Goal: Task Accomplishment & Management: Manage account settings

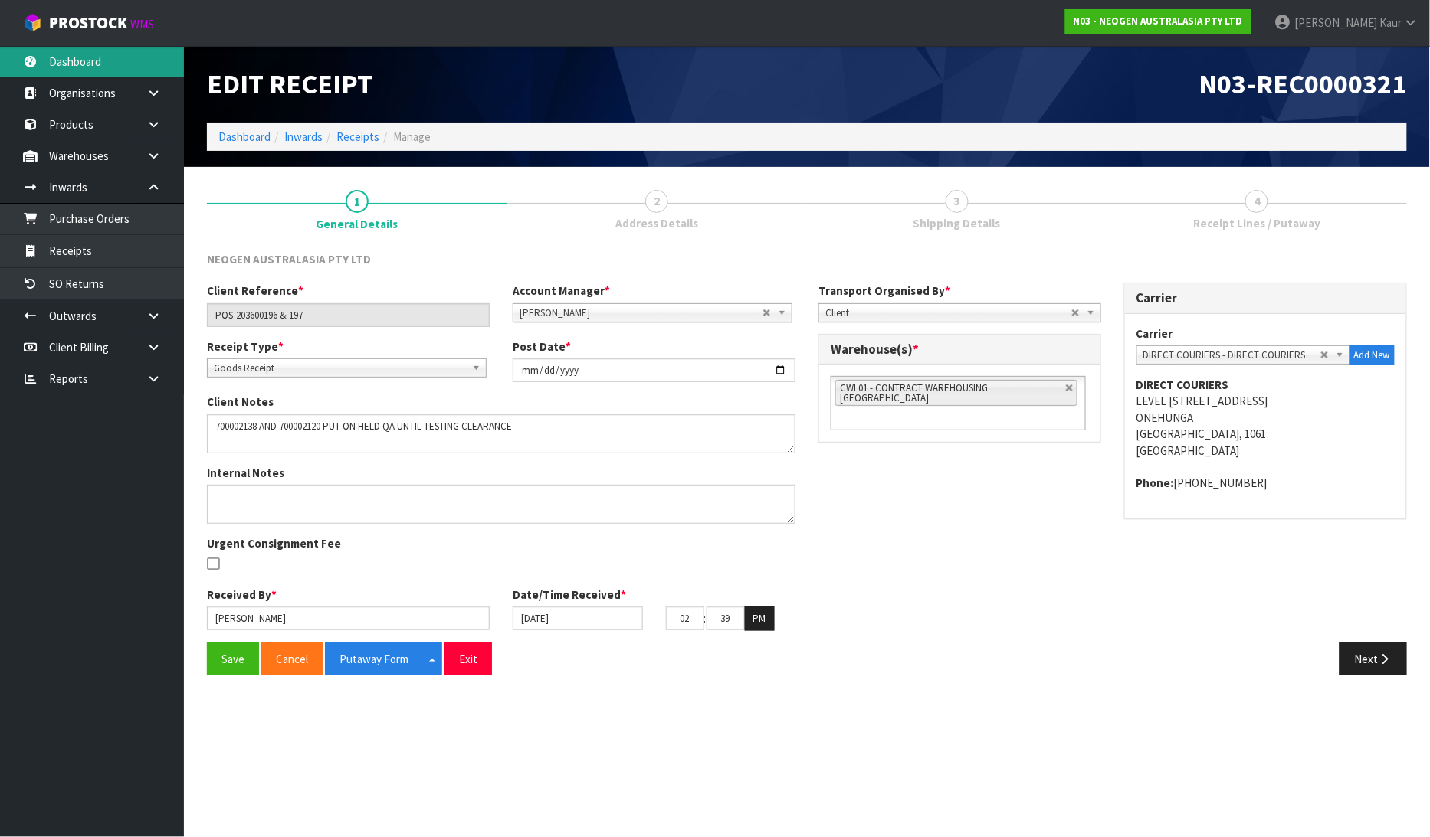
click at [61, 54] on link "Dashboard" at bounding box center [92, 61] width 184 height 31
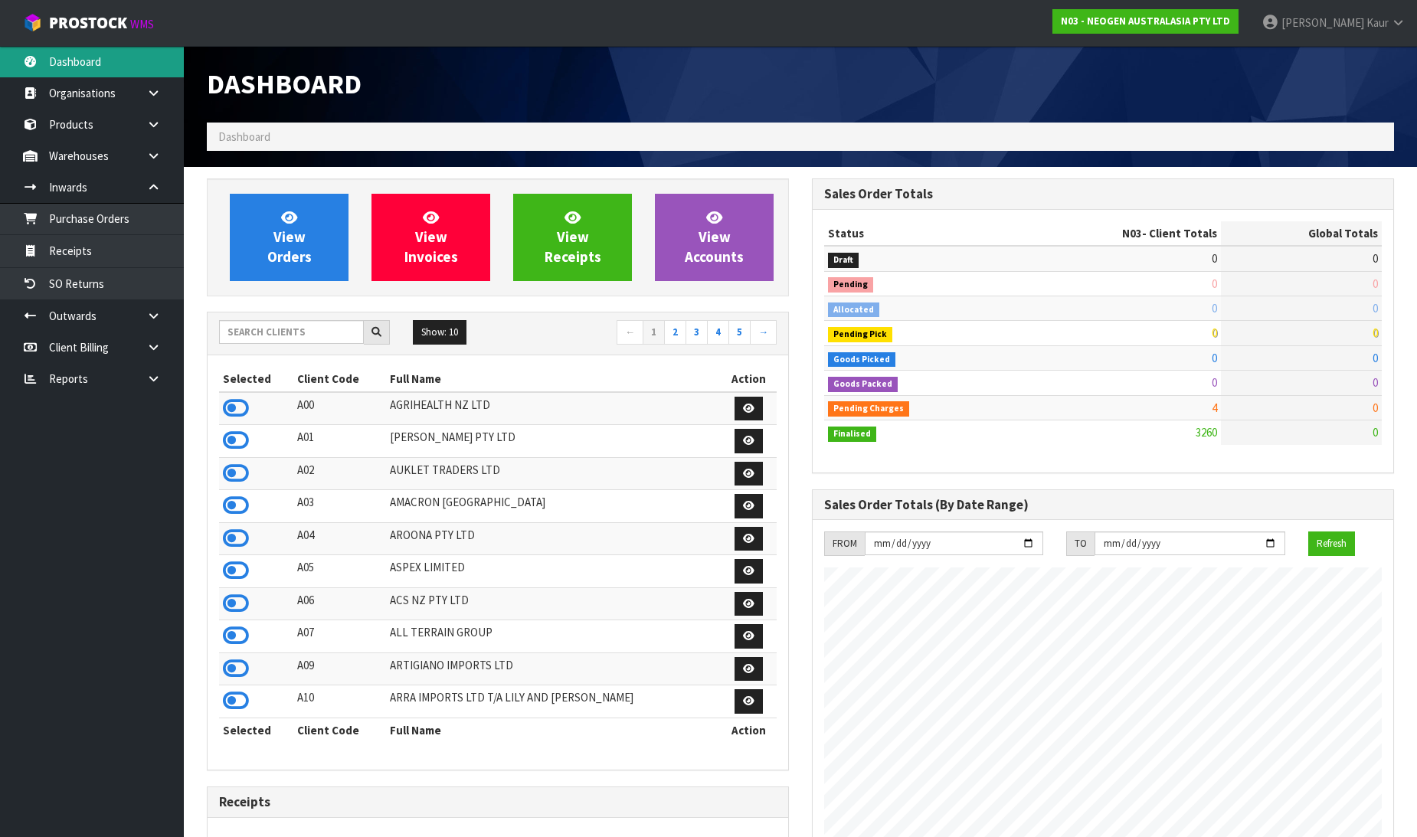
scroll to position [1161, 605]
click at [255, 342] on input "text" at bounding box center [291, 332] width 145 height 24
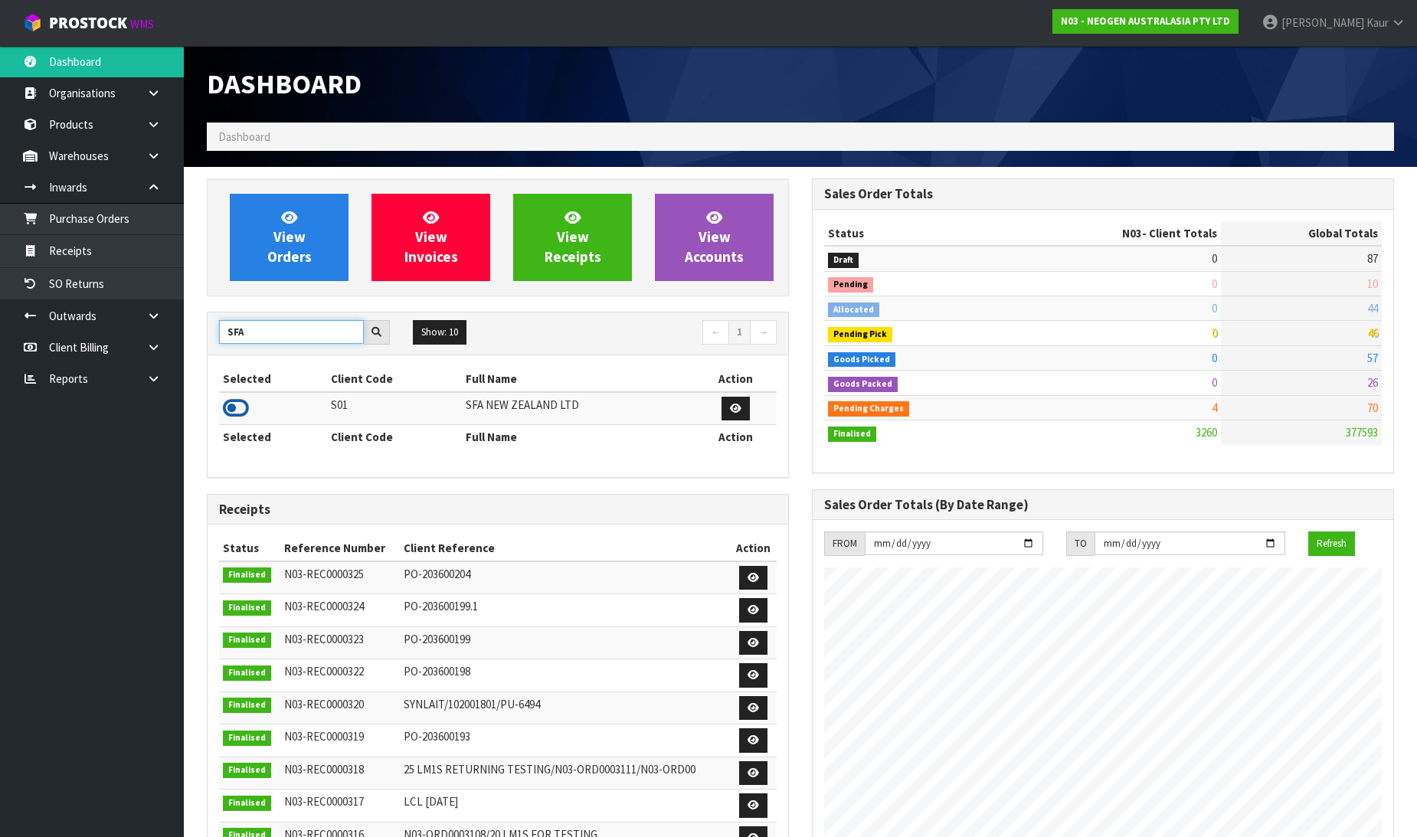
type input "SFA"
click at [242, 411] on icon at bounding box center [236, 408] width 26 height 23
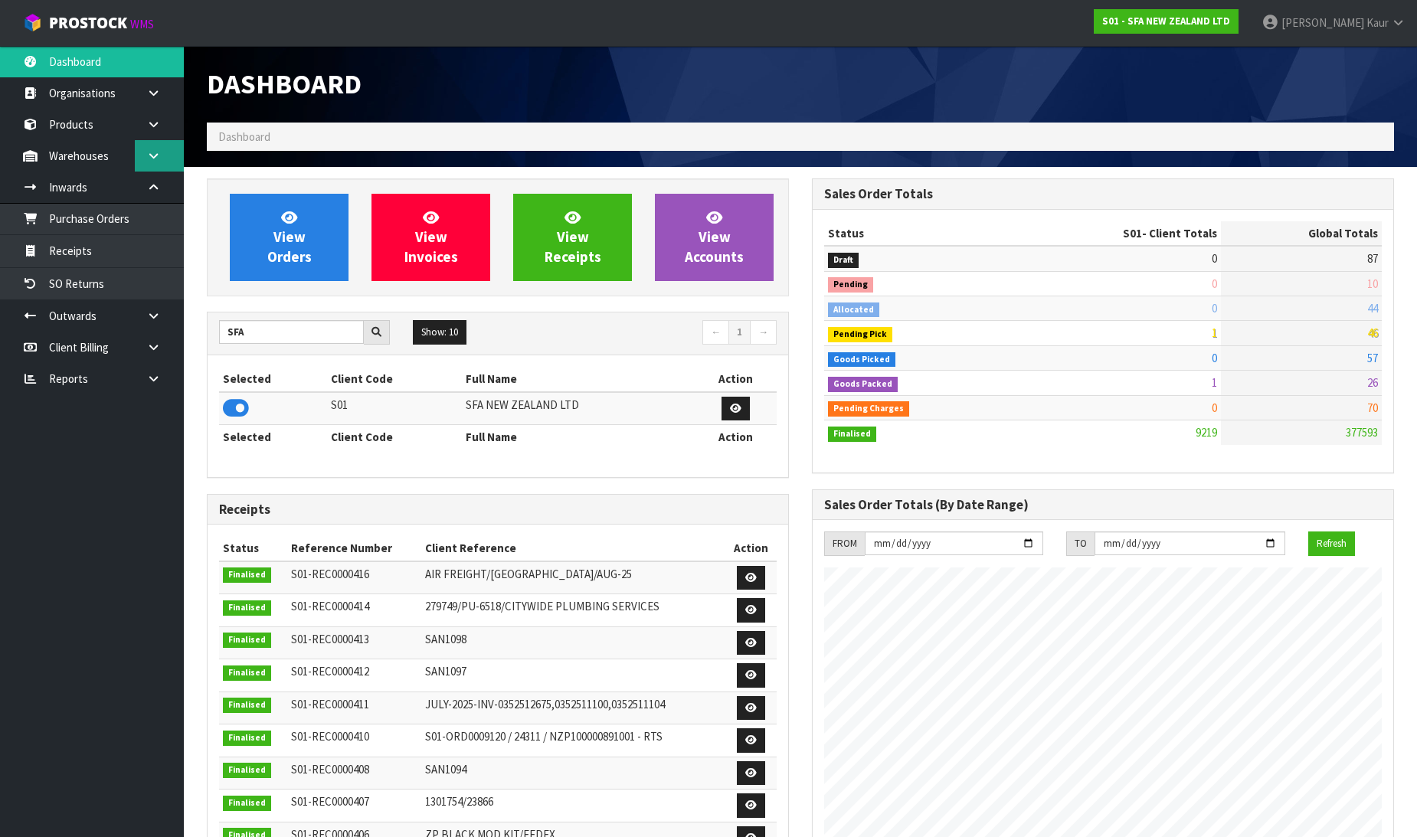
click at [150, 152] on icon at bounding box center [153, 155] width 15 height 11
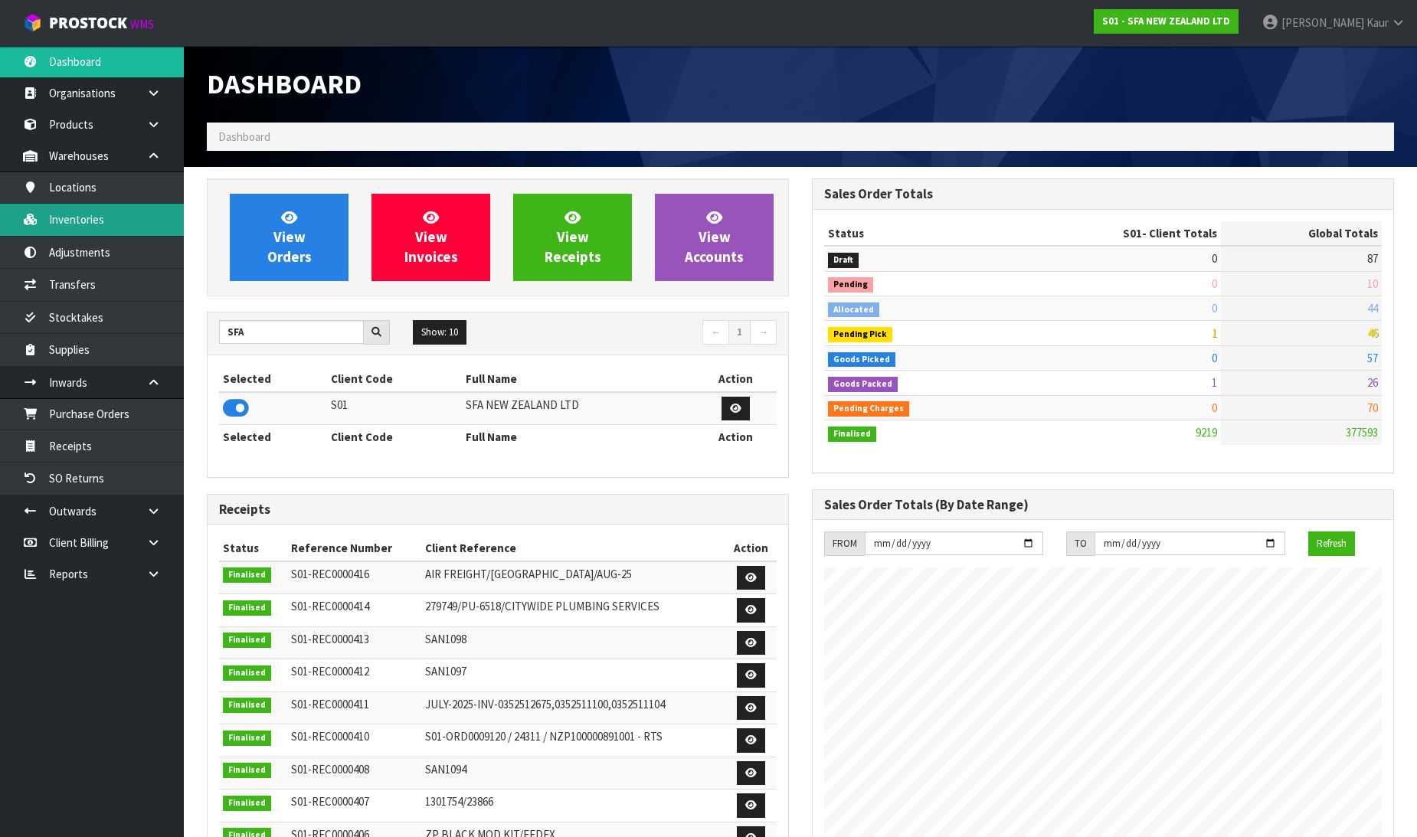
click at [94, 215] on link "Inventories" at bounding box center [92, 219] width 184 height 31
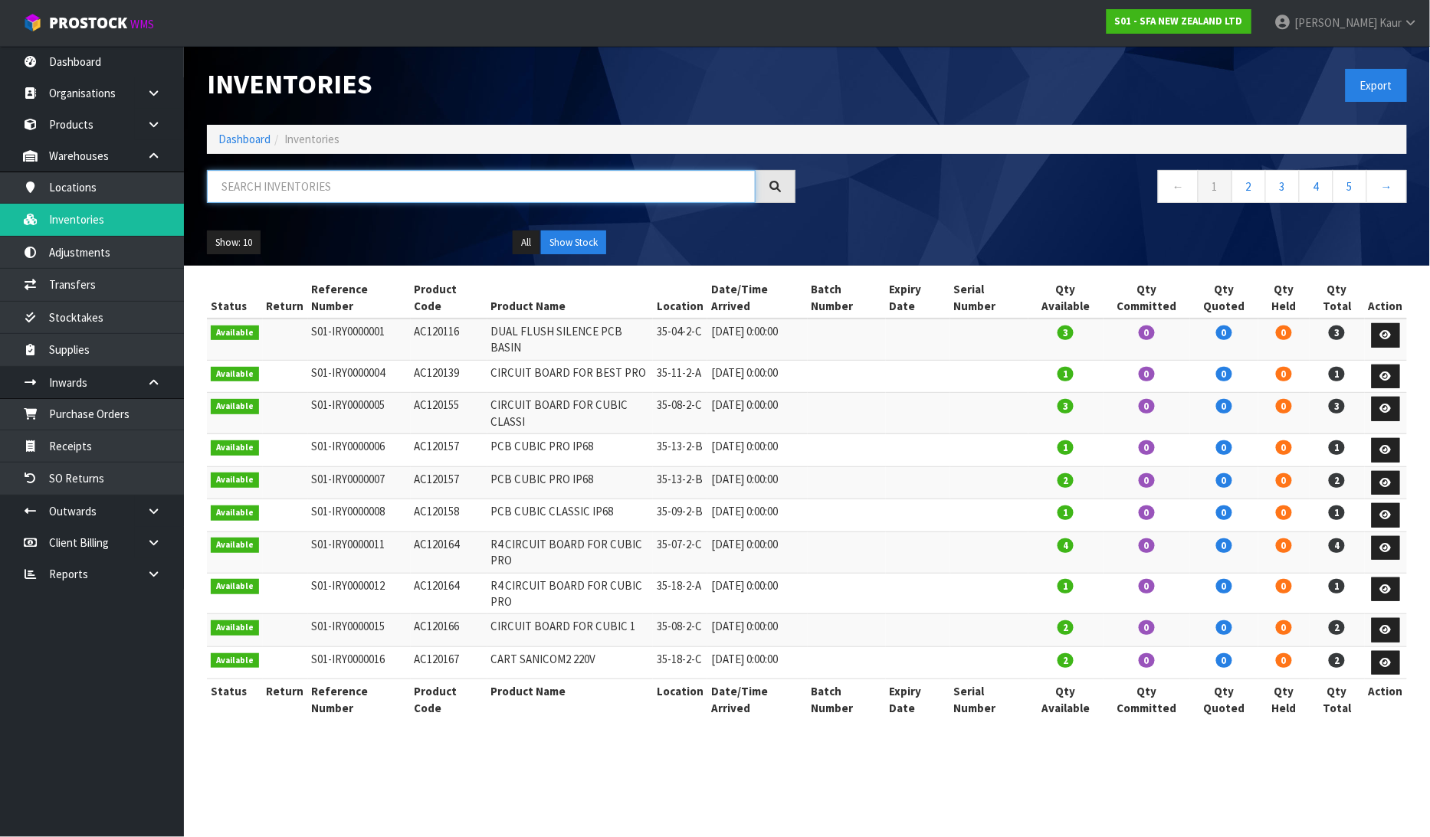
click at [307, 182] on input "text" at bounding box center [481, 186] width 549 height 33
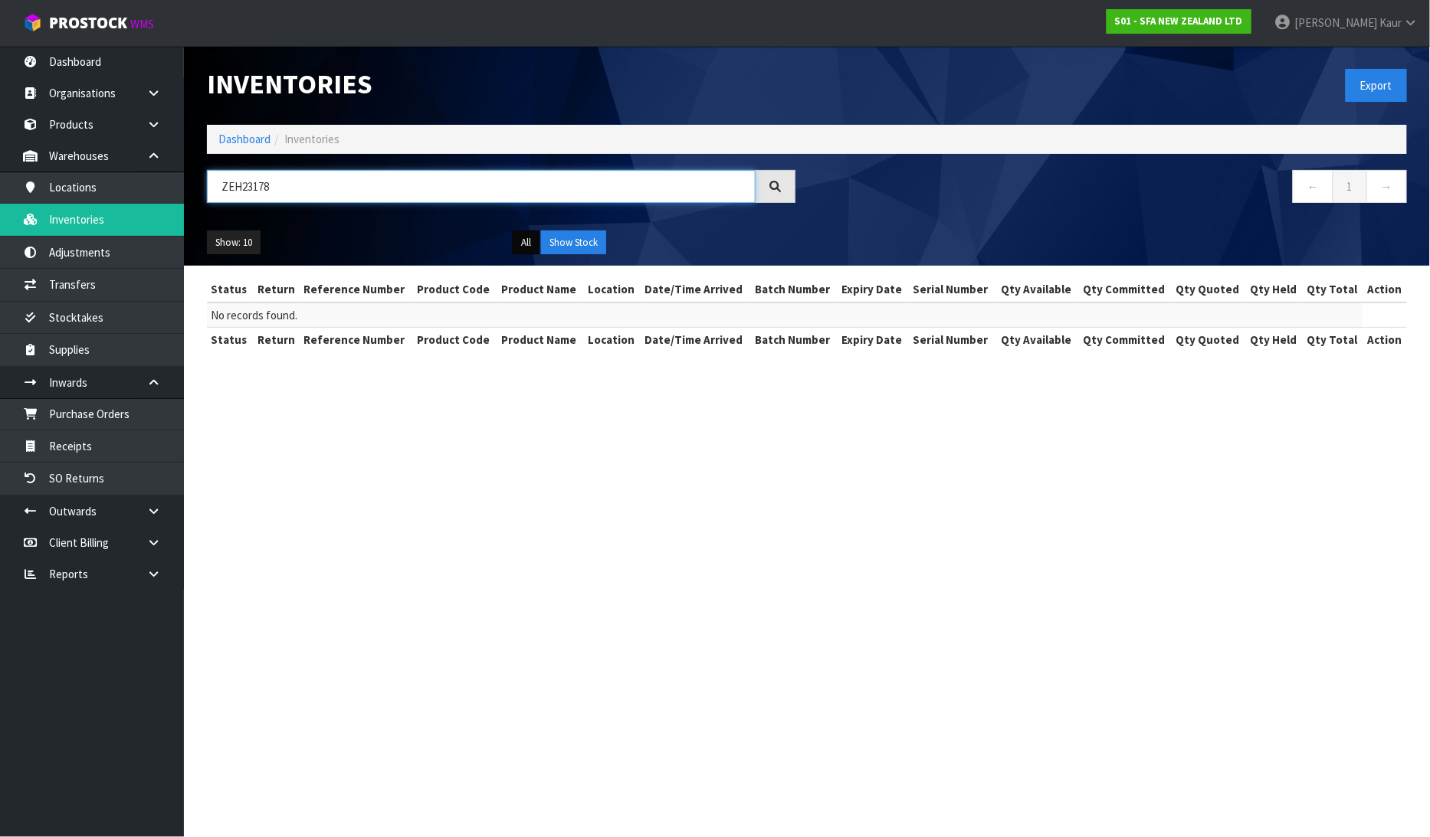
type input "ZEH23178"
click at [527, 240] on button "All" at bounding box center [526, 243] width 27 height 25
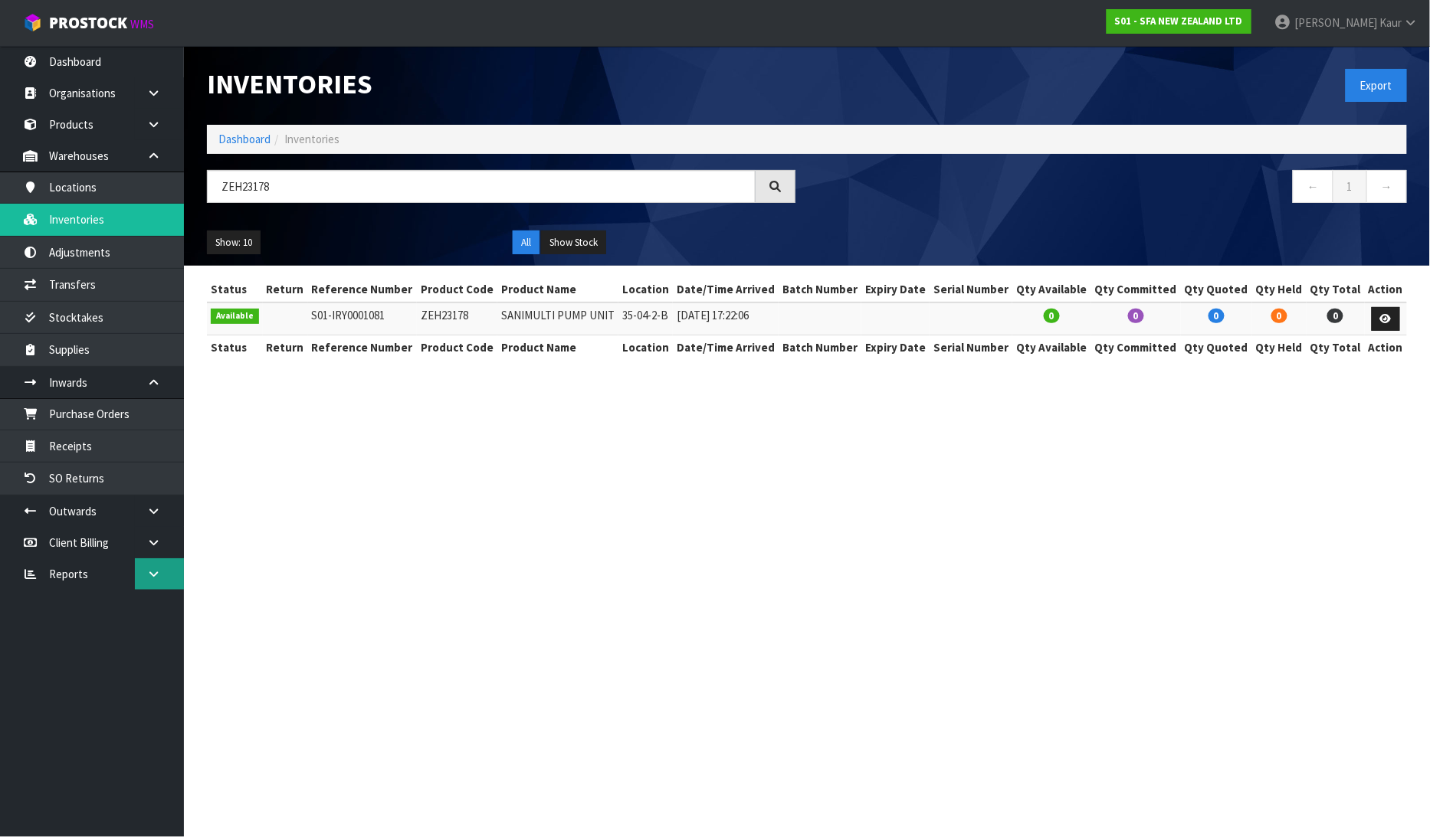
click at [156, 570] on icon at bounding box center [153, 573] width 15 height 11
click at [105, 654] on link "CWL" at bounding box center [92, 637] width 184 height 31
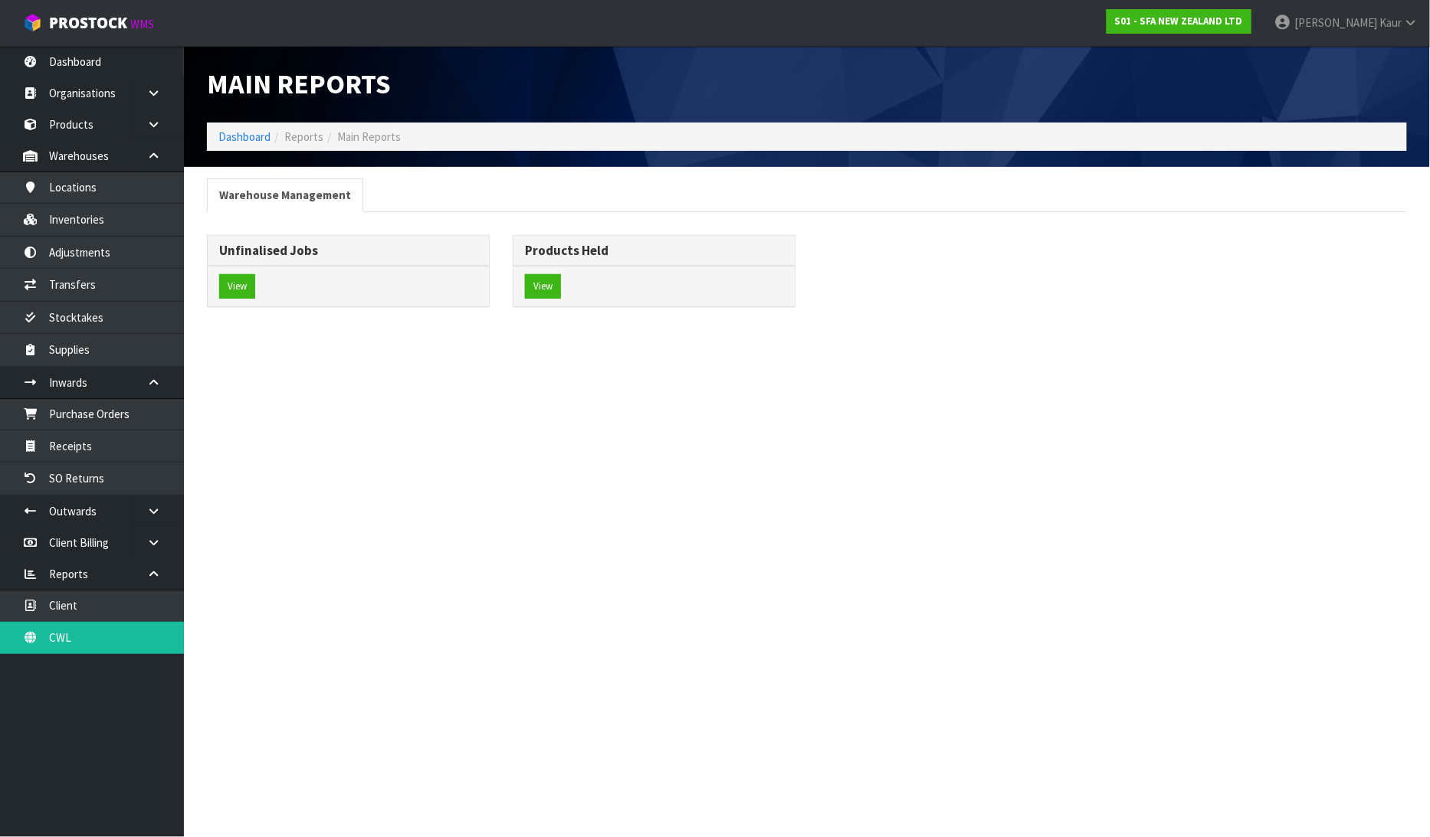
click at [257, 293] on div "View" at bounding box center [348, 286] width 281 height 41
click at [251, 291] on button "View" at bounding box center [237, 286] width 36 height 25
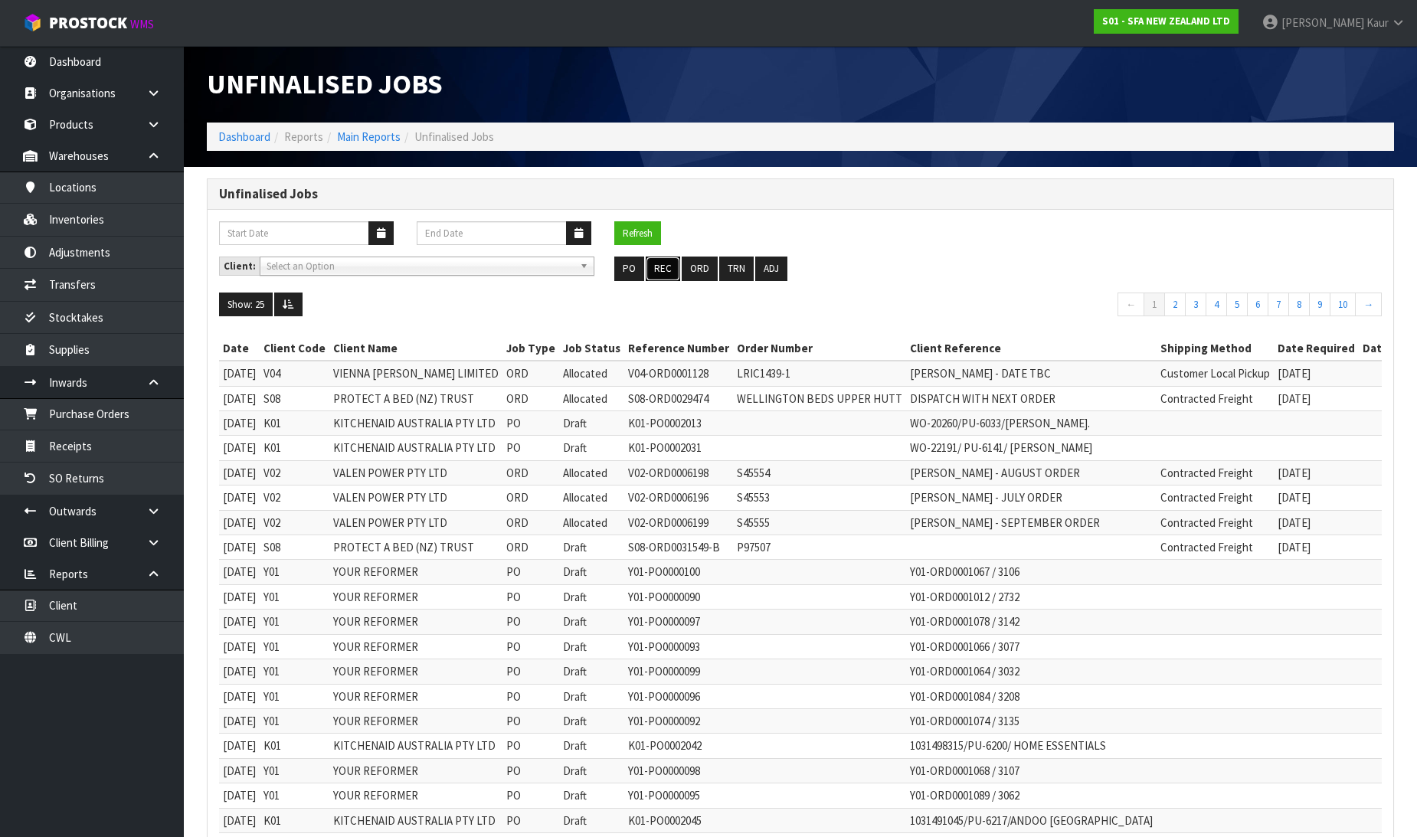
click at [670, 270] on button "REC" at bounding box center [663, 269] width 34 height 25
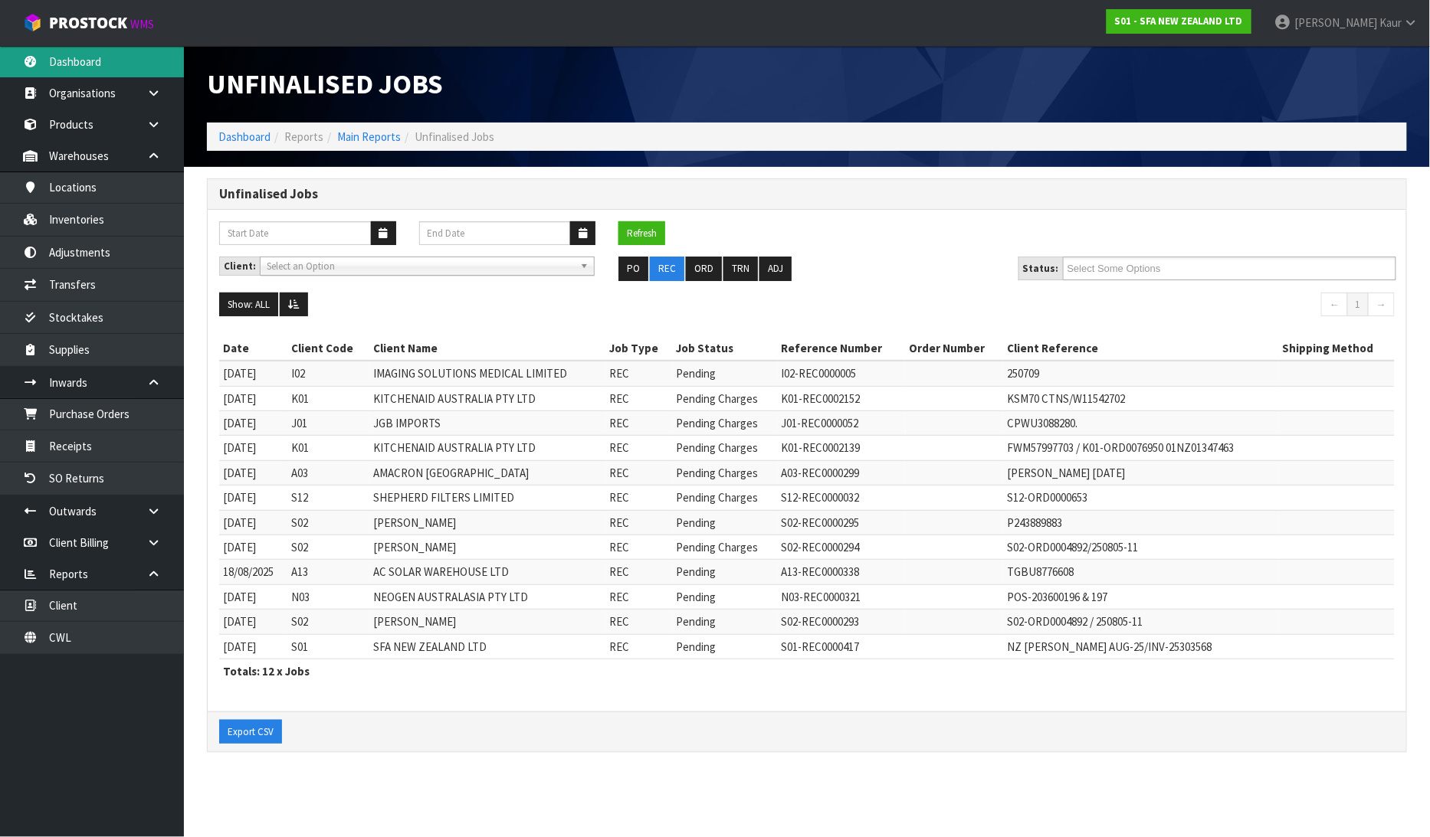
click at [126, 50] on link "Dashboard" at bounding box center [92, 61] width 184 height 31
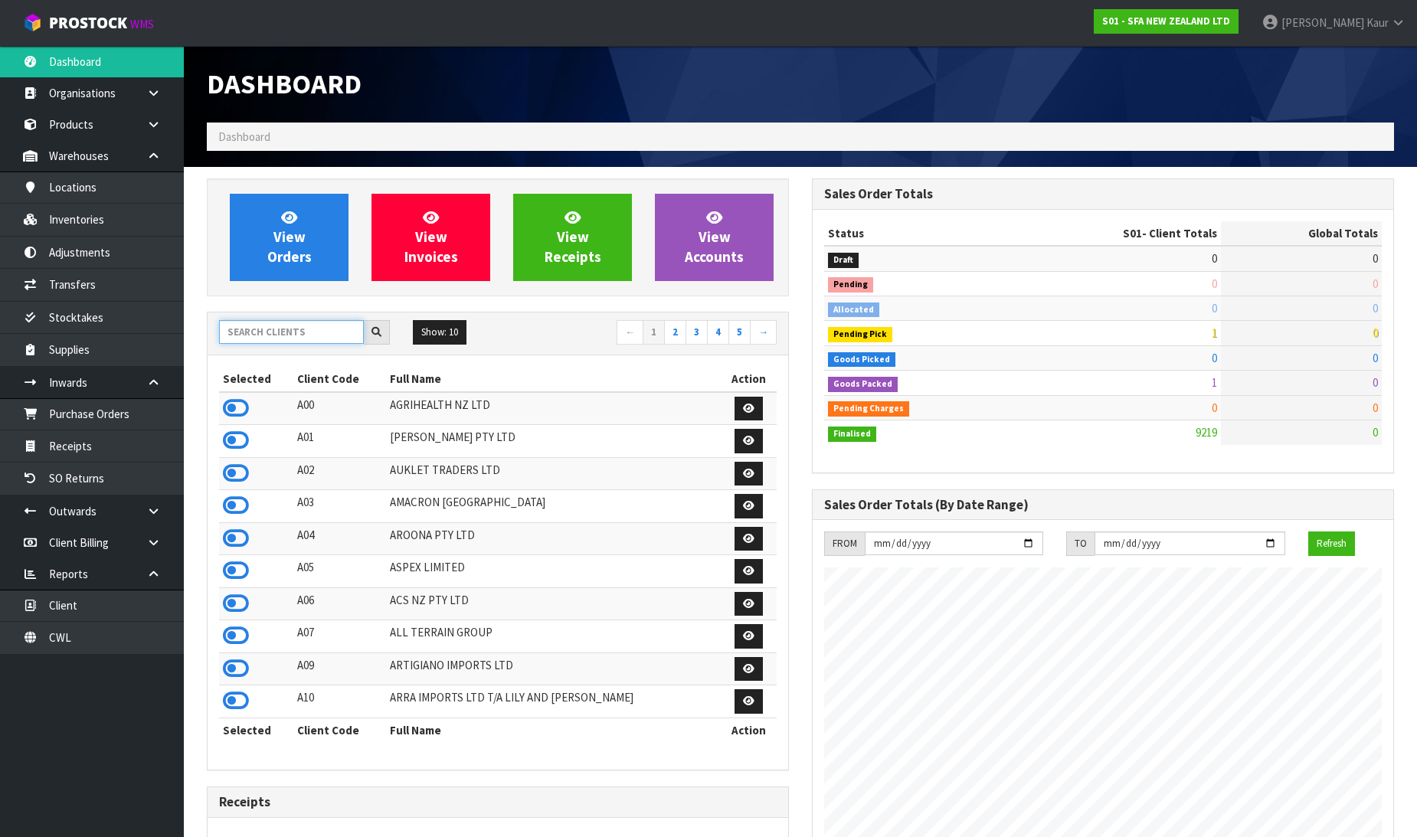
click at [254, 333] on input "text" at bounding box center [291, 332] width 145 height 24
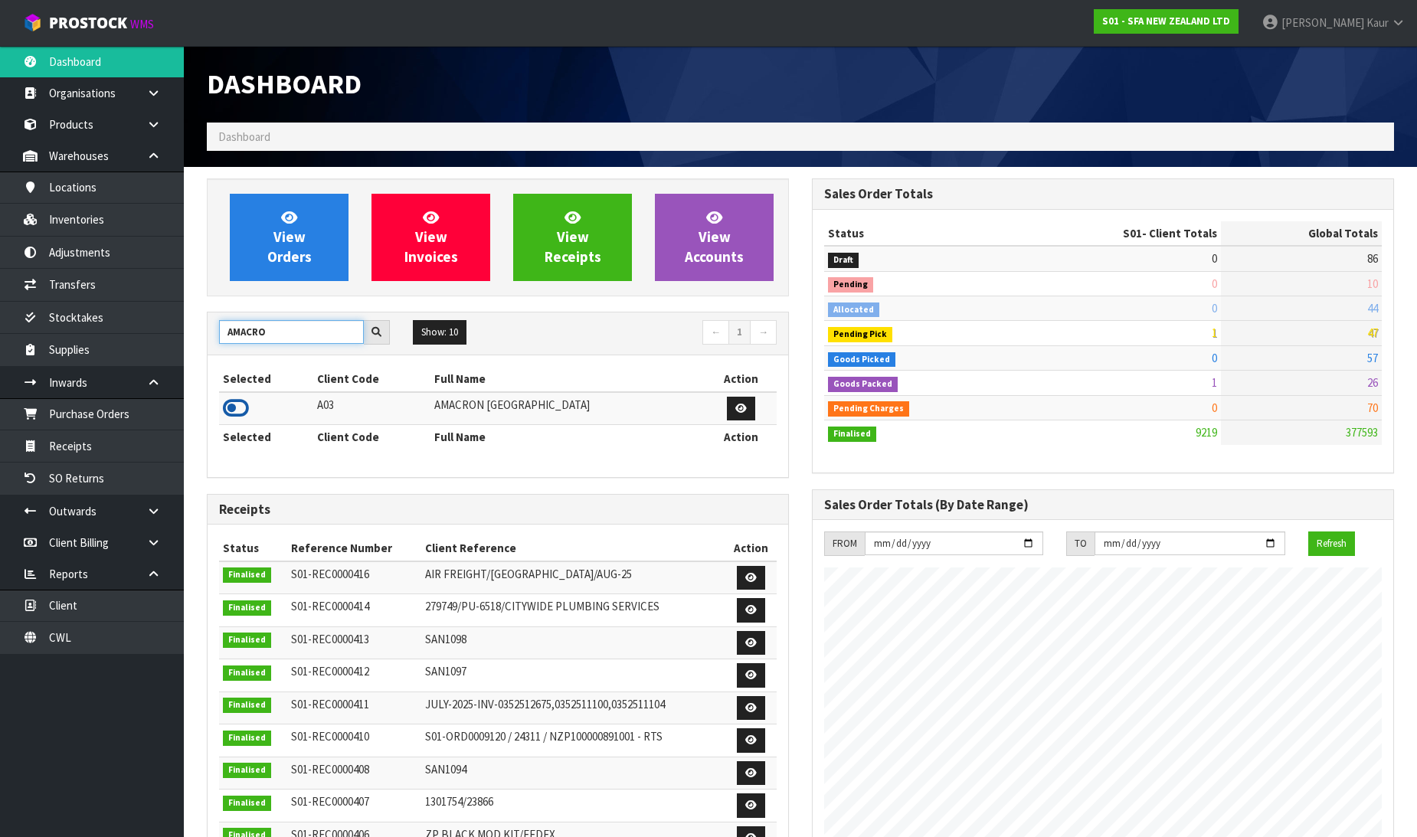
type input "AMACRO"
click at [238, 410] on icon at bounding box center [236, 408] width 26 height 23
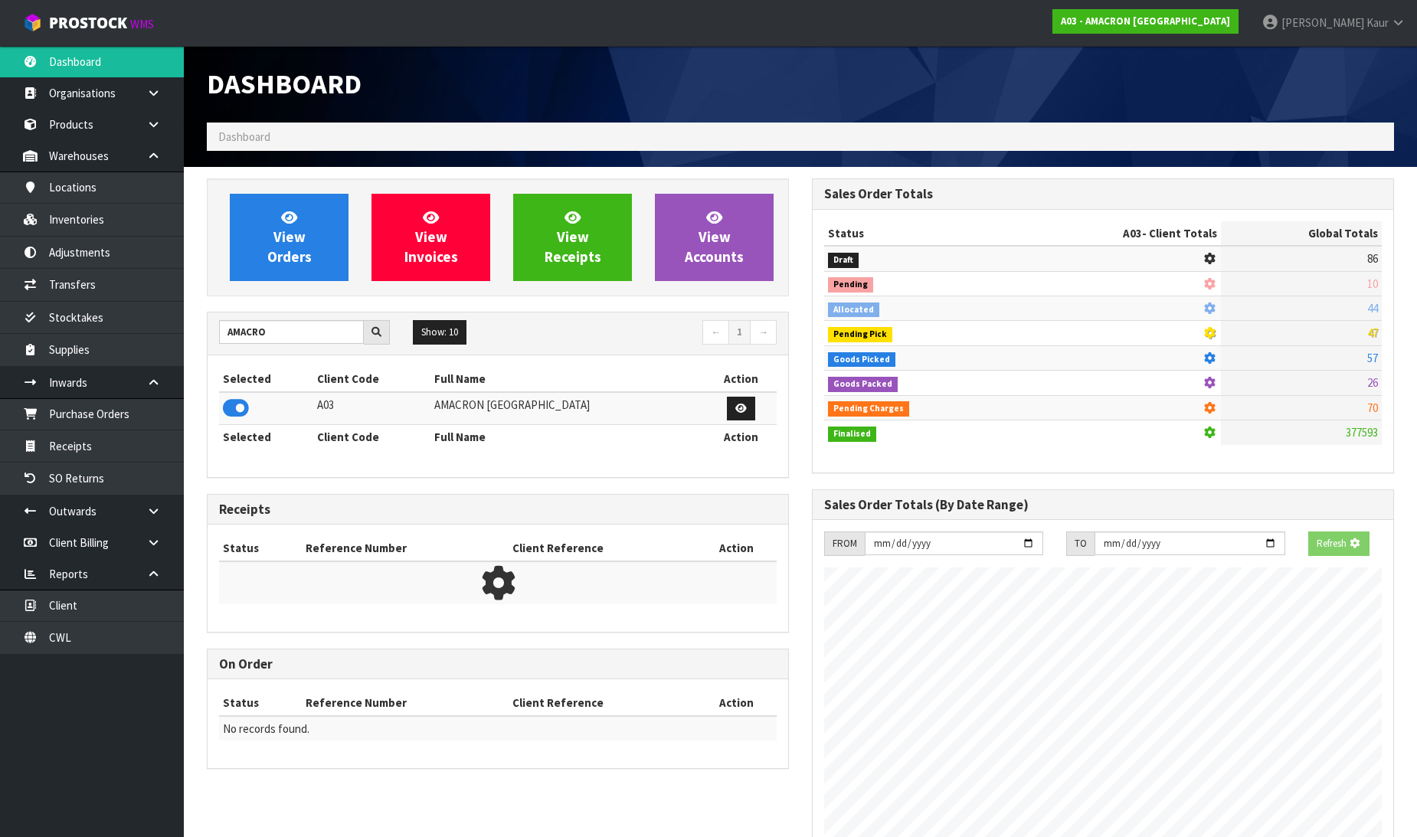
scroll to position [1062, 605]
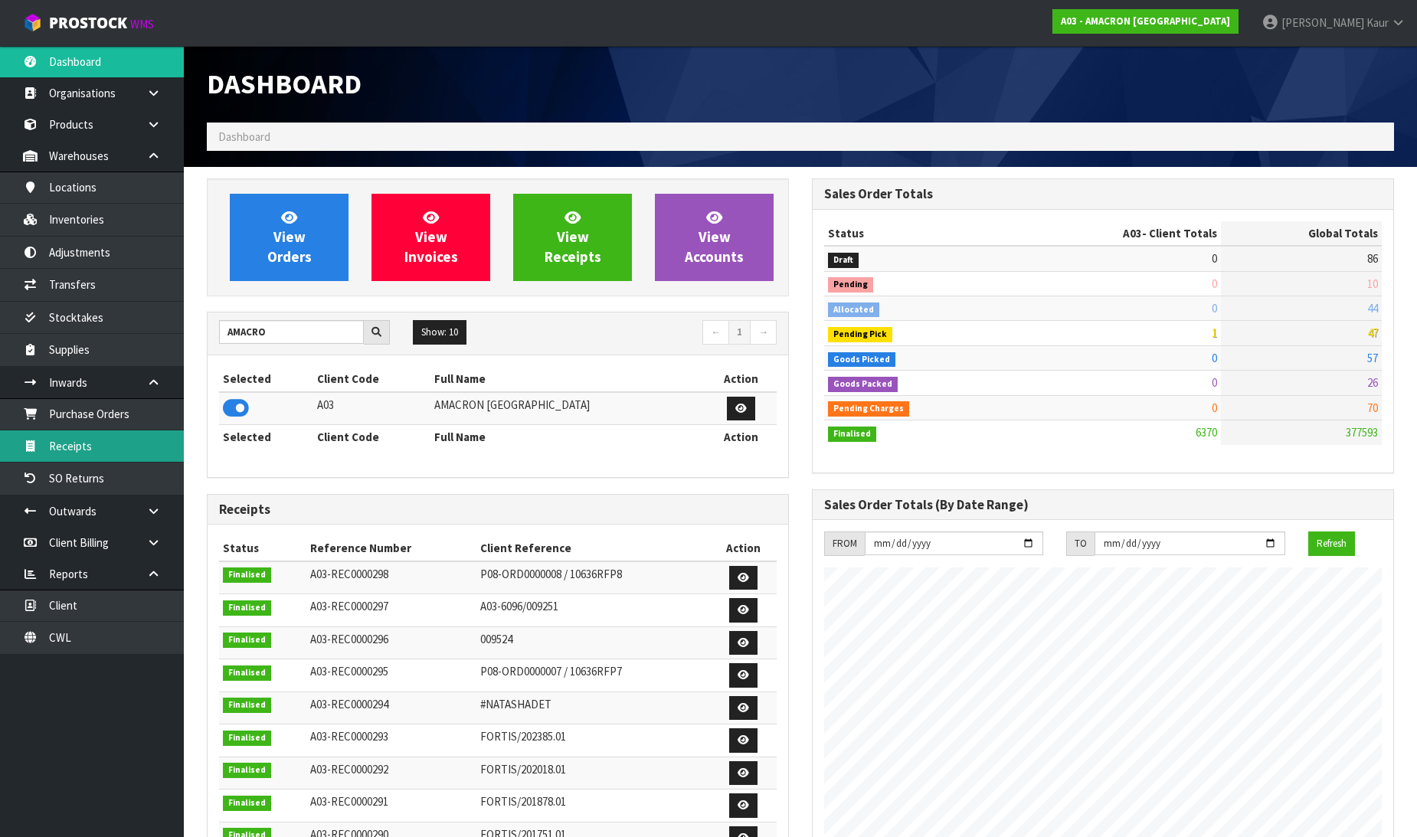
click at [159, 447] on link "Receipts" at bounding box center [92, 446] width 184 height 31
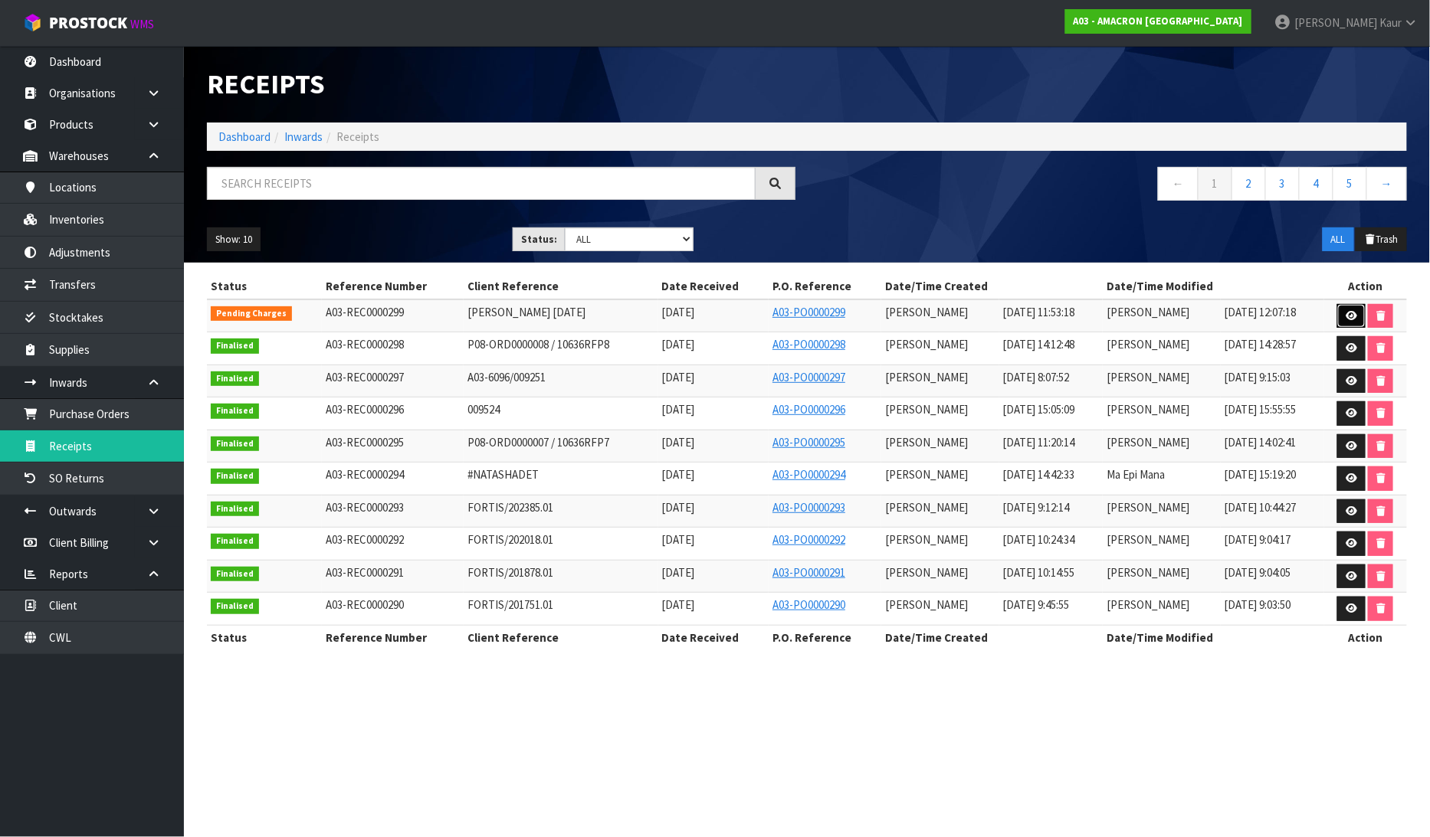
click at [1357, 309] on link at bounding box center [1351, 316] width 28 height 25
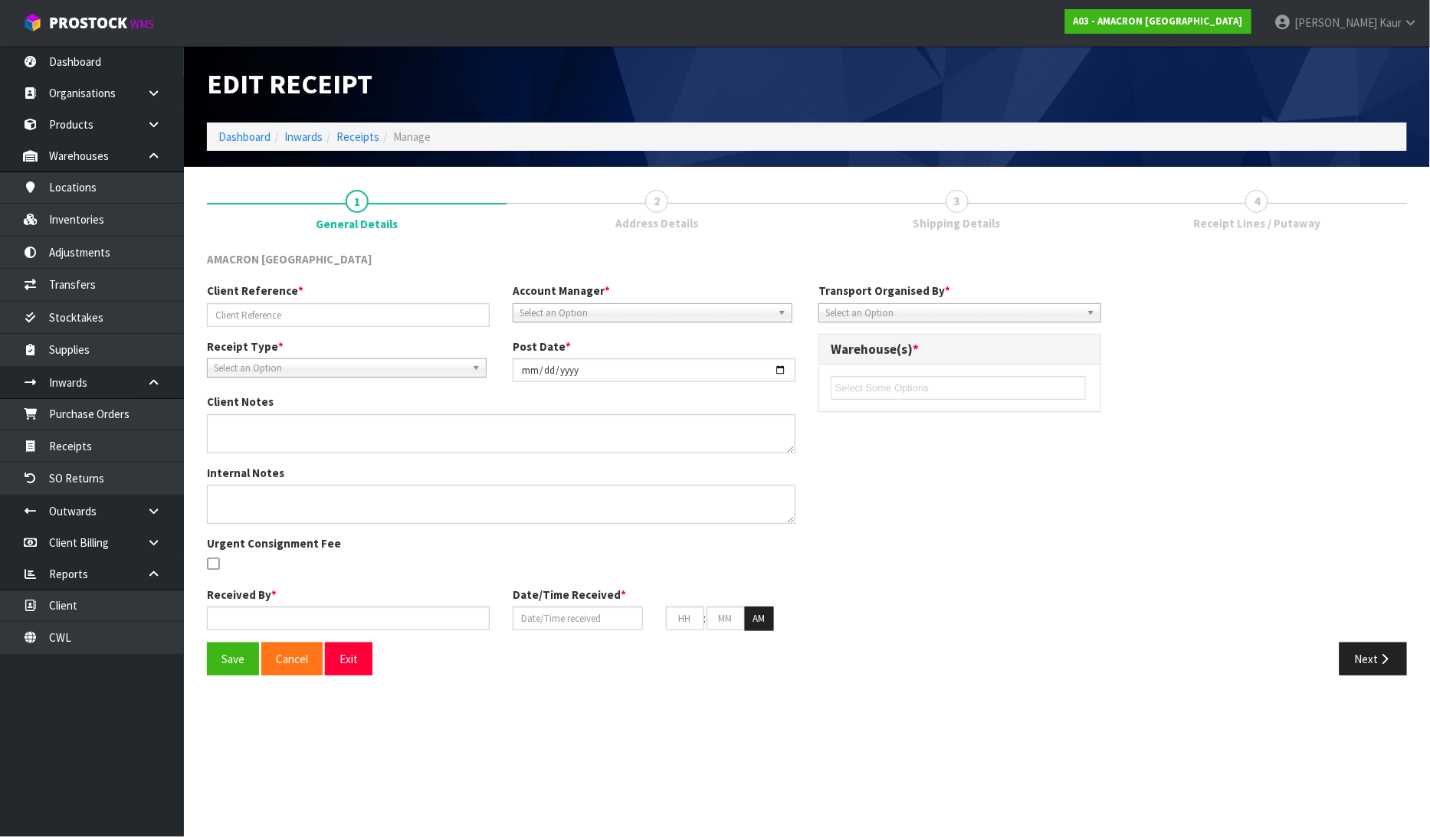
type input "[PERSON_NAME] [DATE]"
type input "[DATE]"
type textarea "WAS TOLD BY CLIENT TO USE [PERSON_NAME] AS A PO AS THAT IS ALREADY BEEN USED I …"
type input "[PERSON_NAME]"
type input "[DATE]"
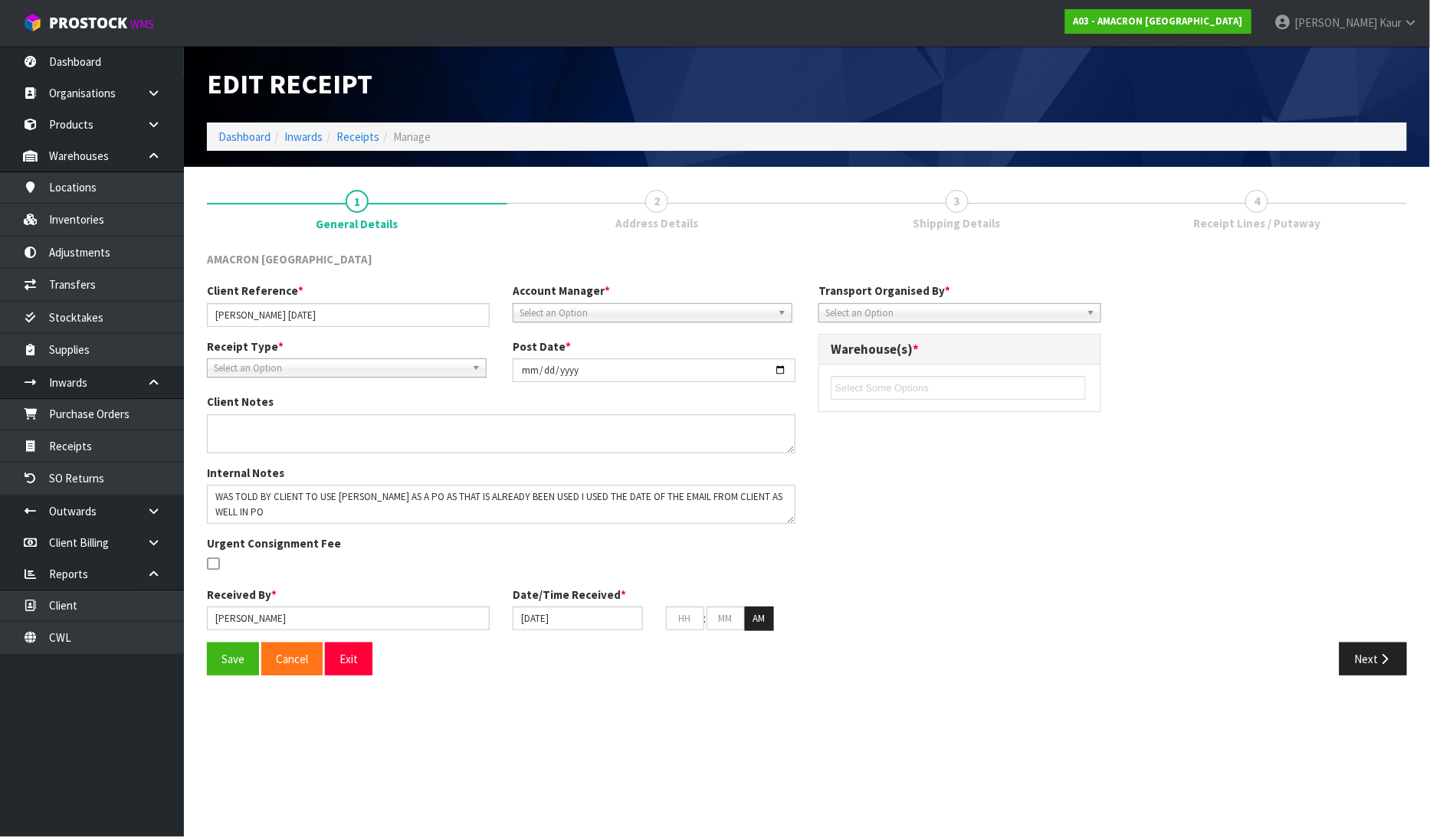
type input "11"
type input "53"
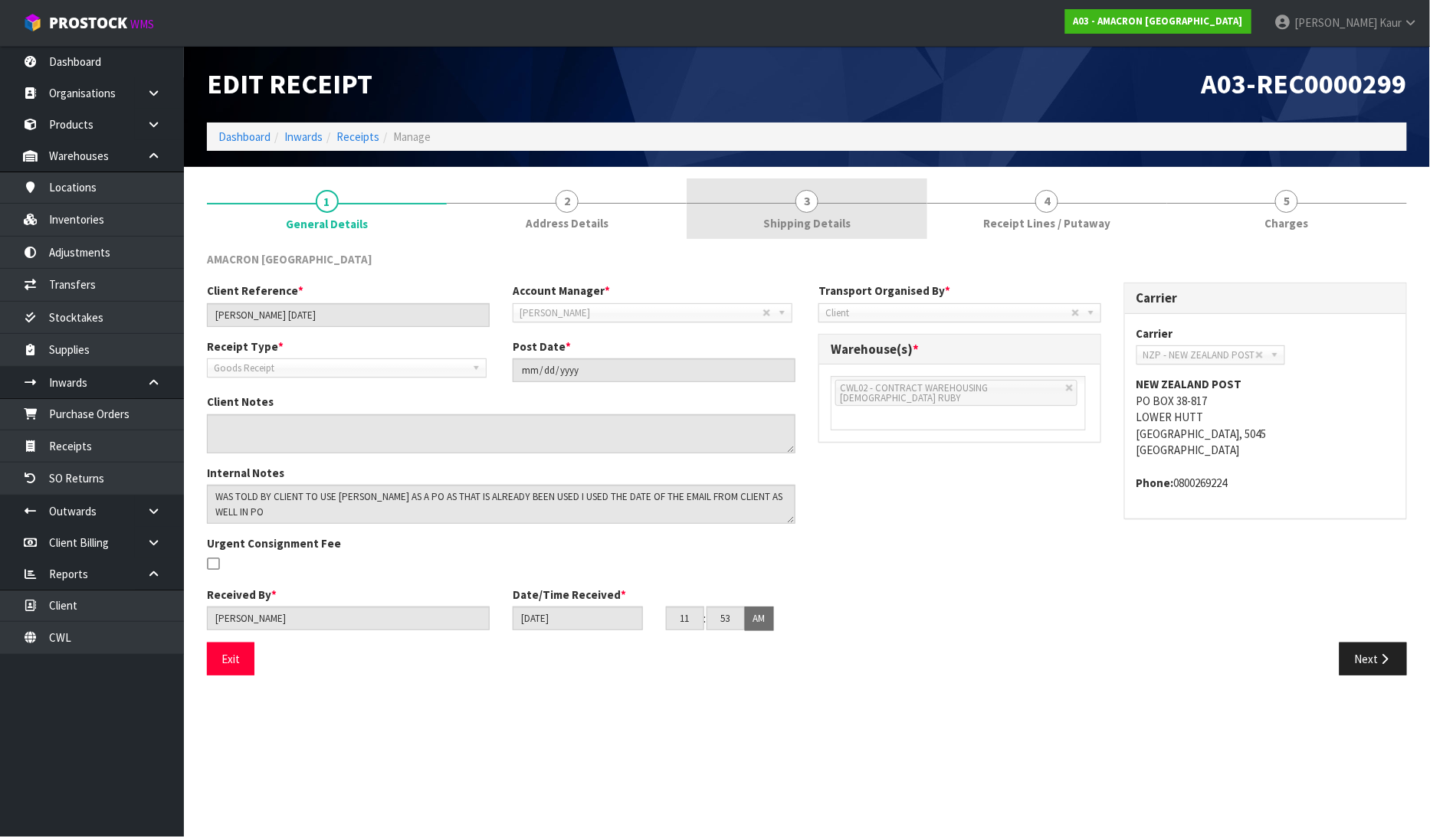
click at [840, 224] on span "Shipping Details" at bounding box center [806, 223] width 87 height 16
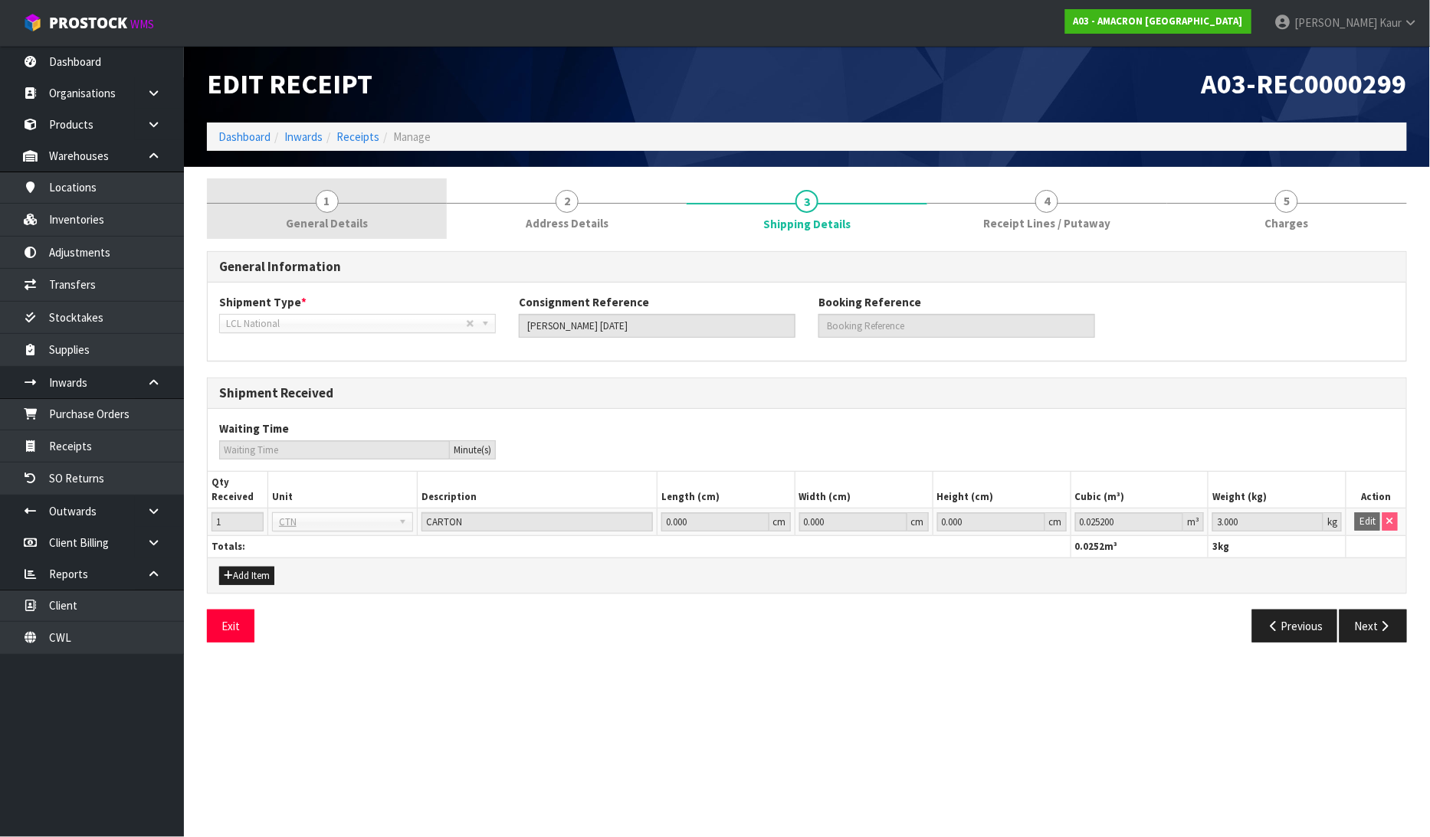
click at [326, 226] on span "General Details" at bounding box center [327, 223] width 82 height 16
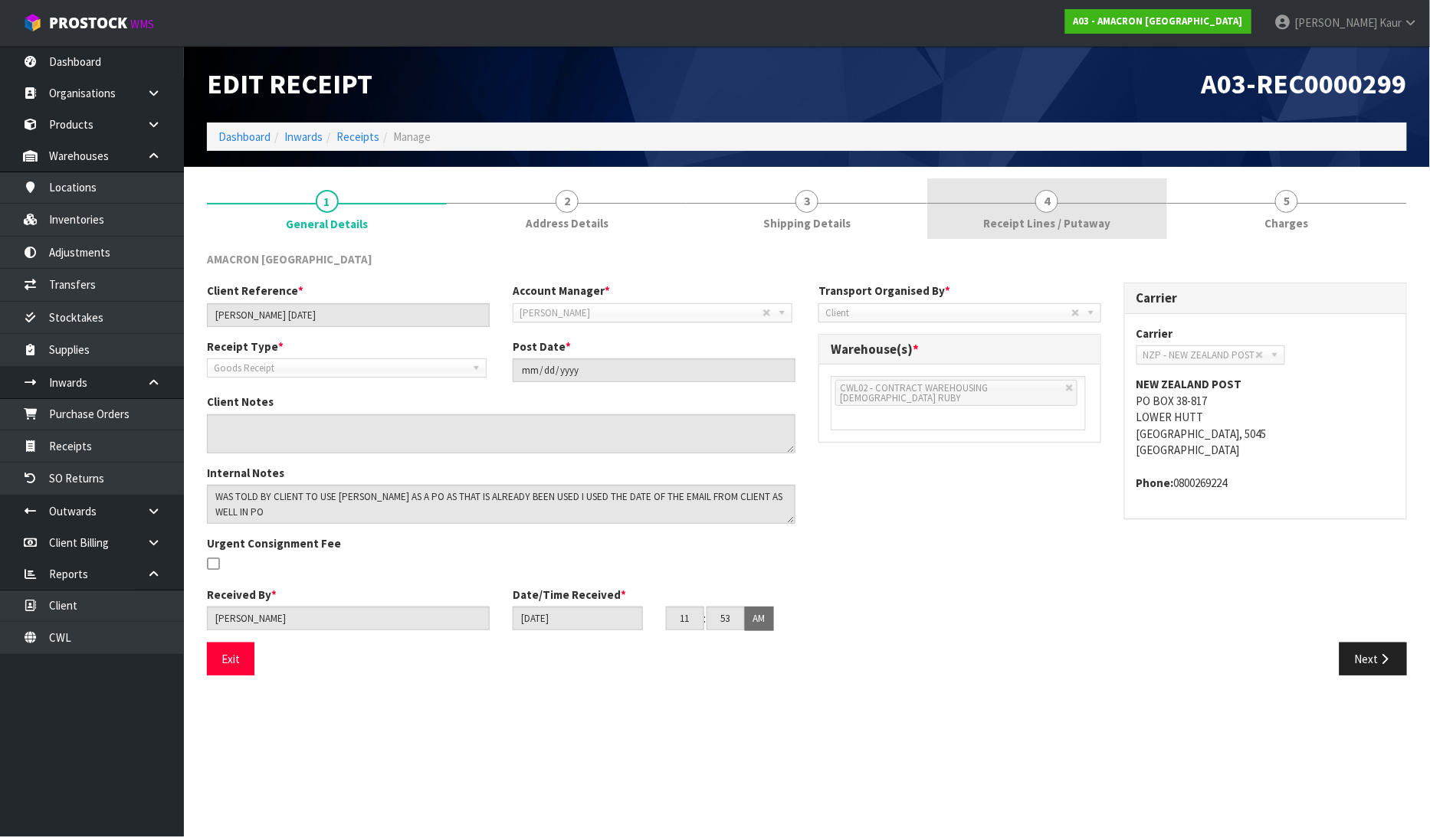
click at [1093, 222] on span "Receipt Lines / Putaway" at bounding box center [1046, 223] width 127 height 16
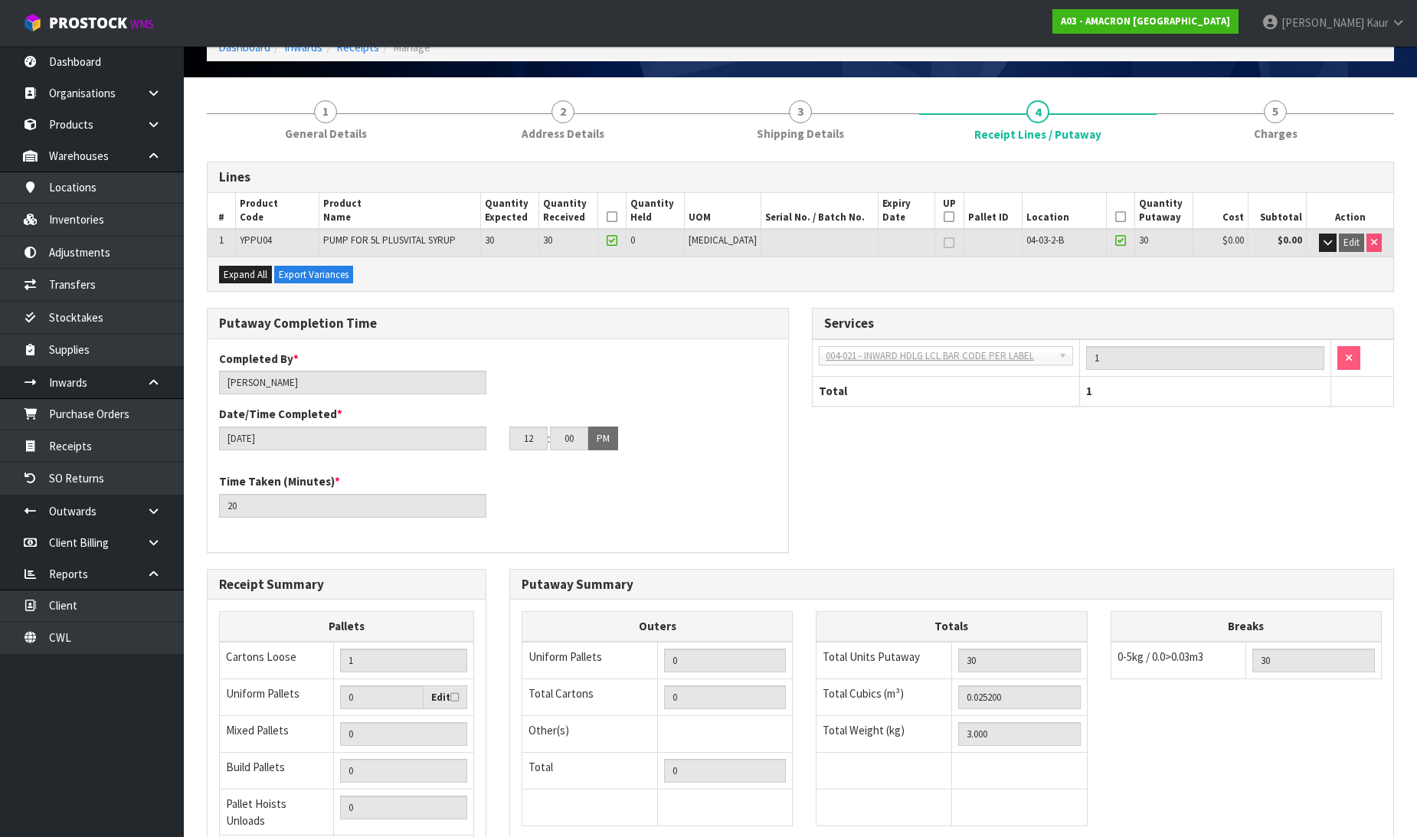
scroll to position [251, 0]
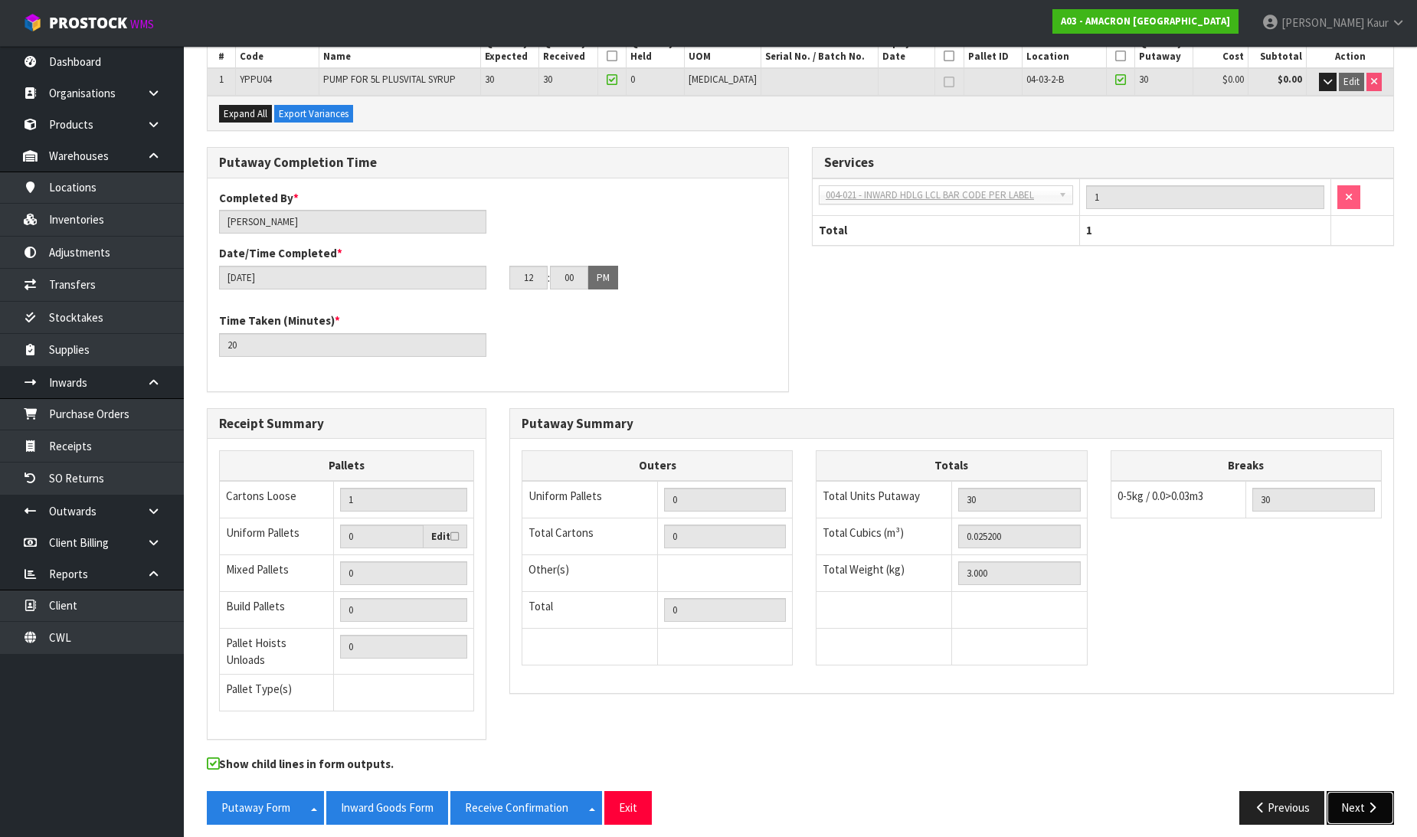
click at [1365, 802] on icon "button" at bounding box center [1372, 807] width 15 height 11
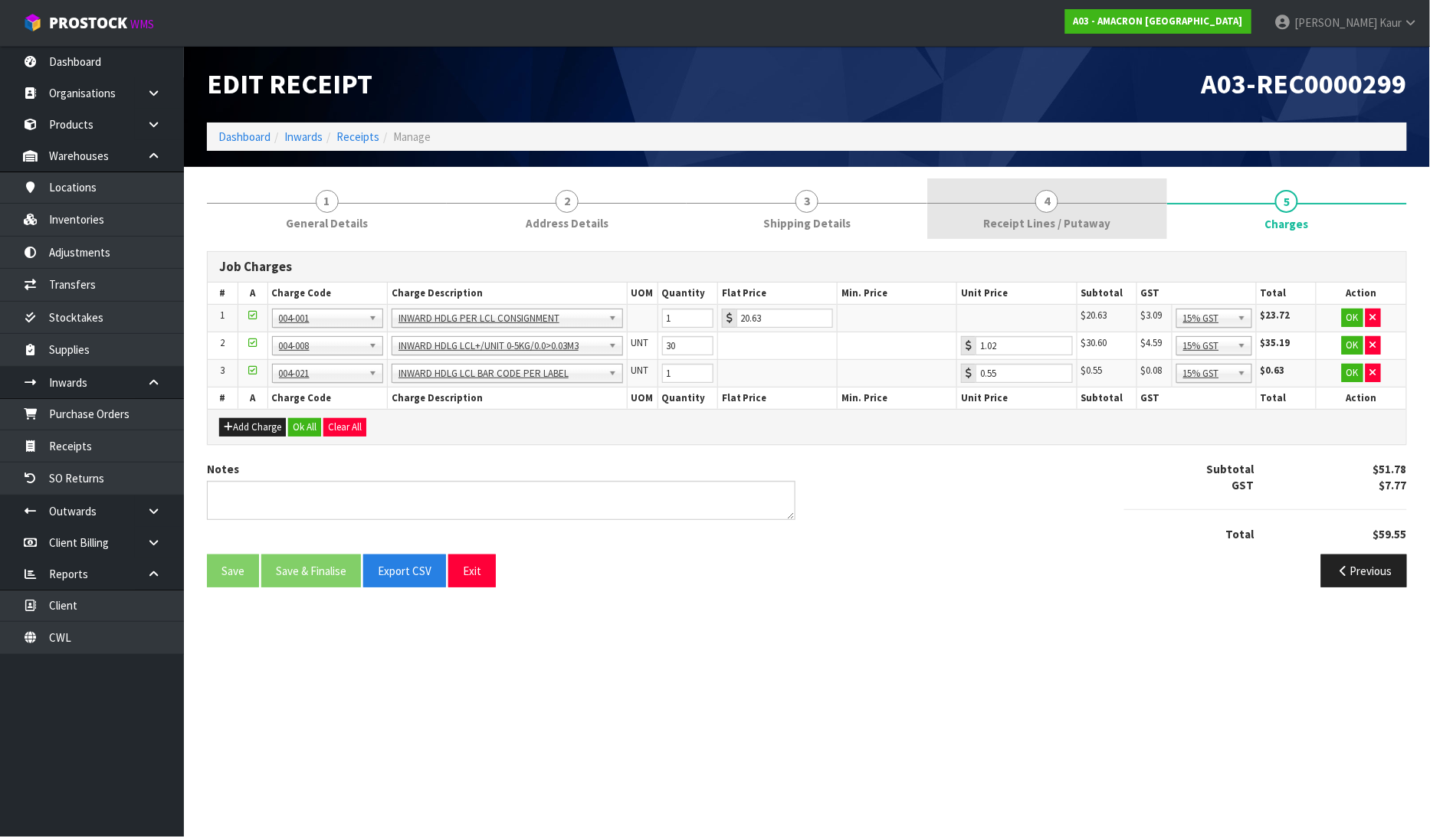
click at [1034, 198] on link "4 Receipt Lines / Putaway" at bounding box center [1047, 209] width 240 height 61
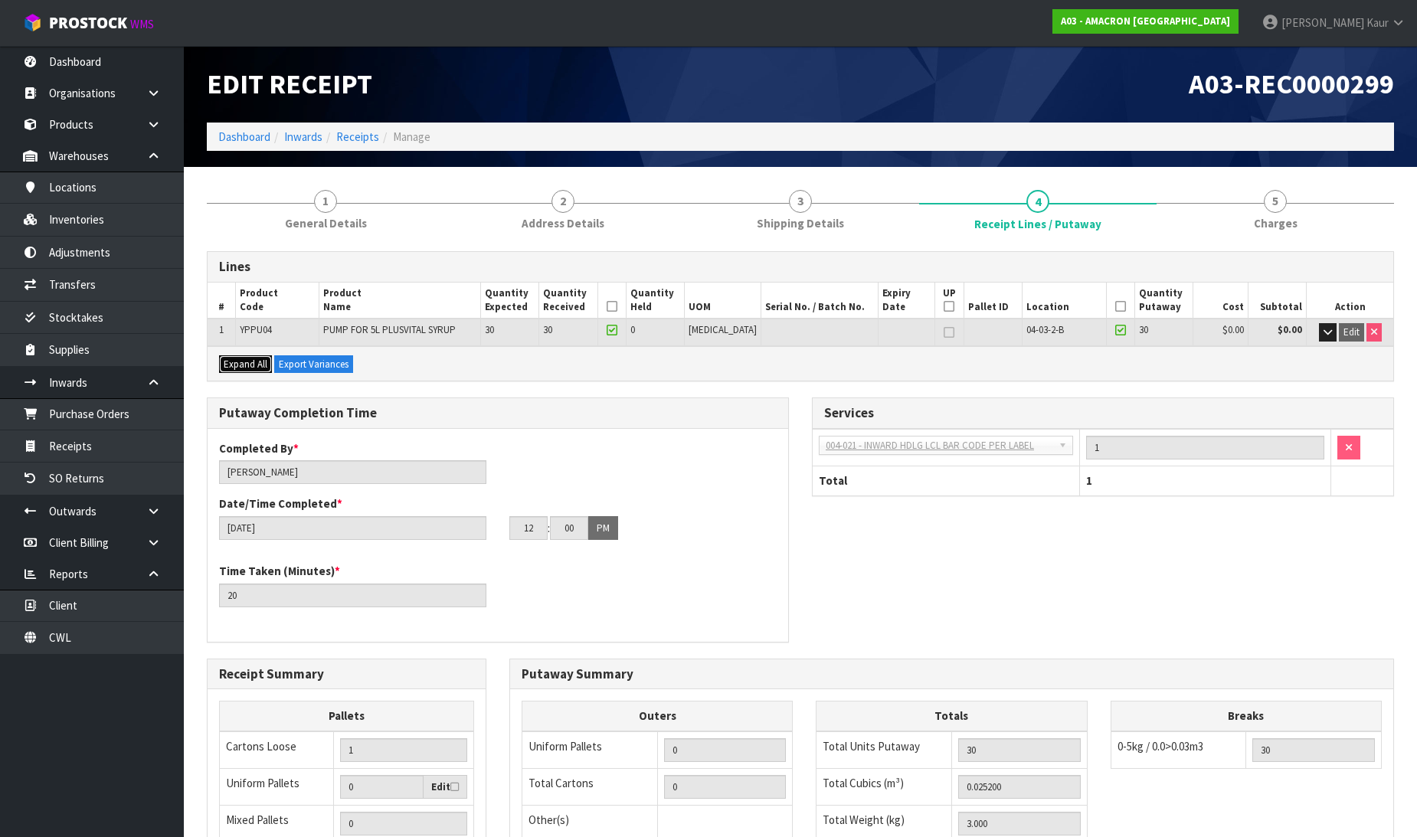
click at [231, 363] on span "Expand All" at bounding box center [246, 364] width 44 height 13
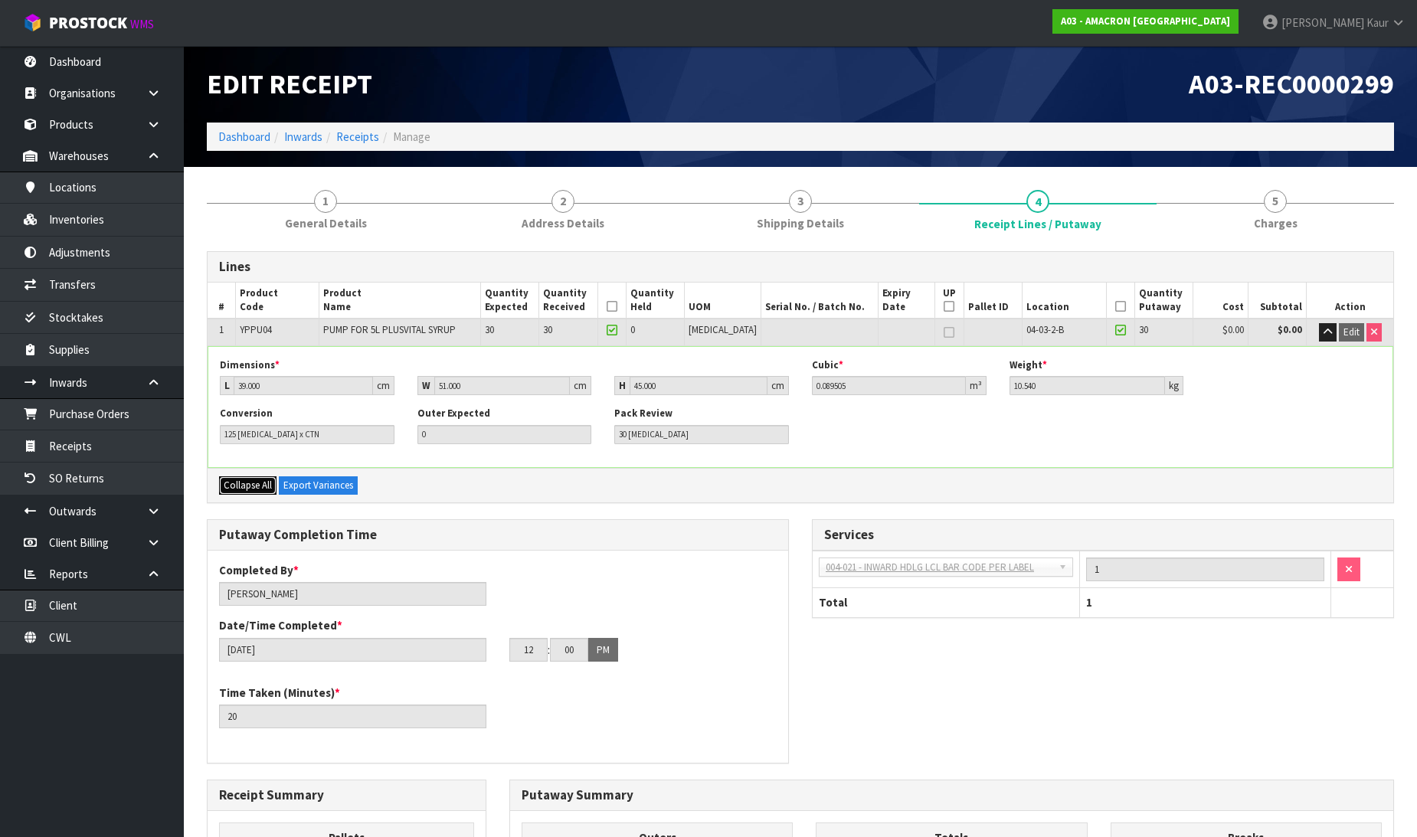
click at [241, 492] on button "Collapse All" at bounding box center [247, 486] width 57 height 18
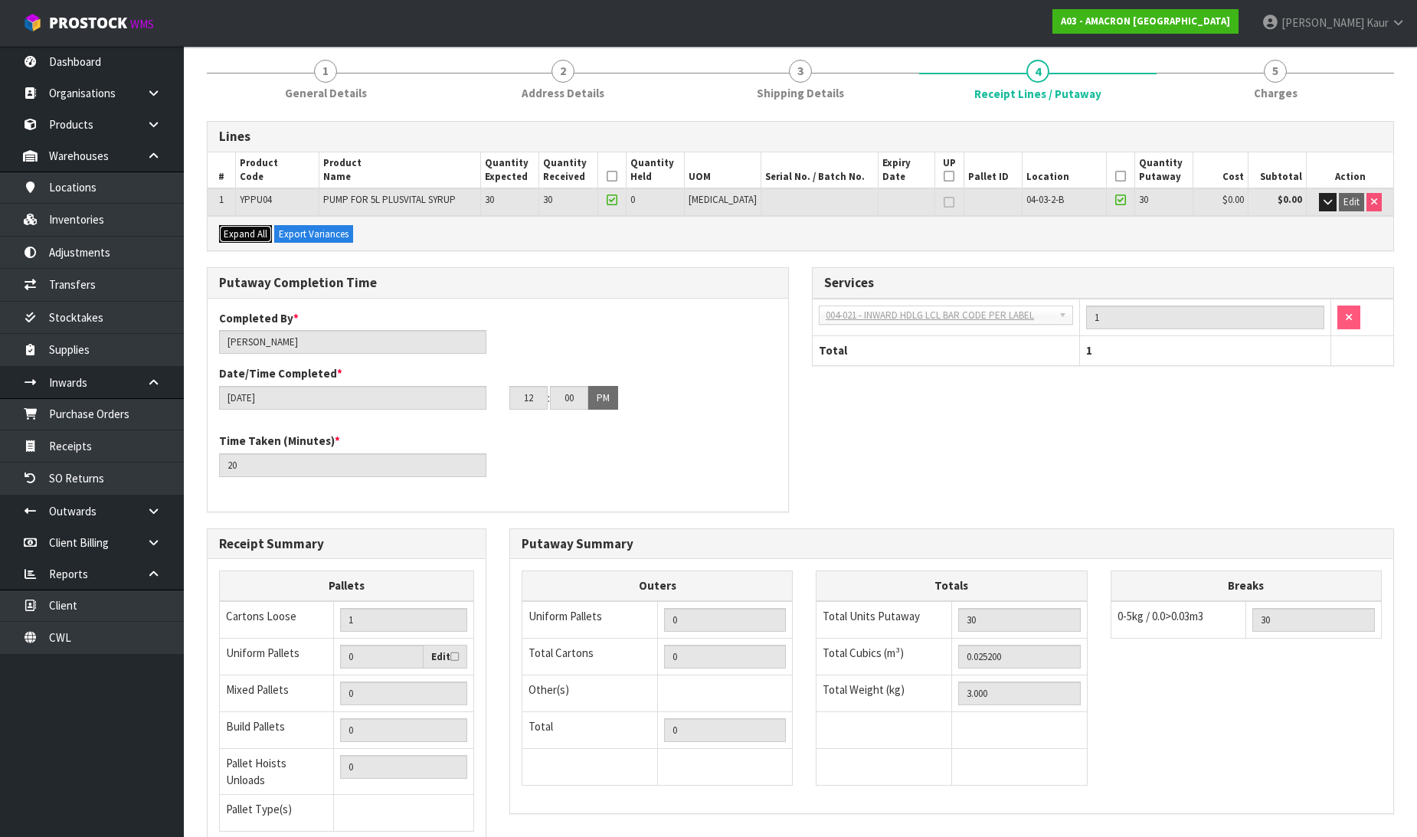
scroll to position [251, 0]
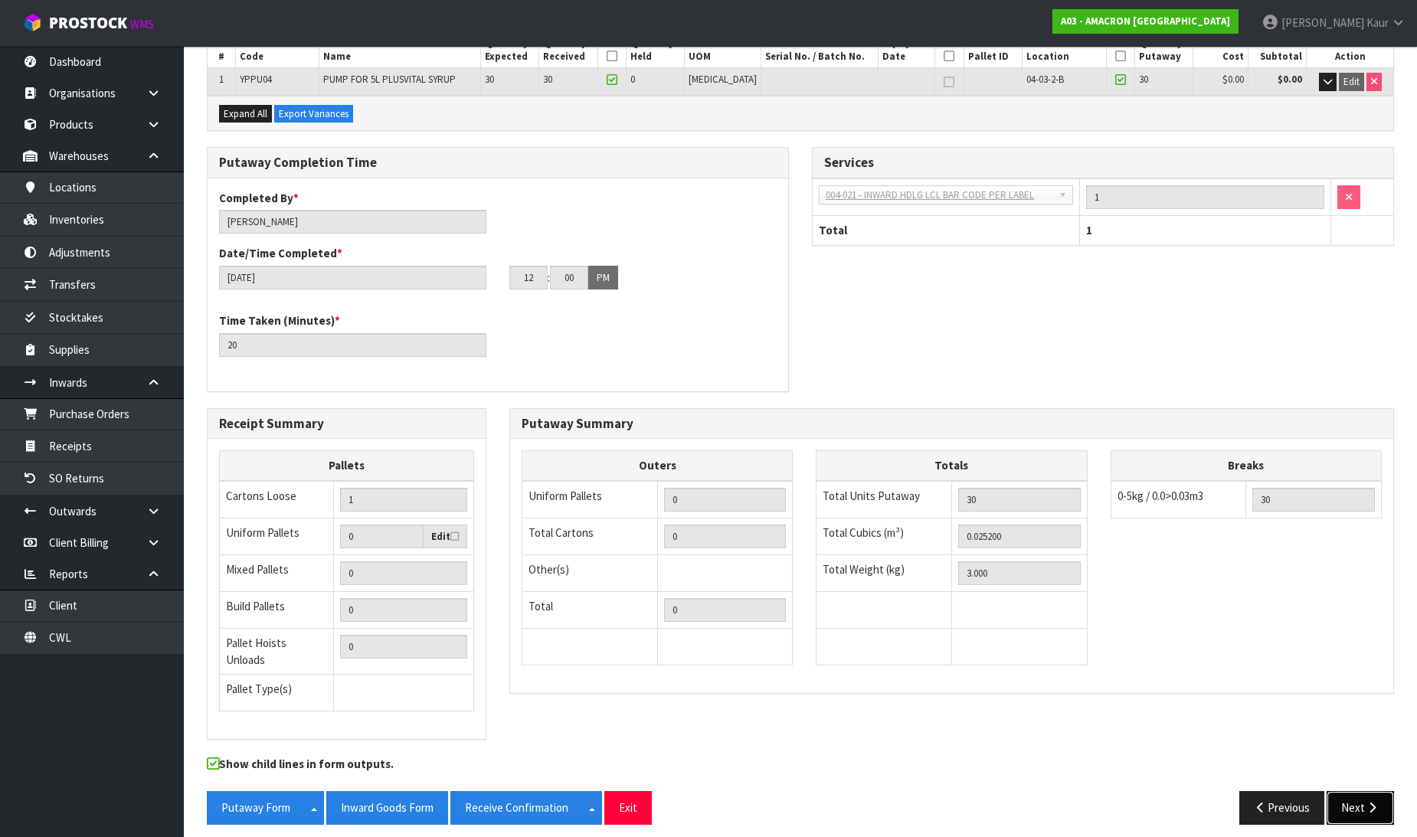
click at [1366, 802] on icon "button" at bounding box center [1372, 807] width 15 height 11
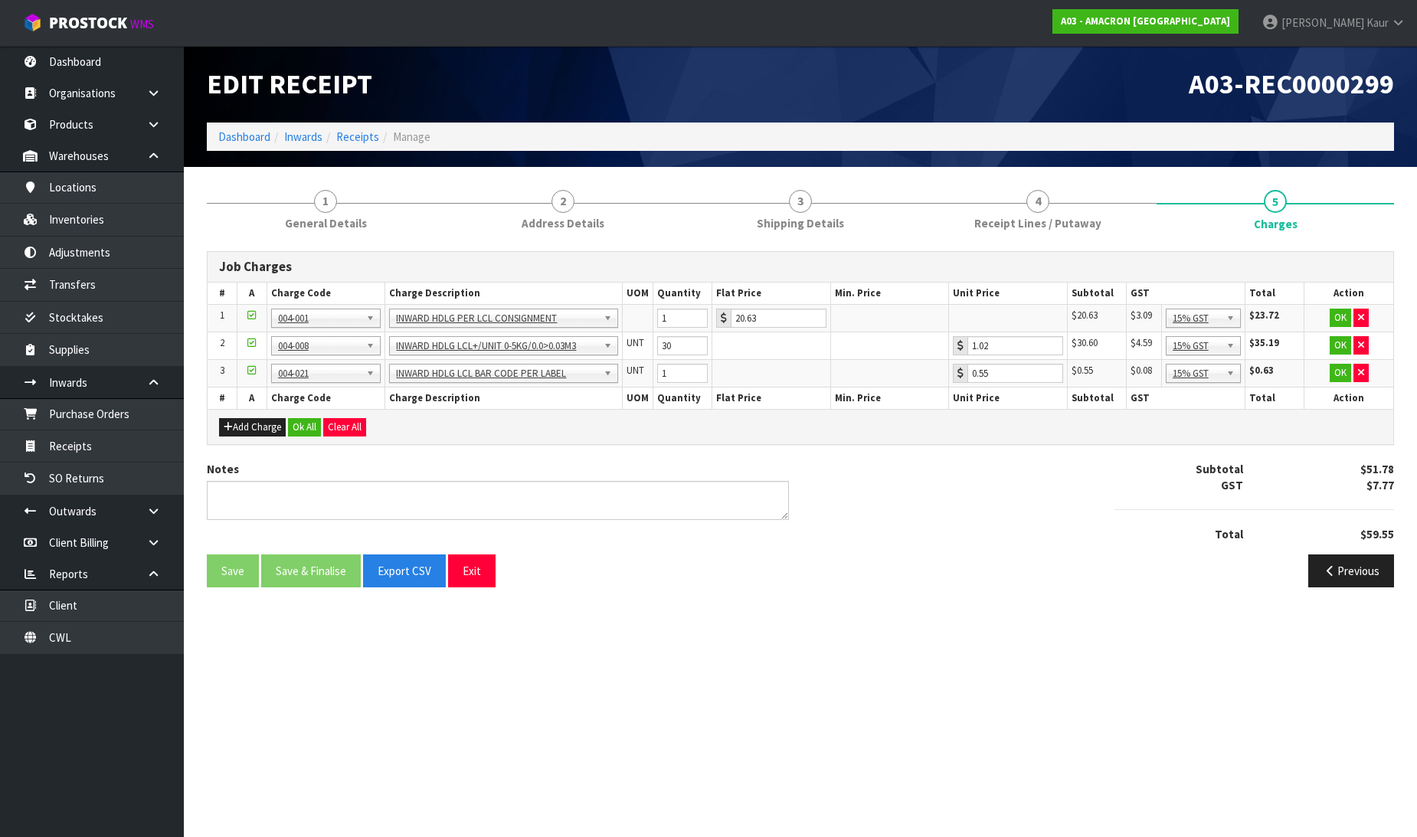
scroll to position [0, 0]
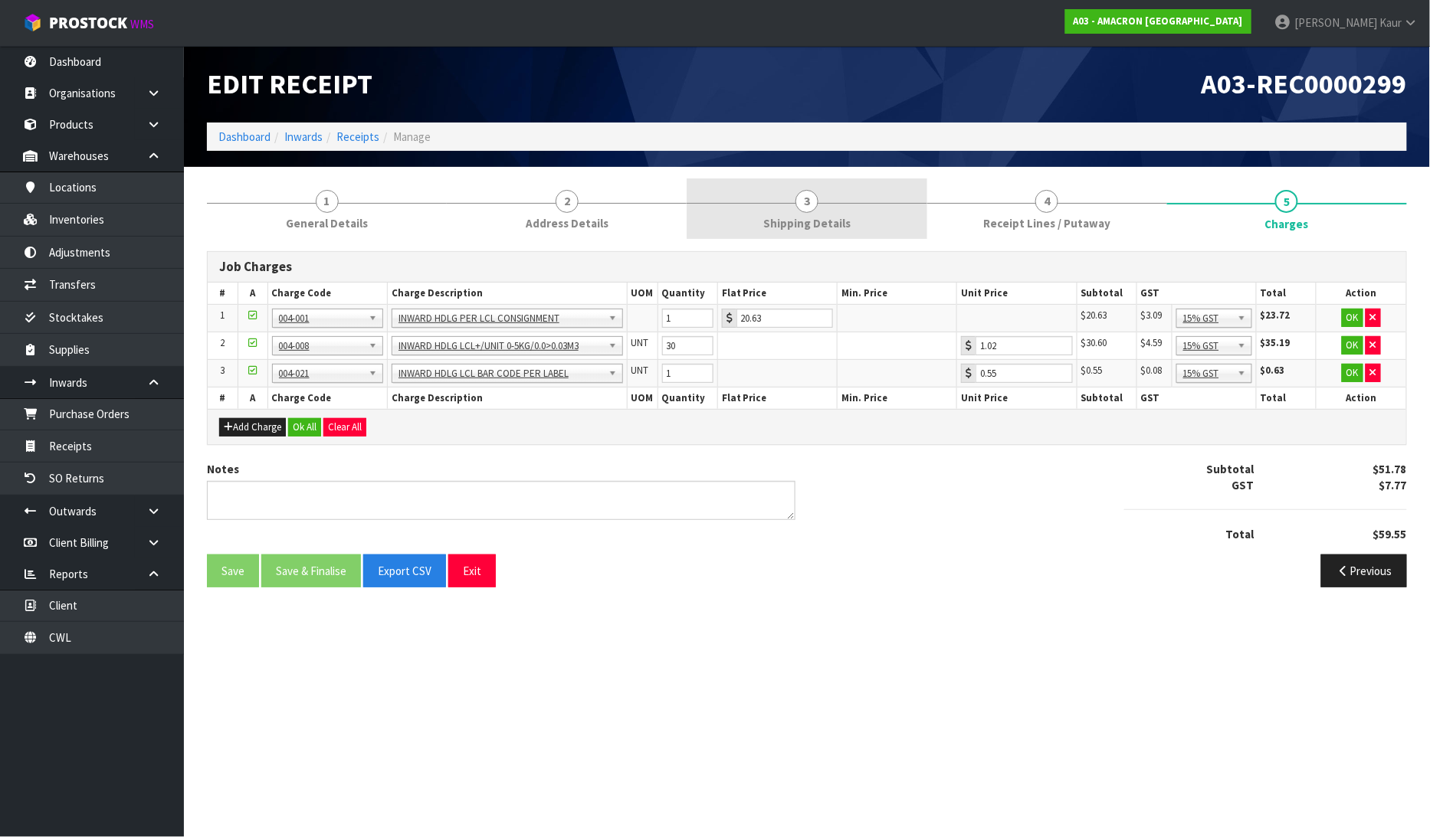
click at [815, 233] on link "3 Shipping Details" at bounding box center [806, 209] width 240 height 61
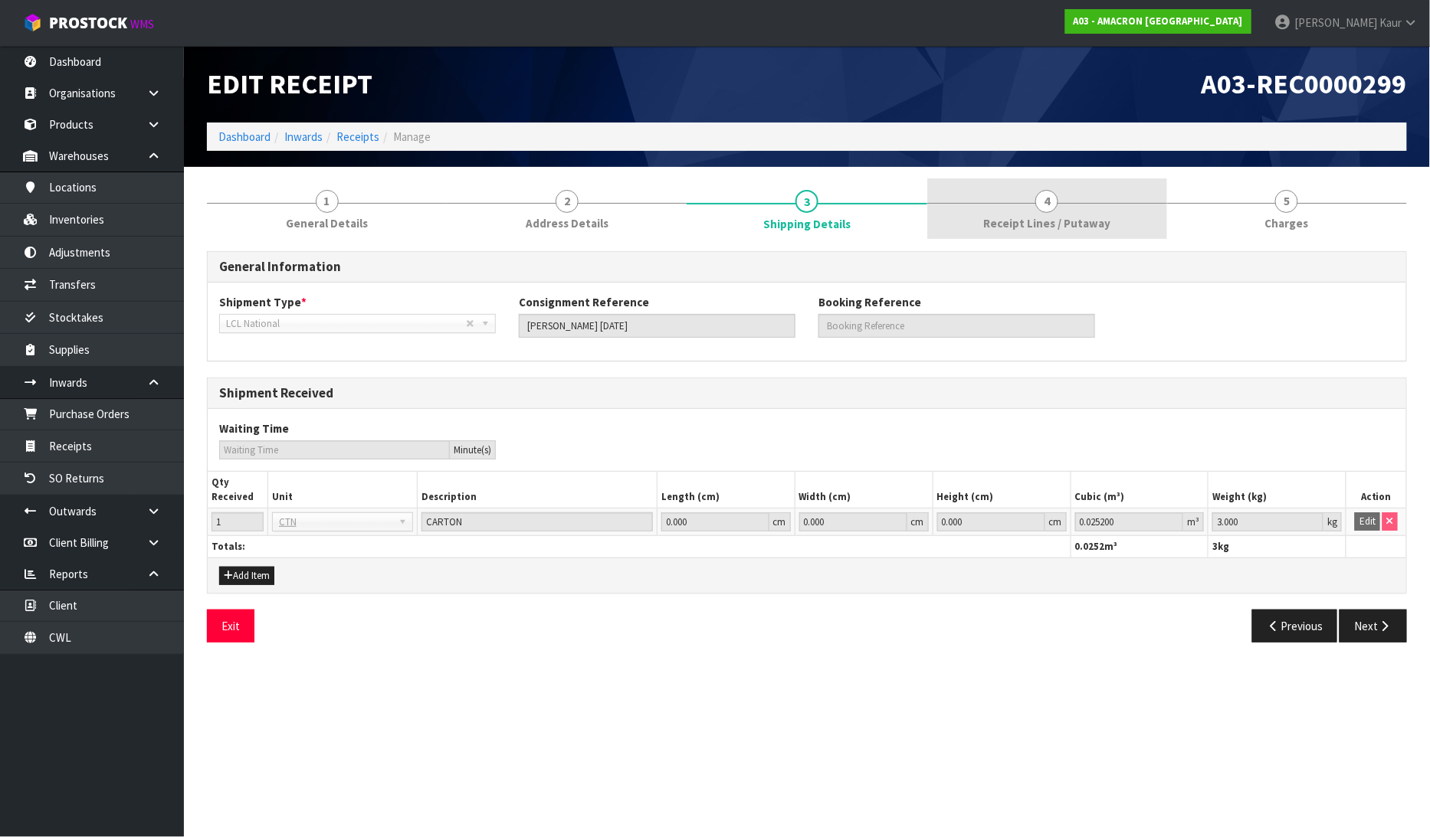
click at [1080, 212] on link "4 Receipt Lines / Putaway" at bounding box center [1047, 209] width 240 height 61
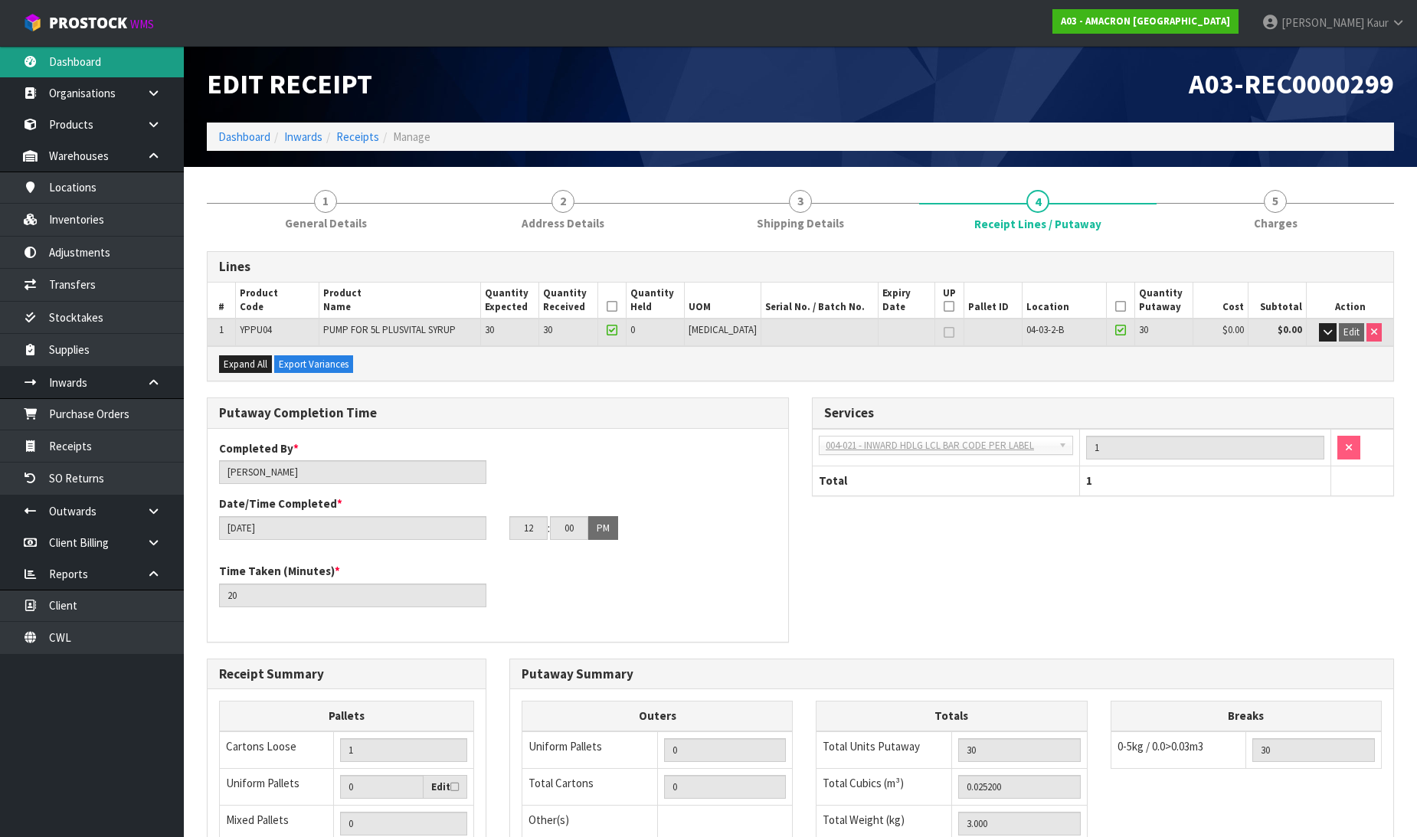
click at [62, 66] on link "Dashboard" at bounding box center [92, 61] width 184 height 31
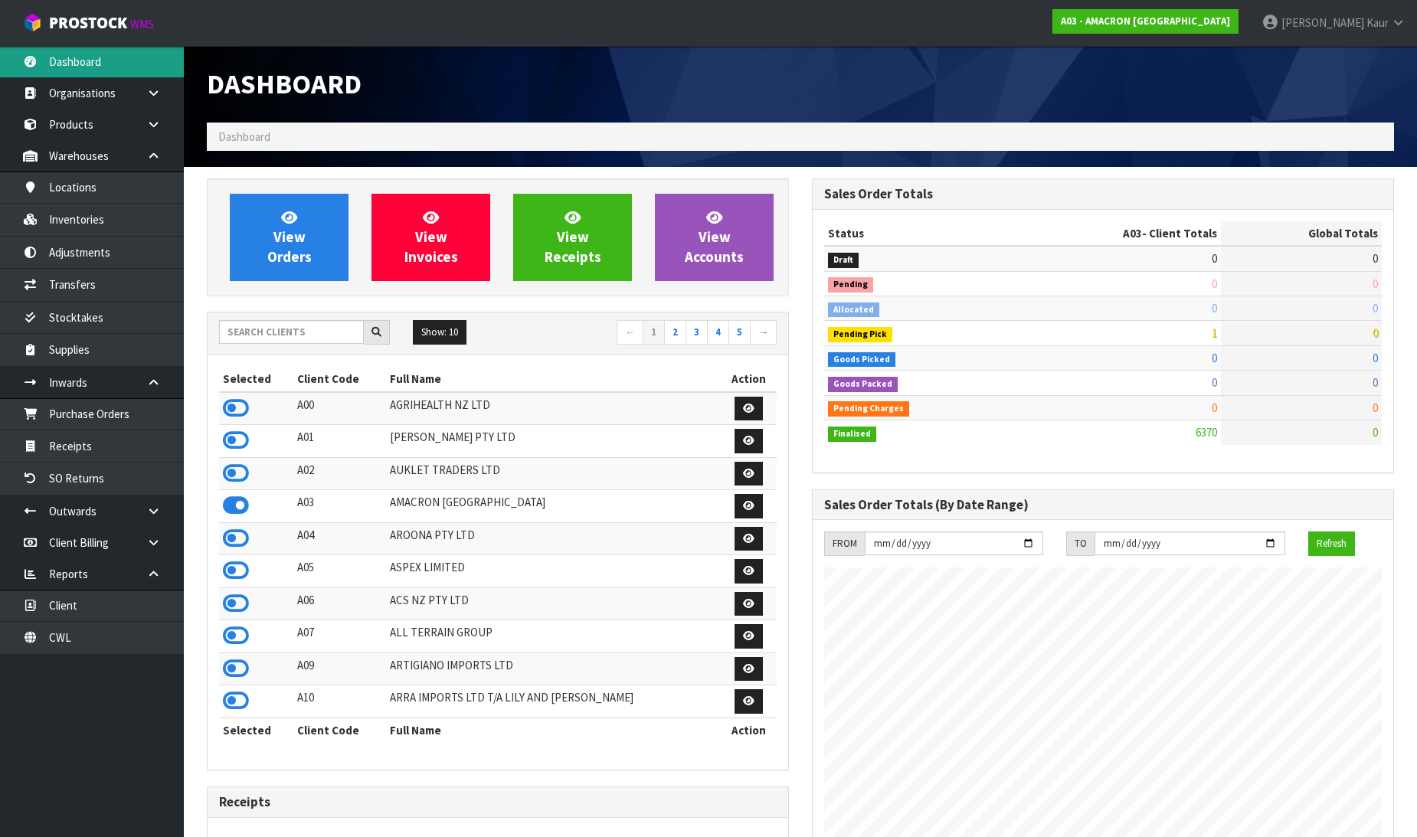
scroll to position [1062, 605]
click at [289, 322] on input "text" at bounding box center [291, 332] width 145 height 24
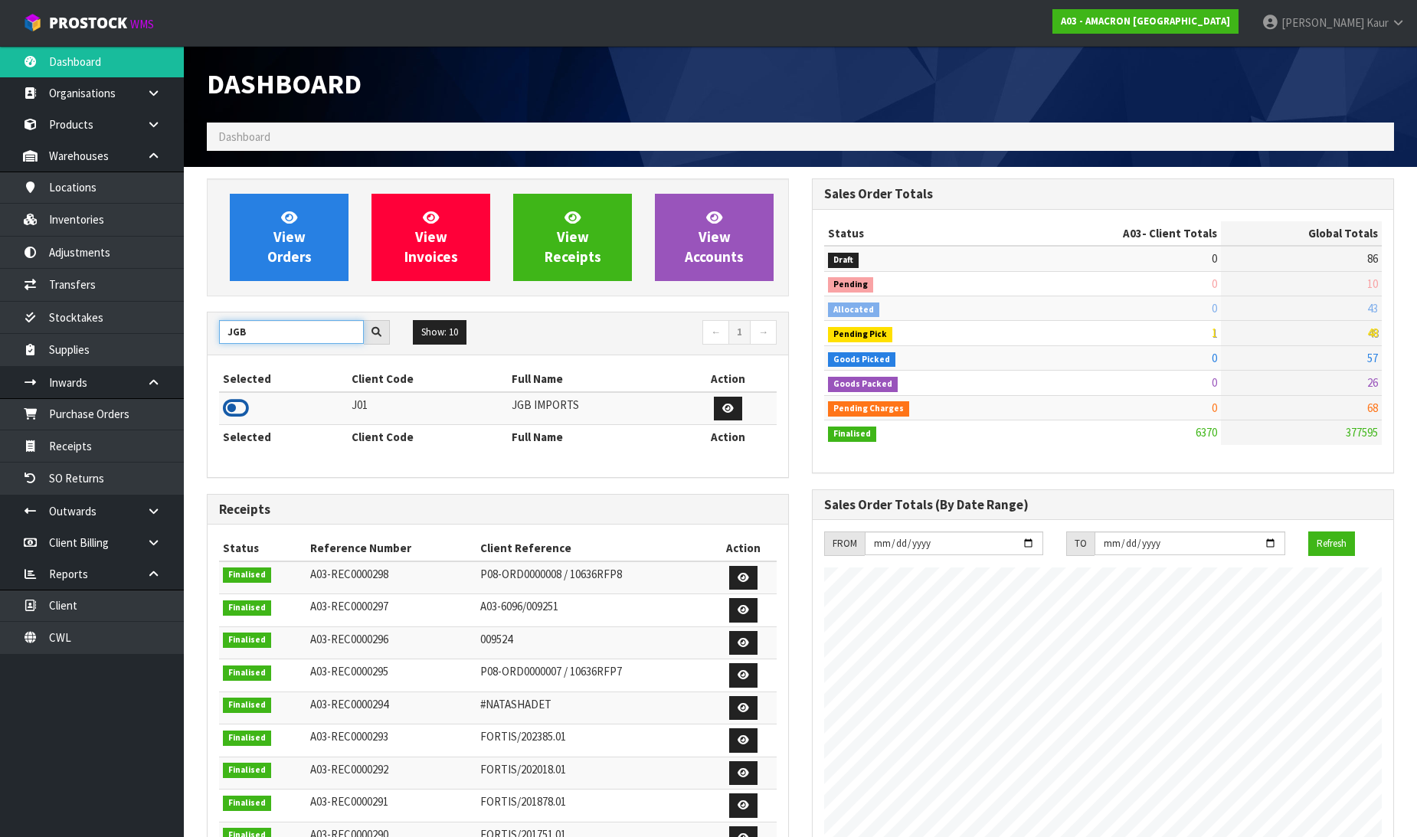
type input "JGB"
click at [241, 401] on icon at bounding box center [236, 408] width 26 height 23
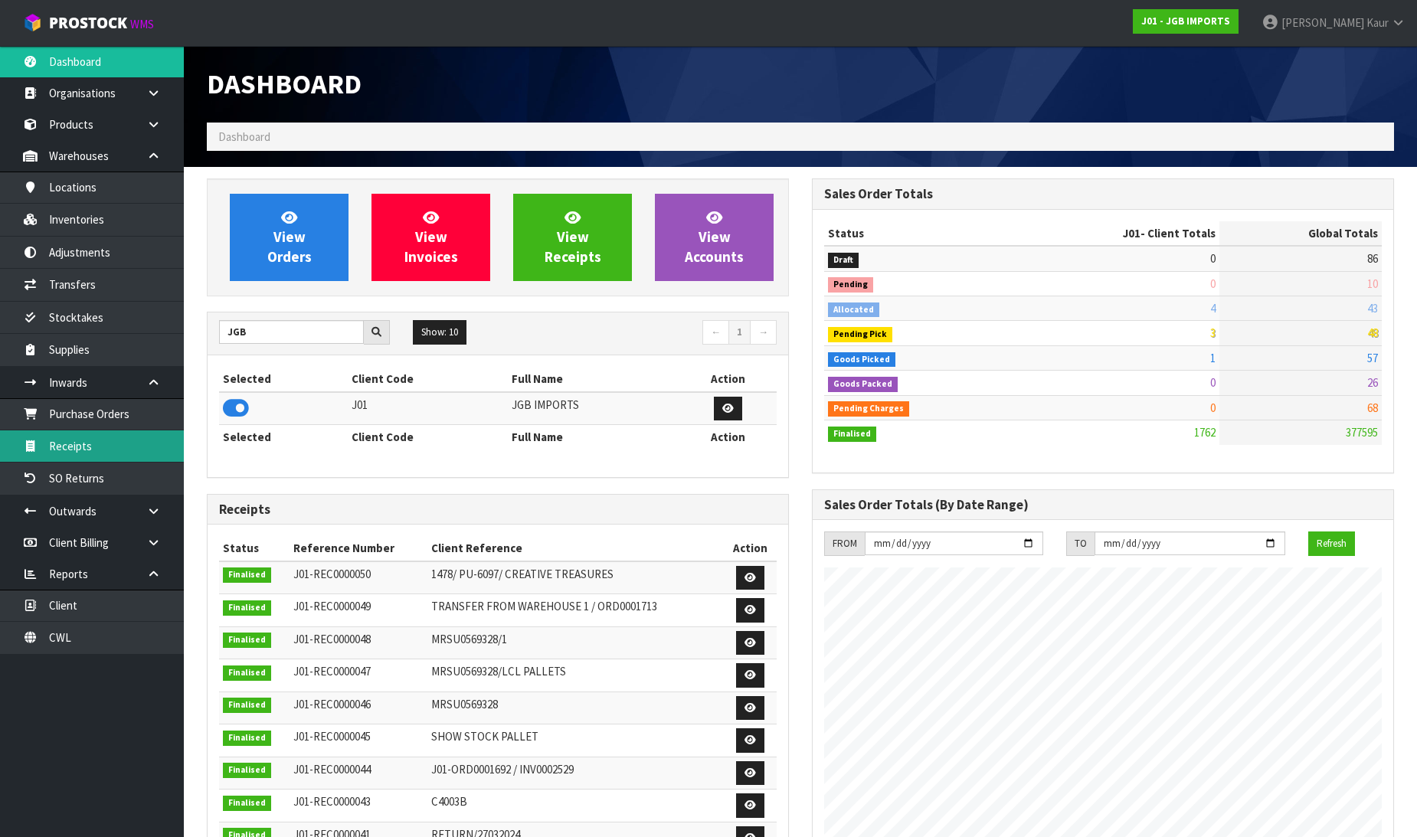
scroll to position [1161, 605]
click at [103, 448] on link "Receipts" at bounding box center [92, 446] width 184 height 31
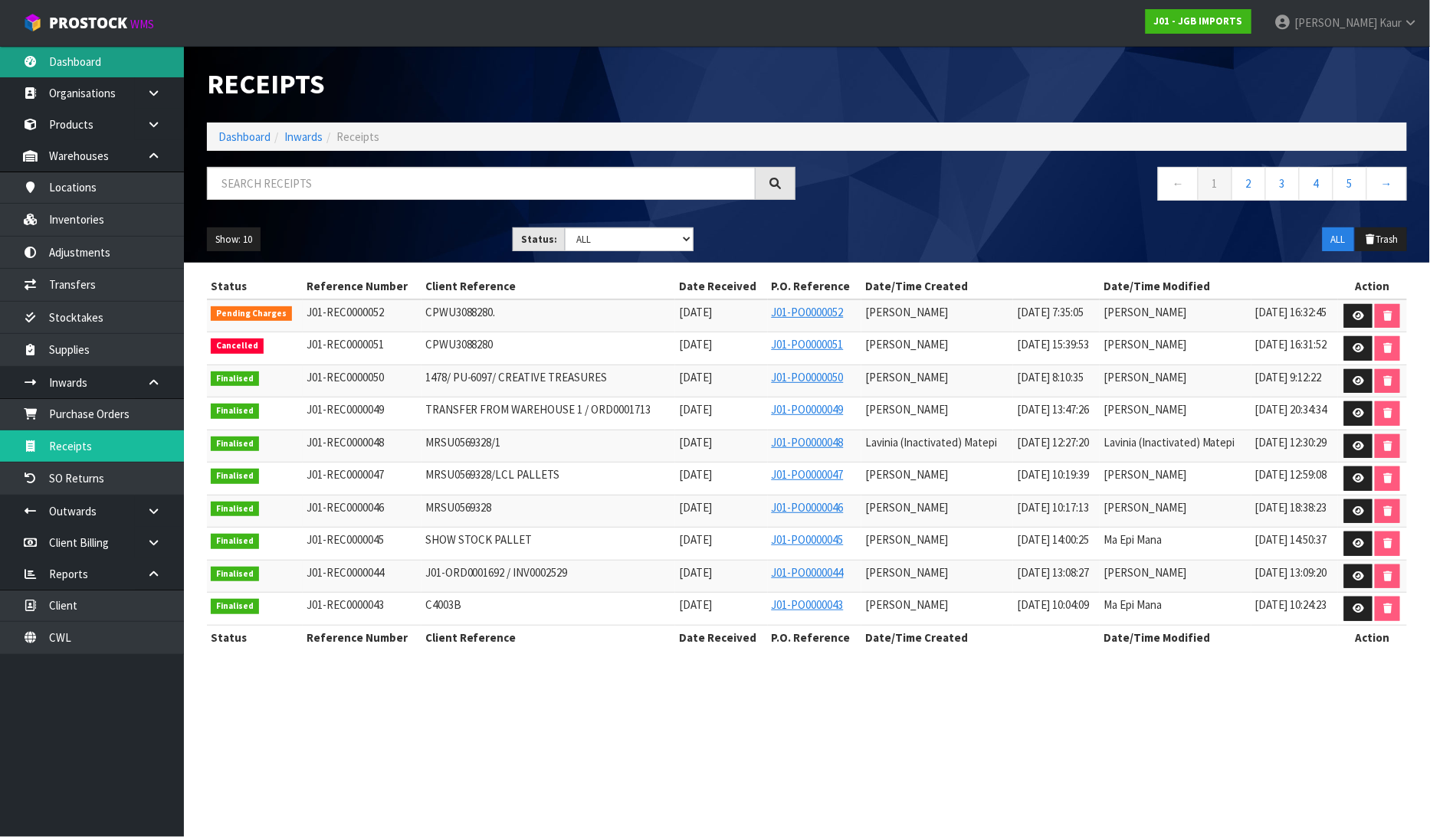
click at [78, 66] on link "Dashboard" at bounding box center [92, 61] width 184 height 31
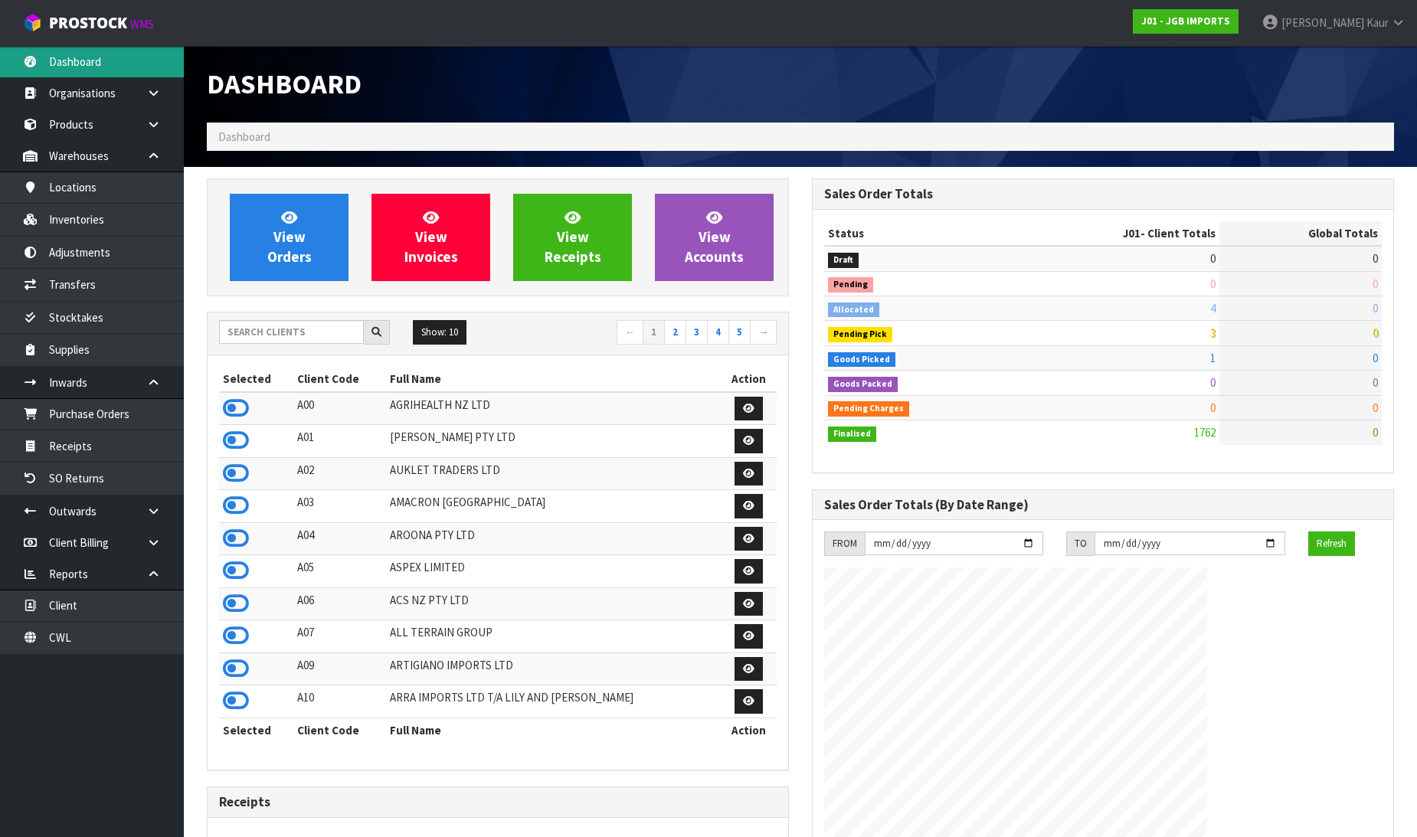
scroll to position [1161, 605]
click at [330, 326] on input "text" at bounding box center [291, 332] width 145 height 24
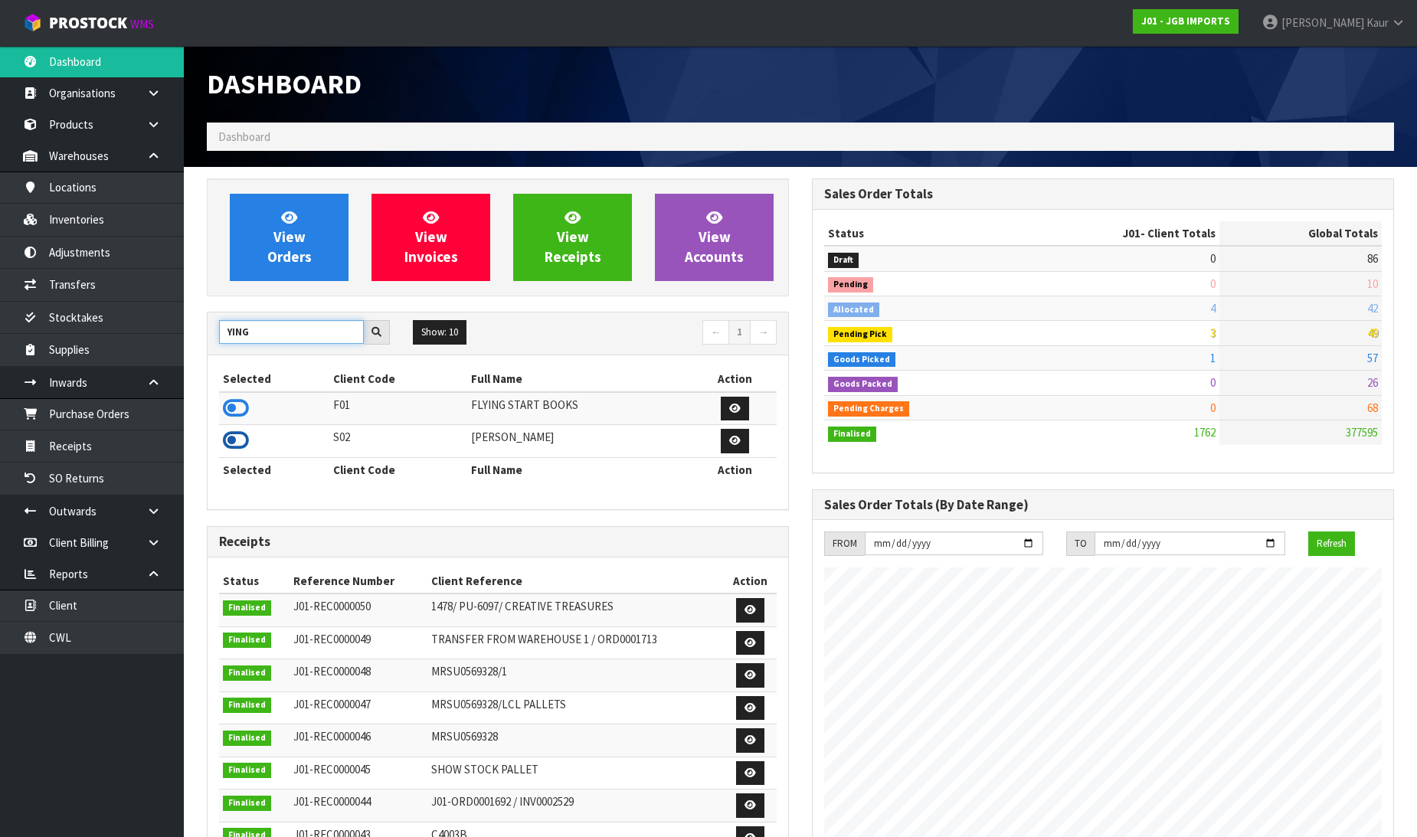
type input "YING"
click at [228, 442] on icon at bounding box center [236, 440] width 26 height 23
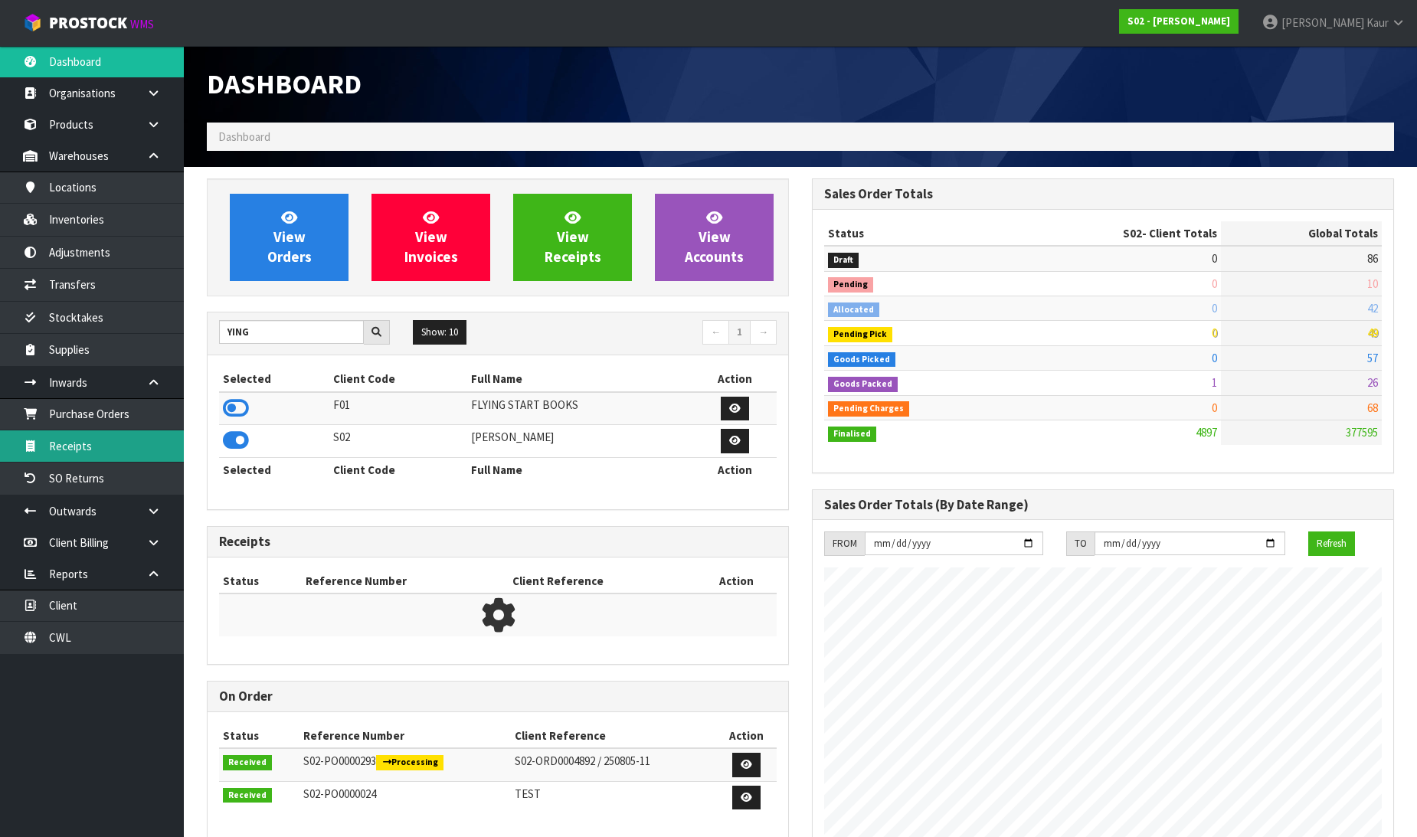
click at [151, 444] on link "Receipts" at bounding box center [92, 446] width 184 height 31
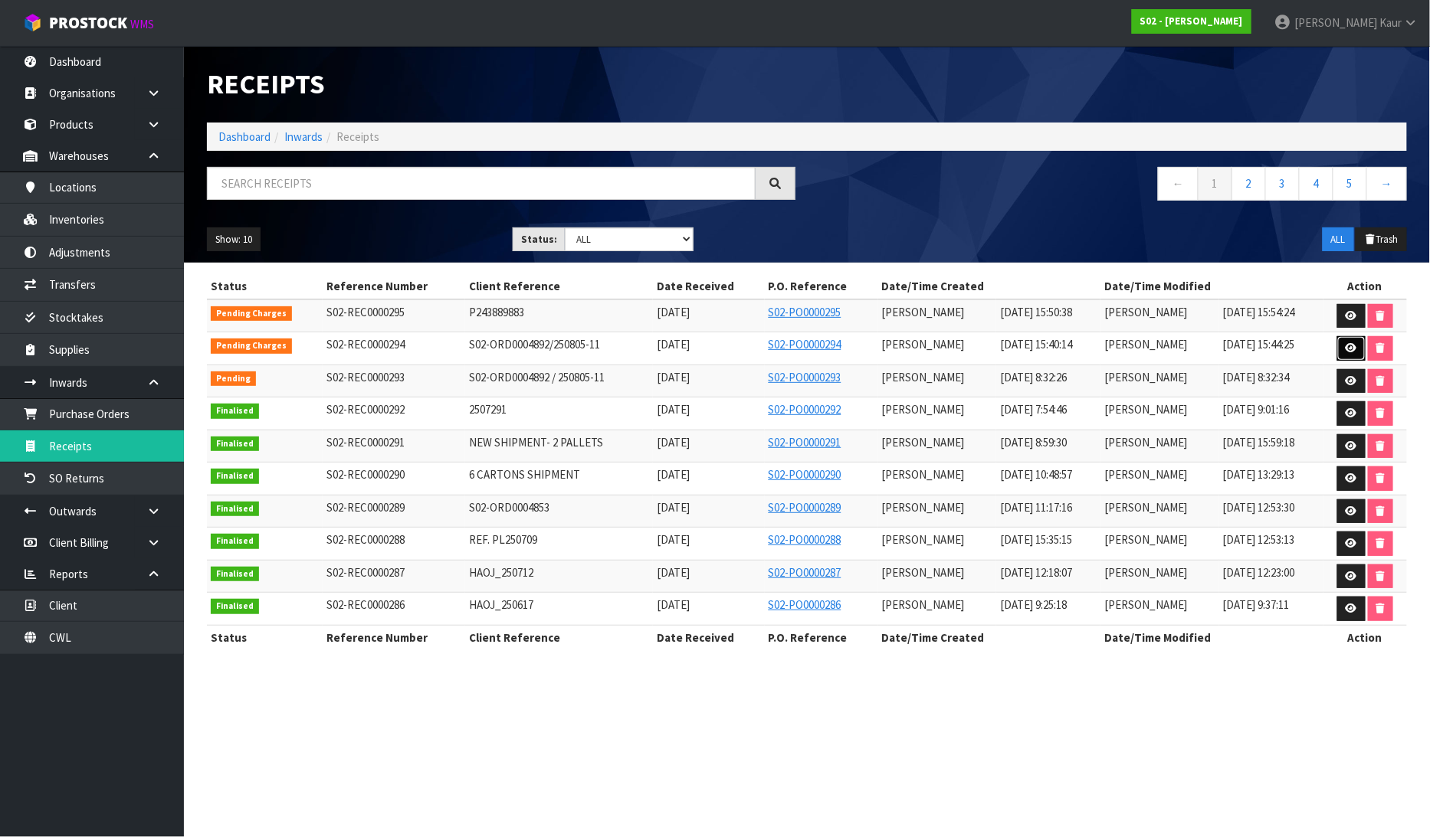
click at [1352, 347] on icon at bounding box center [1350, 348] width 11 height 10
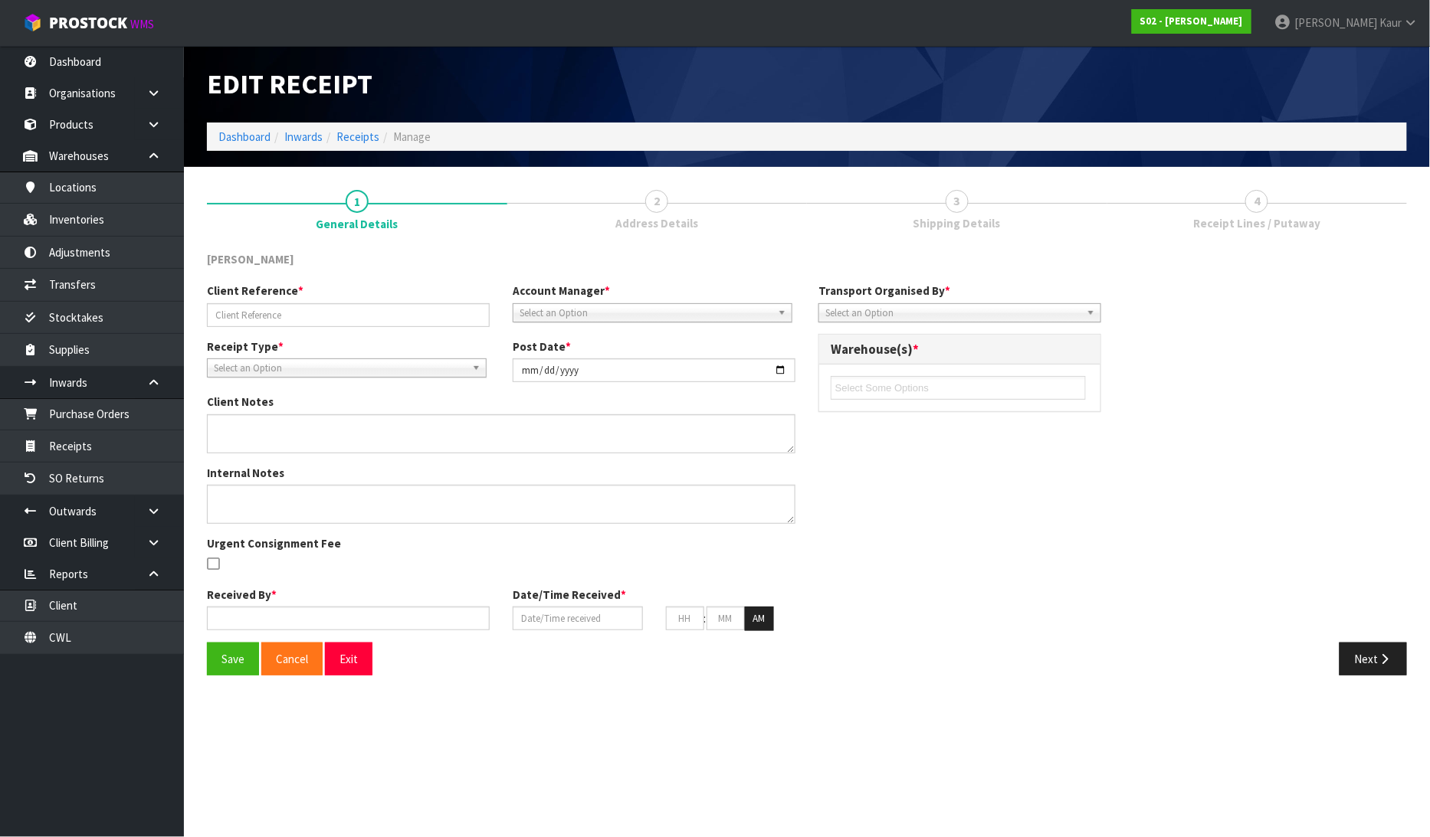
type input "S02-ORD0004892/250805-11"
type input "[DATE]"
type input "[PERSON_NAME]"
type input "[DATE]"
type input "03"
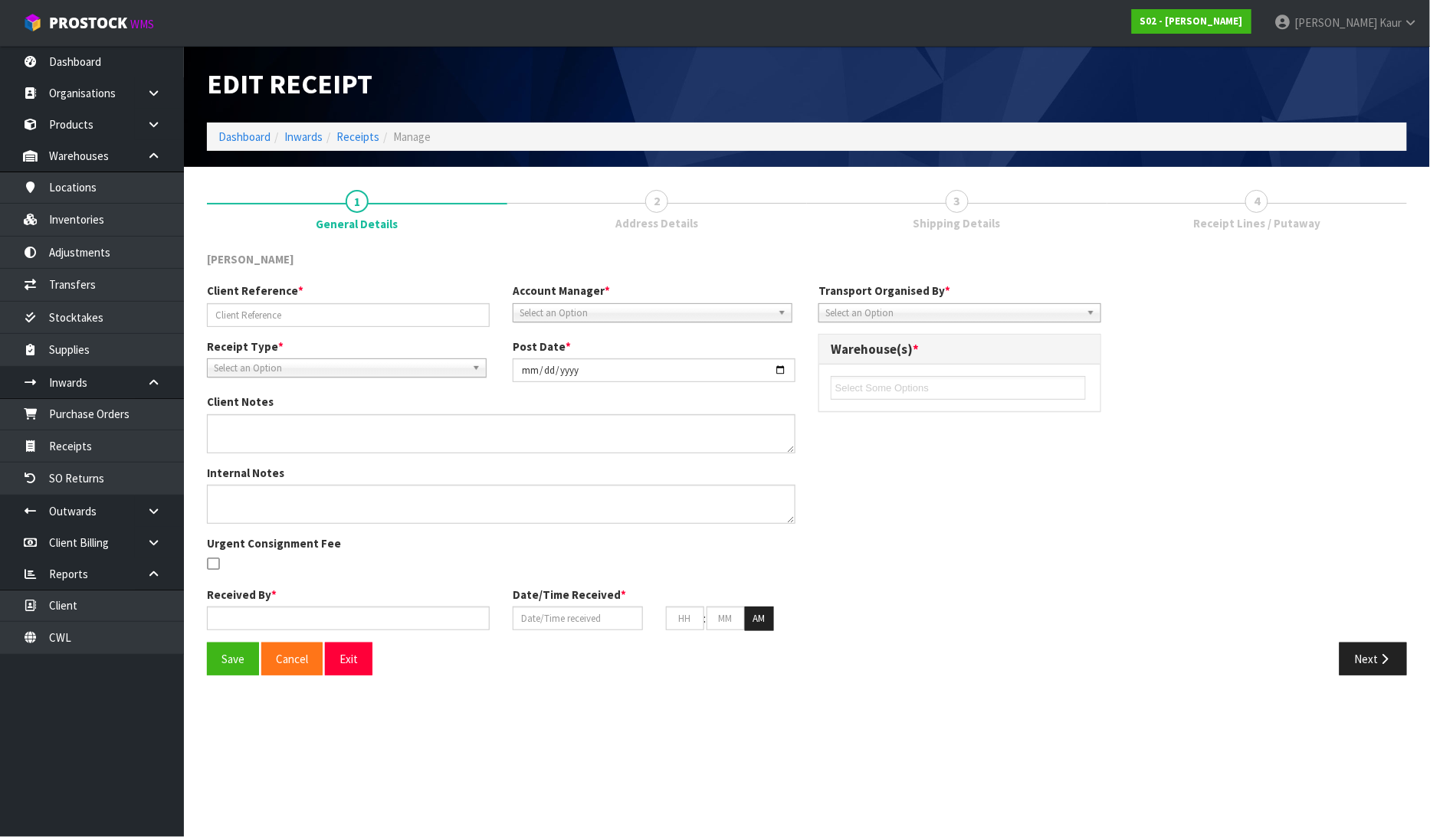
type input "40"
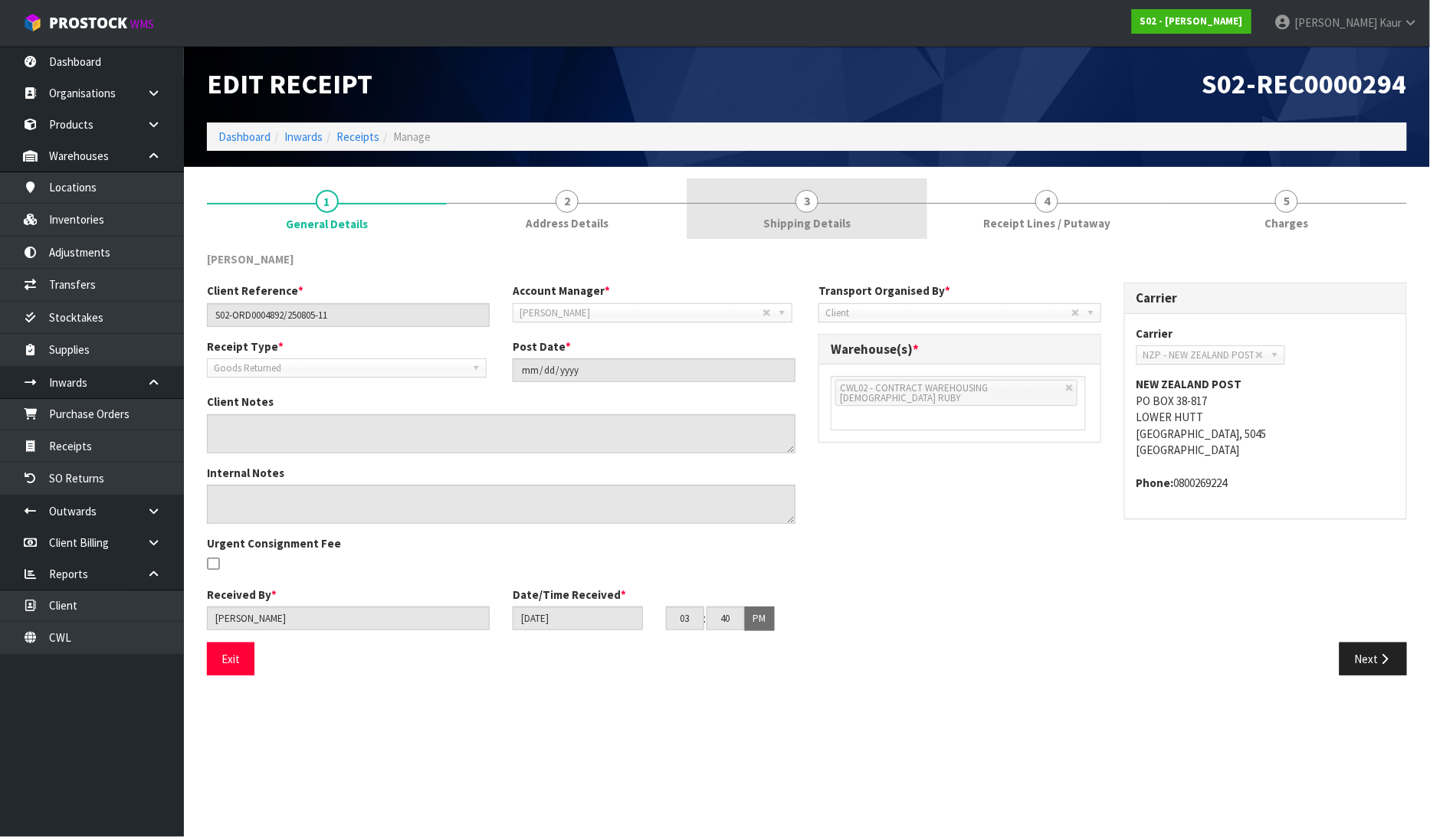
click at [801, 217] on span "Shipping Details" at bounding box center [806, 223] width 87 height 16
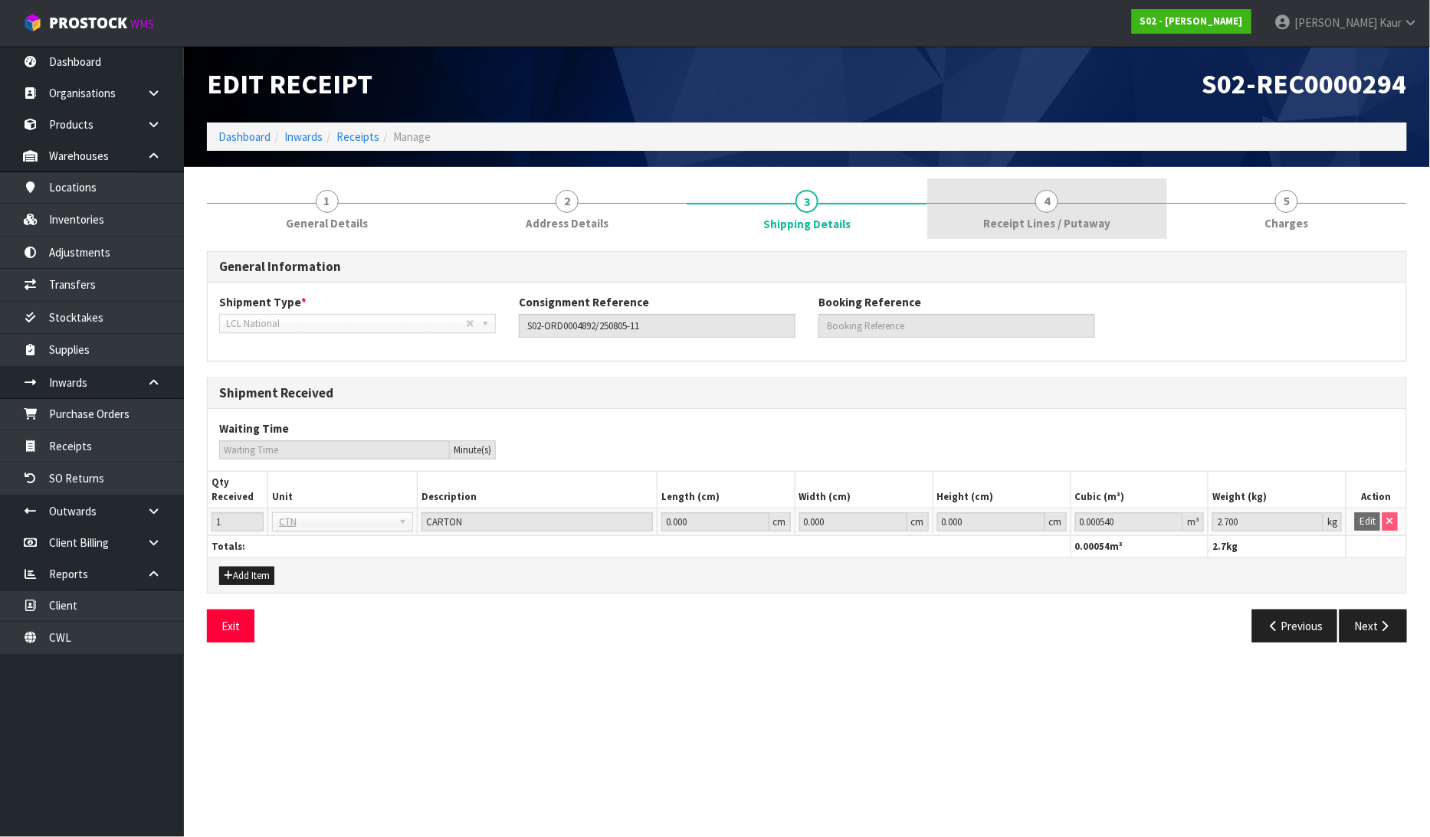
click at [1067, 225] on span "Receipt Lines / Putaway" at bounding box center [1046, 223] width 127 height 16
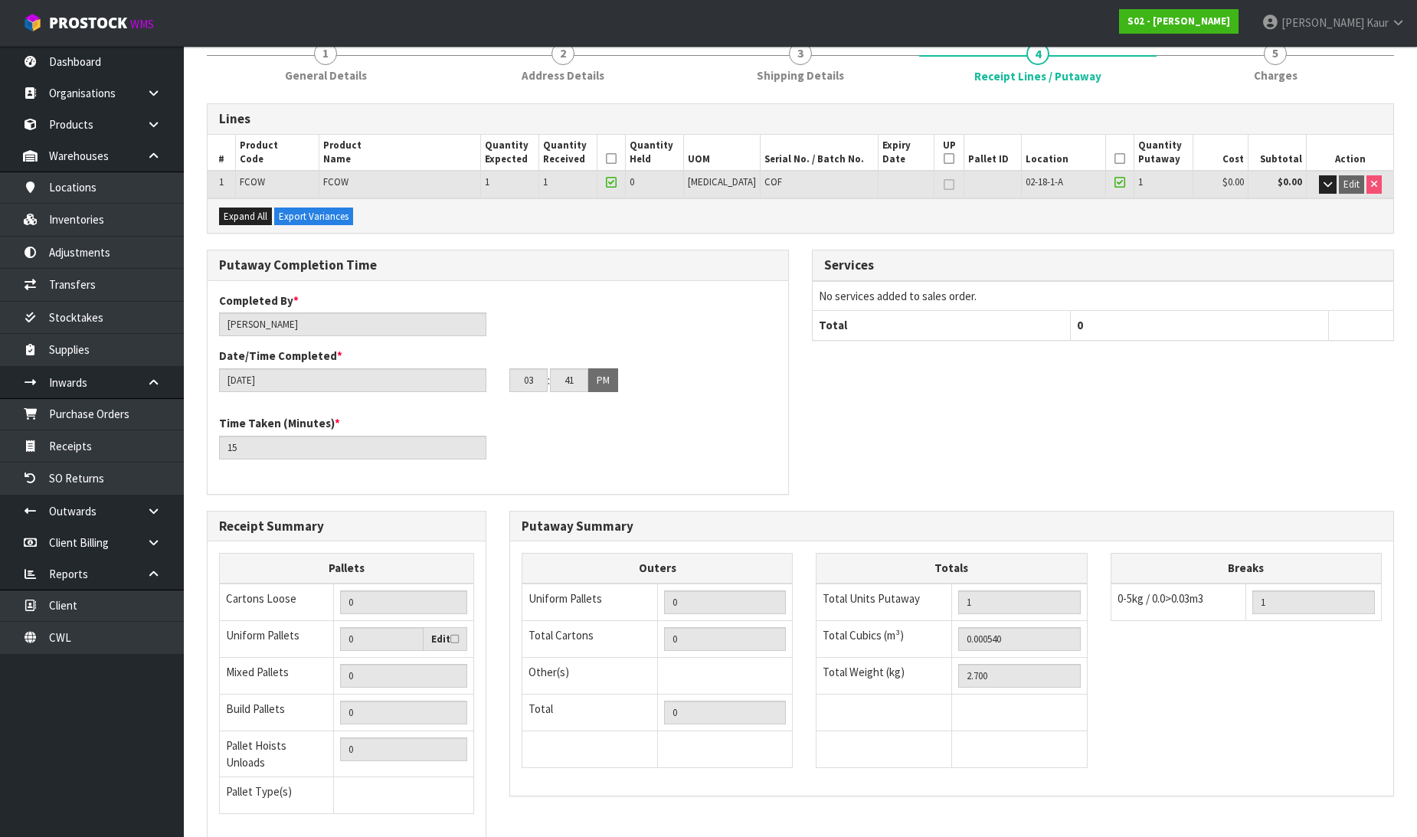
scroll to position [251, 0]
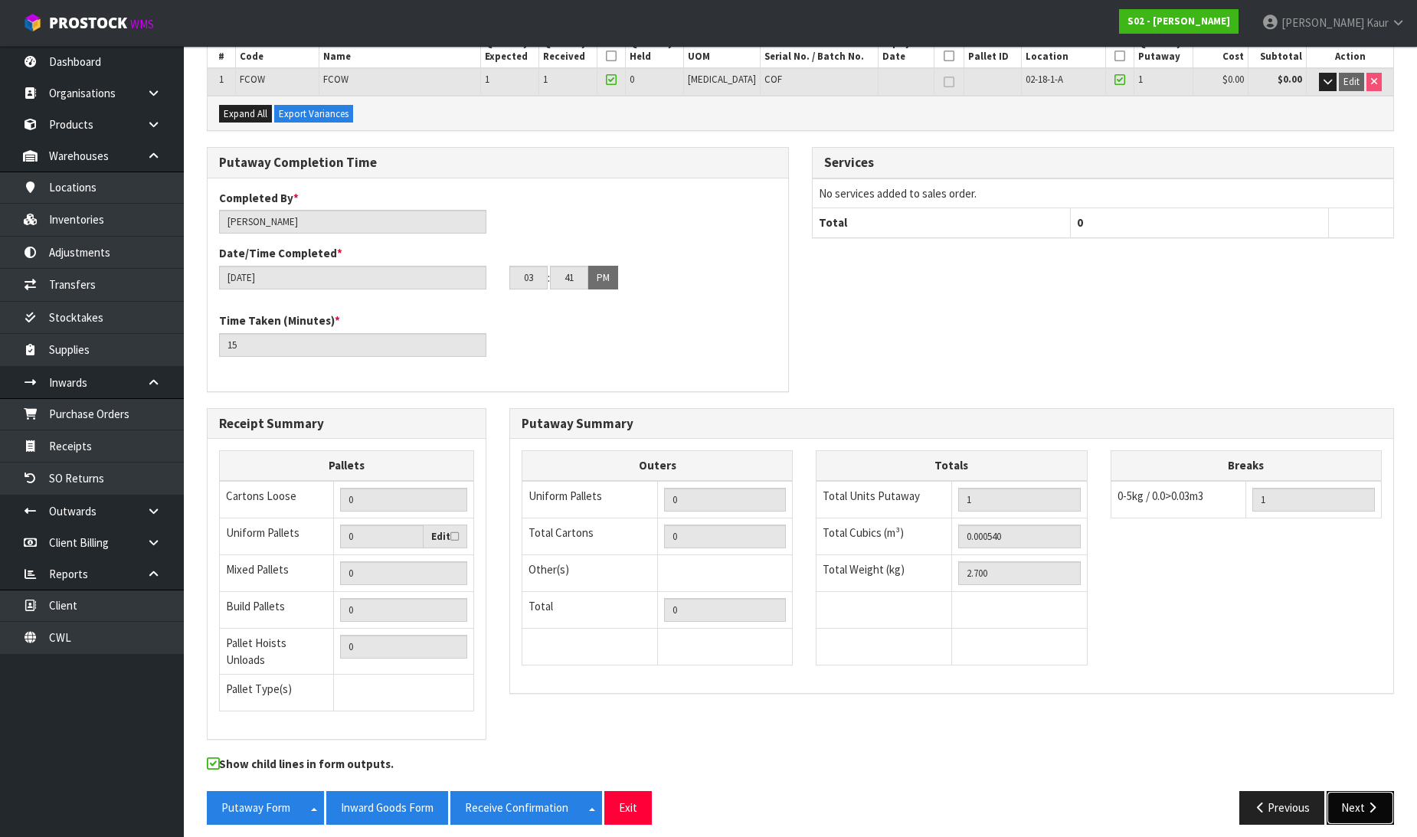
click at [1364, 795] on button "Next" at bounding box center [1360, 807] width 67 height 33
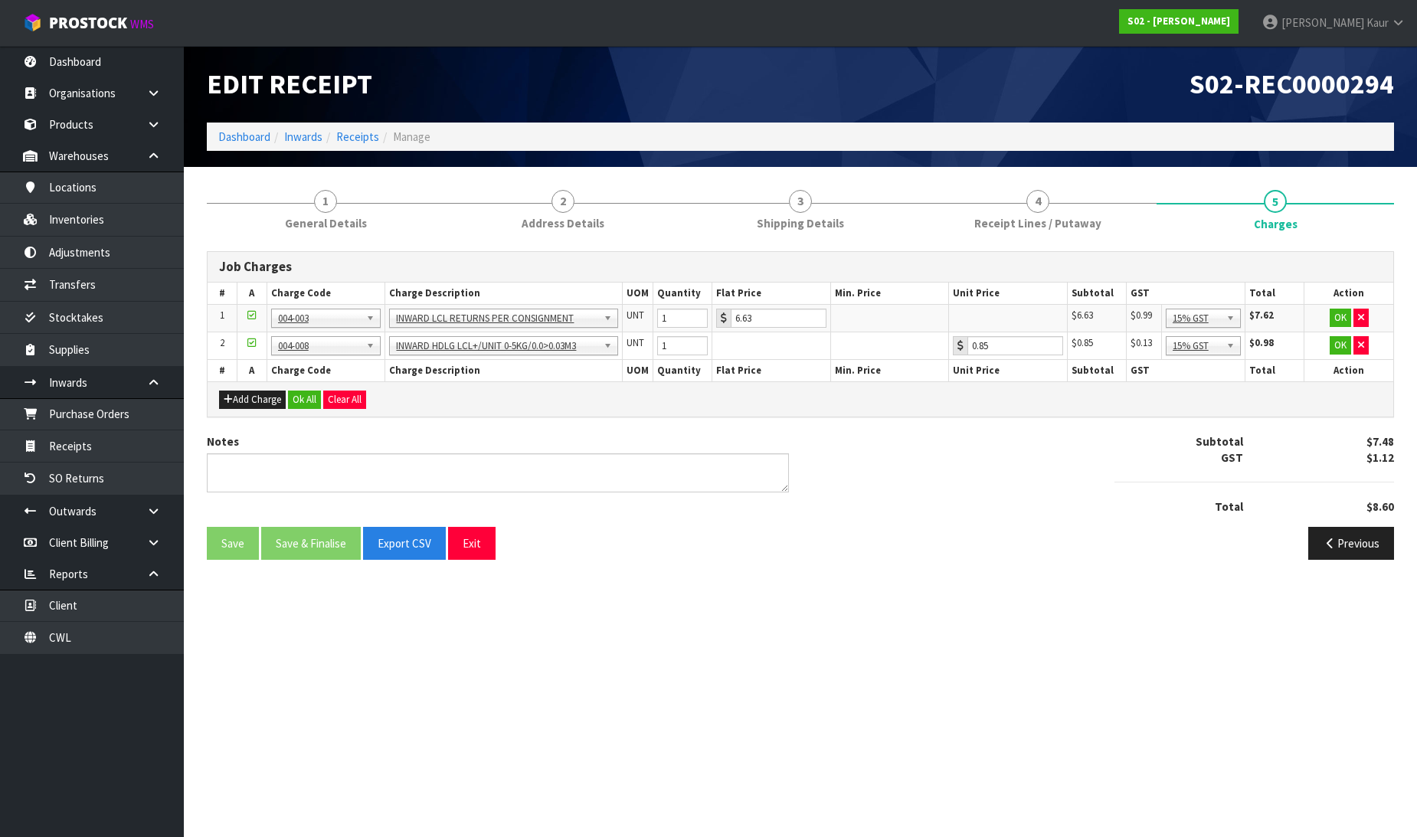
scroll to position [0, 0]
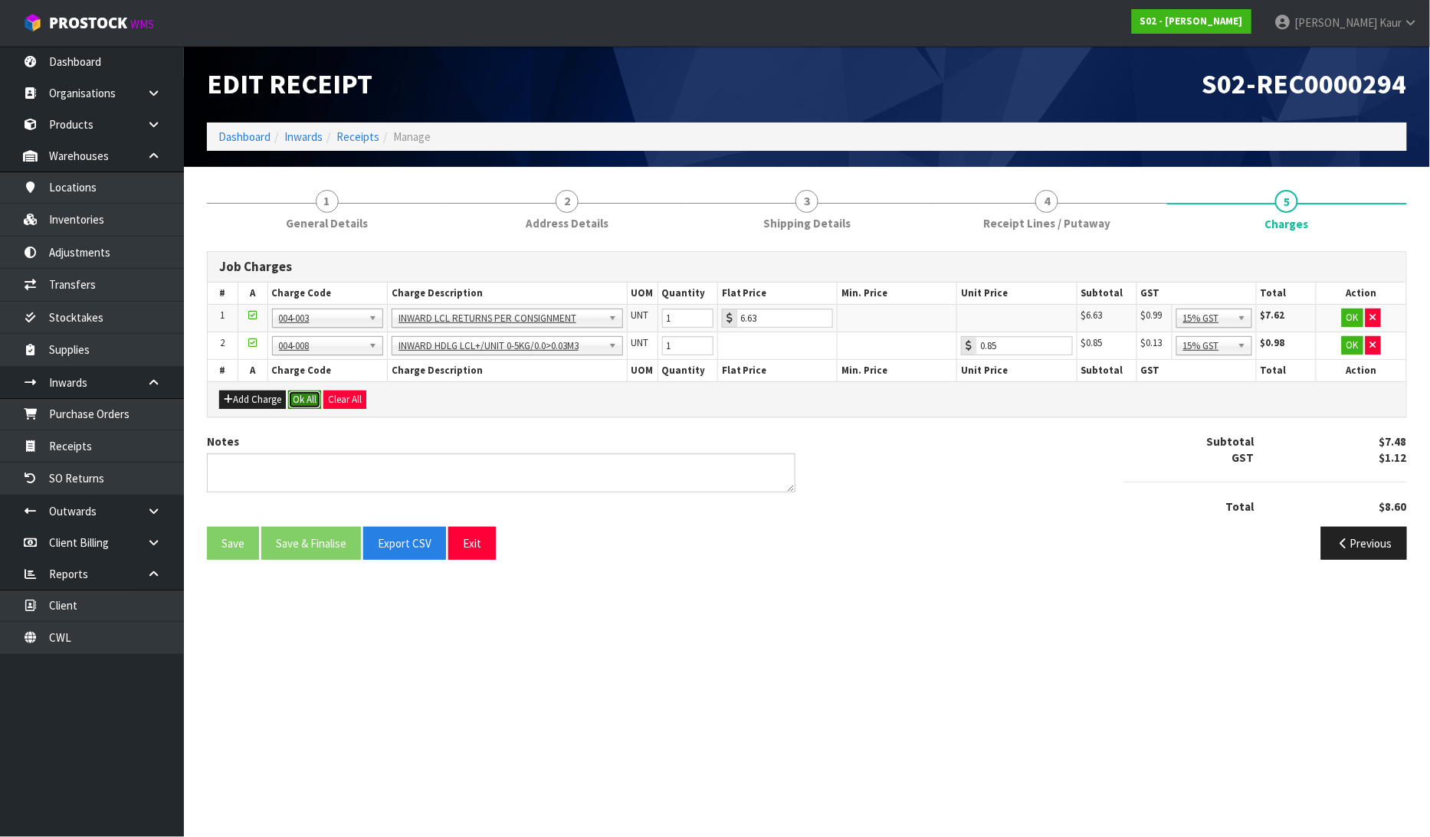
click at [310, 397] on button "Ok All" at bounding box center [304, 400] width 33 height 18
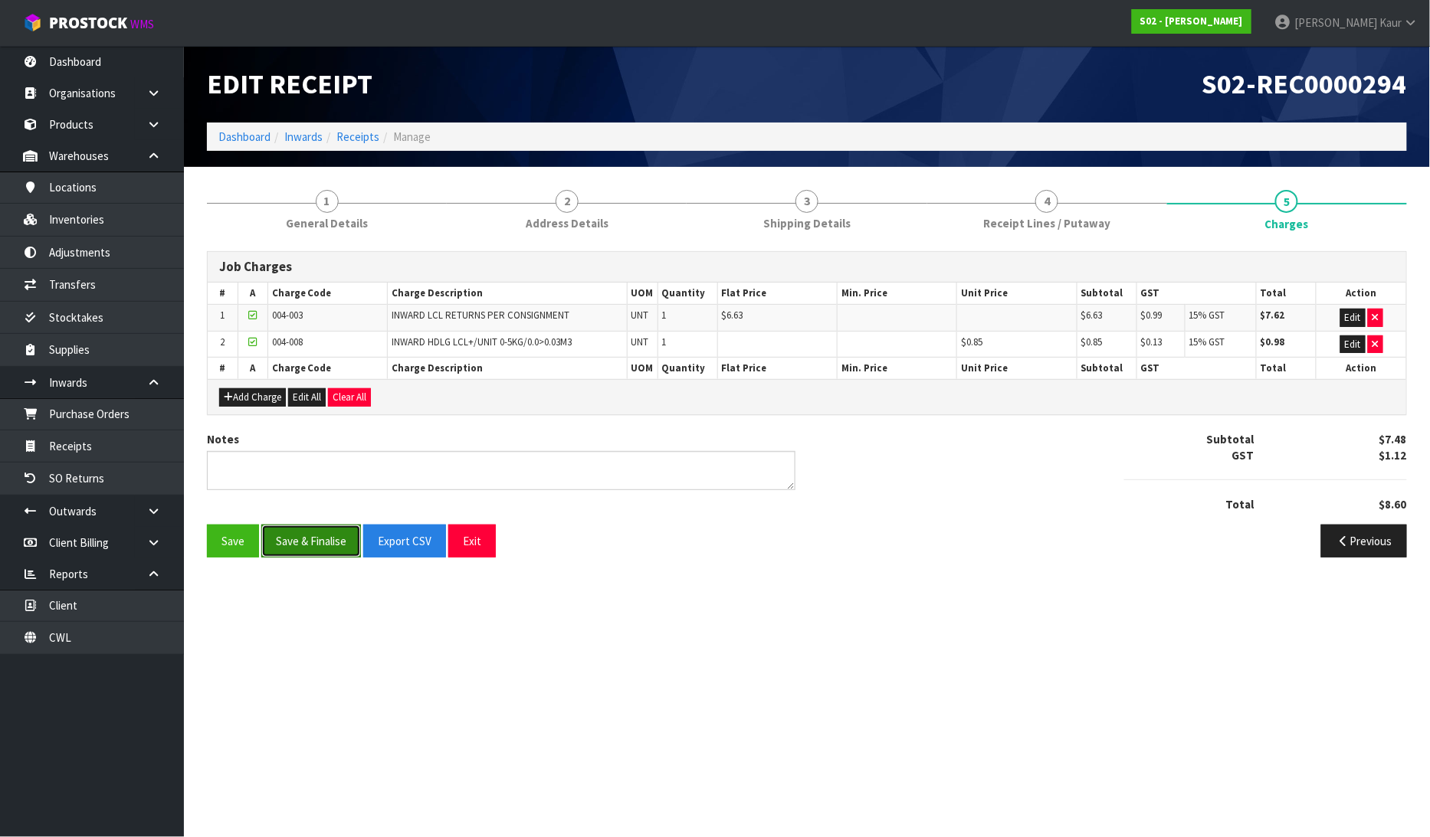
click at [315, 549] on button "Save & Finalise" at bounding box center [311, 541] width 100 height 33
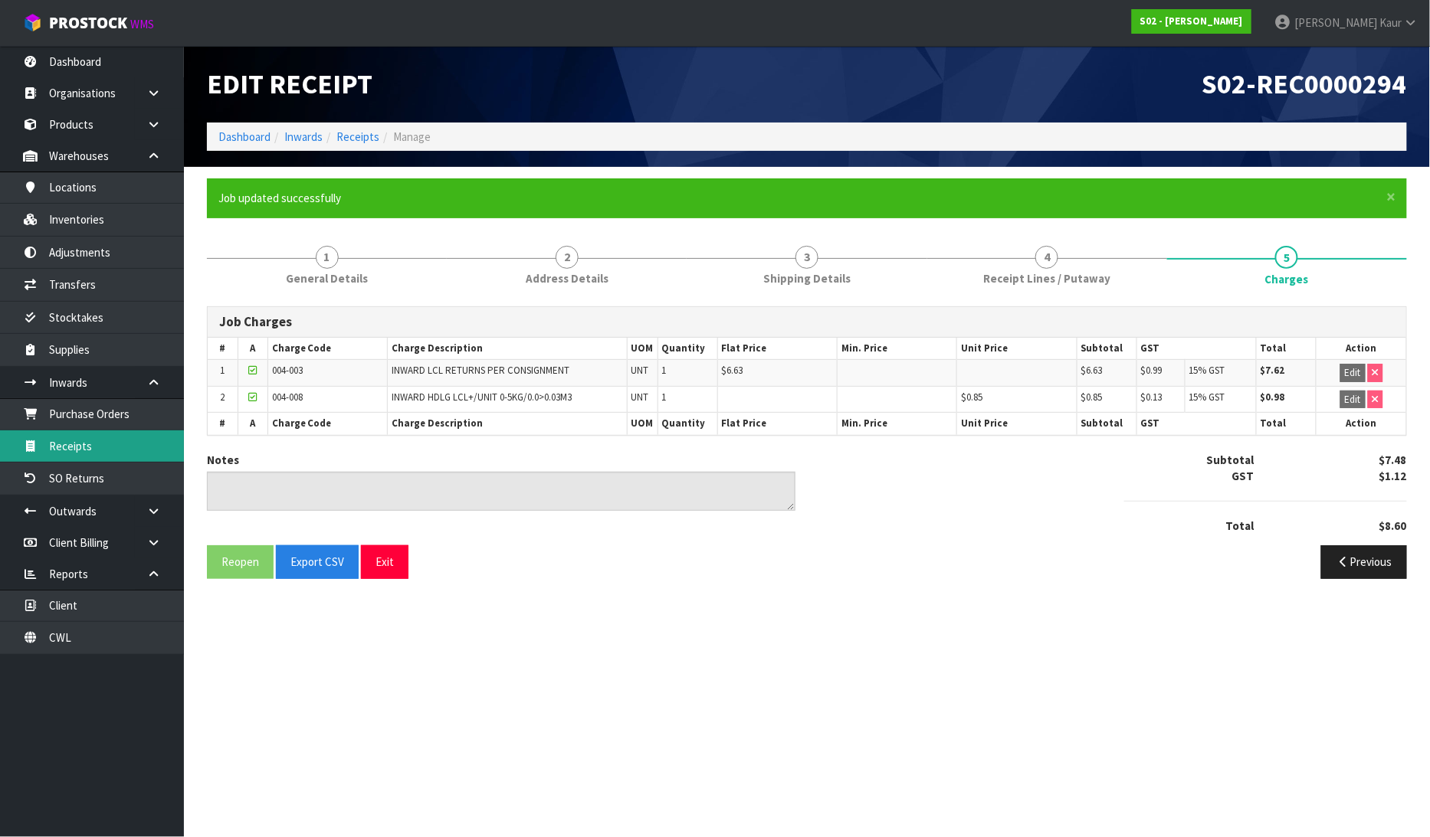
click at [127, 434] on link "Receipts" at bounding box center [92, 446] width 184 height 31
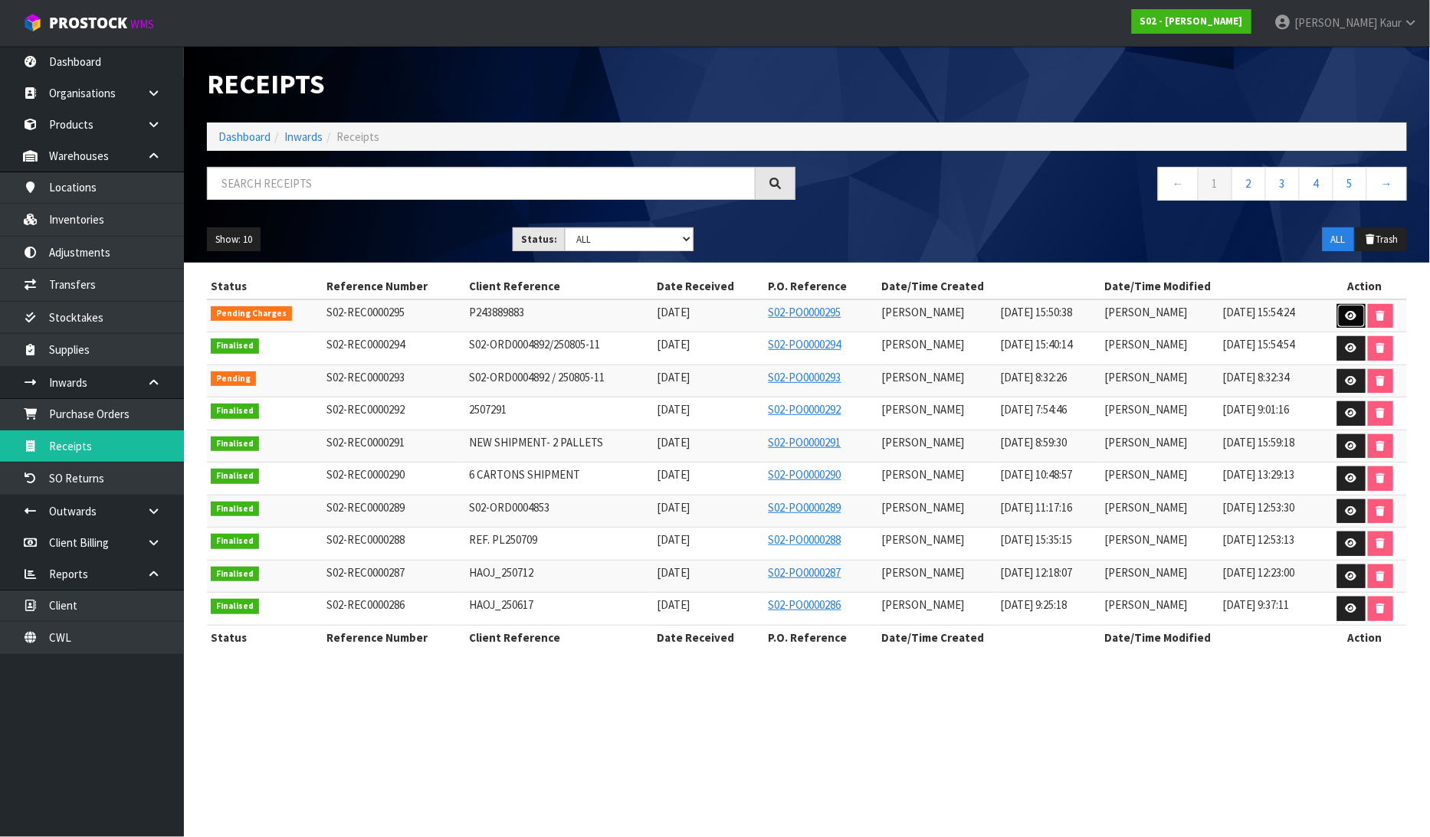
click at [1352, 315] on icon at bounding box center [1350, 316] width 11 height 10
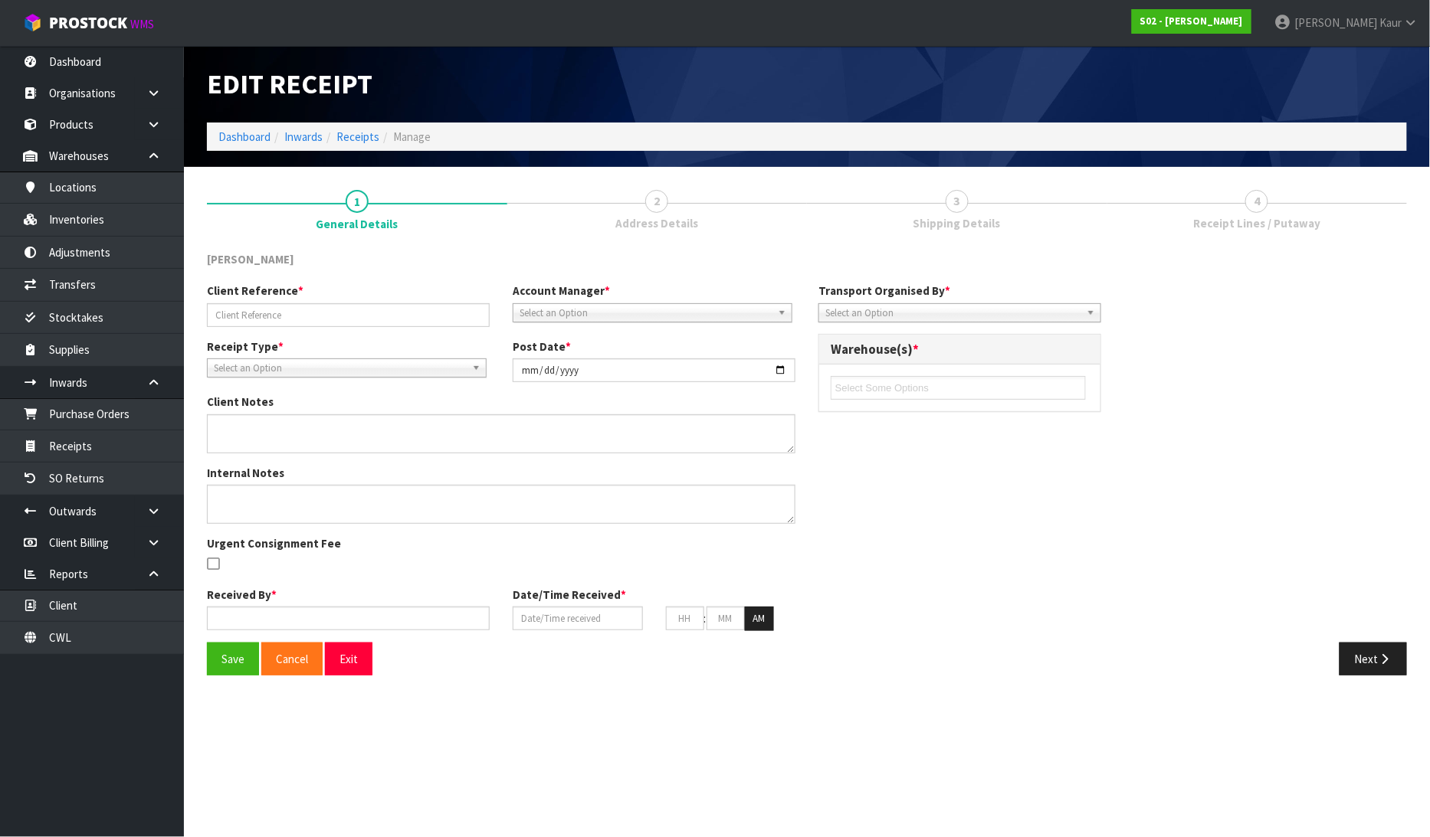
type input "P243889883"
type input "[DATE]"
type input "[PERSON_NAME]"
type input "[DATE]"
type input "03"
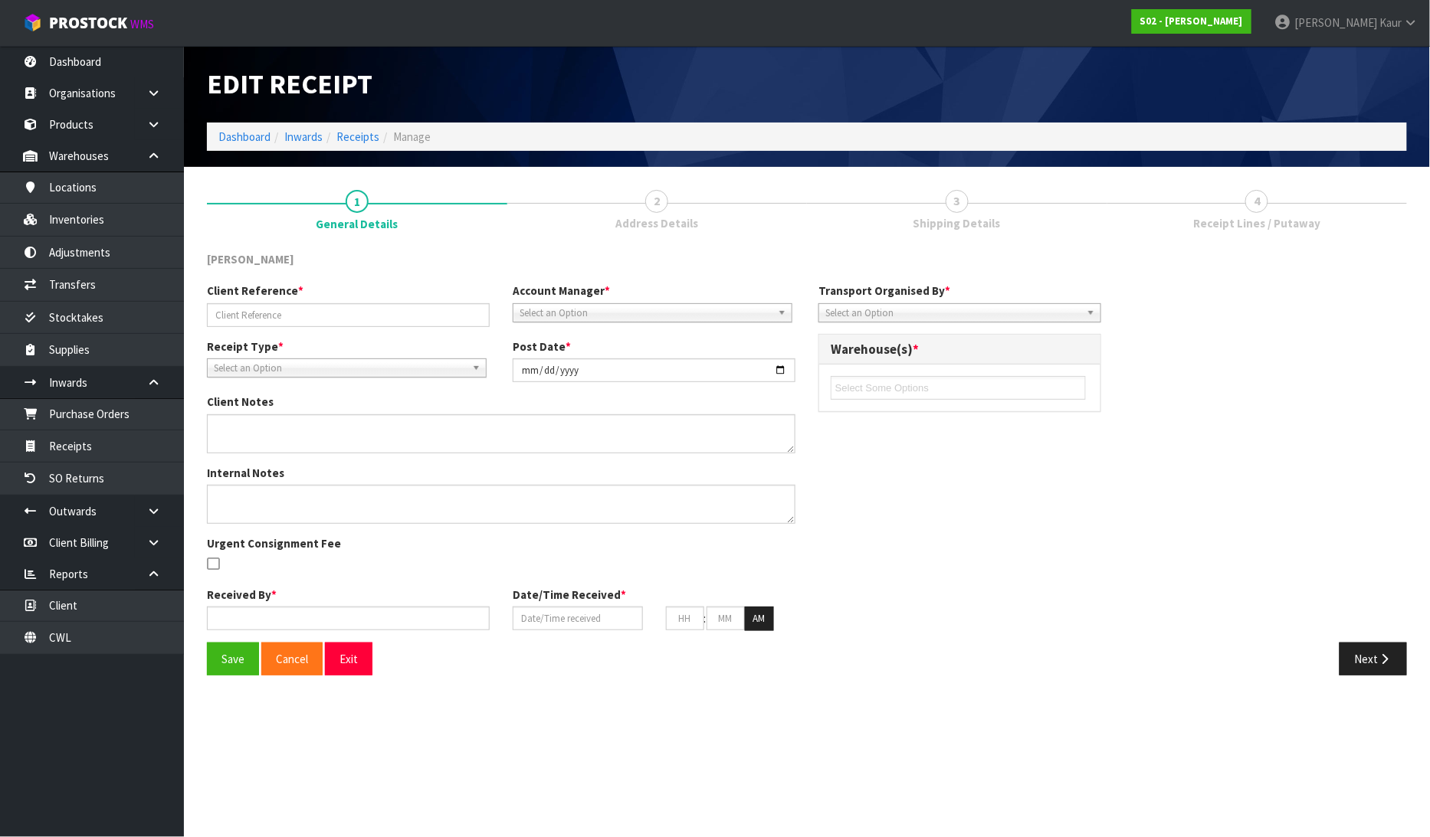
type input "50"
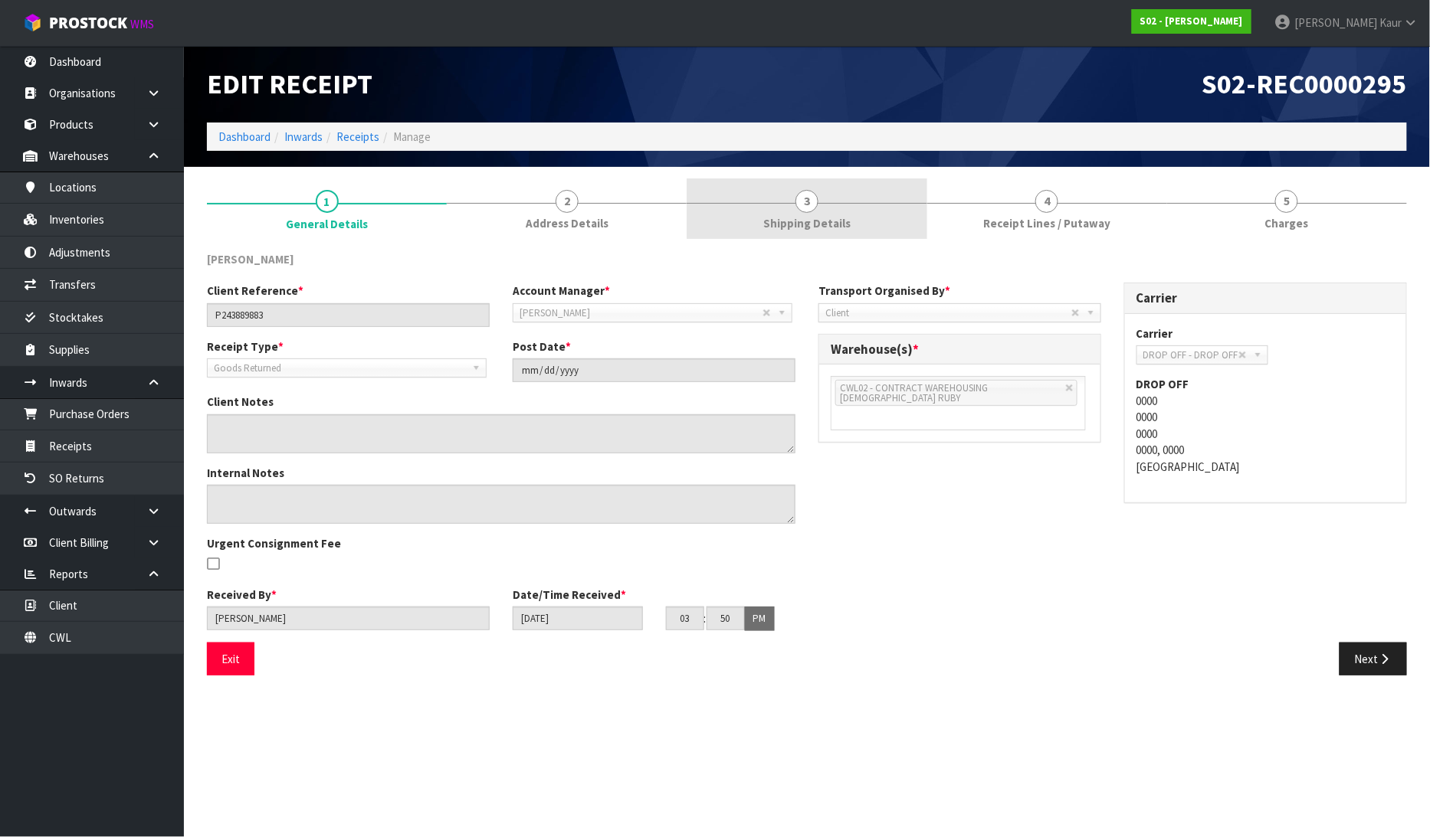
click at [809, 216] on span "Shipping Details" at bounding box center [806, 223] width 87 height 16
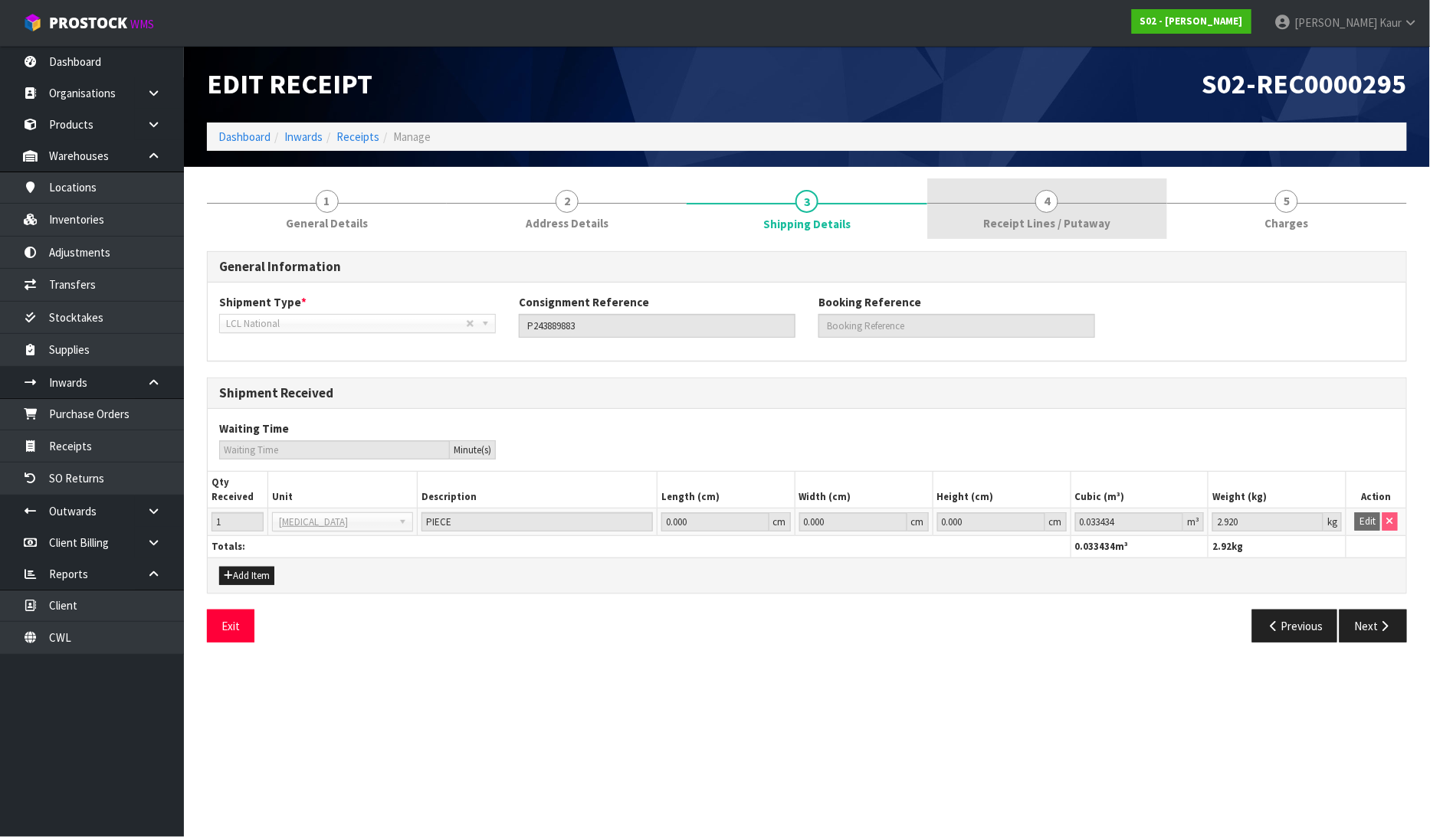
click at [1050, 222] on span "Receipt Lines / Putaway" at bounding box center [1046, 223] width 127 height 16
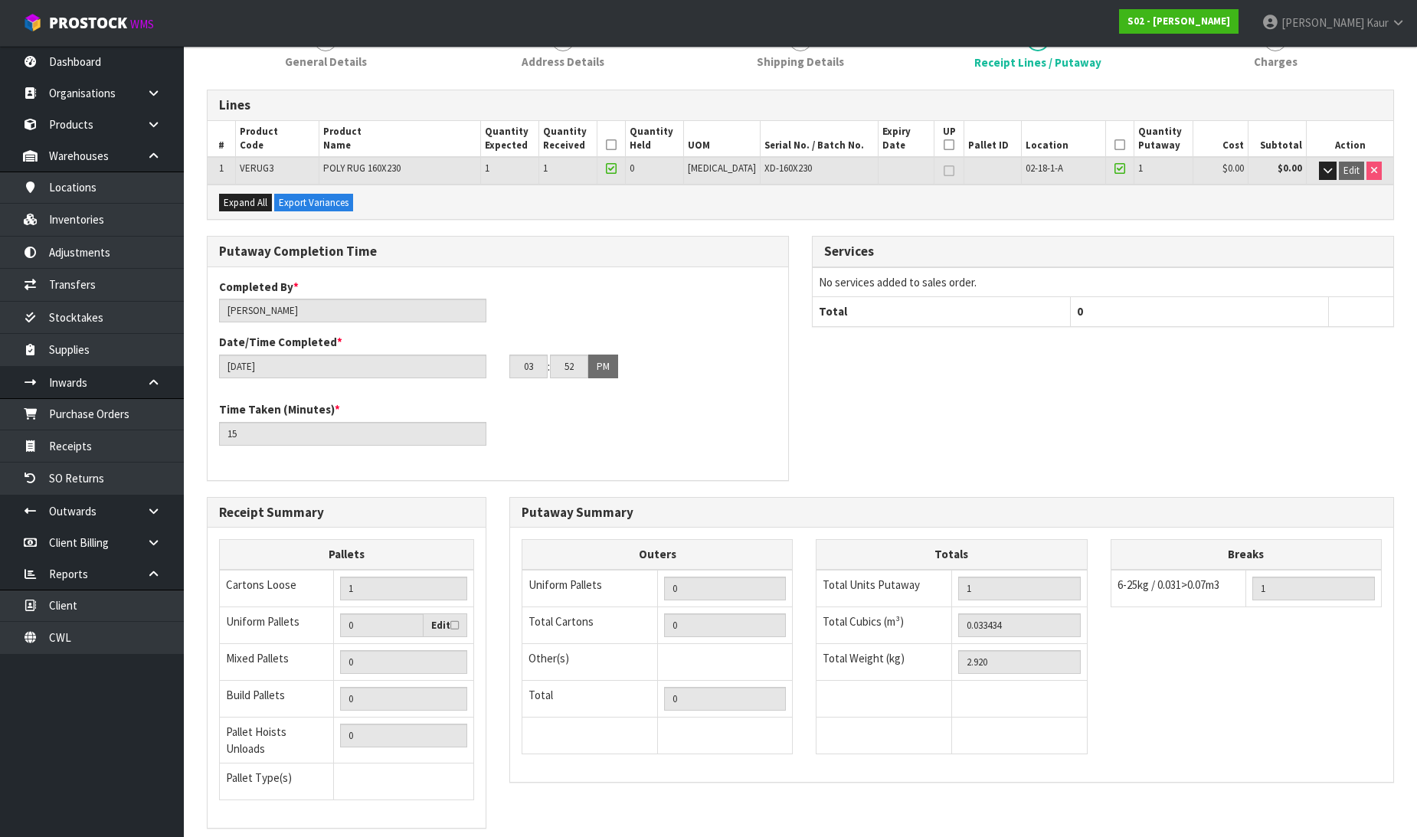
scroll to position [251, 0]
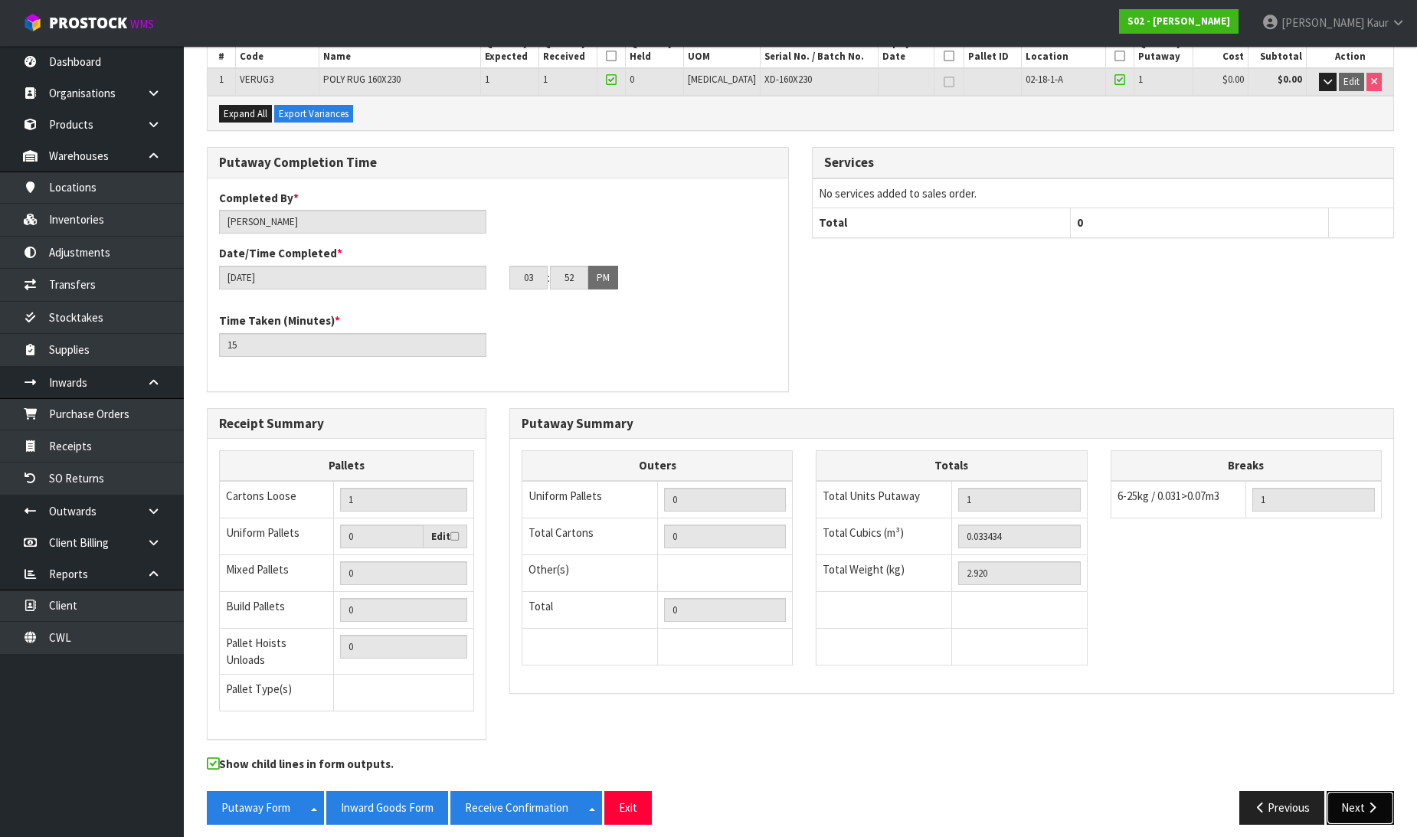
click at [1349, 810] on button "Next" at bounding box center [1360, 807] width 67 height 33
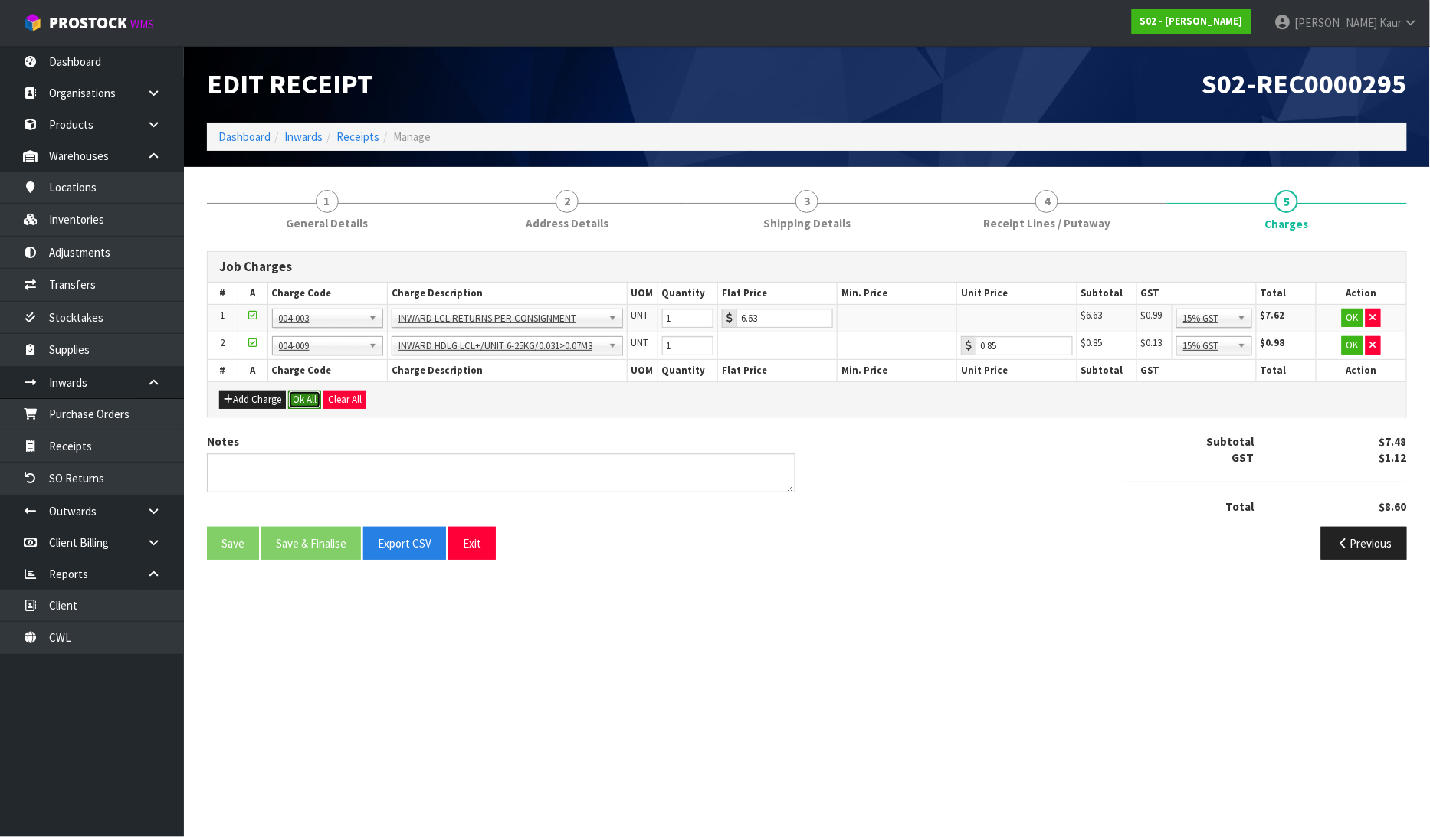
click at [301, 401] on button "Ok All" at bounding box center [304, 400] width 33 height 18
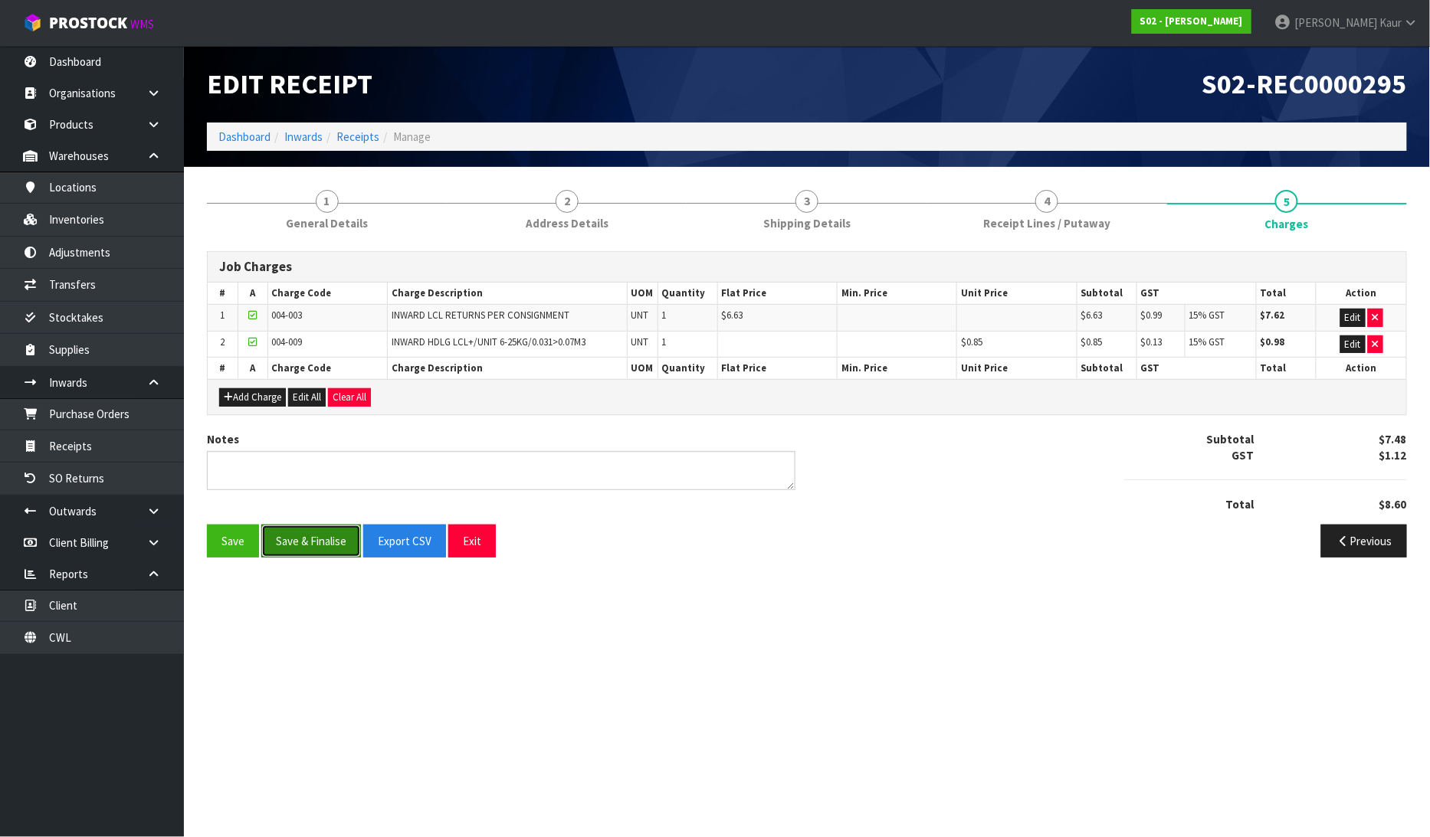
click at [311, 552] on button "Save & Finalise" at bounding box center [311, 541] width 100 height 33
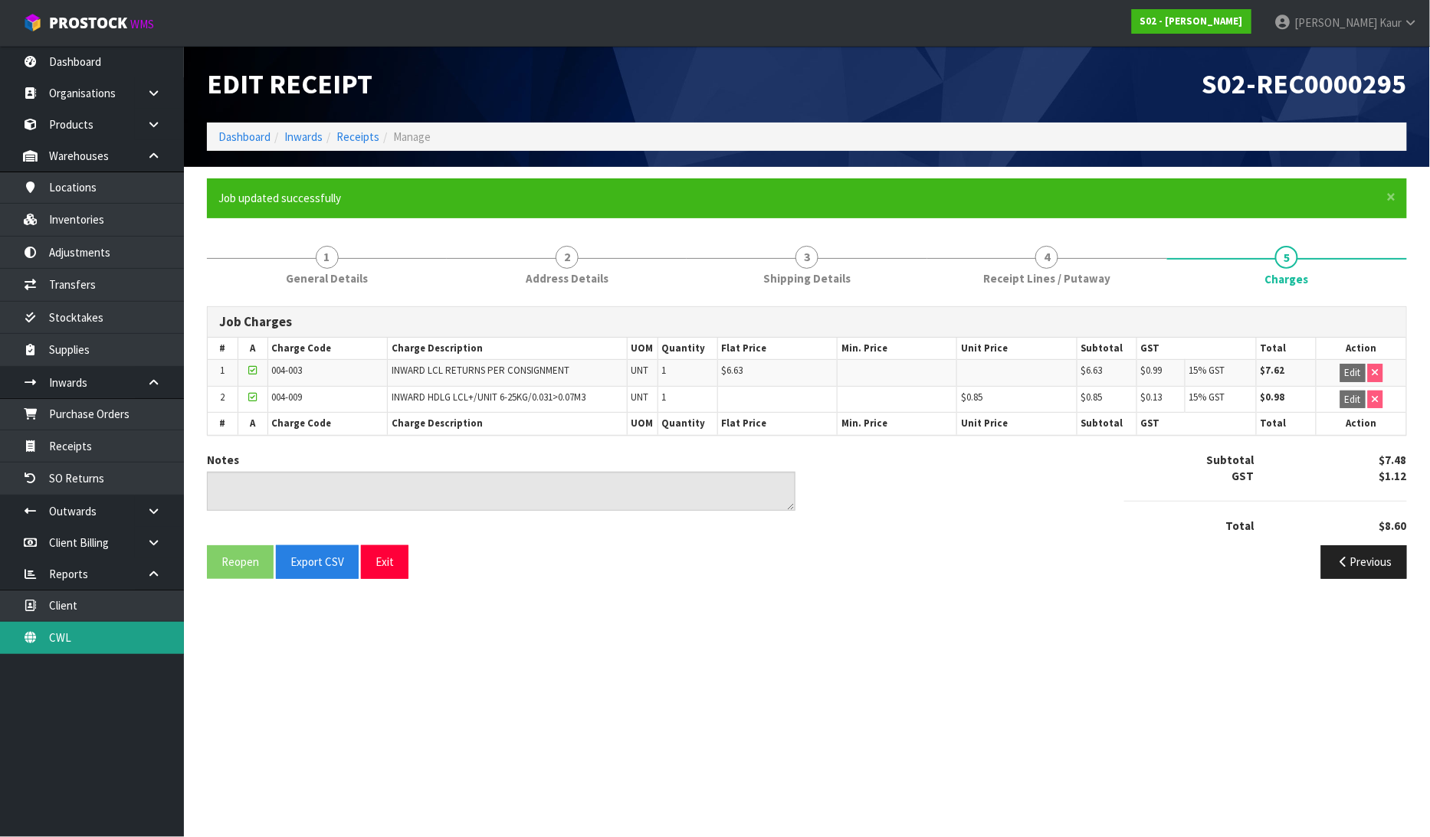
click at [87, 634] on link "CWL" at bounding box center [92, 637] width 184 height 31
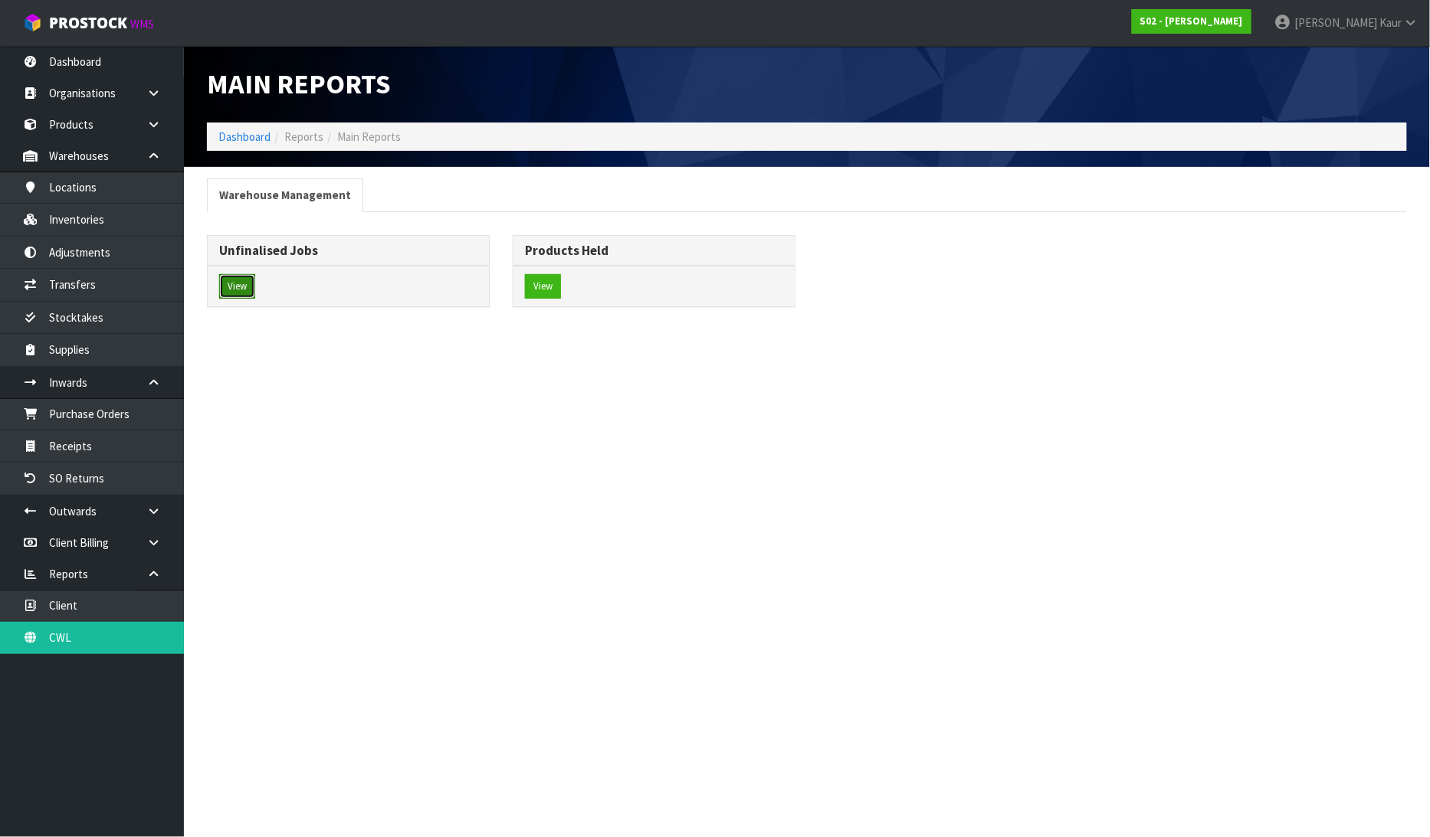
click at [248, 286] on button "View" at bounding box center [237, 286] width 36 height 25
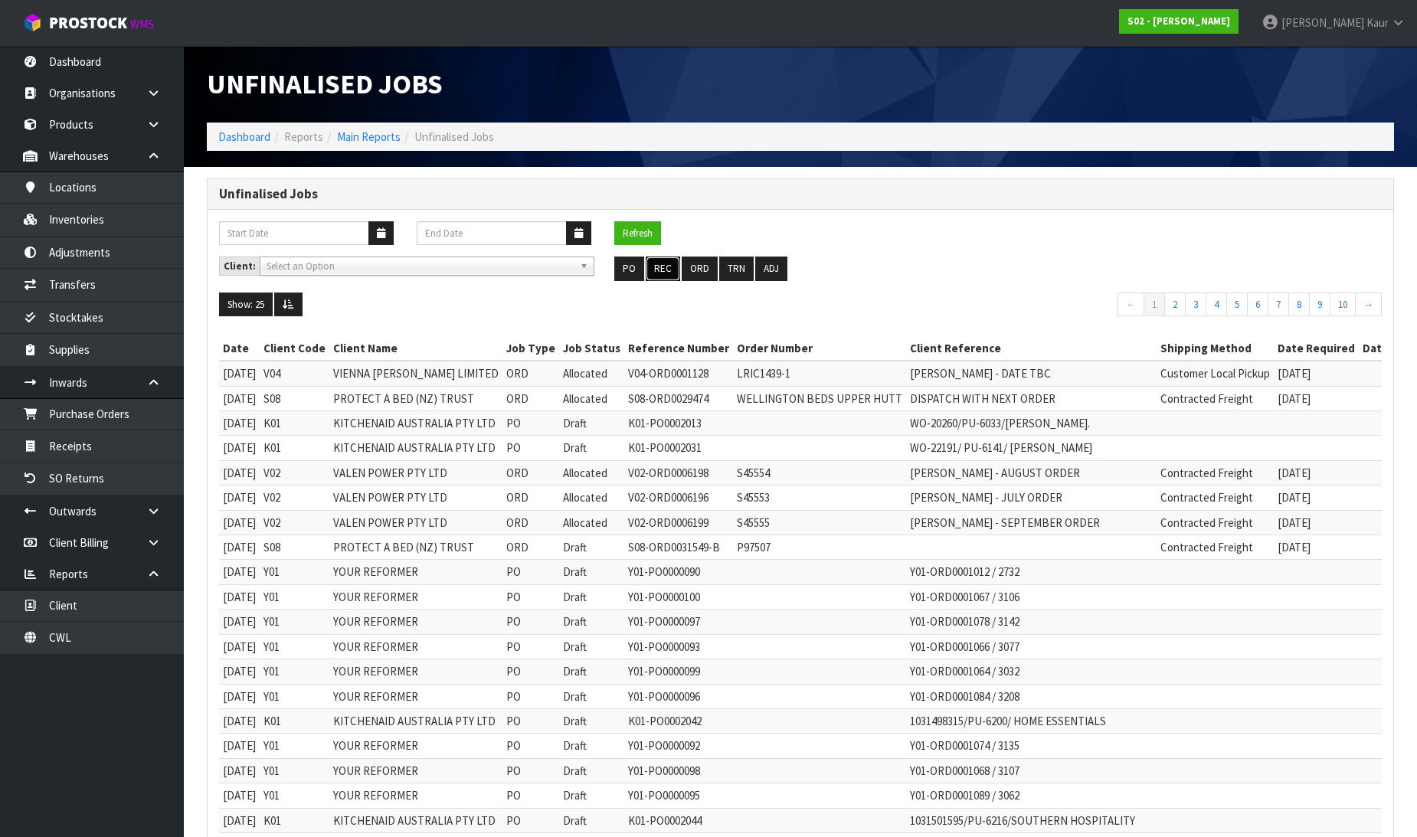
click at [654, 277] on button "REC" at bounding box center [663, 269] width 34 height 25
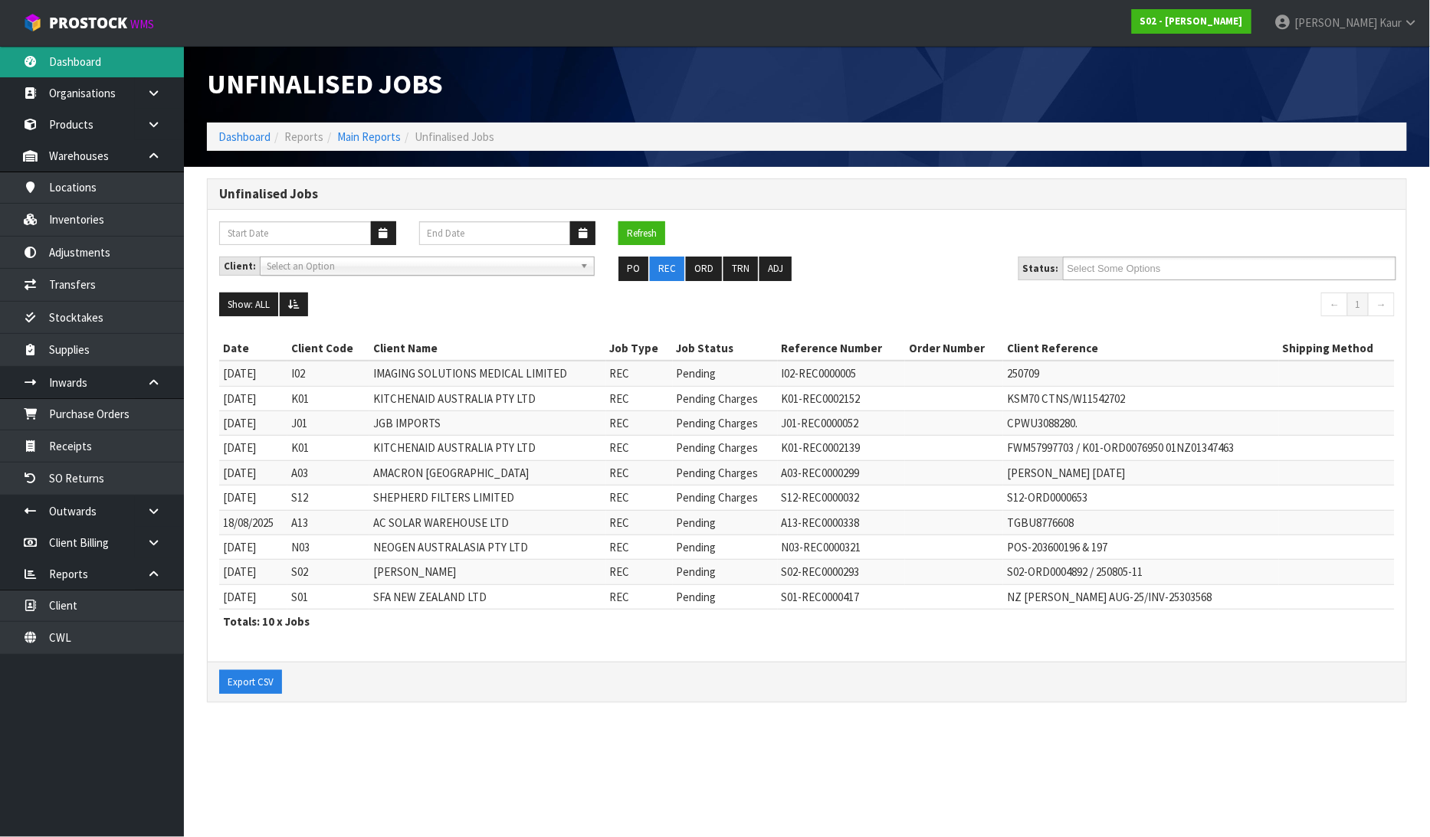
click at [57, 63] on link "Dashboard" at bounding box center [92, 61] width 184 height 31
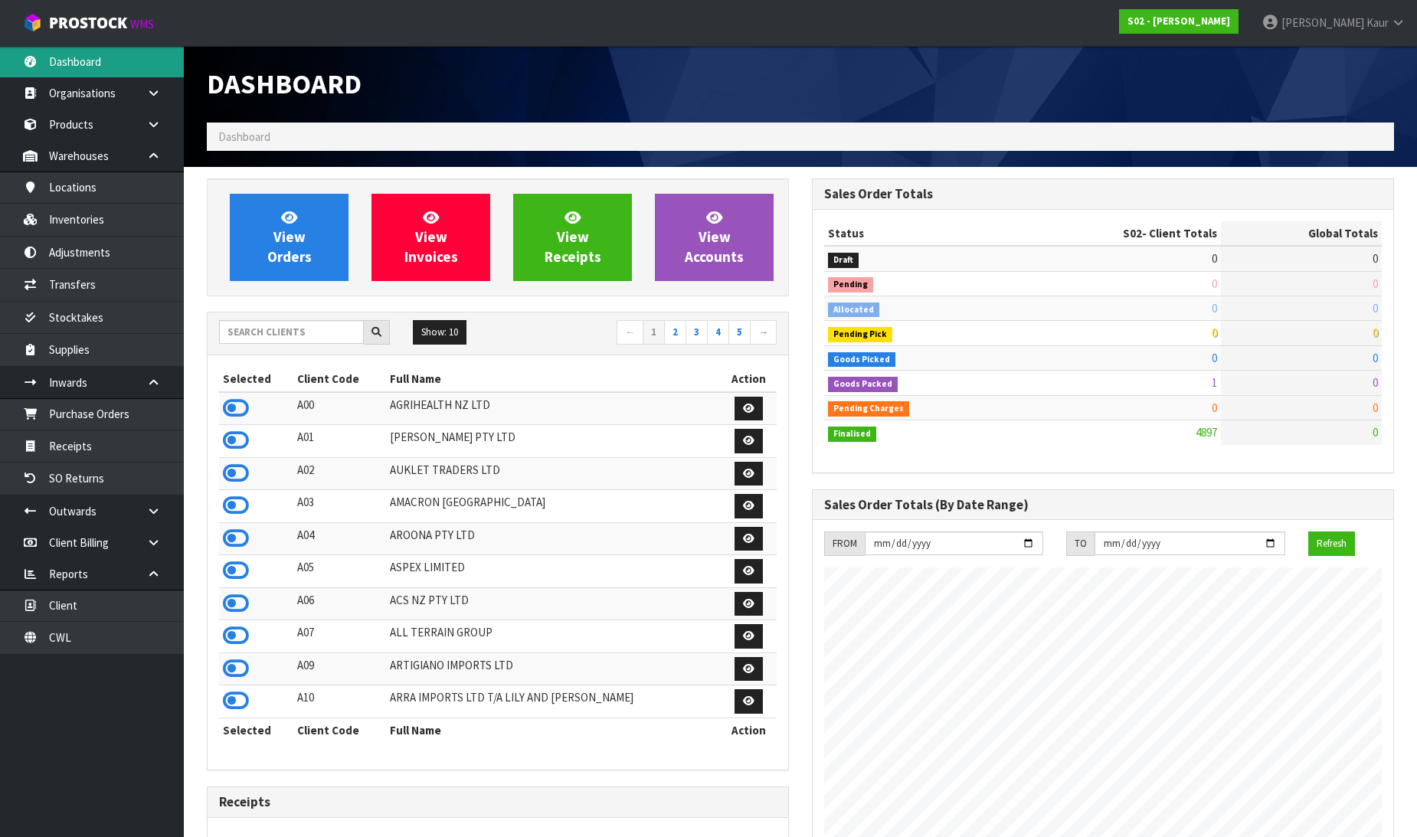
scroll to position [1161, 605]
click at [276, 339] on input "text" at bounding box center [291, 332] width 145 height 24
click at [1230, 21] on strong "S02 - [PERSON_NAME]" at bounding box center [1179, 21] width 103 height 13
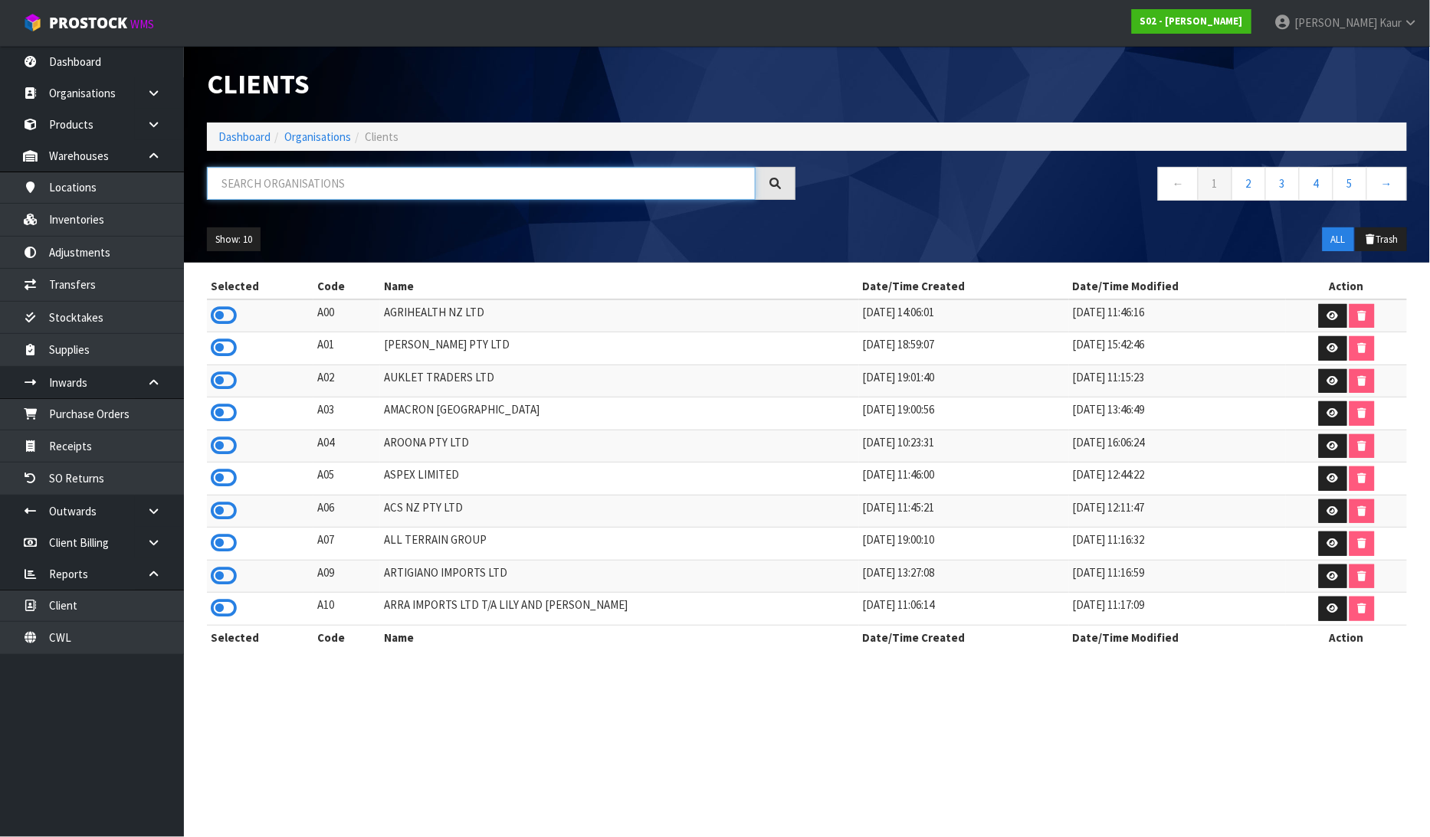
click at [609, 195] on input "text" at bounding box center [481, 183] width 549 height 33
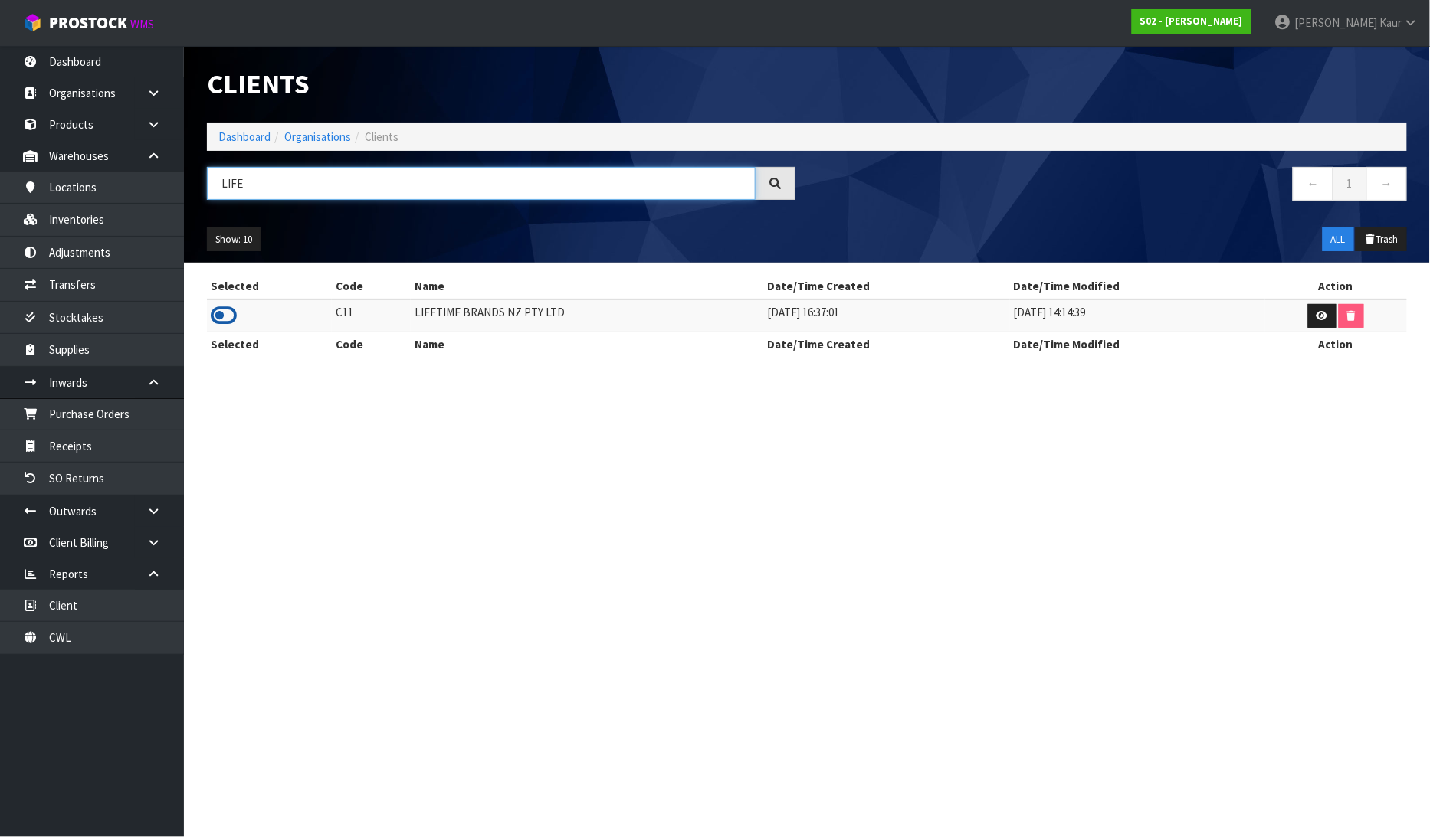
type input "LIFE"
click at [216, 320] on icon at bounding box center [224, 315] width 26 height 23
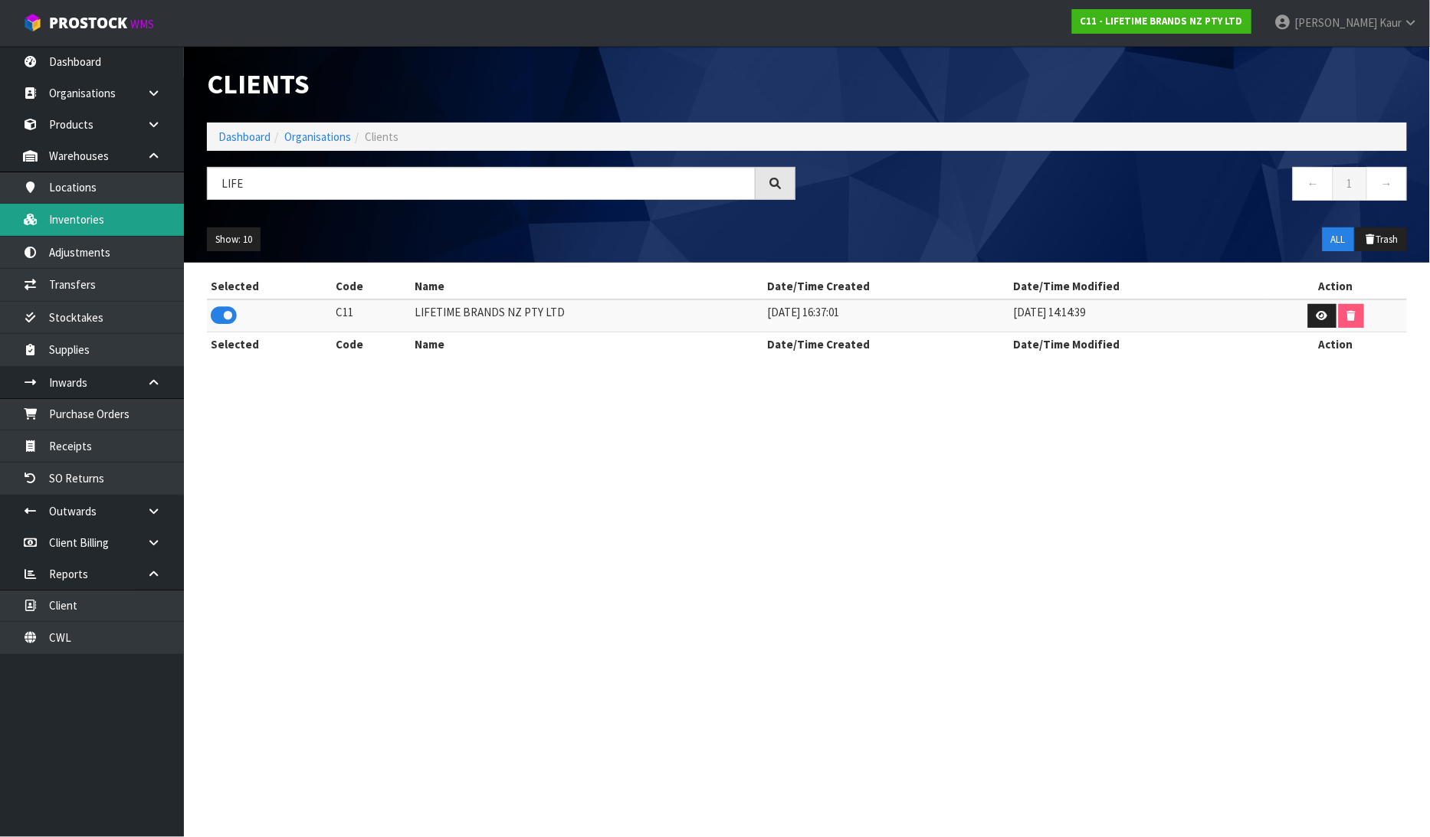
click at [113, 212] on link "Inventories" at bounding box center [92, 219] width 184 height 31
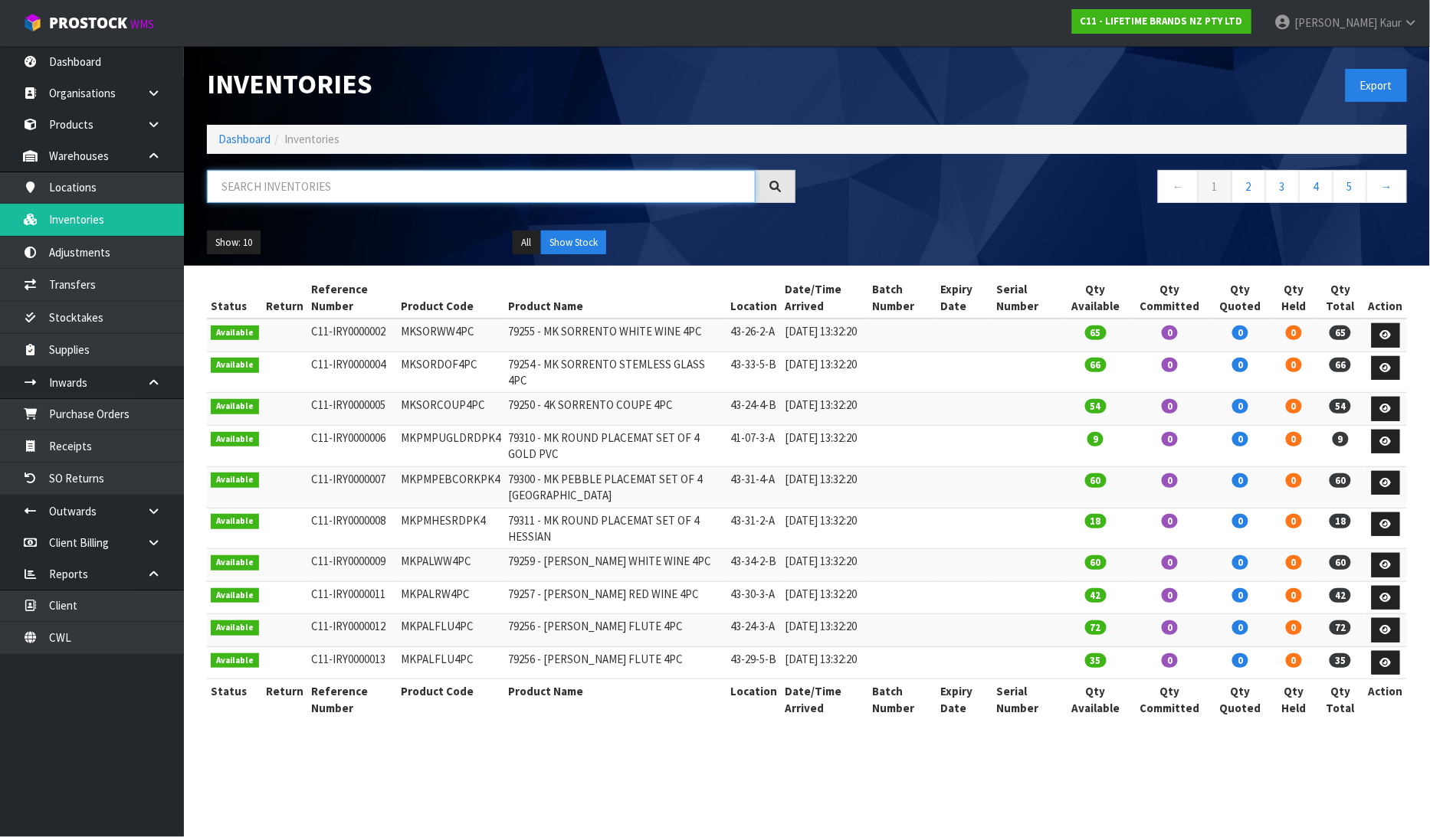
click at [326, 178] on input "text" at bounding box center [481, 186] width 549 height 33
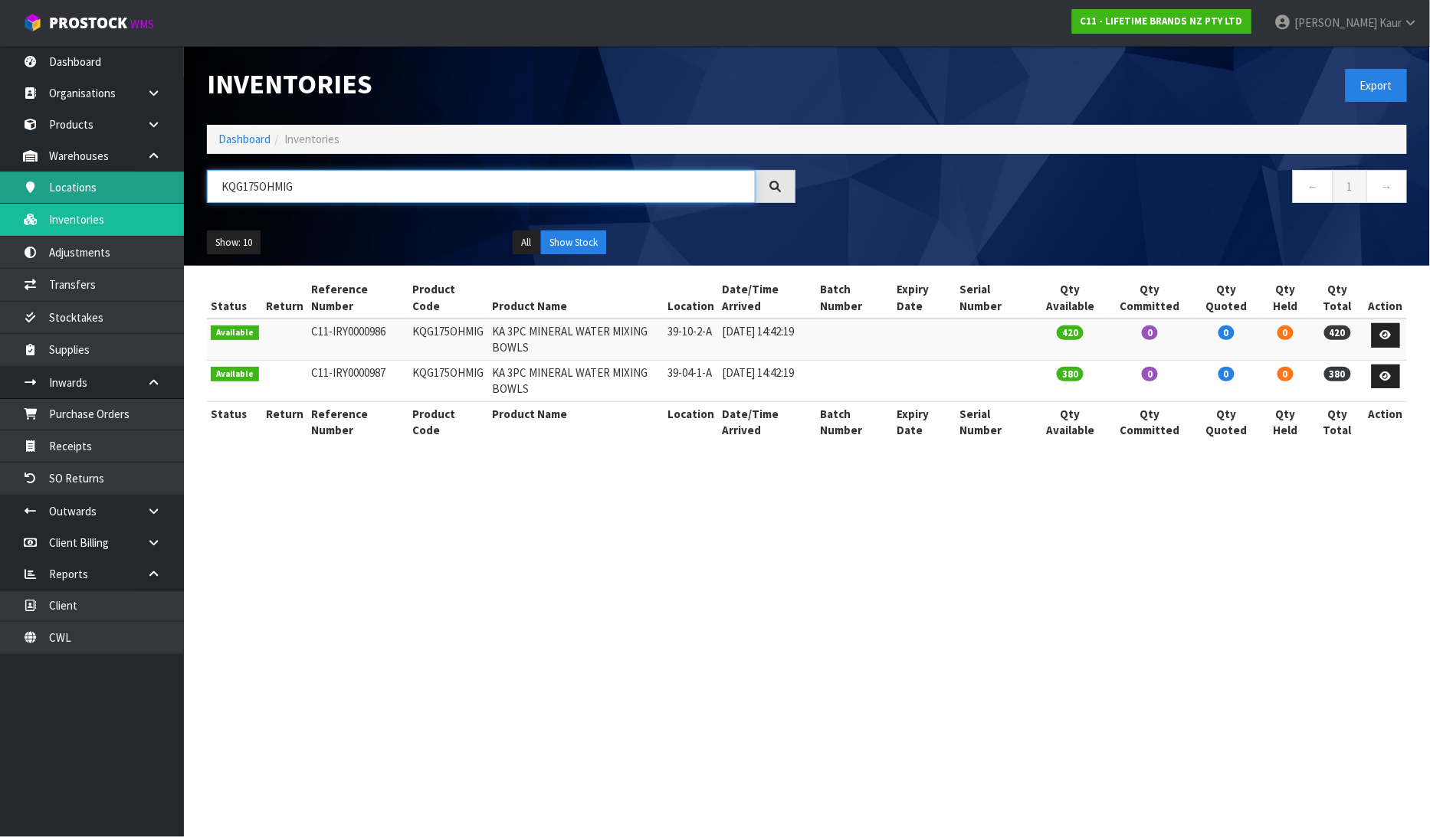
drag, startPoint x: 311, startPoint y: 193, endPoint x: 117, endPoint y: 190, distance: 193.9
click at [117, 190] on body "Toggle navigation ProStock WMS C11 - LIFETIME BRANDS NZ PTY LTD [PERSON_NAME] L…" at bounding box center [715, 418] width 1430 height 837
type input "KQG175OHMIG"
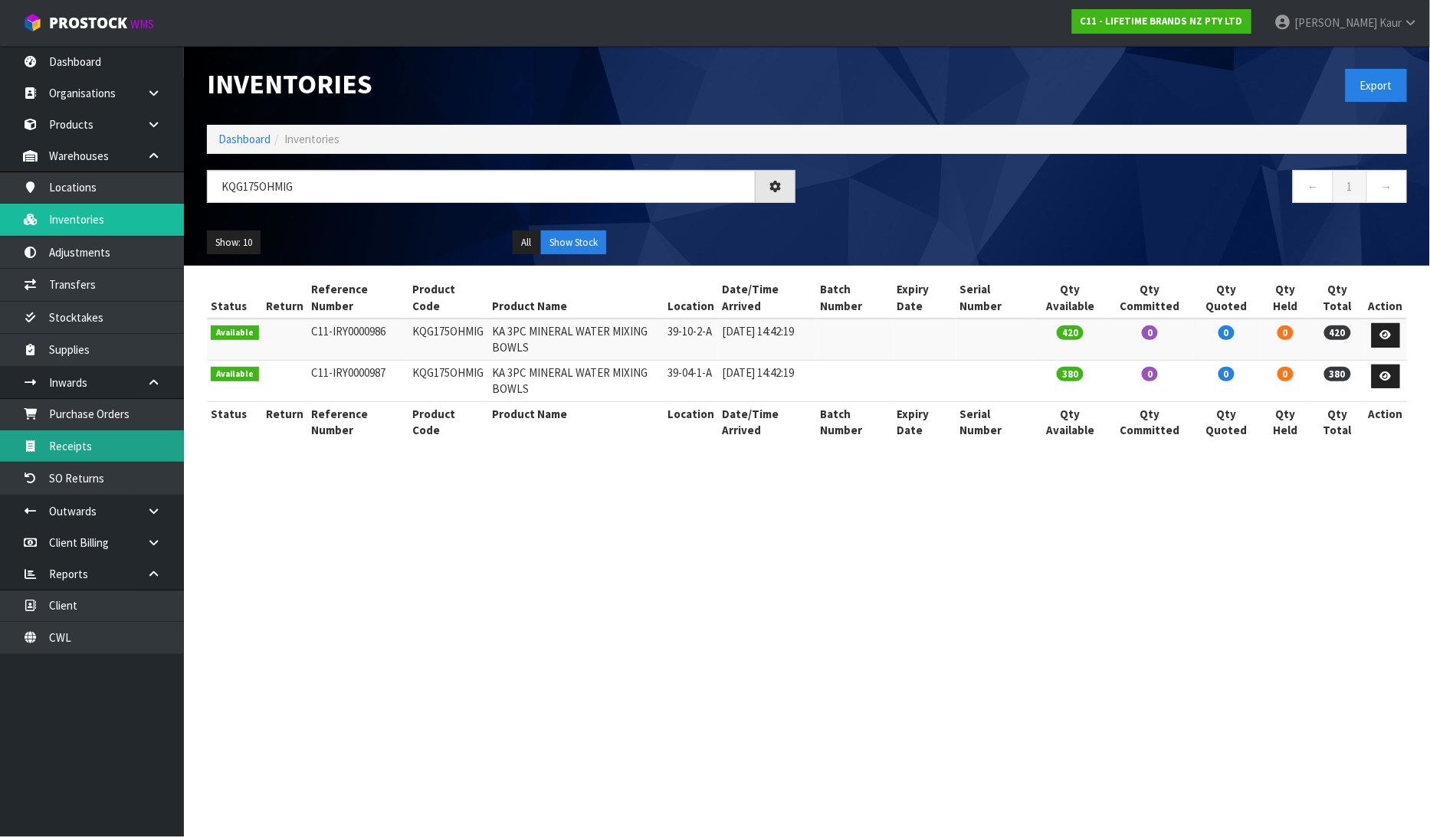
click at [94, 449] on link "Receipts" at bounding box center [92, 446] width 184 height 31
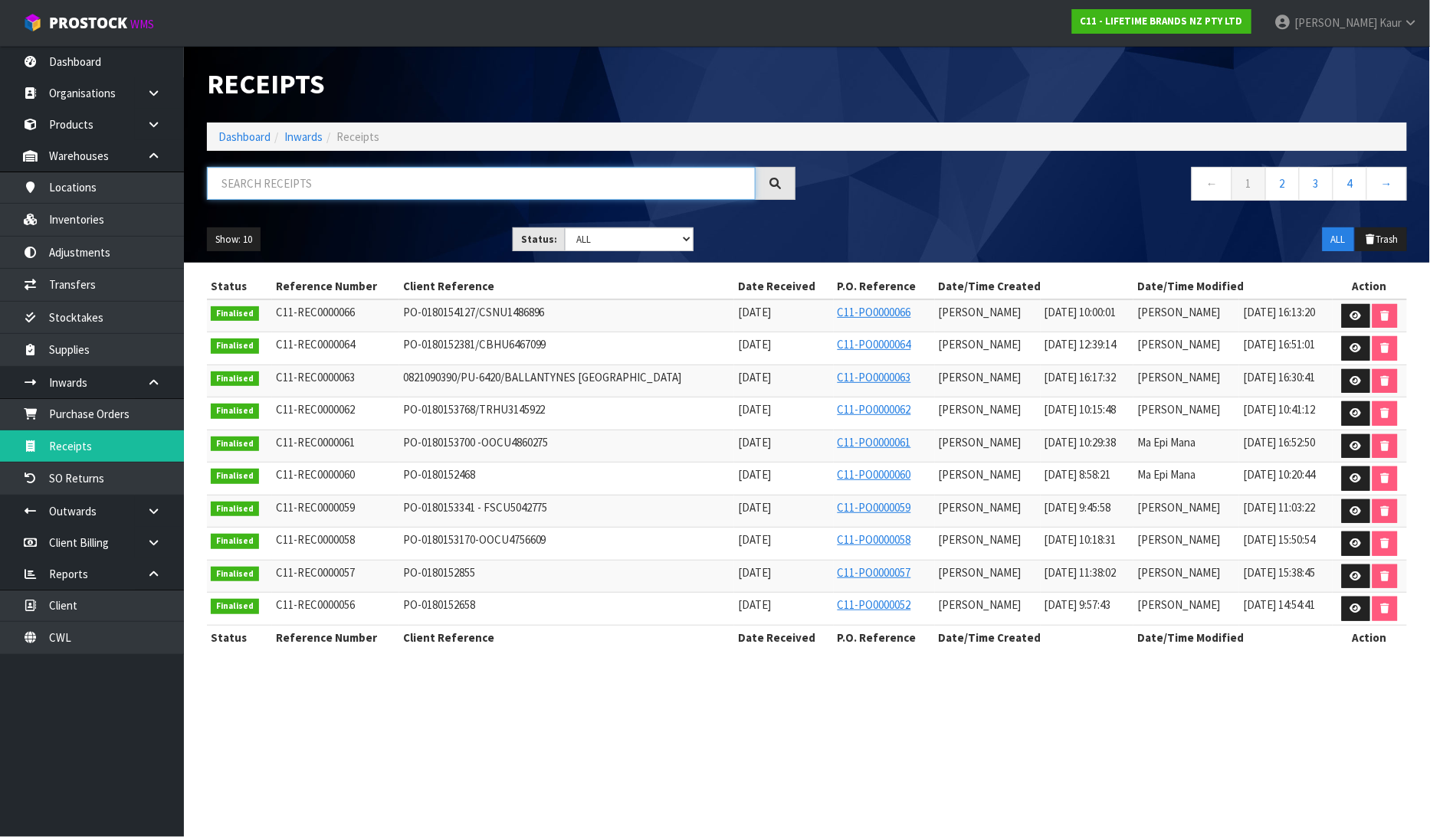
click at [320, 179] on input "text" at bounding box center [481, 183] width 549 height 33
paste input "KQG175OHMIG"
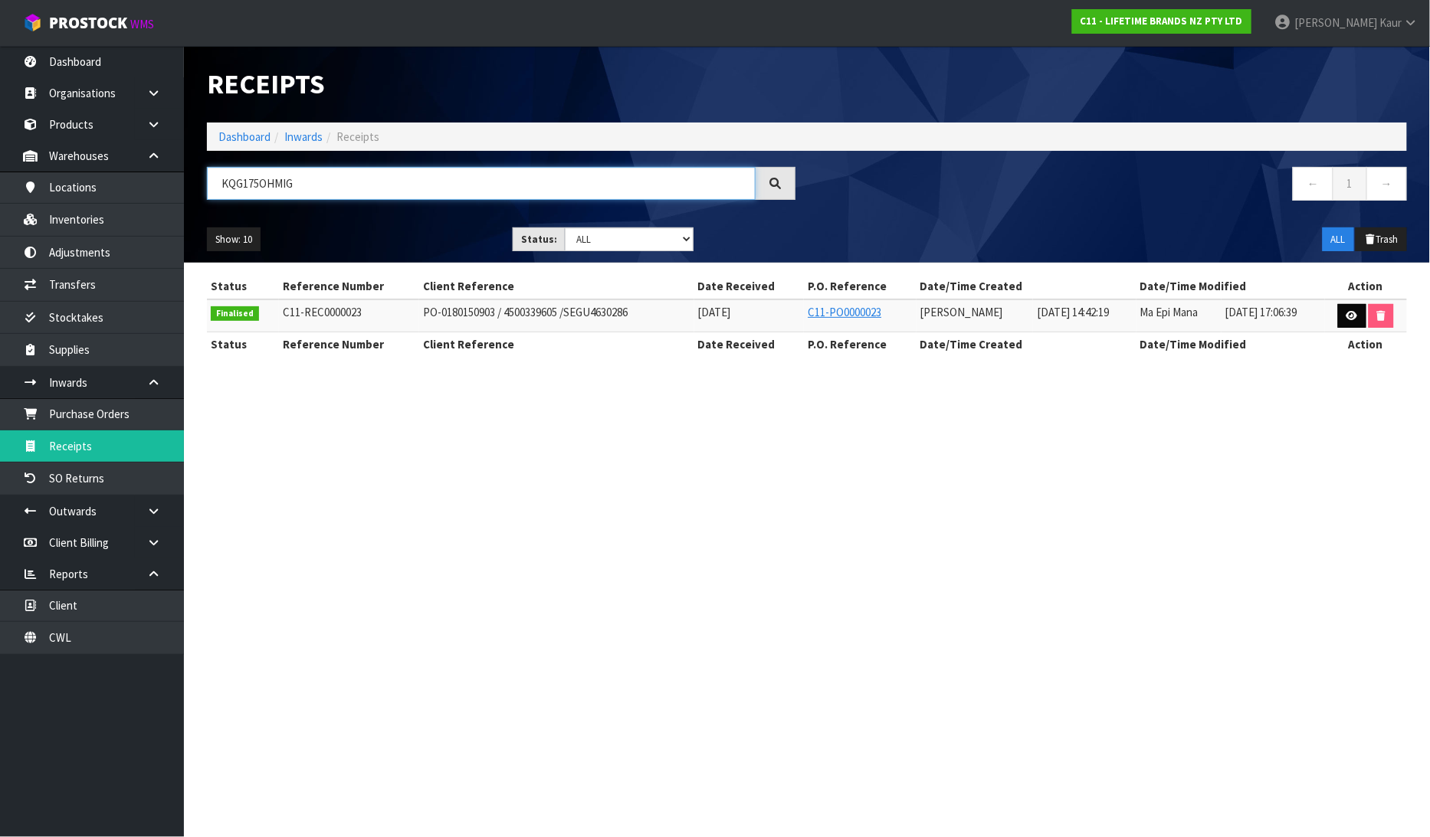
type input "KQG175OHMIG"
click at [1345, 315] on link at bounding box center [1352, 316] width 28 height 25
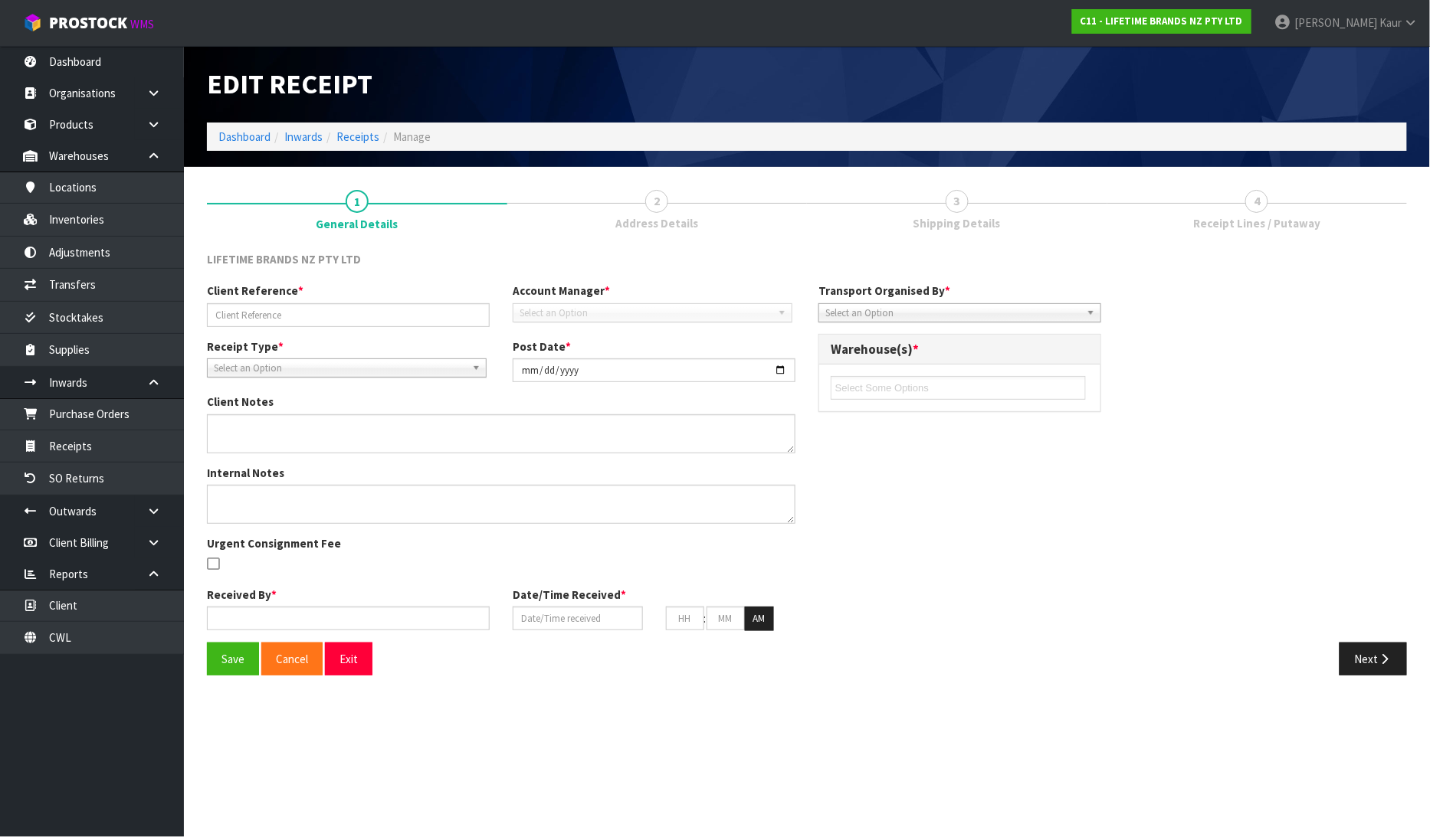
type input "PO-0180150903 / 4500339605 /SEGU4630286"
type input "[DATE]"
type input "[PERSON_NAME]"
type input "[DATE]"
type input "02"
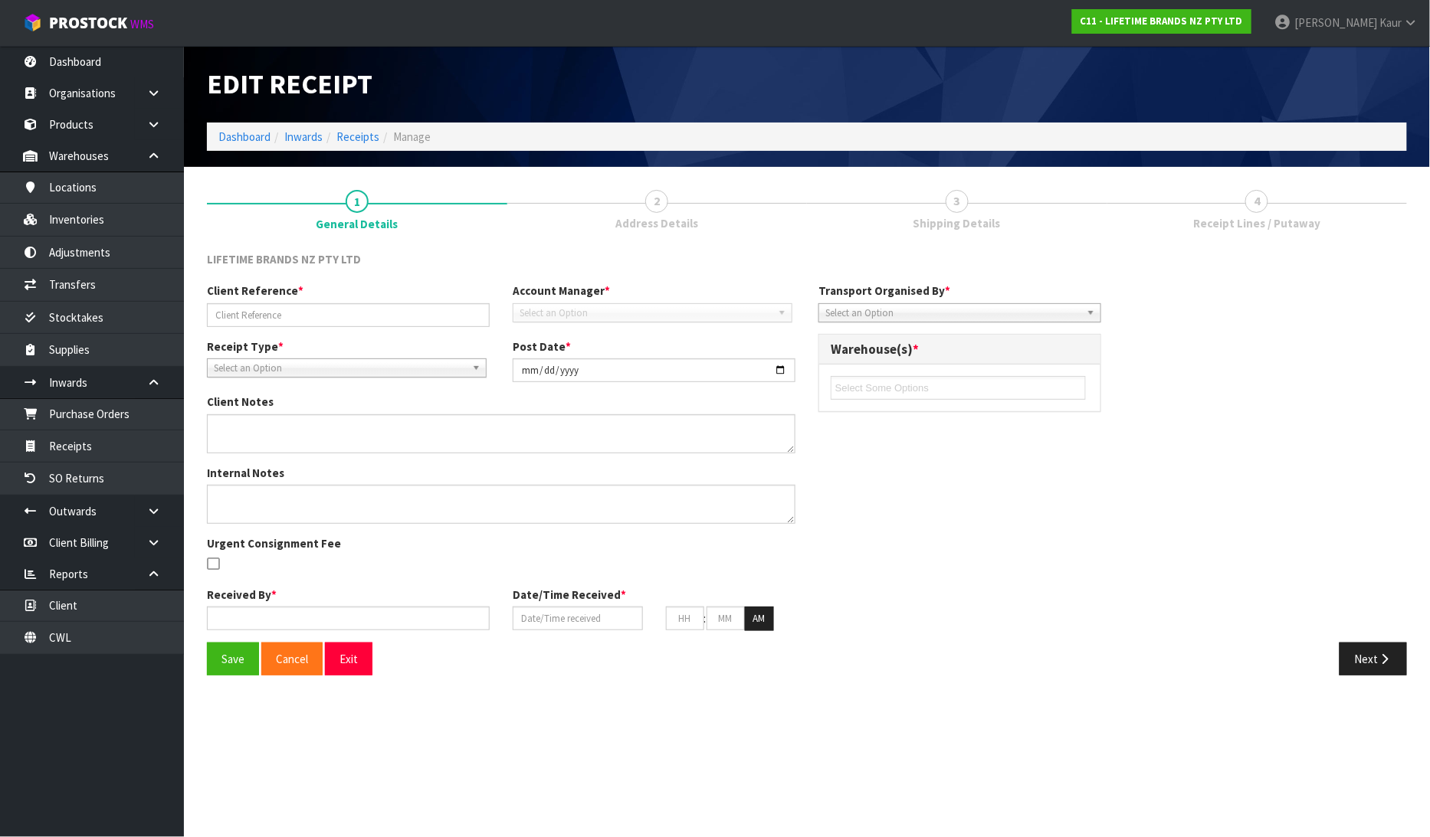
type input "42"
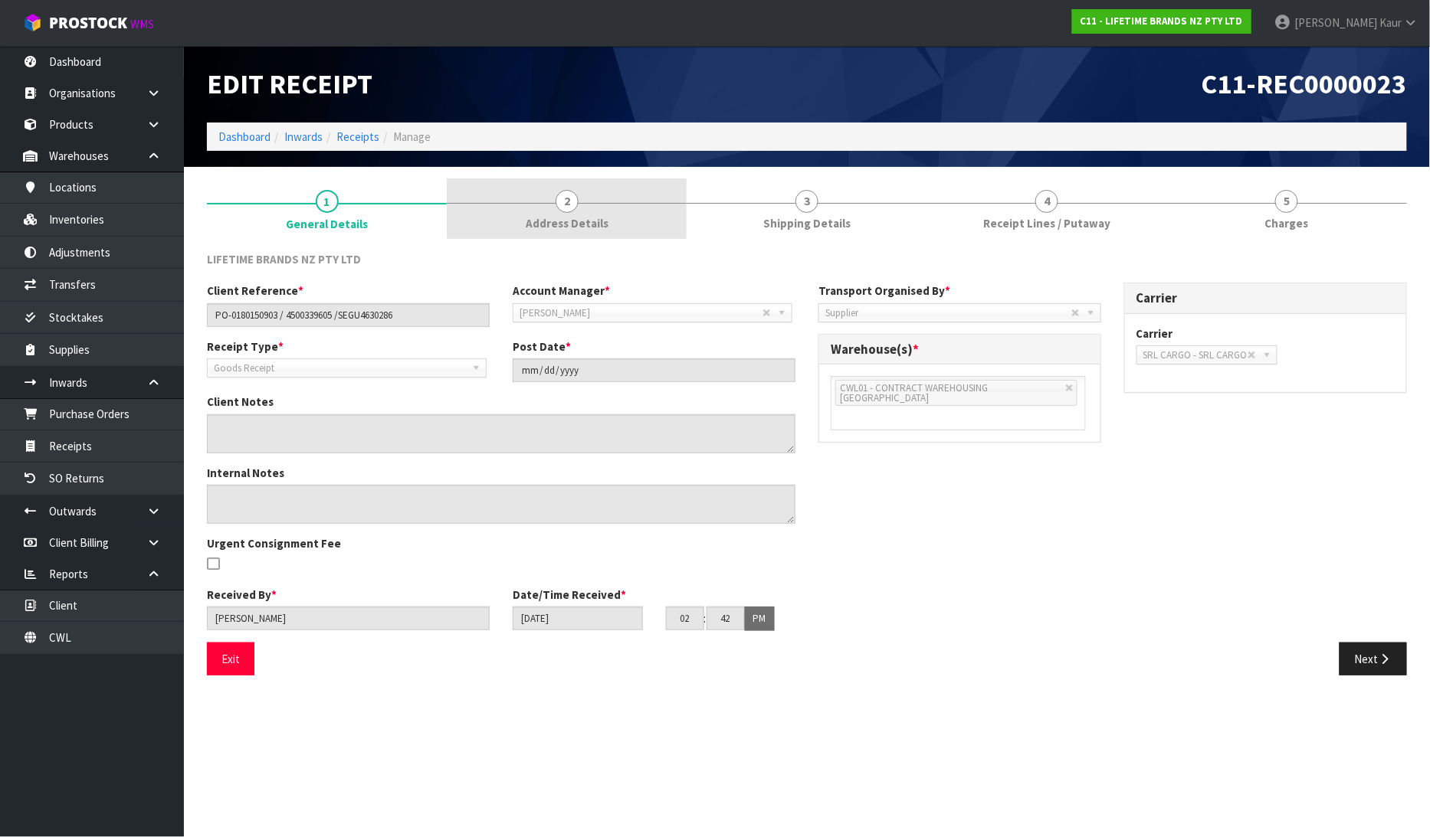
click at [546, 208] on link "2 Address Details" at bounding box center [567, 209] width 240 height 61
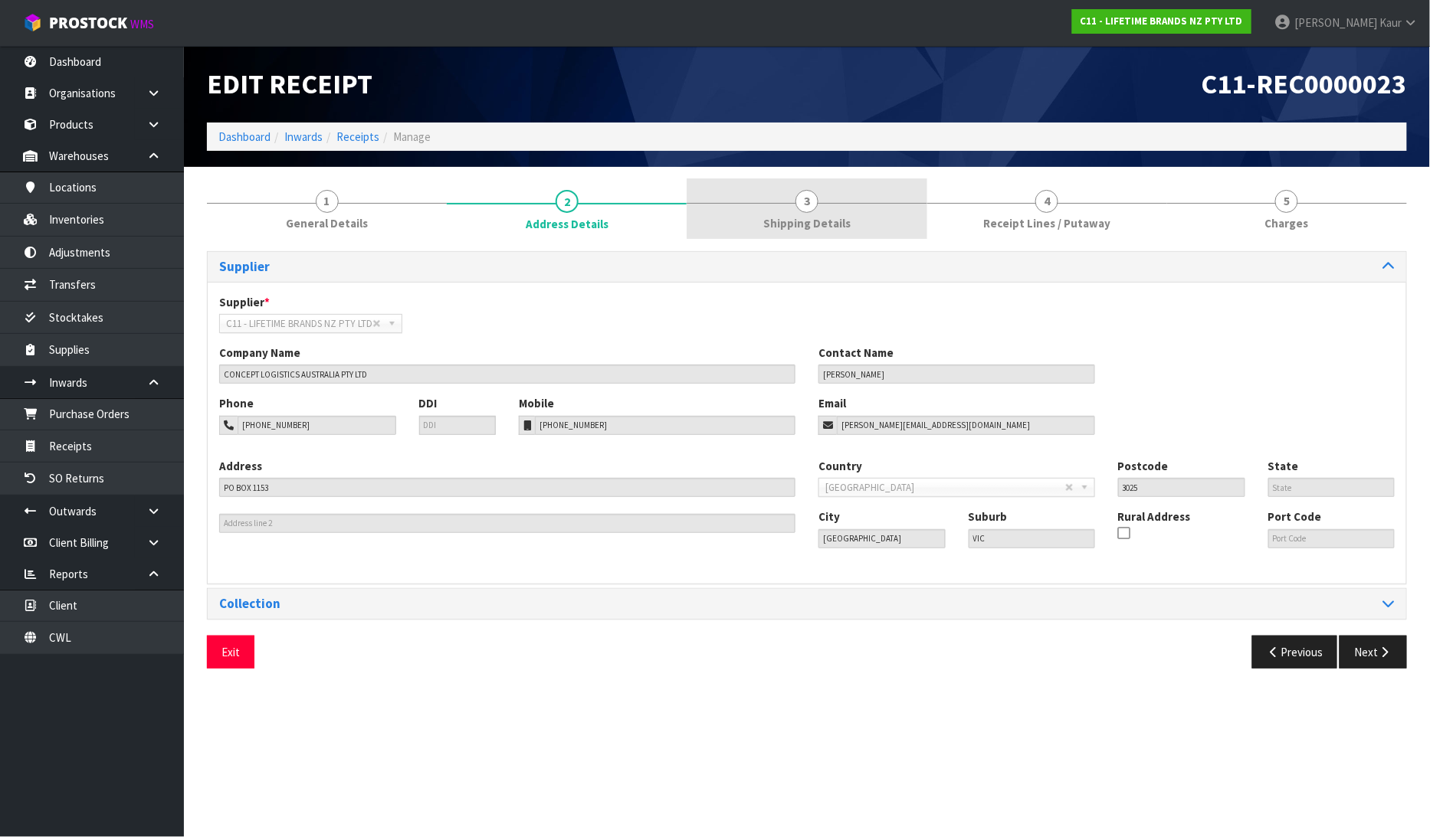
click at [829, 208] on link "3 Shipping Details" at bounding box center [806, 209] width 240 height 61
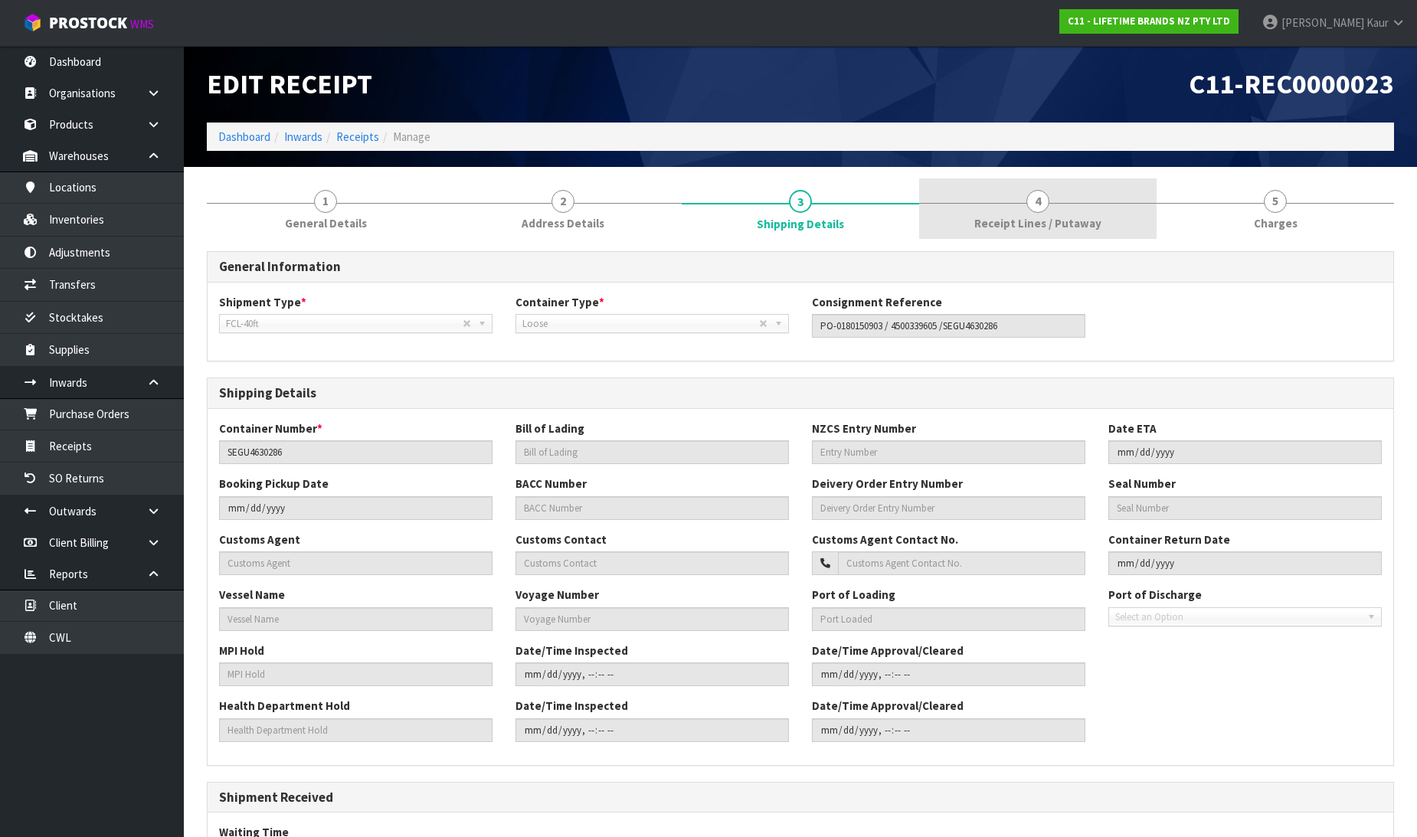
click at [978, 192] on link "4 Receipt Lines / Putaway" at bounding box center [1038, 209] width 238 height 61
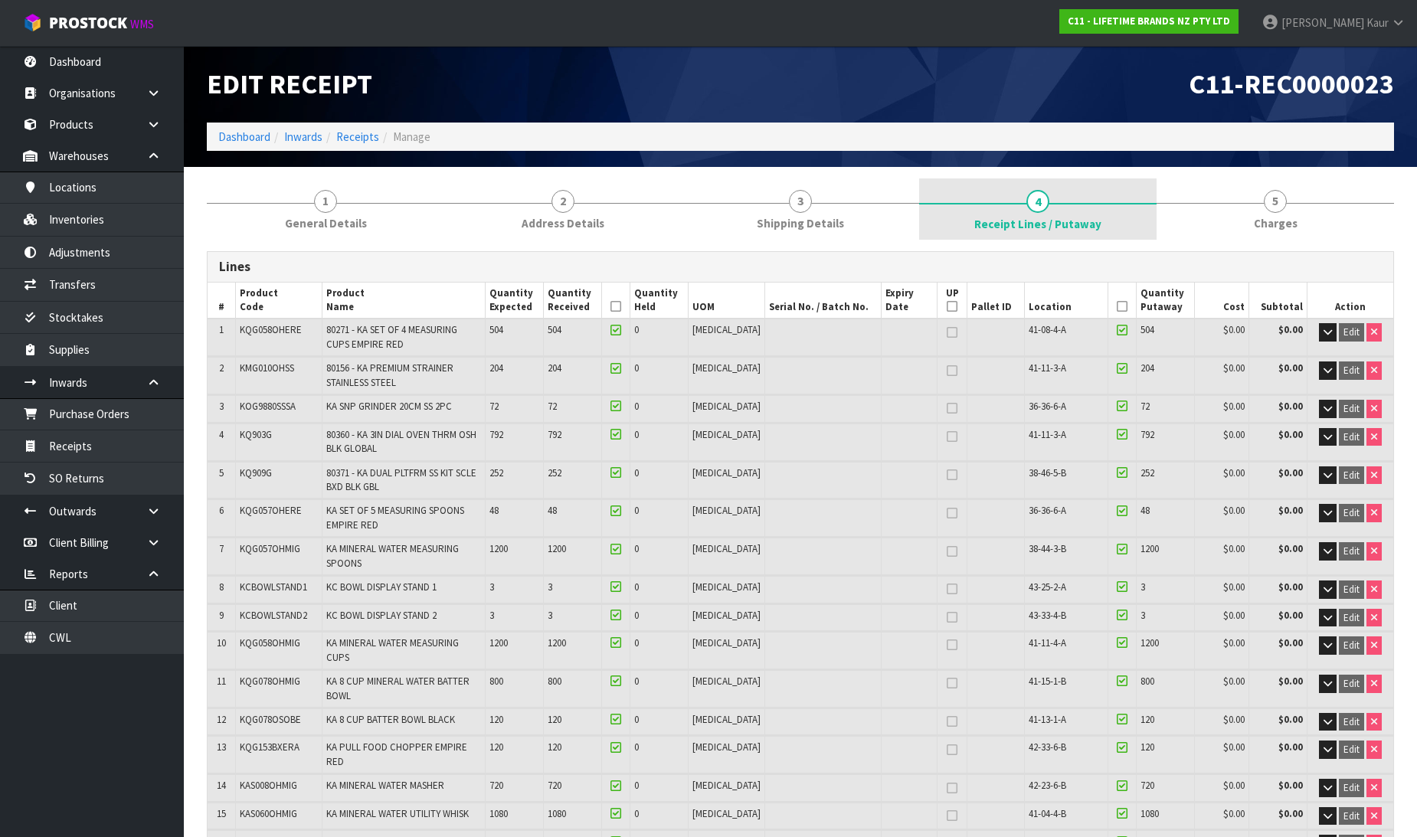
click at [1071, 212] on link "4 Receipt Lines / Putaway" at bounding box center [1038, 209] width 238 height 61
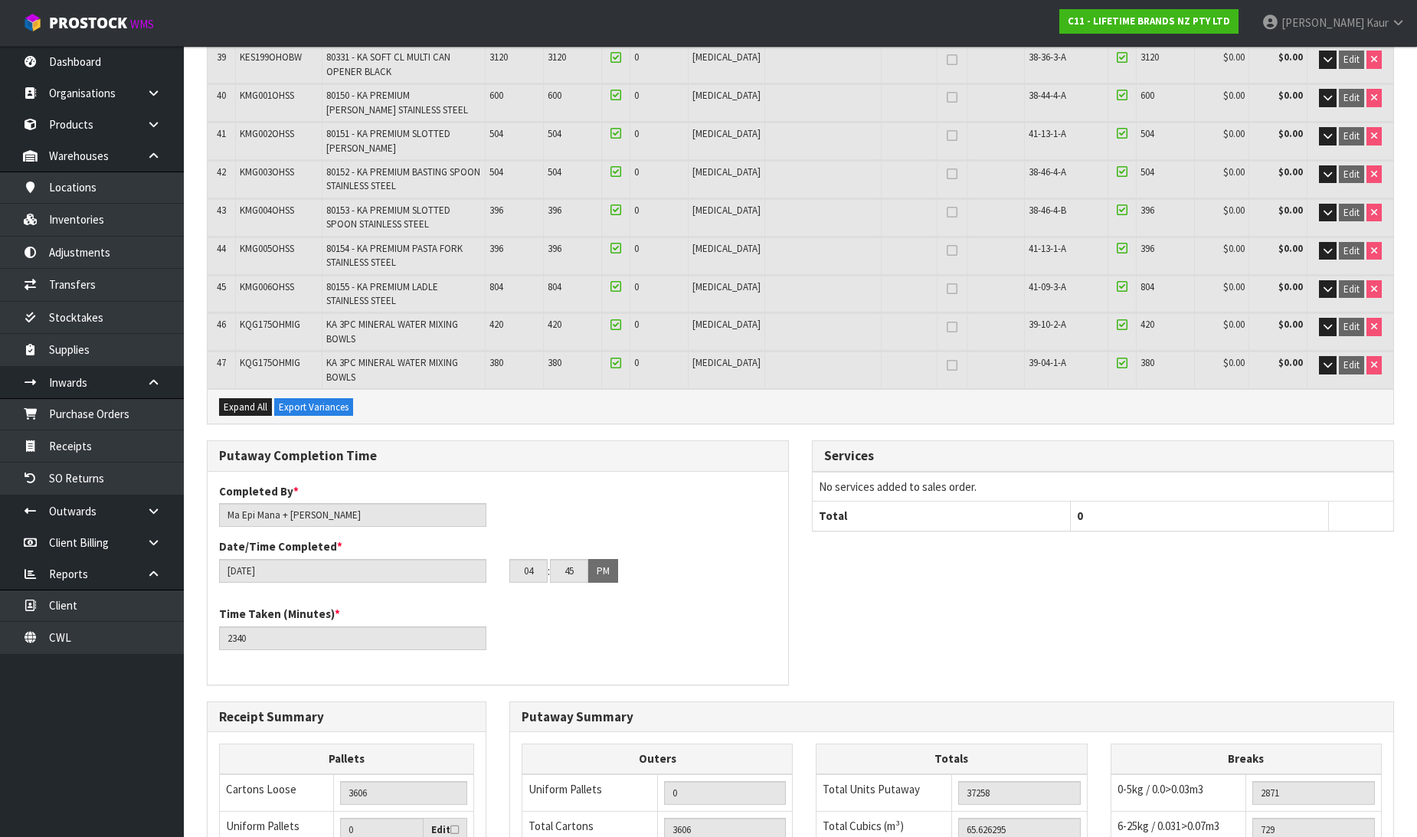
scroll to position [1739, 0]
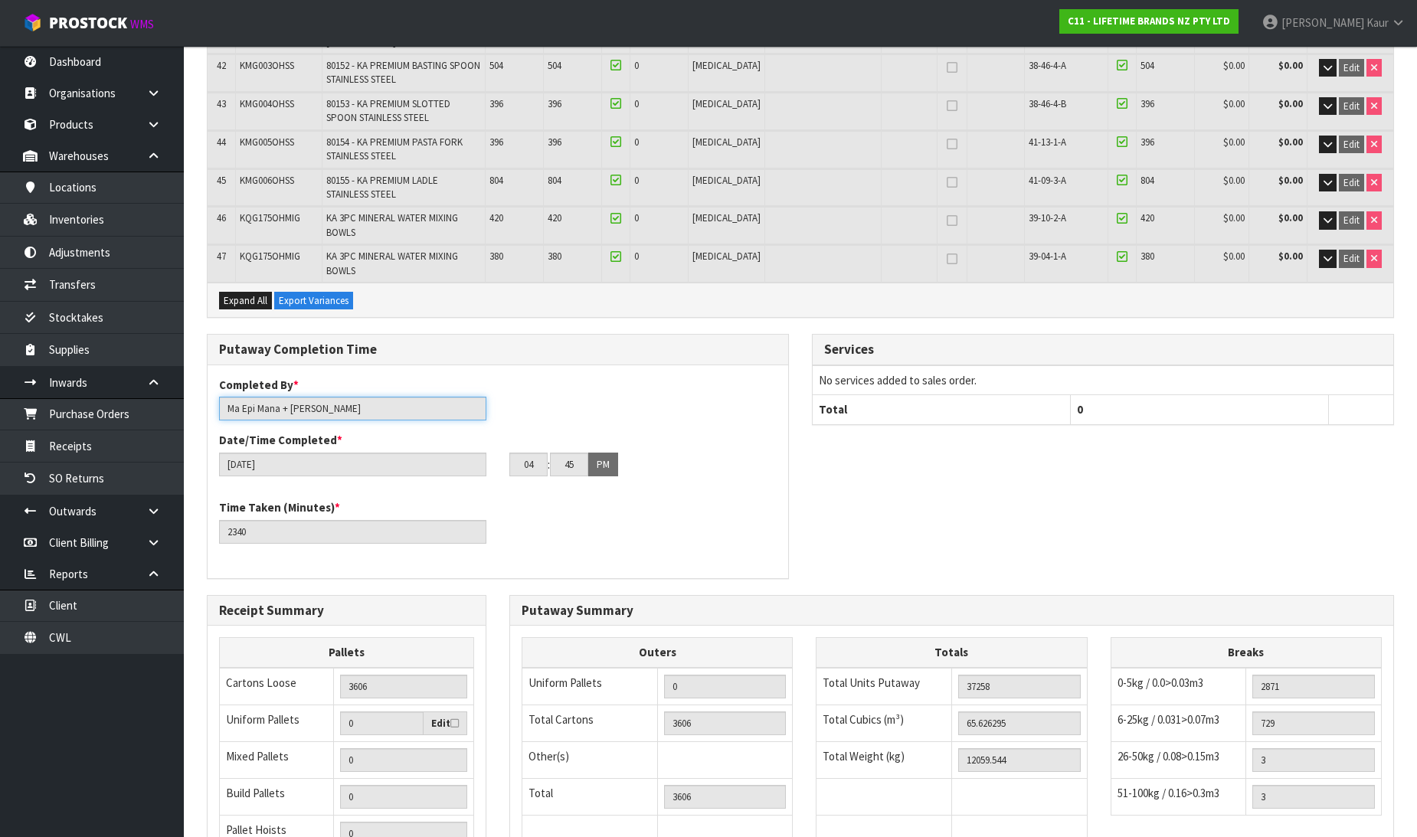
click at [311, 397] on input "Ma Epi Mana + [PERSON_NAME]" at bounding box center [352, 409] width 267 height 24
click at [585, 377] on div "Completed By * [PERSON_NAME] + [PERSON_NAME] Date/Time Completed * [DATE] 04 : …" at bounding box center [498, 432] width 581 height 111
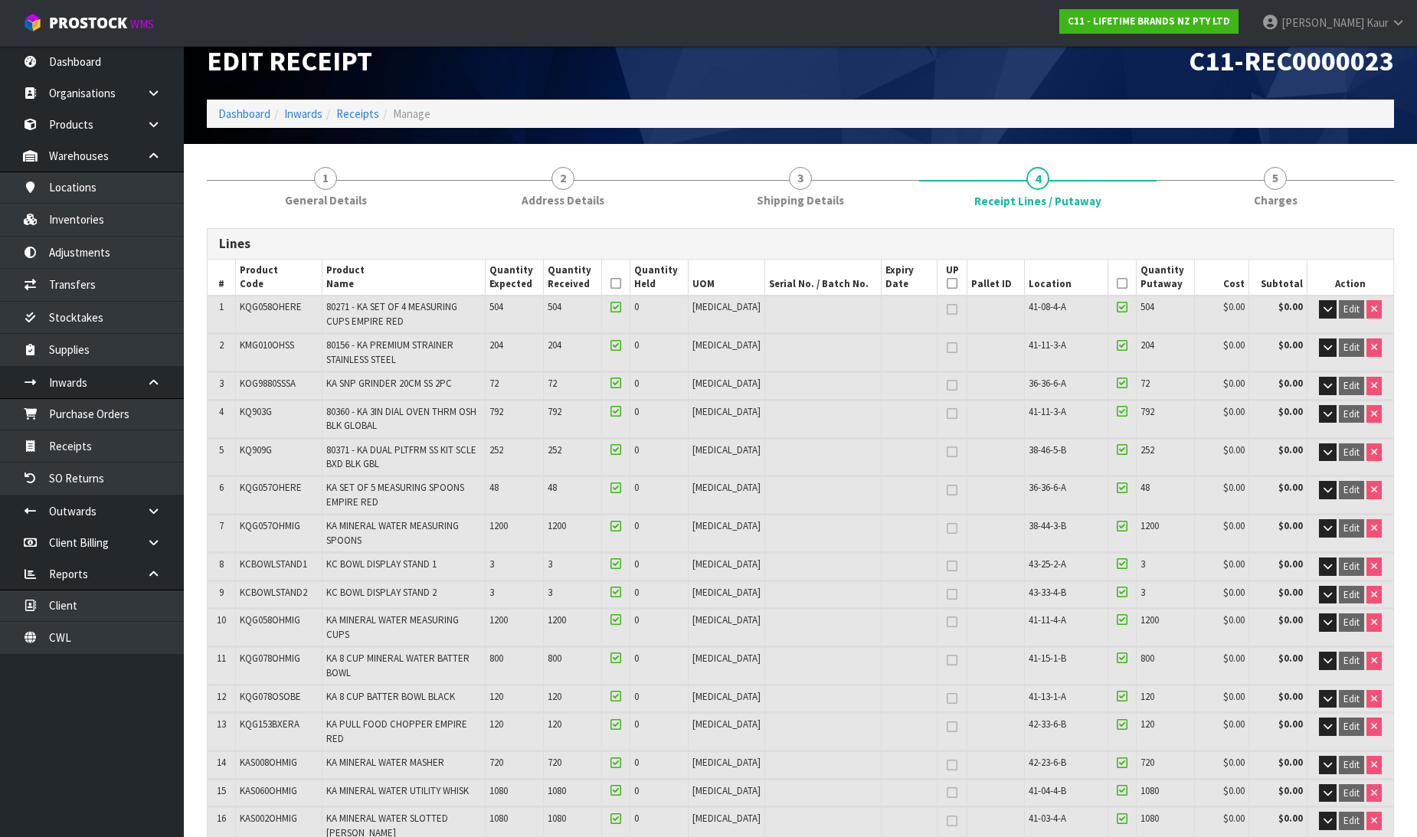
scroll to position [0, 0]
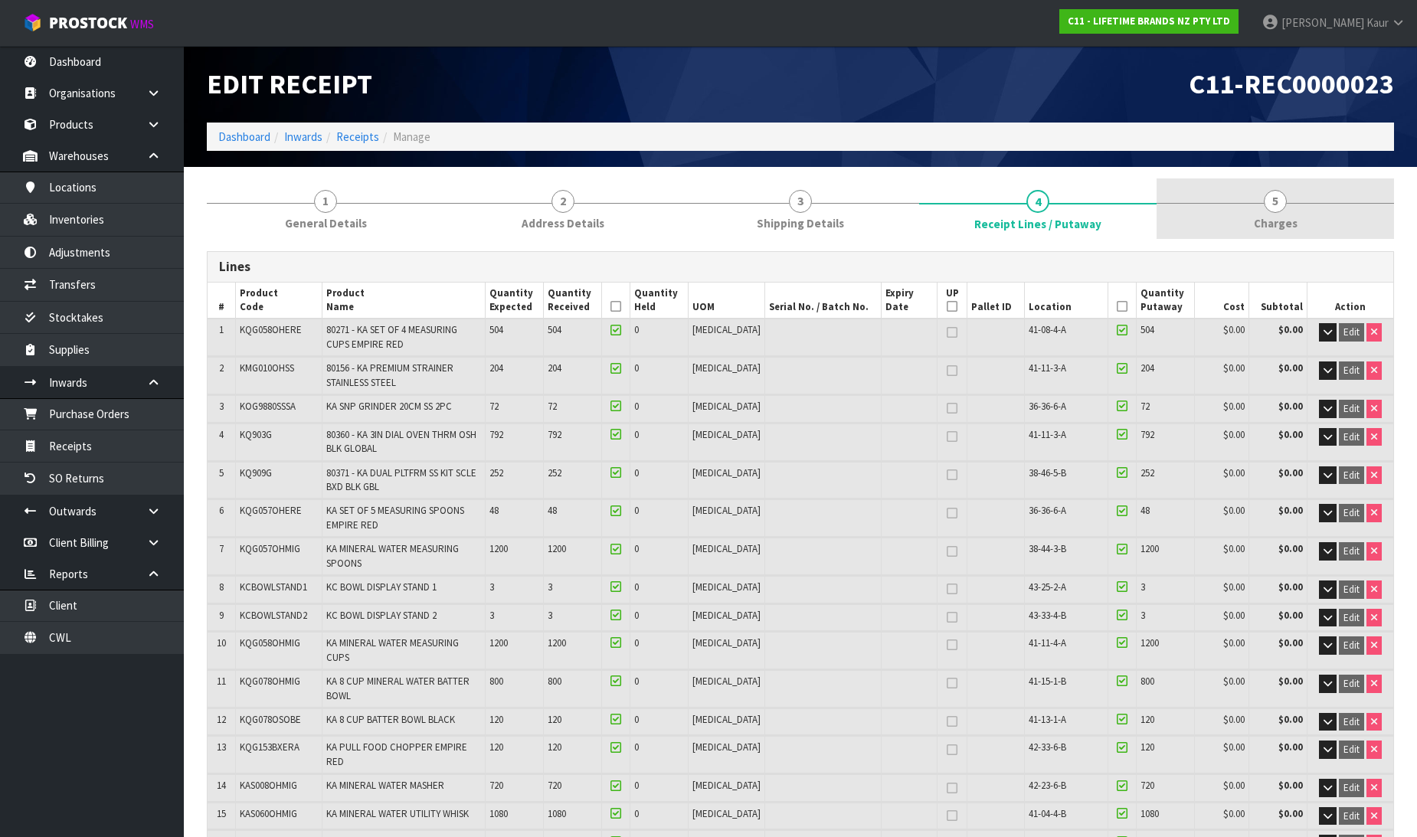
click at [1283, 221] on span "Charges" at bounding box center [1276, 223] width 44 height 16
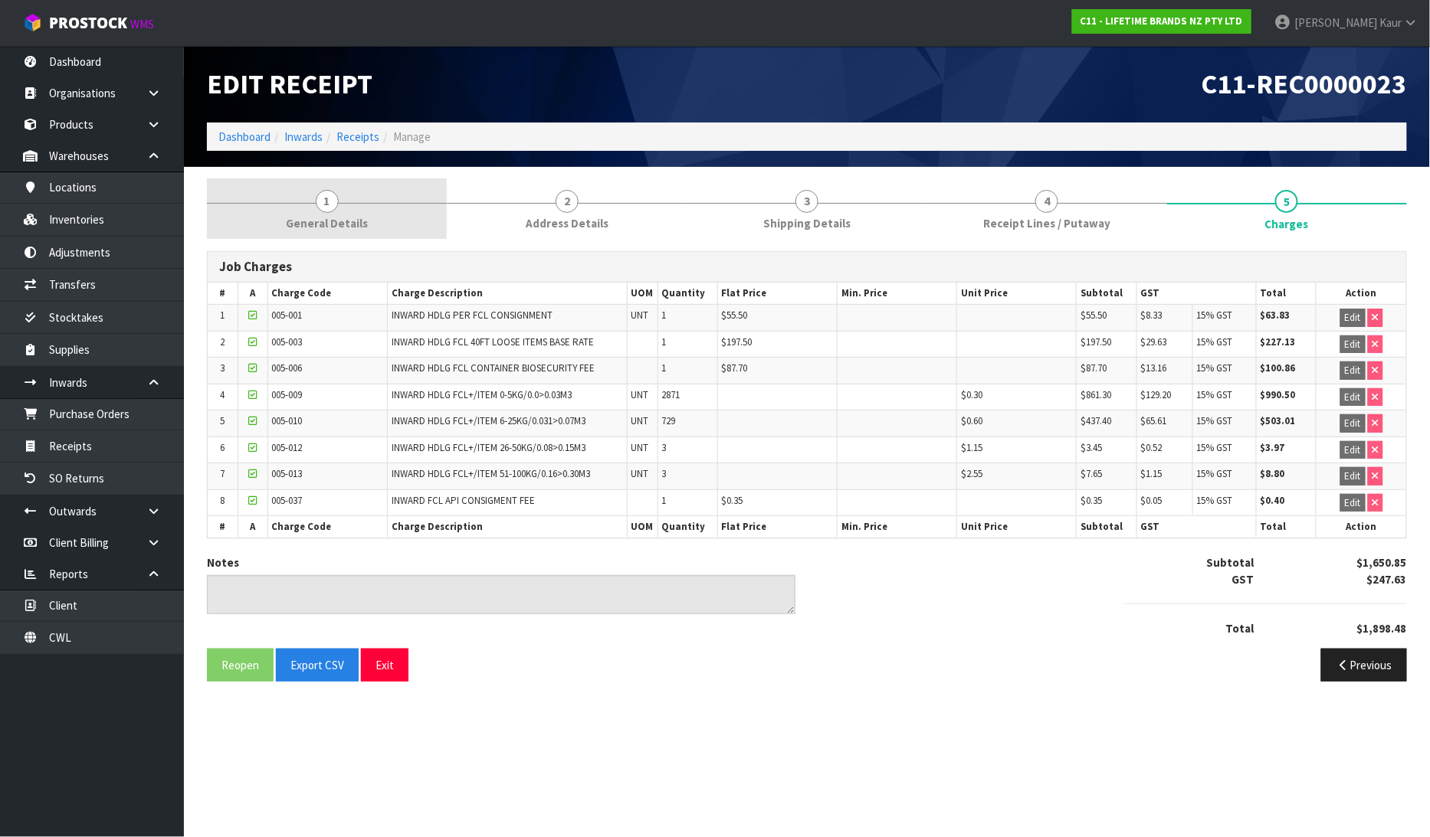
click at [319, 204] on span "1" at bounding box center [327, 201] width 23 height 23
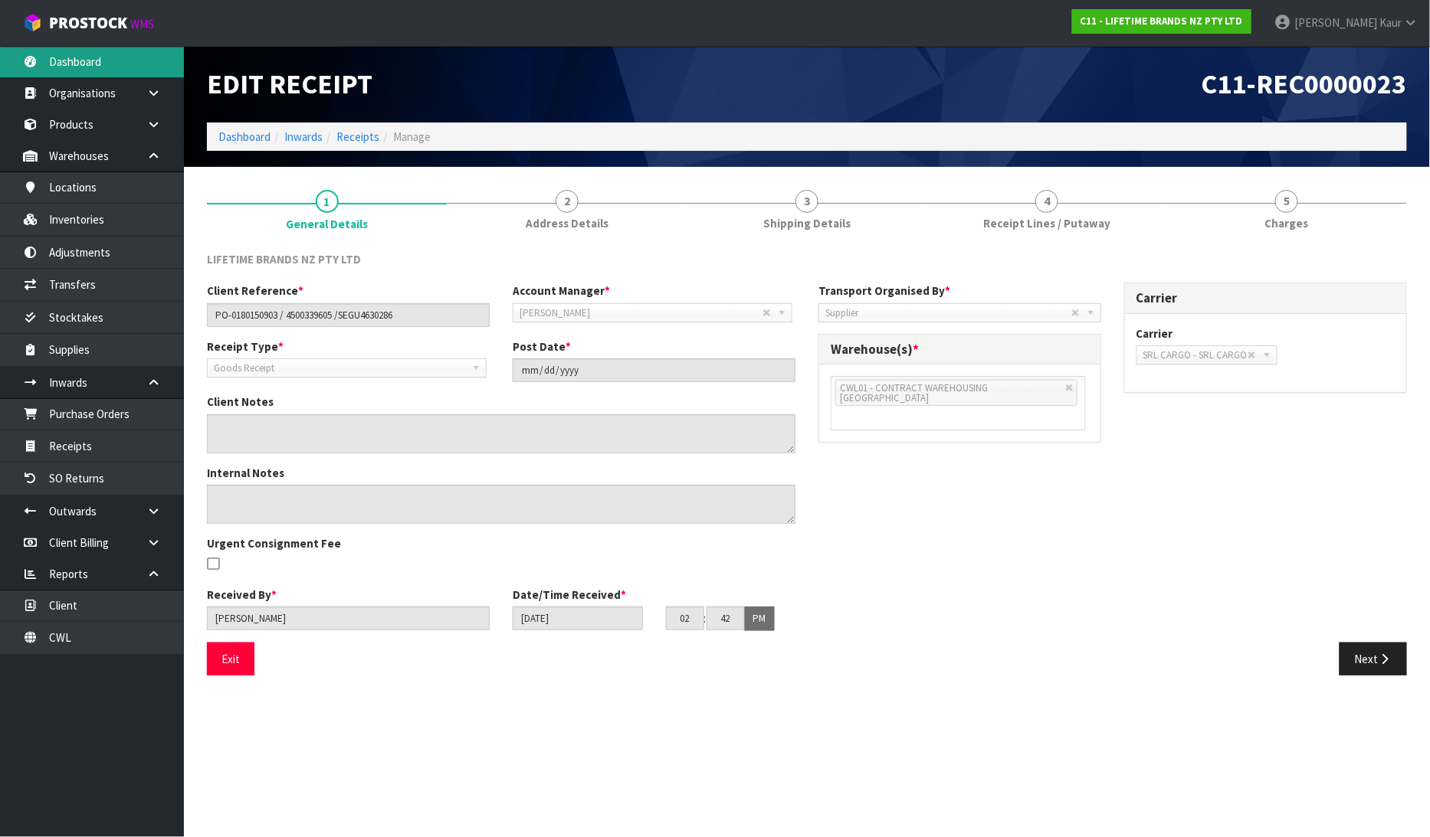
click at [58, 56] on link "Dashboard" at bounding box center [92, 61] width 184 height 31
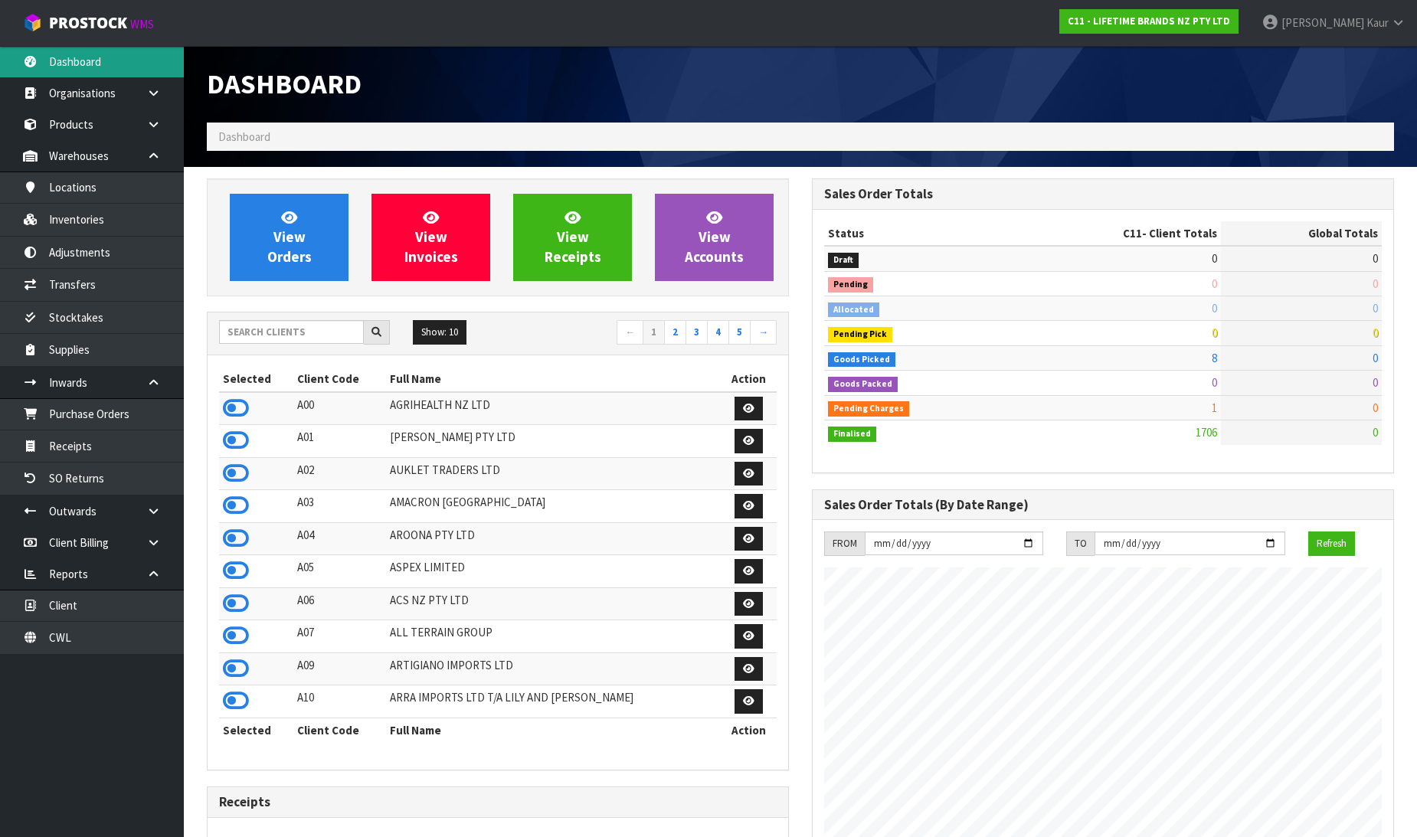
scroll to position [1161, 605]
click at [270, 329] on input "text" at bounding box center [291, 332] width 145 height 24
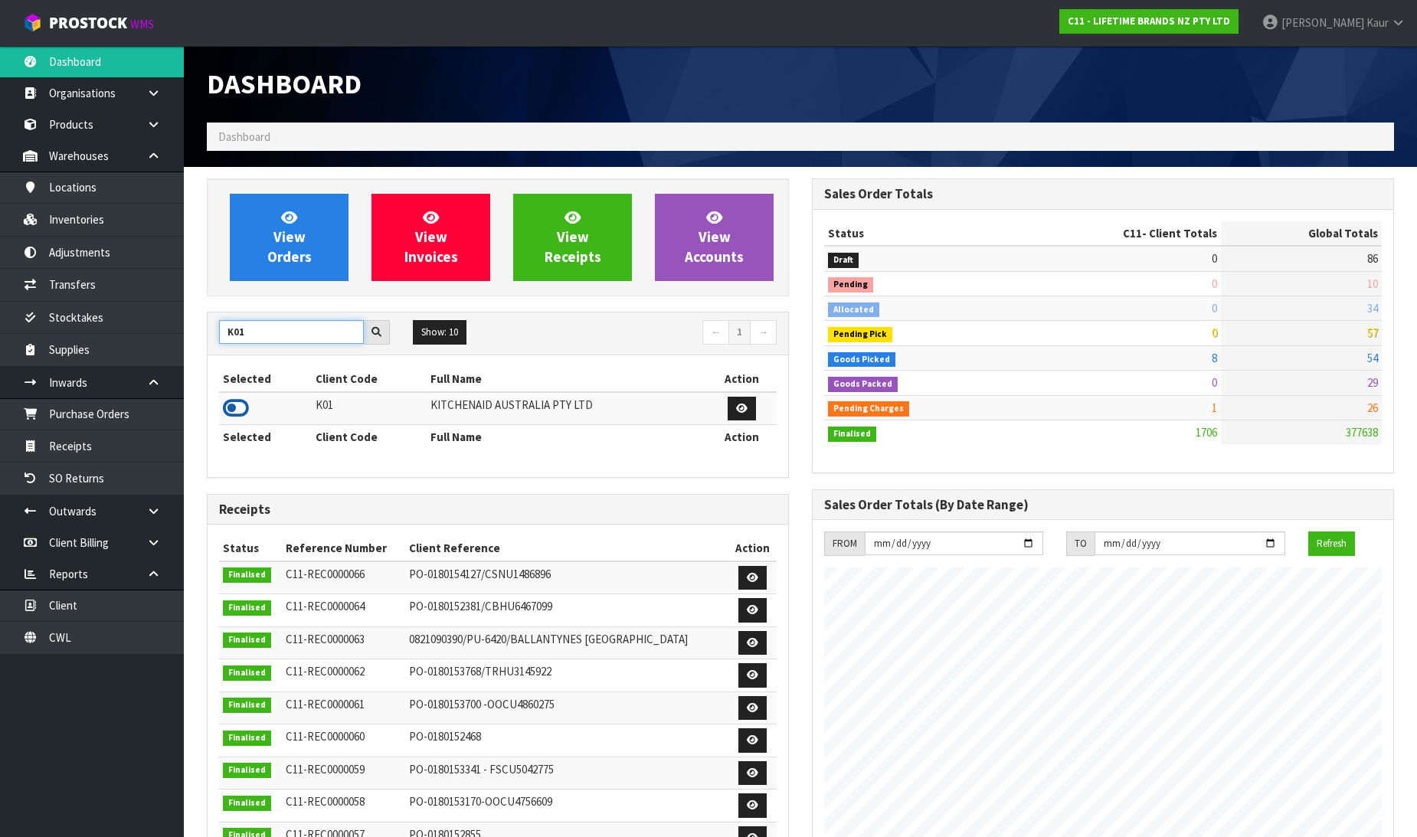
type input "K01"
click at [236, 408] on icon at bounding box center [236, 408] width 26 height 23
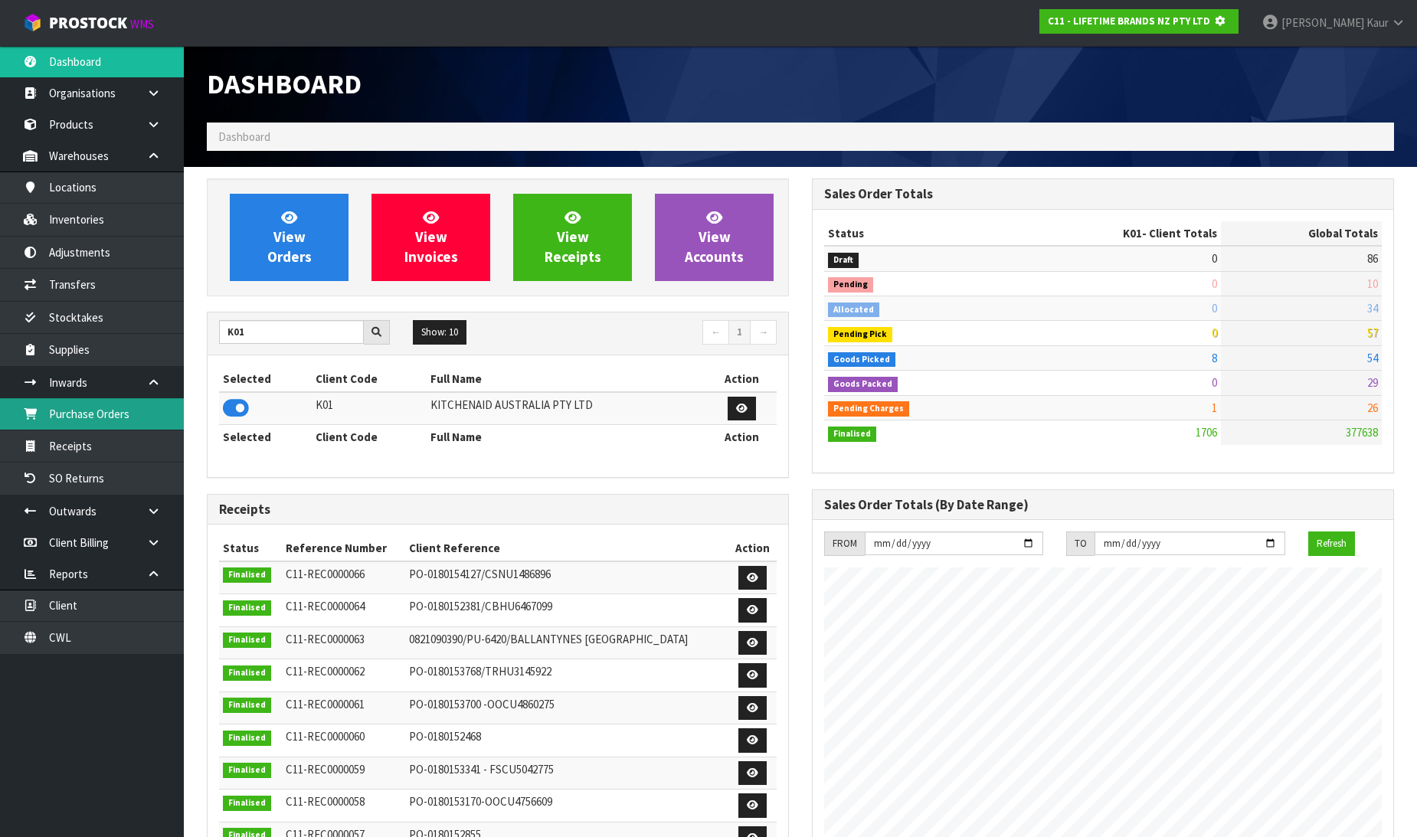
scroll to position [765210, 765560]
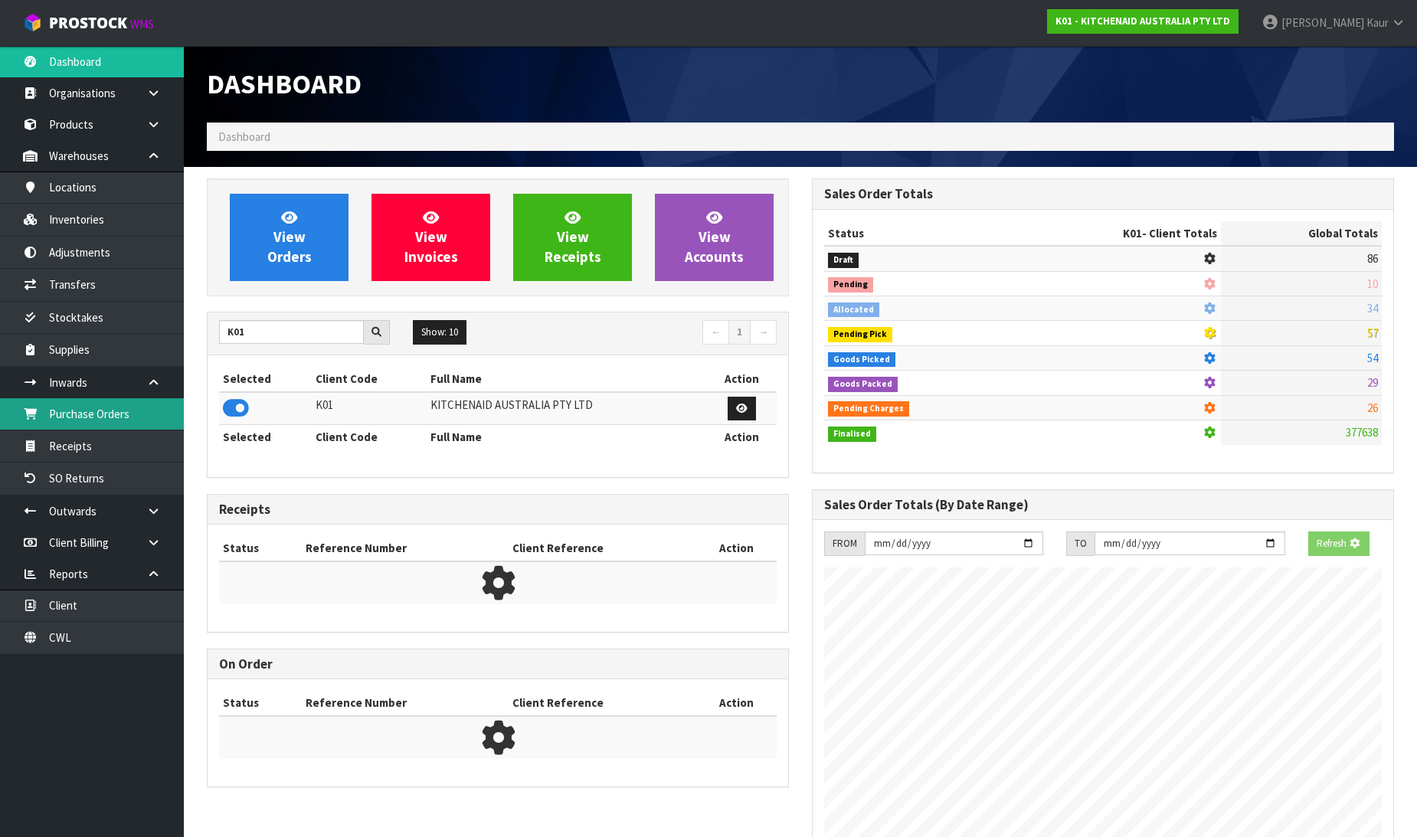
click at [159, 426] on link "Purchase Orders" at bounding box center [92, 413] width 184 height 31
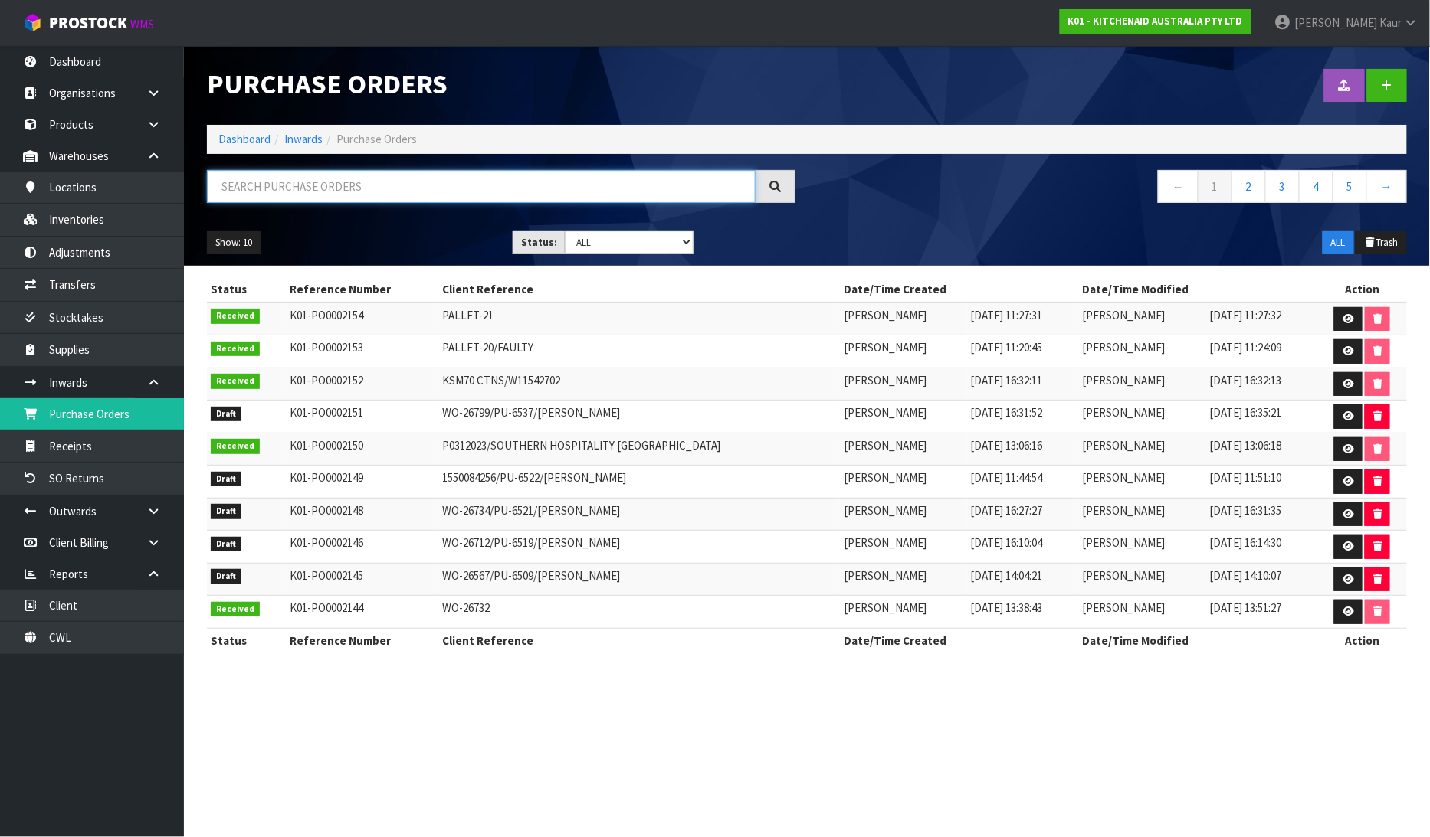
click at [305, 188] on input "text" at bounding box center [481, 186] width 549 height 33
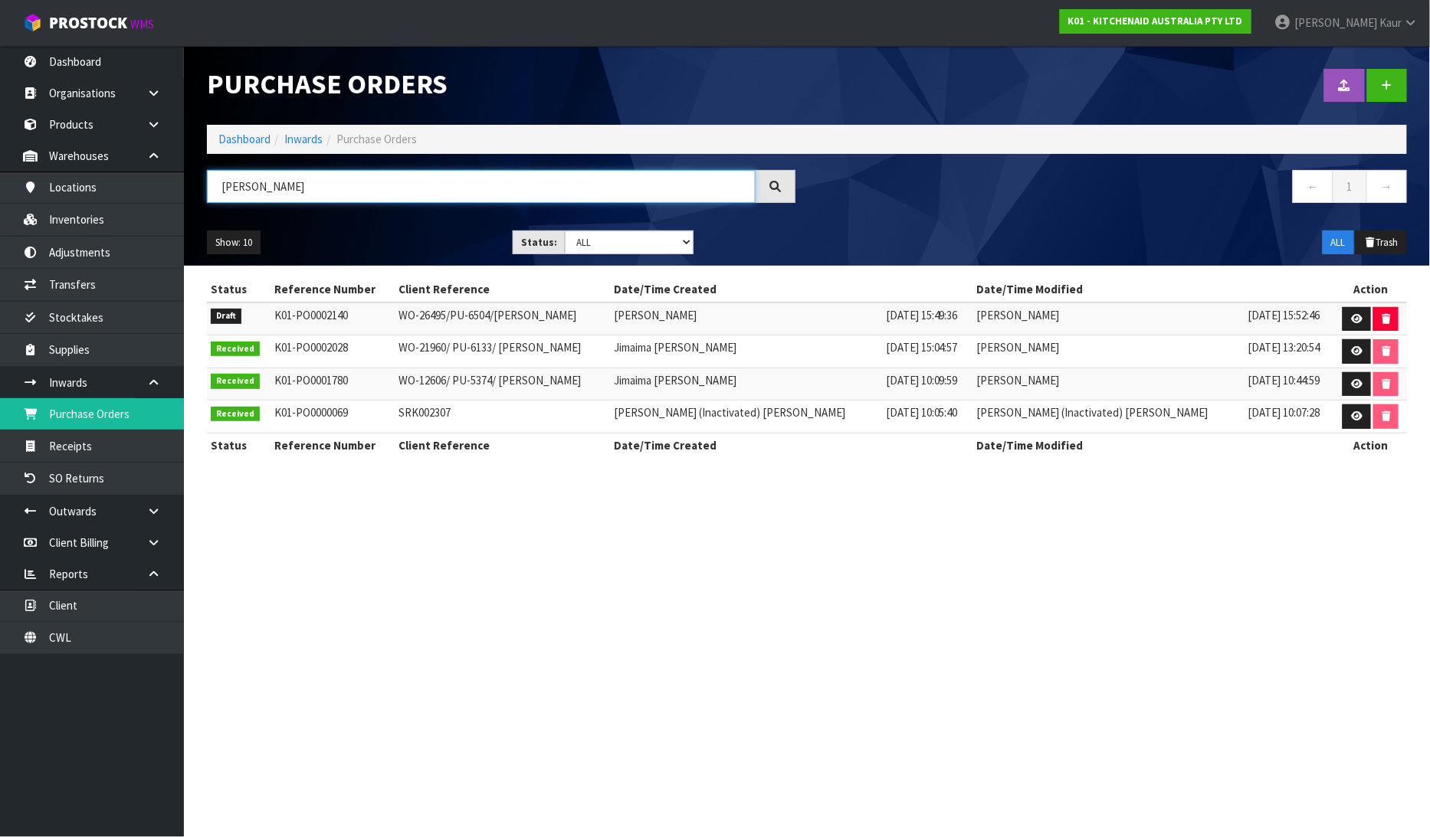
type input "[PERSON_NAME]"
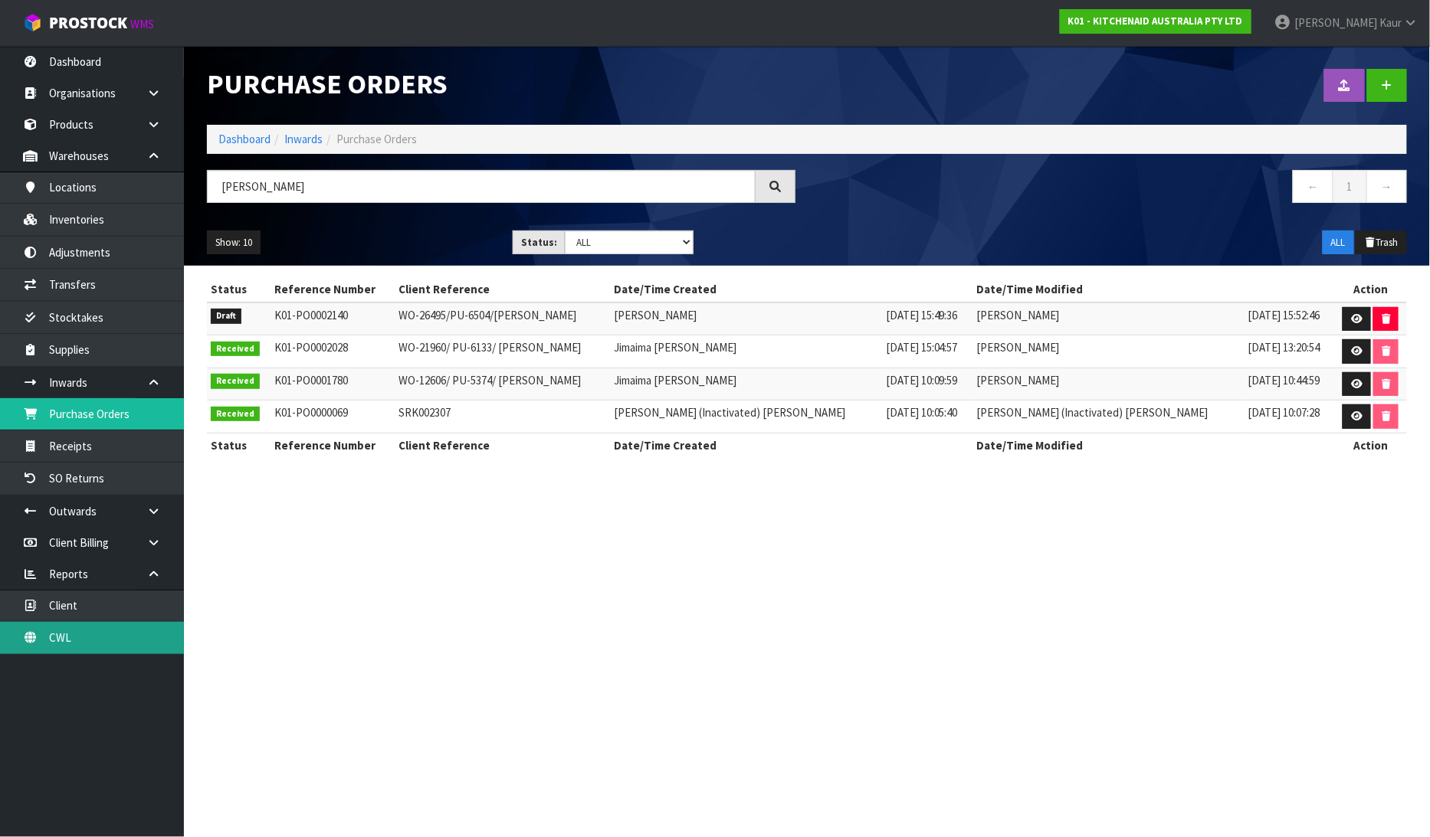
click at [94, 631] on link "CWL" at bounding box center [92, 637] width 184 height 31
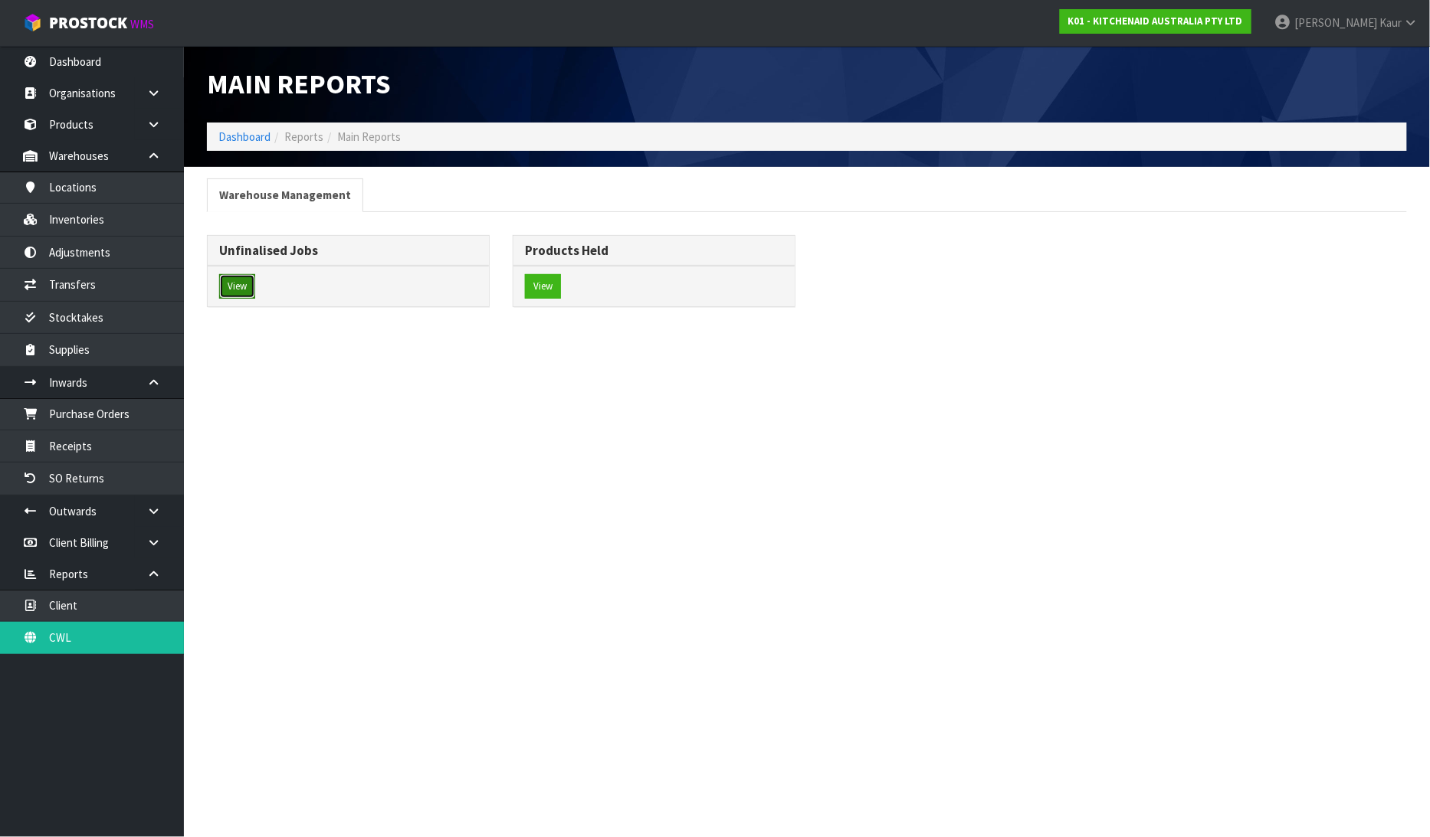
click at [242, 278] on button "View" at bounding box center [237, 286] width 36 height 25
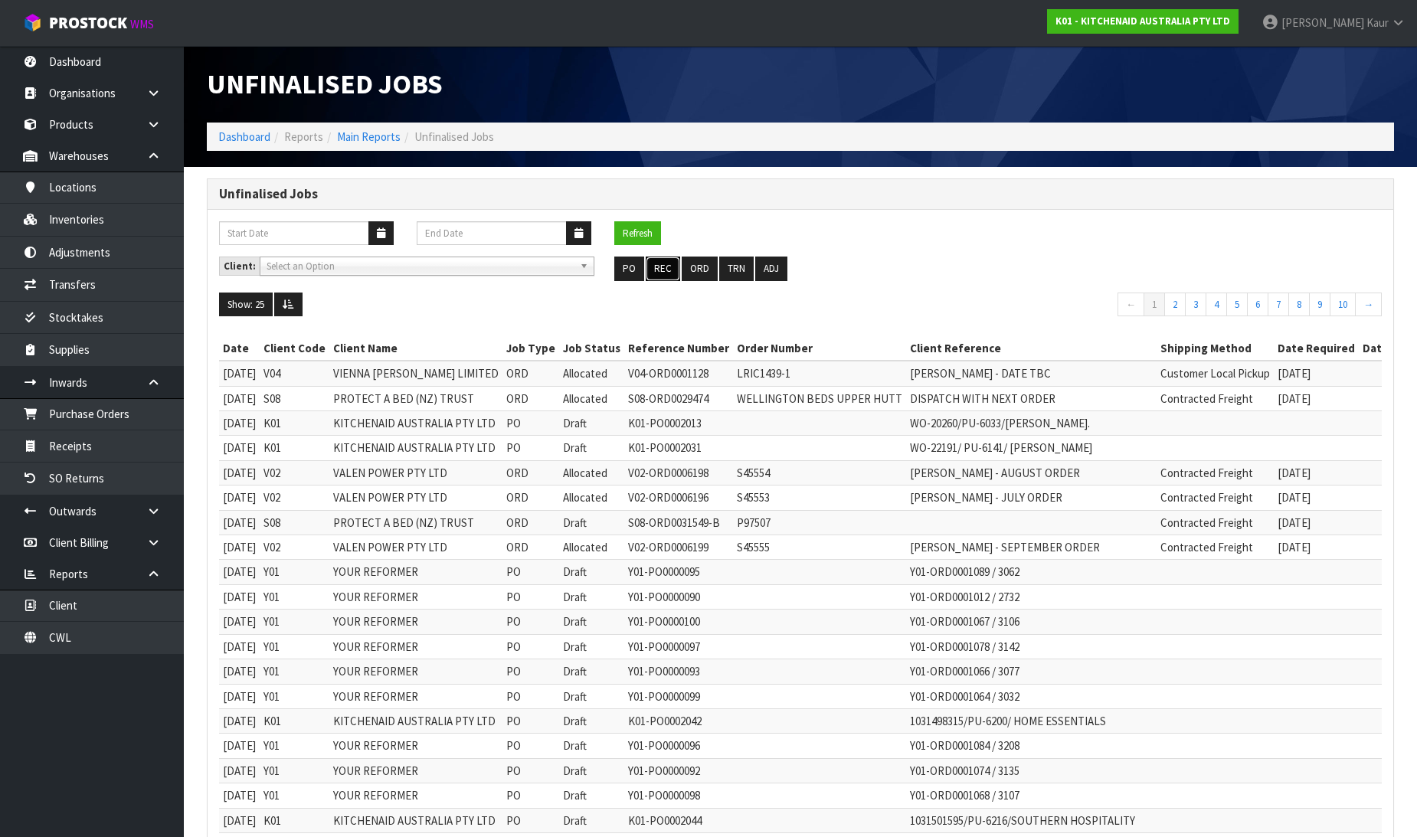
click at [662, 265] on button "REC" at bounding box center [663, 269] width 34 height 25
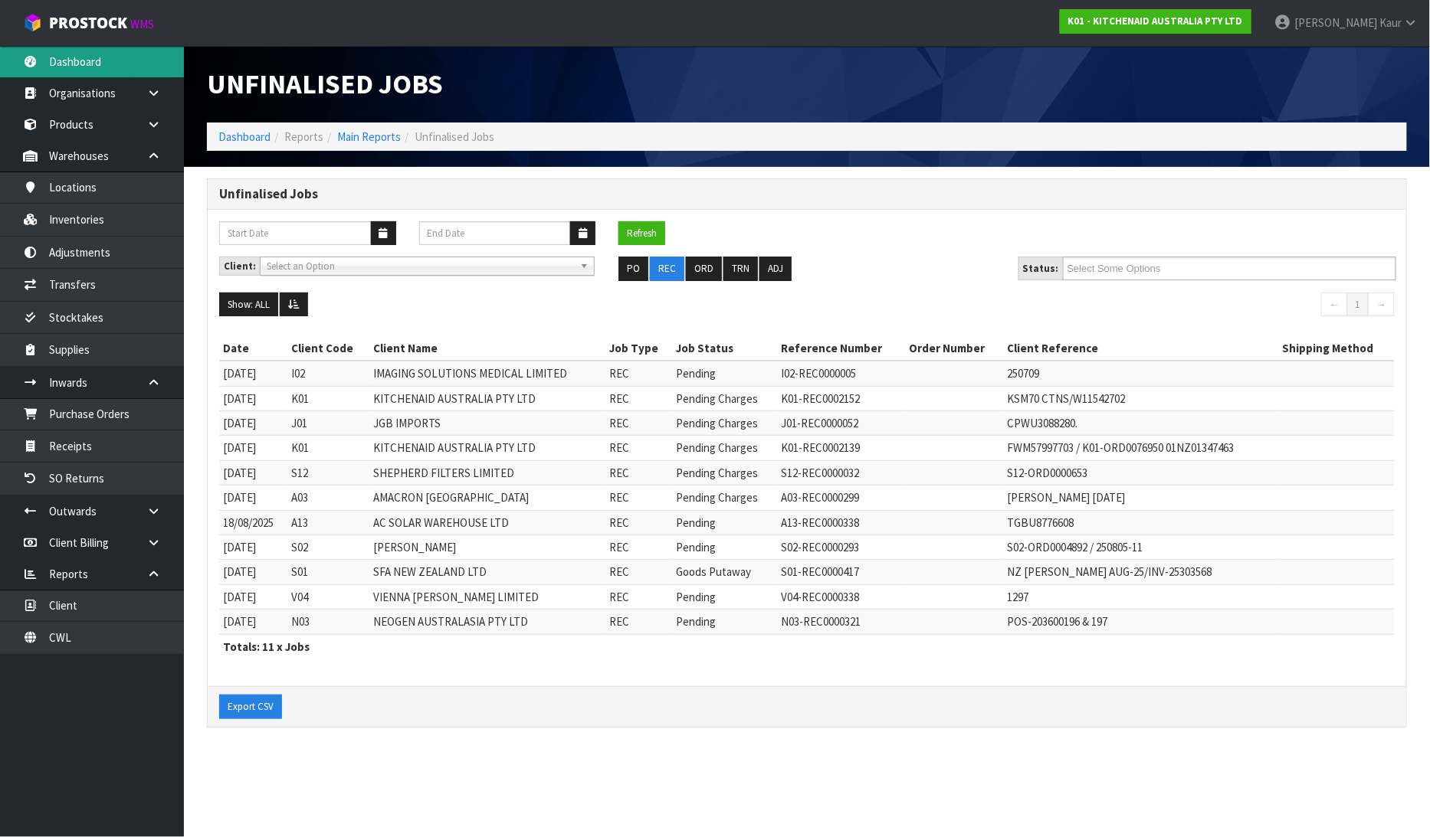
click at [123, 65] on link "Dashboard" at bounding box center [92, 61] width 184 height 31
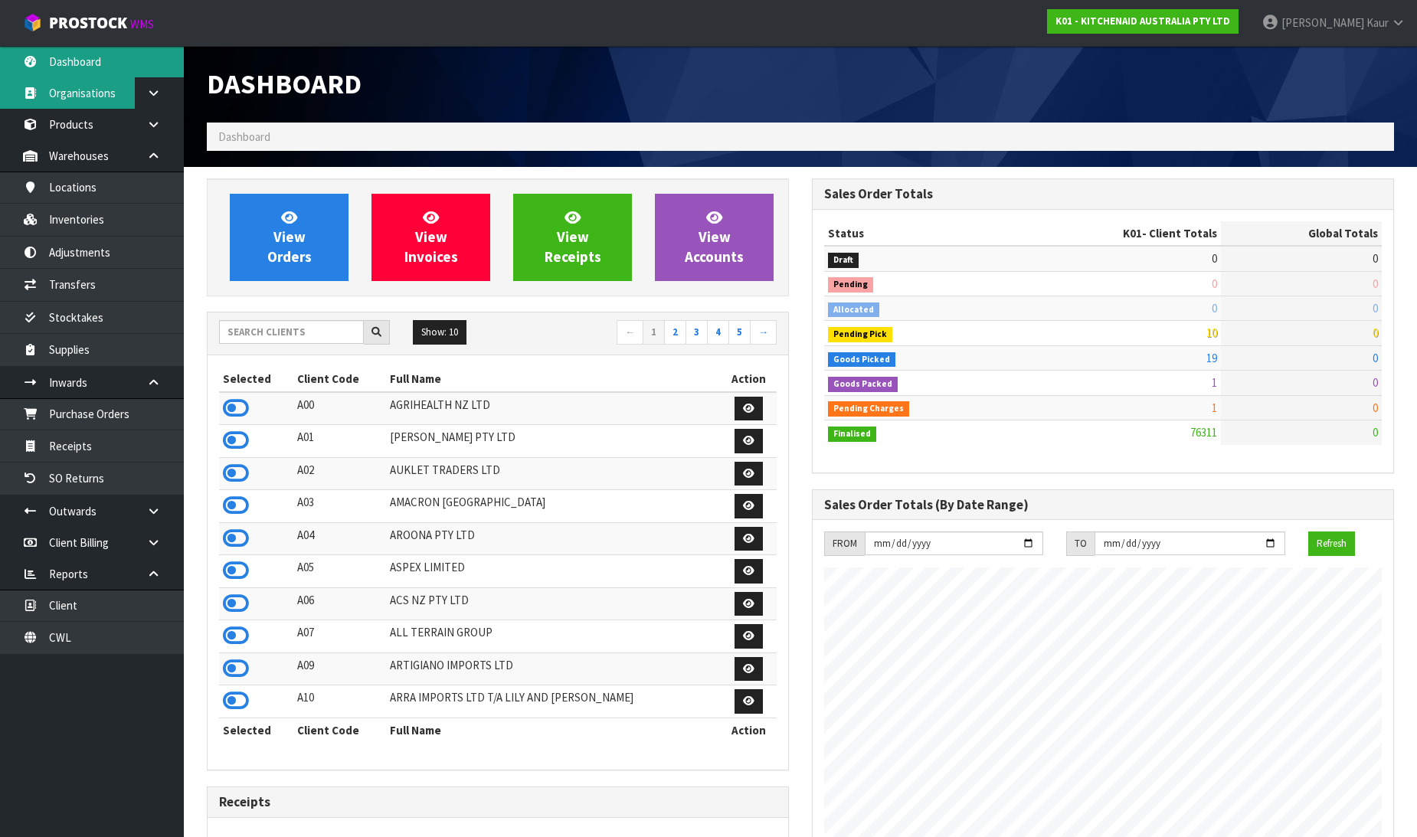
scroll to position [1161, 605]
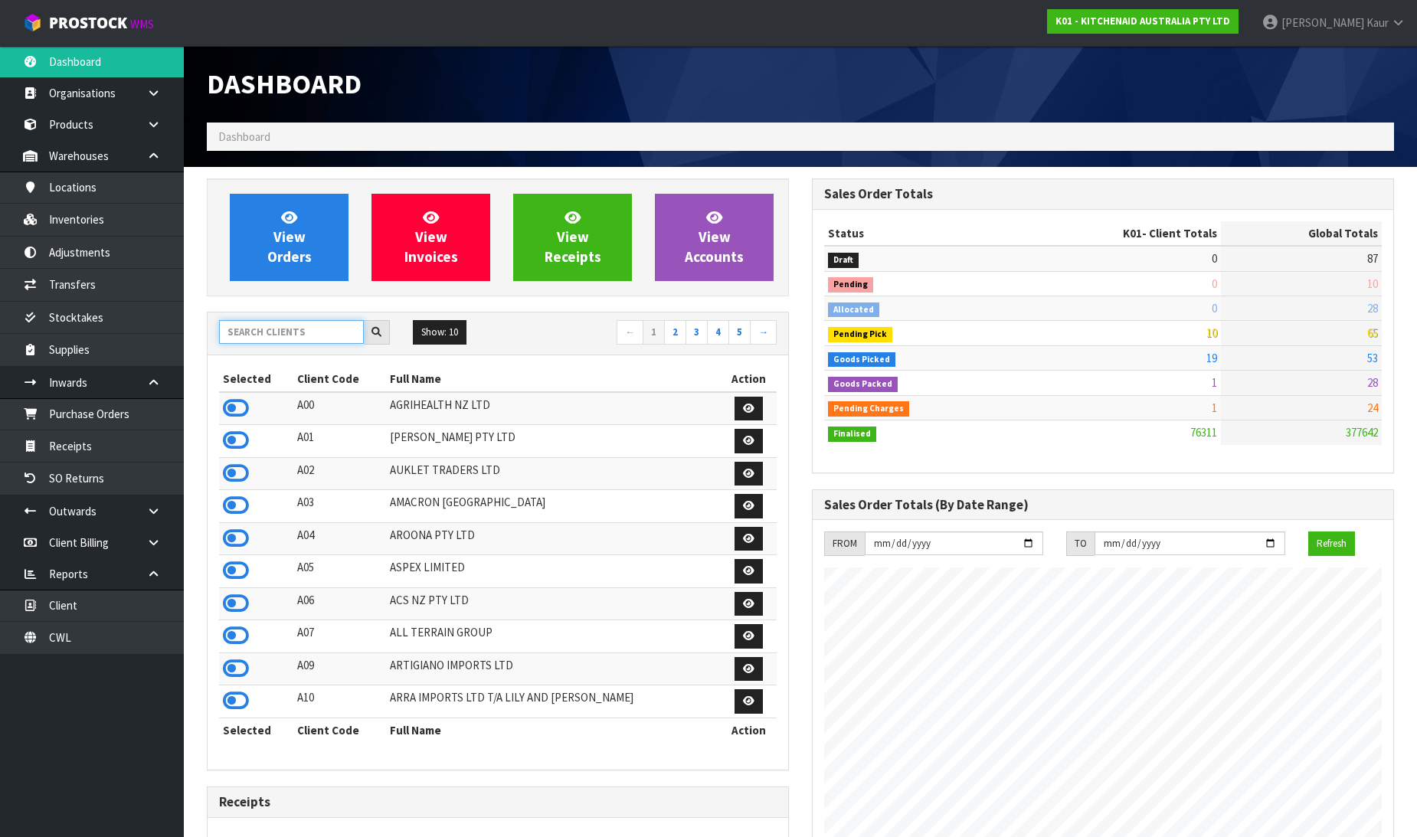
click at [251, 332] on input "text" at bounding box center [291, 332] width 145 height 24
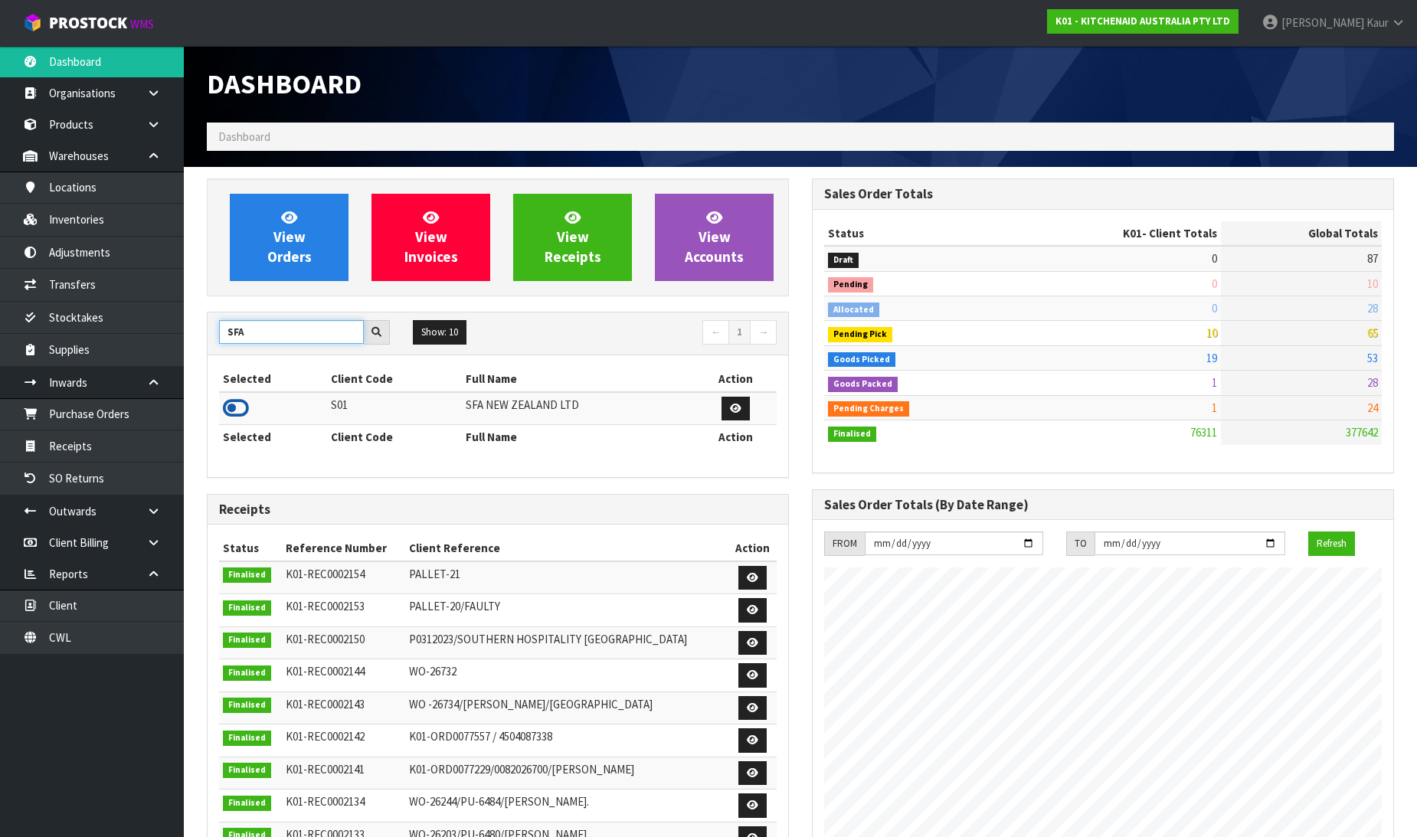
type input "SFA"
click at [234, 411] on icon at bounding box center [236, 408] width 26 height 23
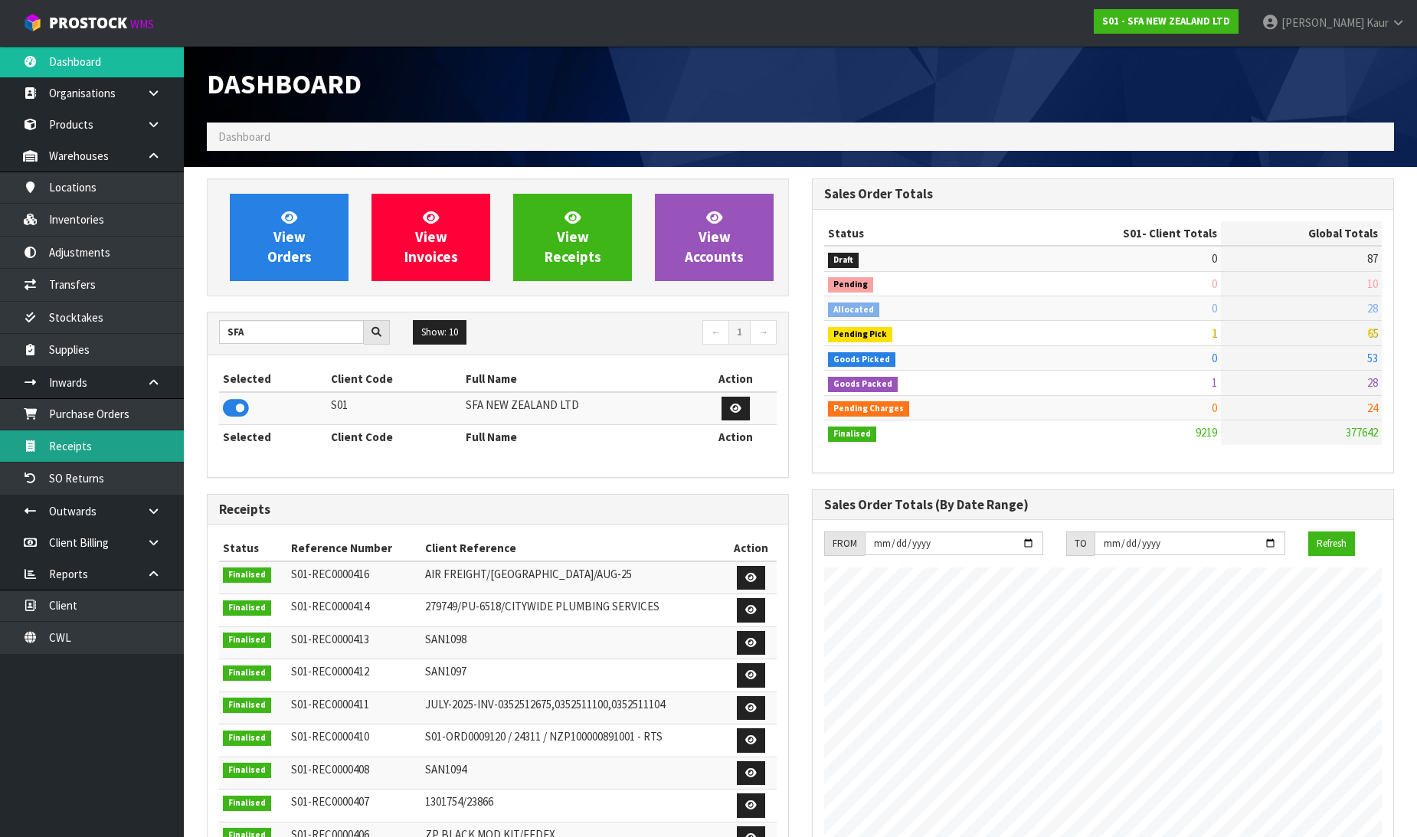
click at [111, 434] on link "Receipts" at bounding box center [92, 446] width 184 height 31
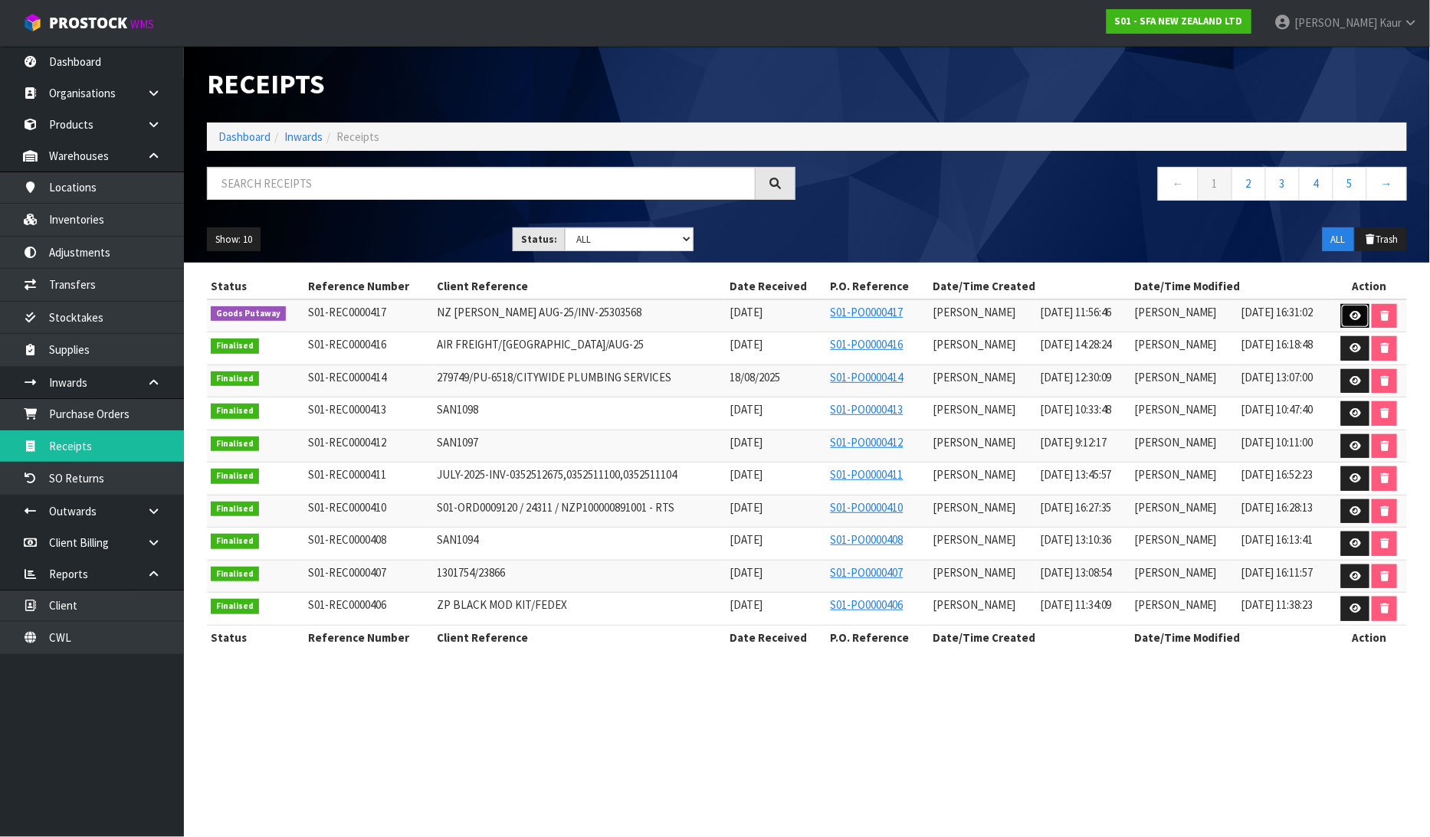
click at [1349, 318] on link at bounding box center [1355, 316] width 28 height 25
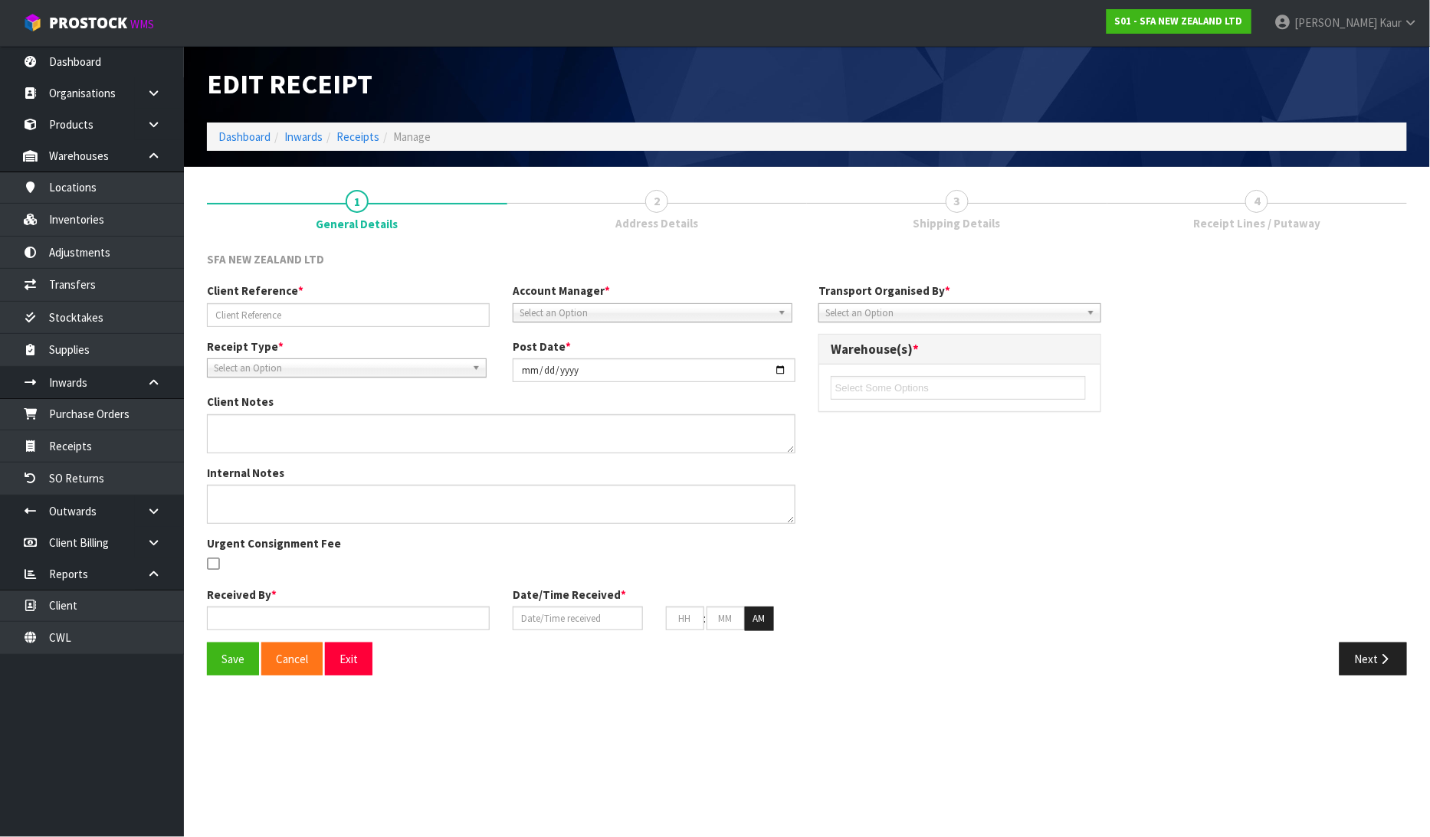
type input "NZ [PERSON_NAME] AUG-25/INV-25303568"
type input "[DATE]"
type input "[PERSON_NAME]"
type input "[DATE]"
type input "11"
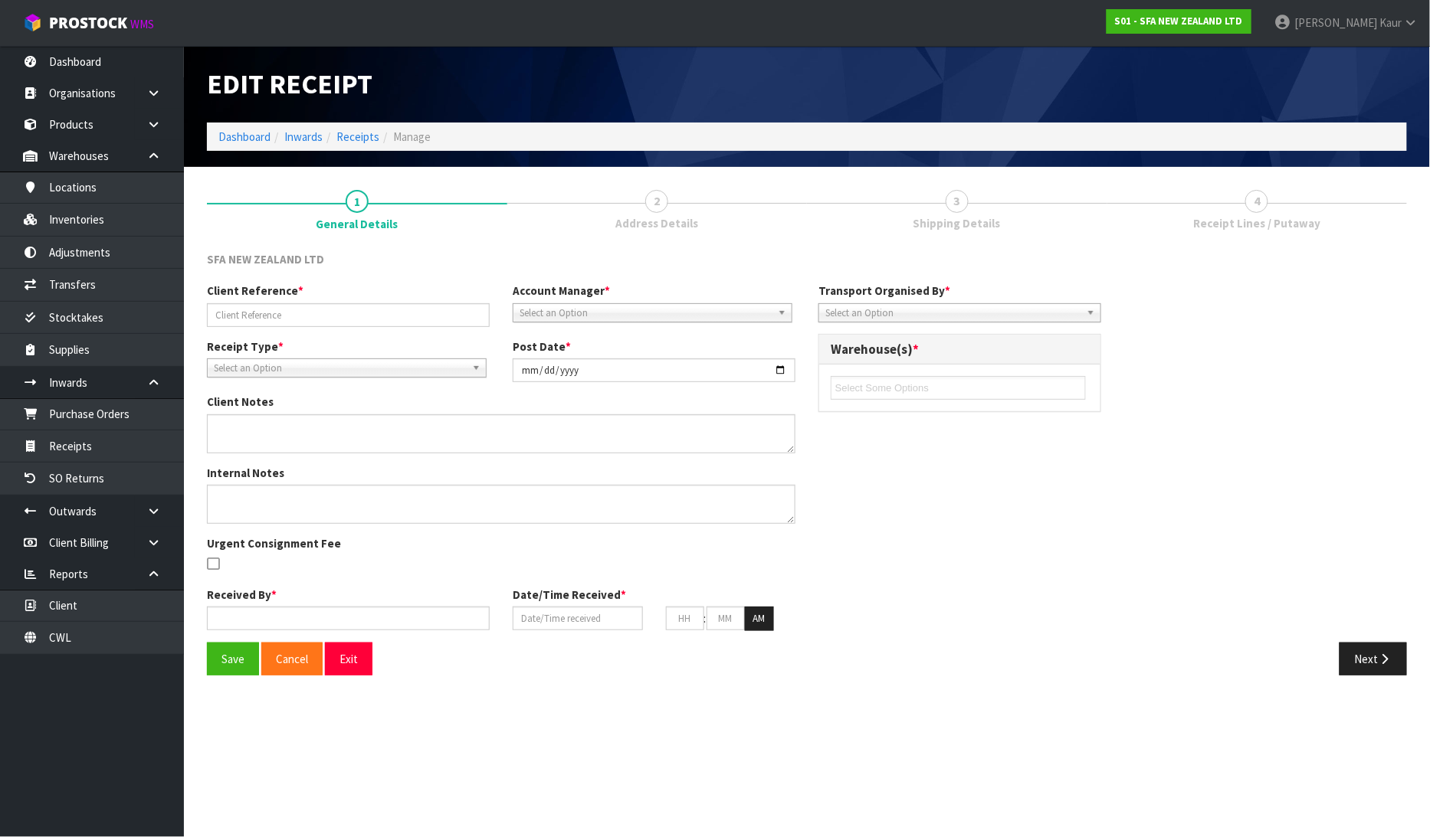
type input "56"
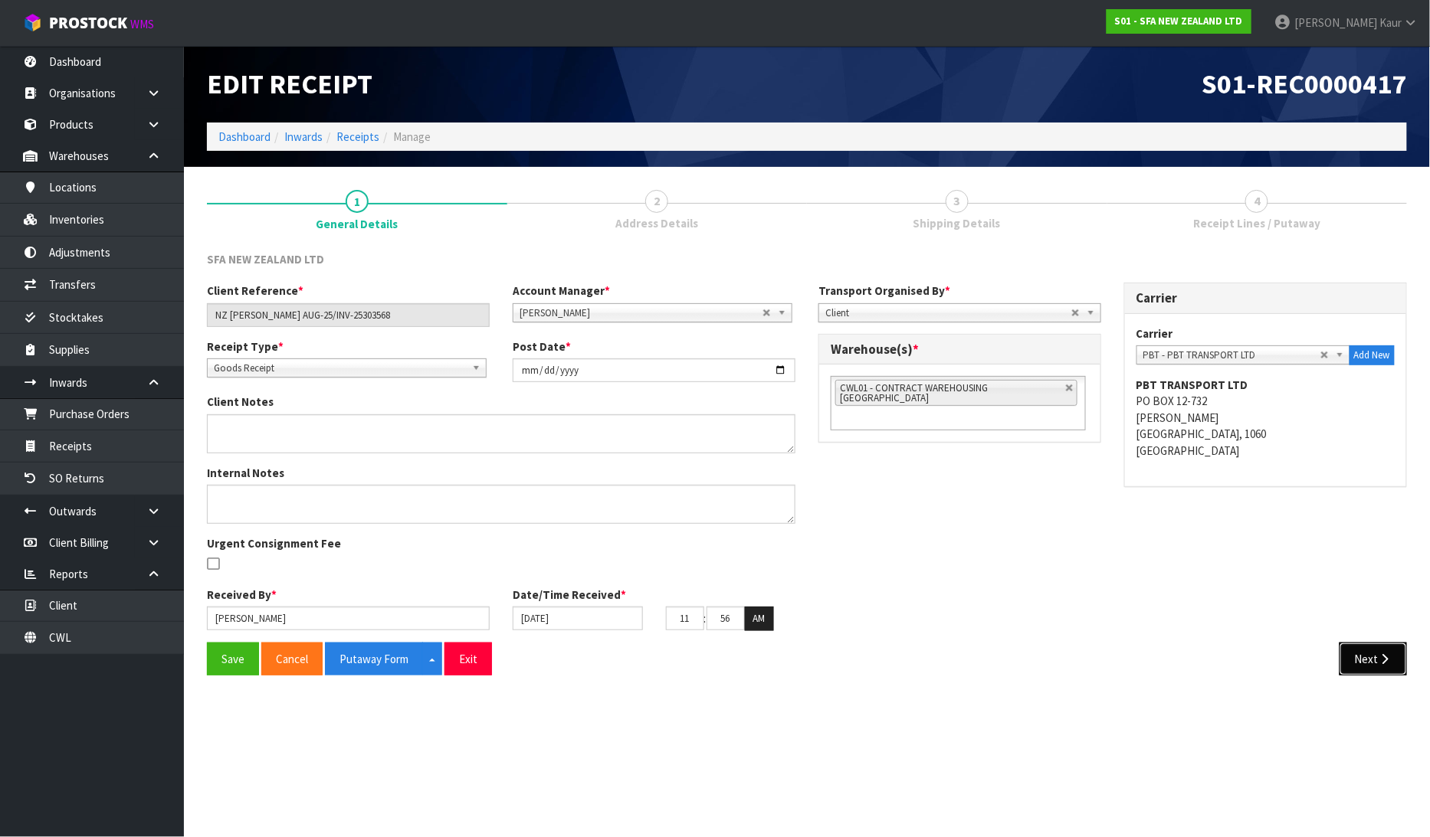
drag, startPoint x: 1357, startPoint y: 651, endPoint x: 1364, endPoint y: 660, distance: 10.9
click at [1357, 651] on button "Next" at bounding box center [1372, 659] width 67 height 33
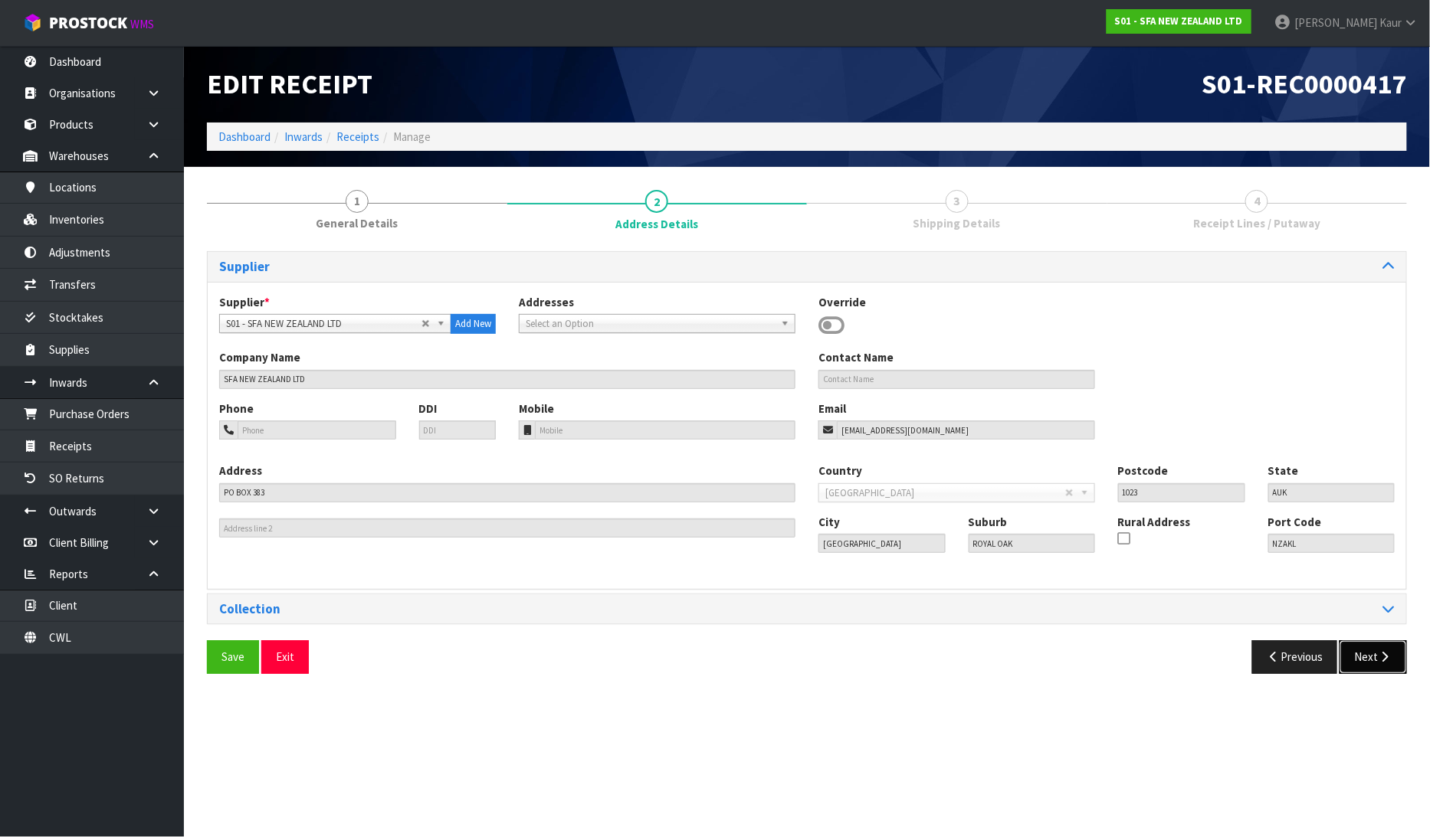
click at [1364, 660] on button "Next" at bounding box center [1372, 657] width 67 height 33
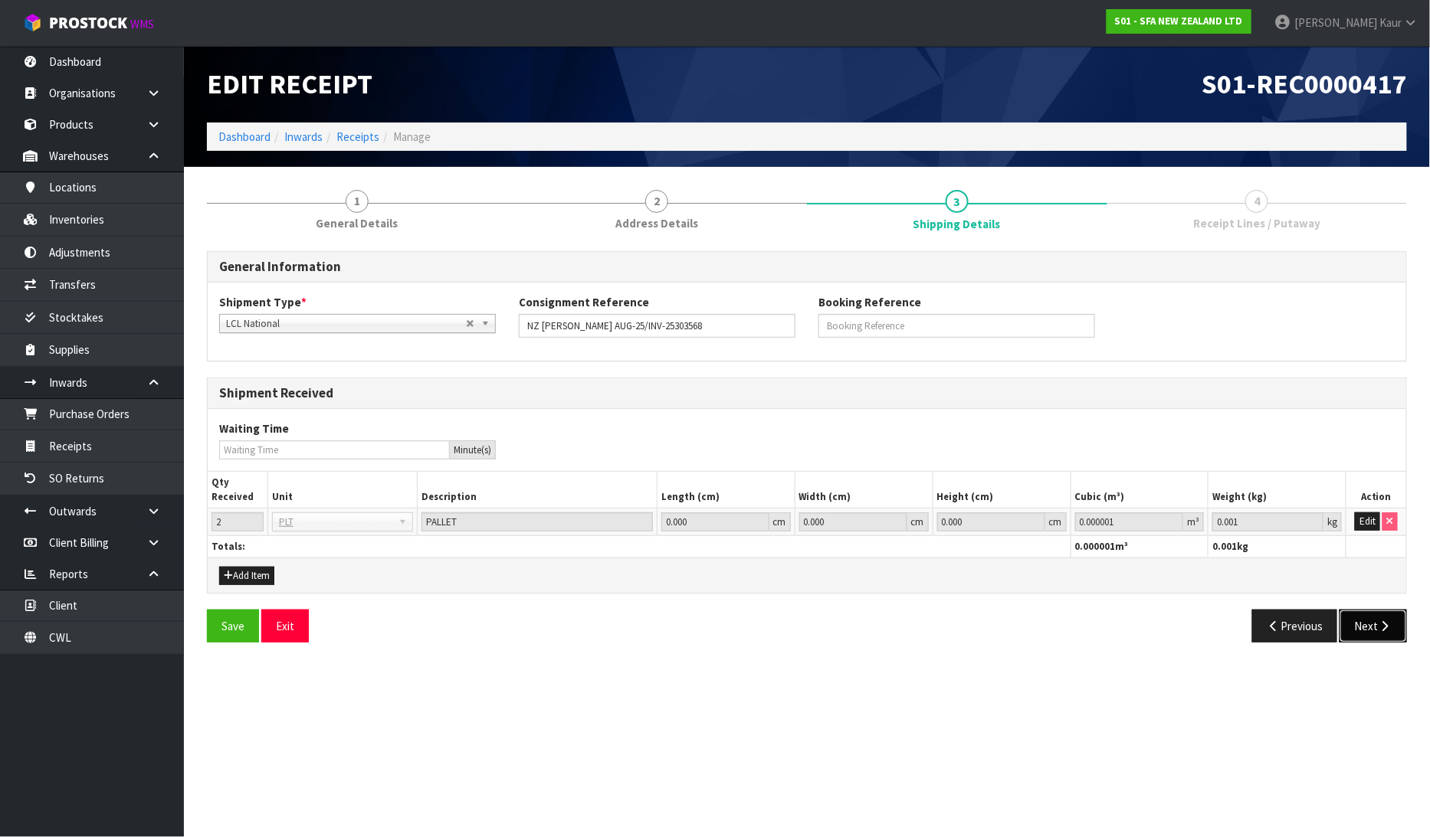
click at [1365, 631] on button "Next" at bounding box center [1372, 626] width 67 height 33
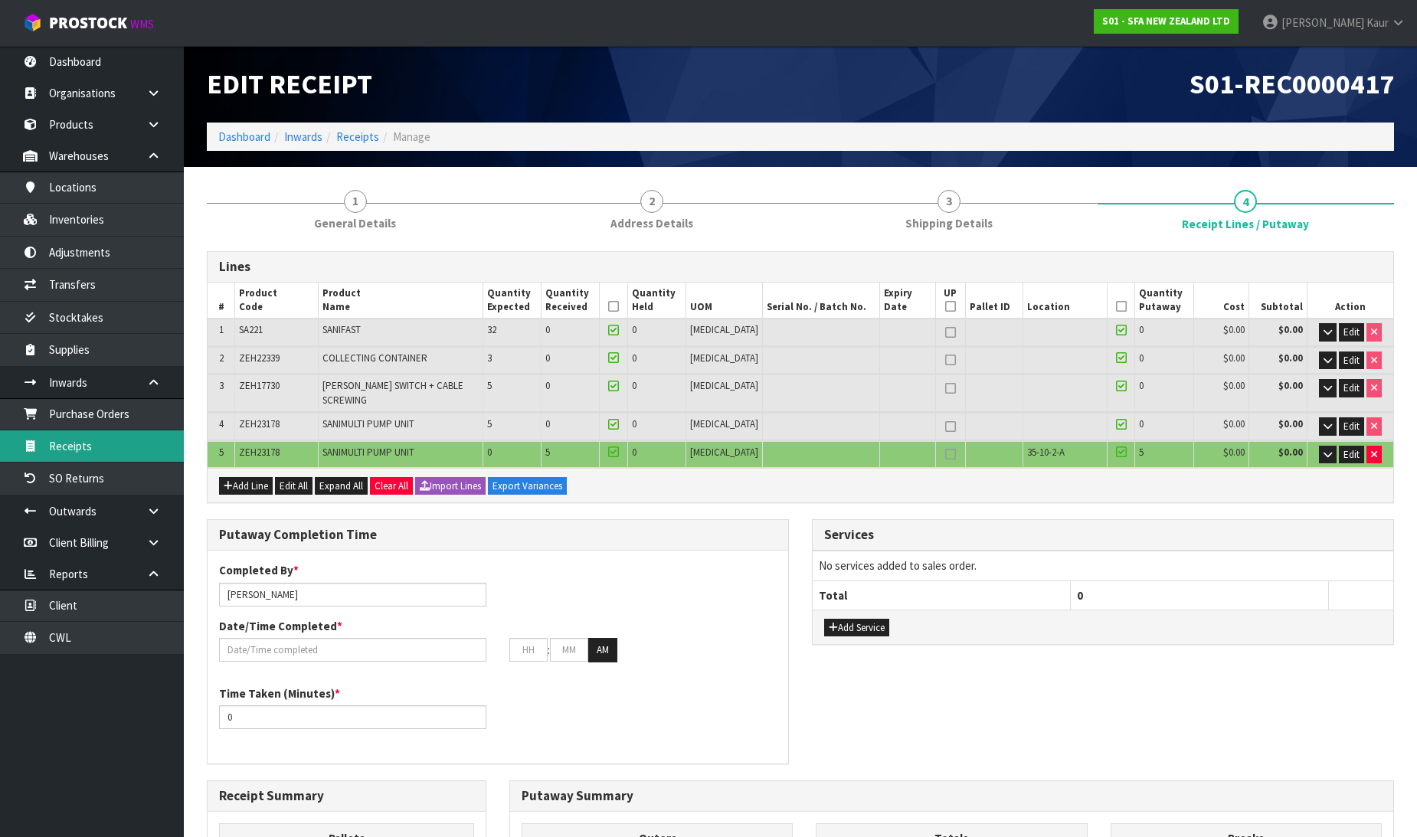
click at [103, 454] on link "Receipts" at bounding box center [92, 446] width 184 height 31
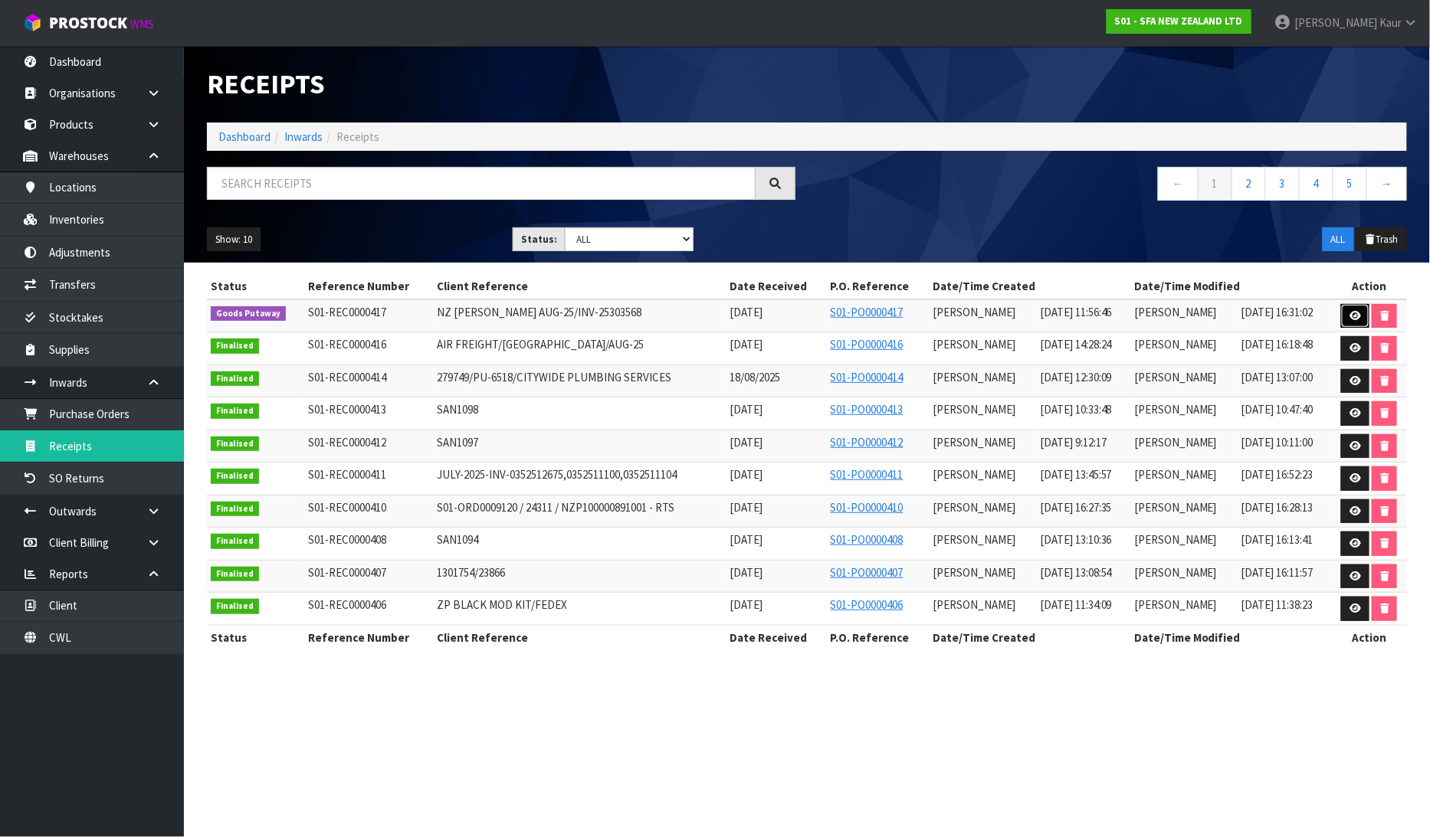
click at [1349, 316] on link at bounding box center [1355, 316] width 28 height 25
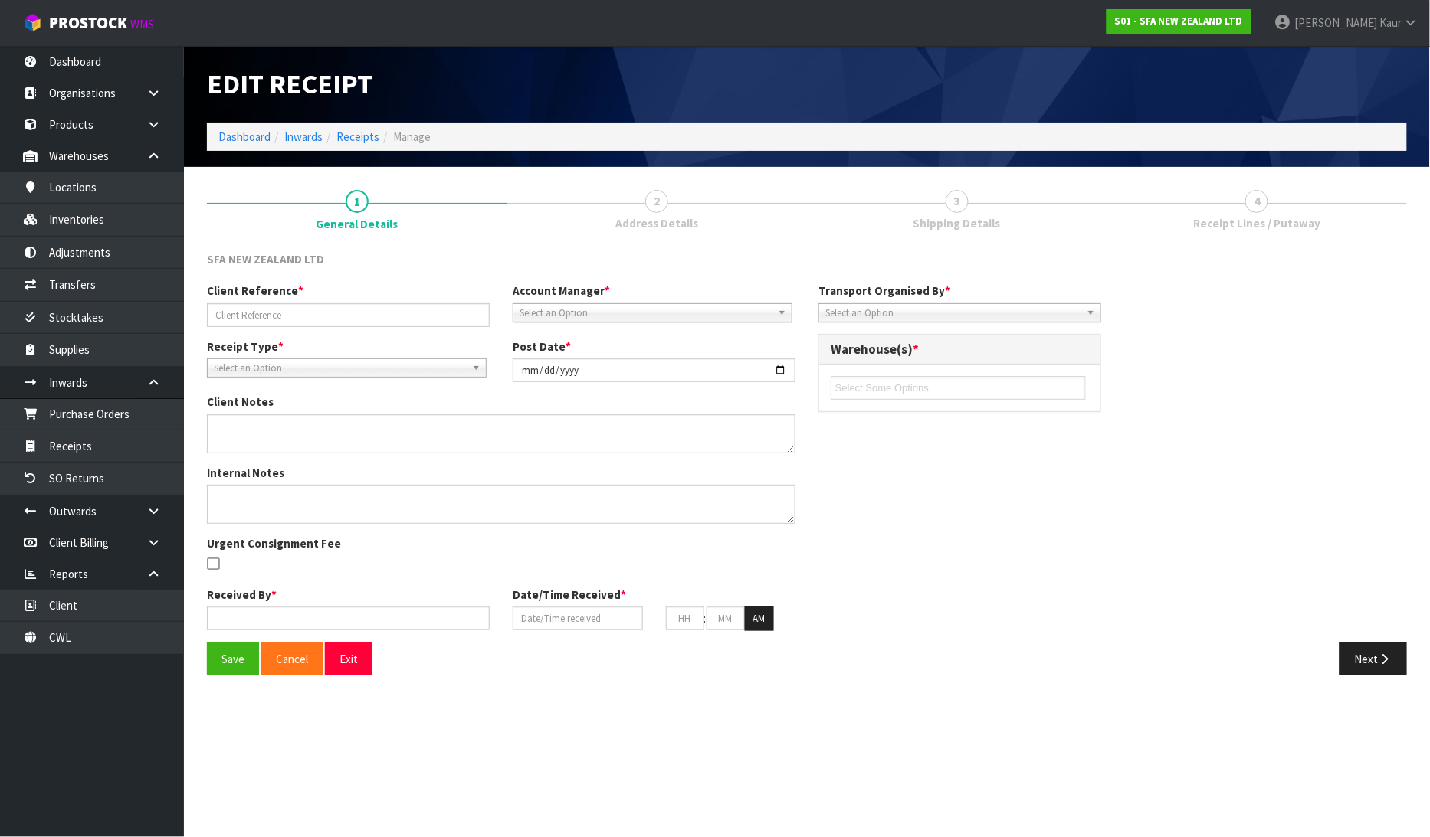
type input "NZ [PERSON_NAME] AUG-25/INV-25303568"
type input "[DATE]"
type input "[PERSON_NAME]"
type input "[DATE]"
type input "11"
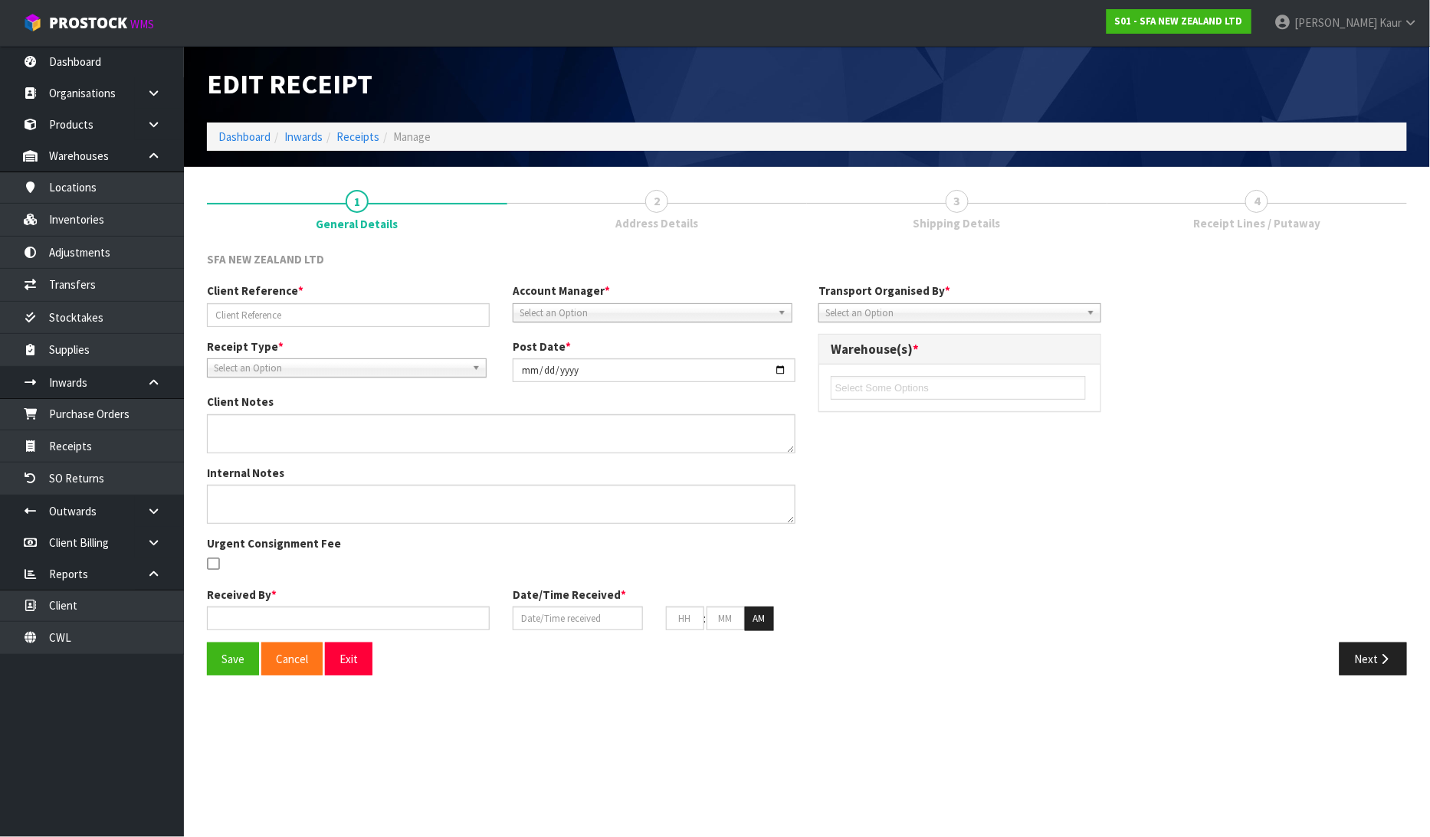
type input "56"
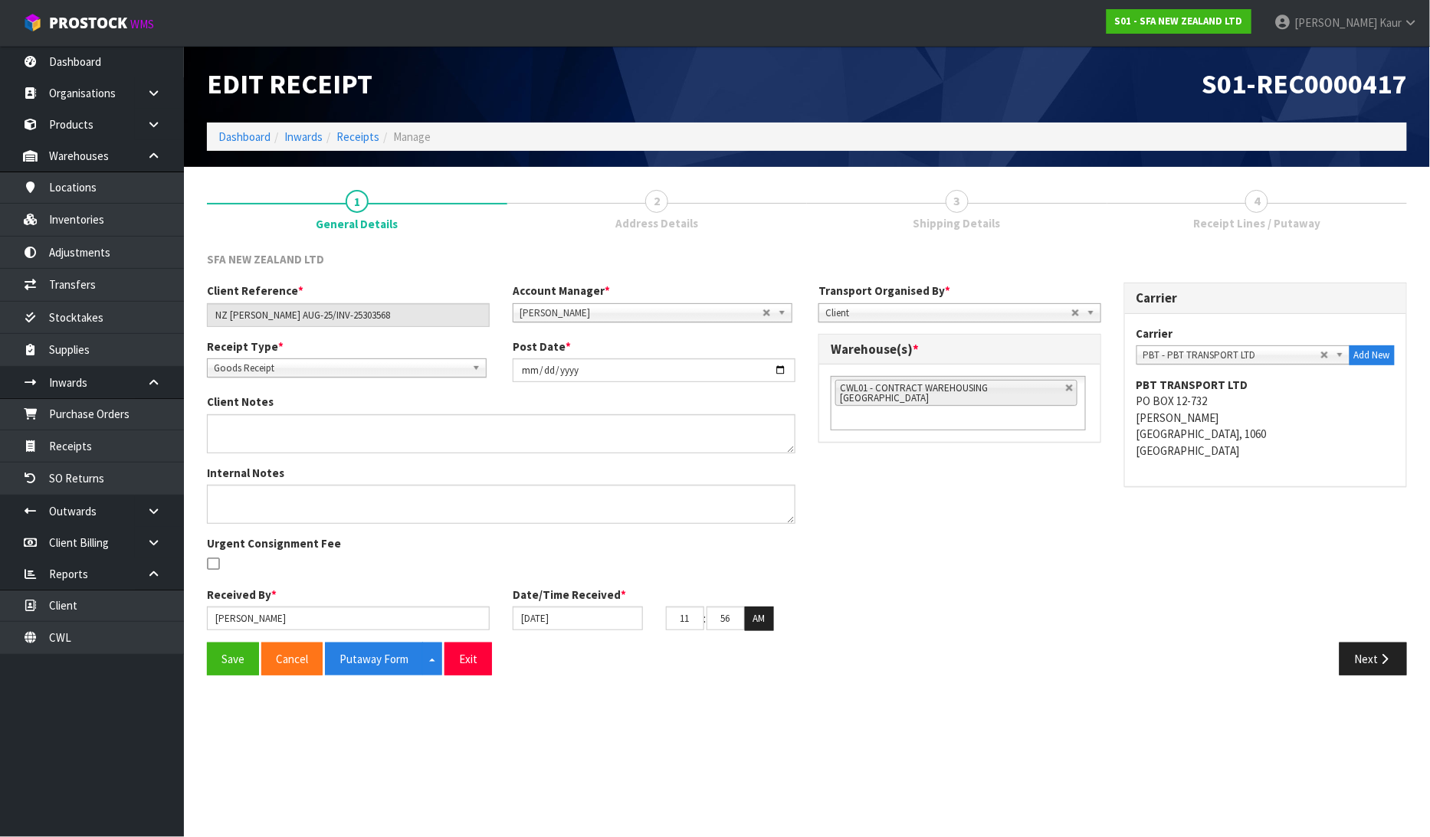
click at [1263, 200] on span "4" at bounding box center [1256, 201] width 23 height 23
click at [976, 212] on link "3 Shipping Details" at bounding box center [957, 209] width 300 height 61
click at [1381, 667] on button "Next" at bounding box center [1372, 659] width 67 height 33
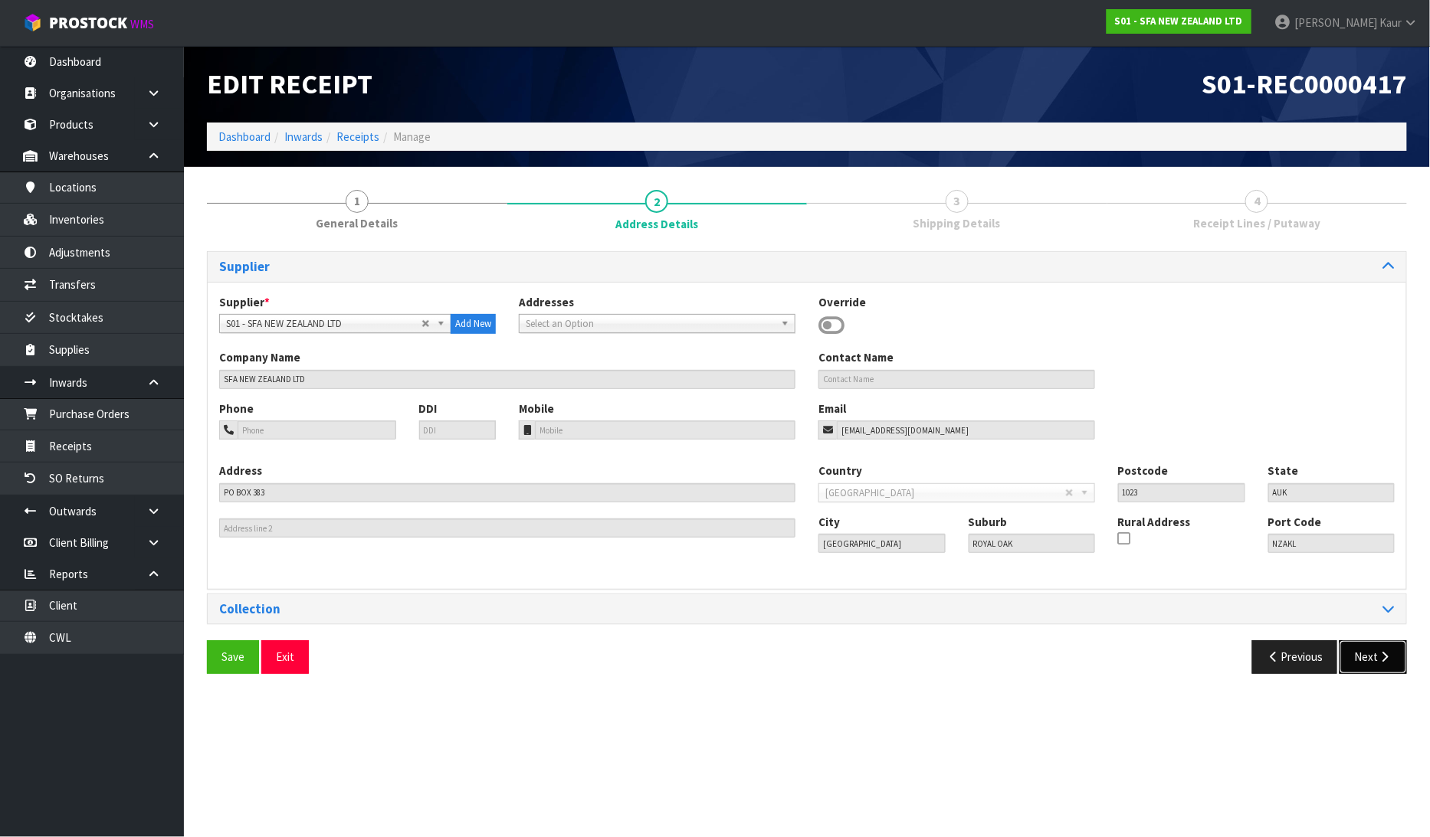
click at [1380, 660] on icon "button" at bounding box center [1385, 656] width 15 height 11
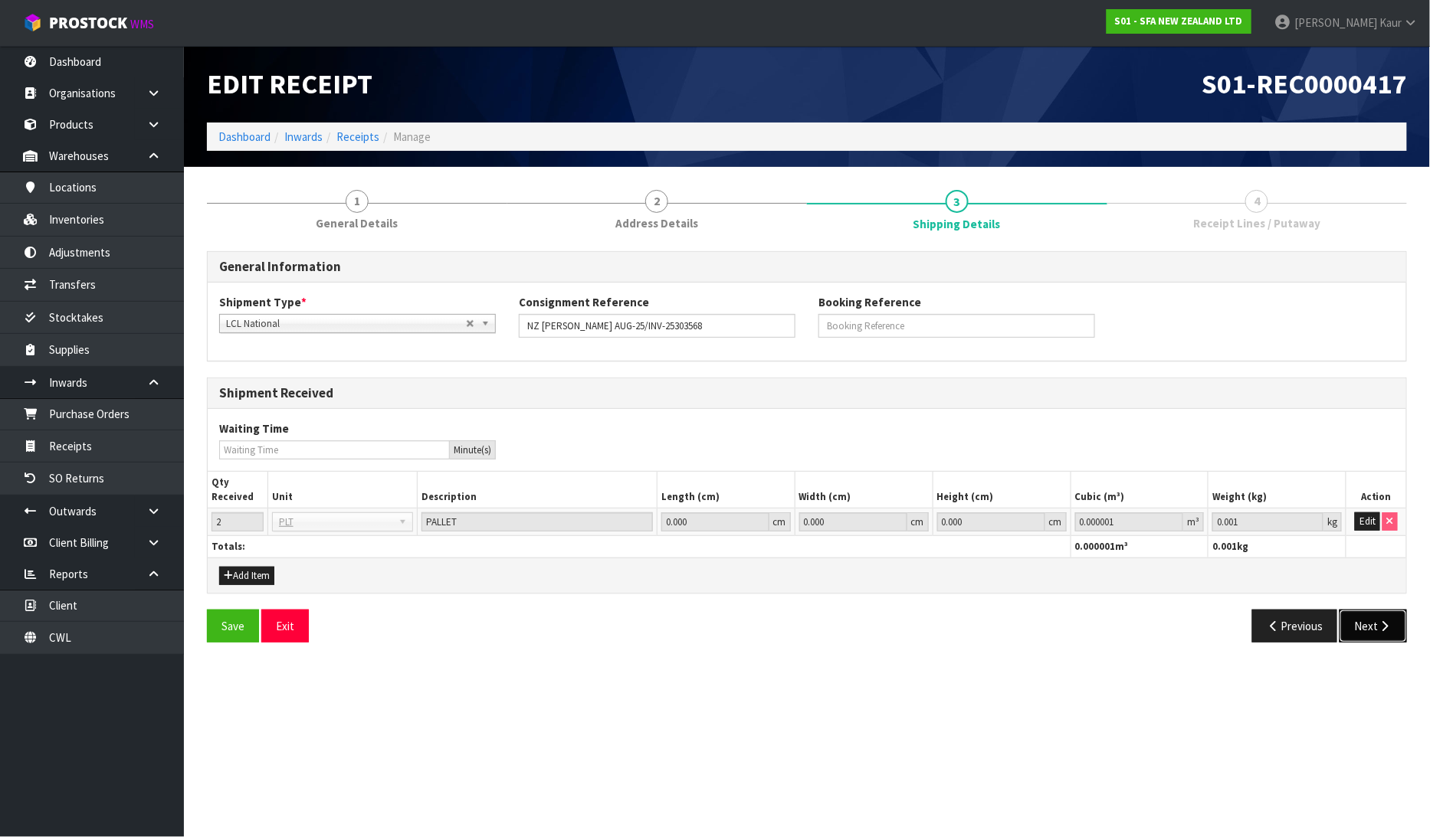
click at [1375, 630] on button "Next" at bounding box center [1372, 626] width 67 height 33
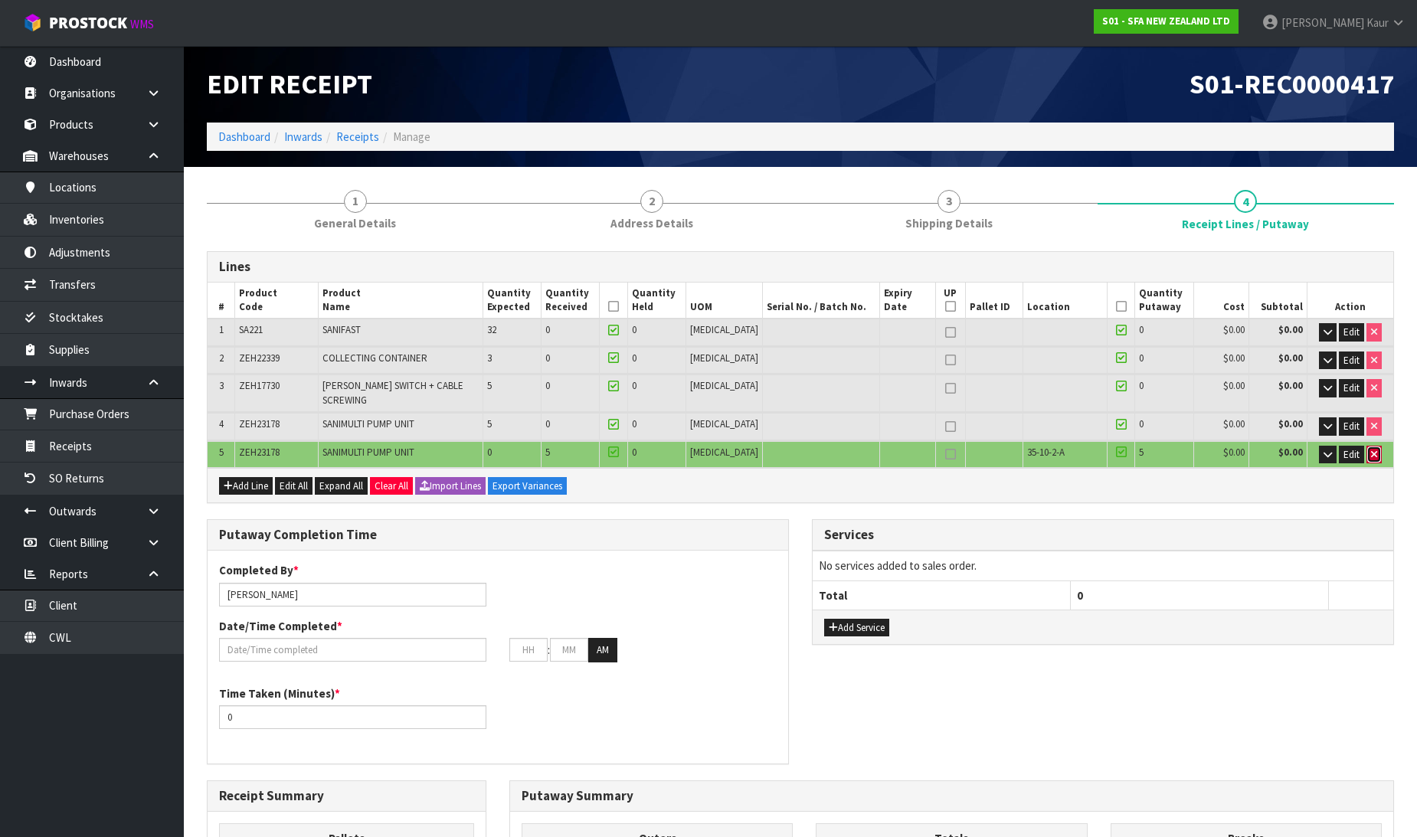
click at [1377, 446] on button "button" at bounding box center [1374, 455] width 15 height 18
type input "0"
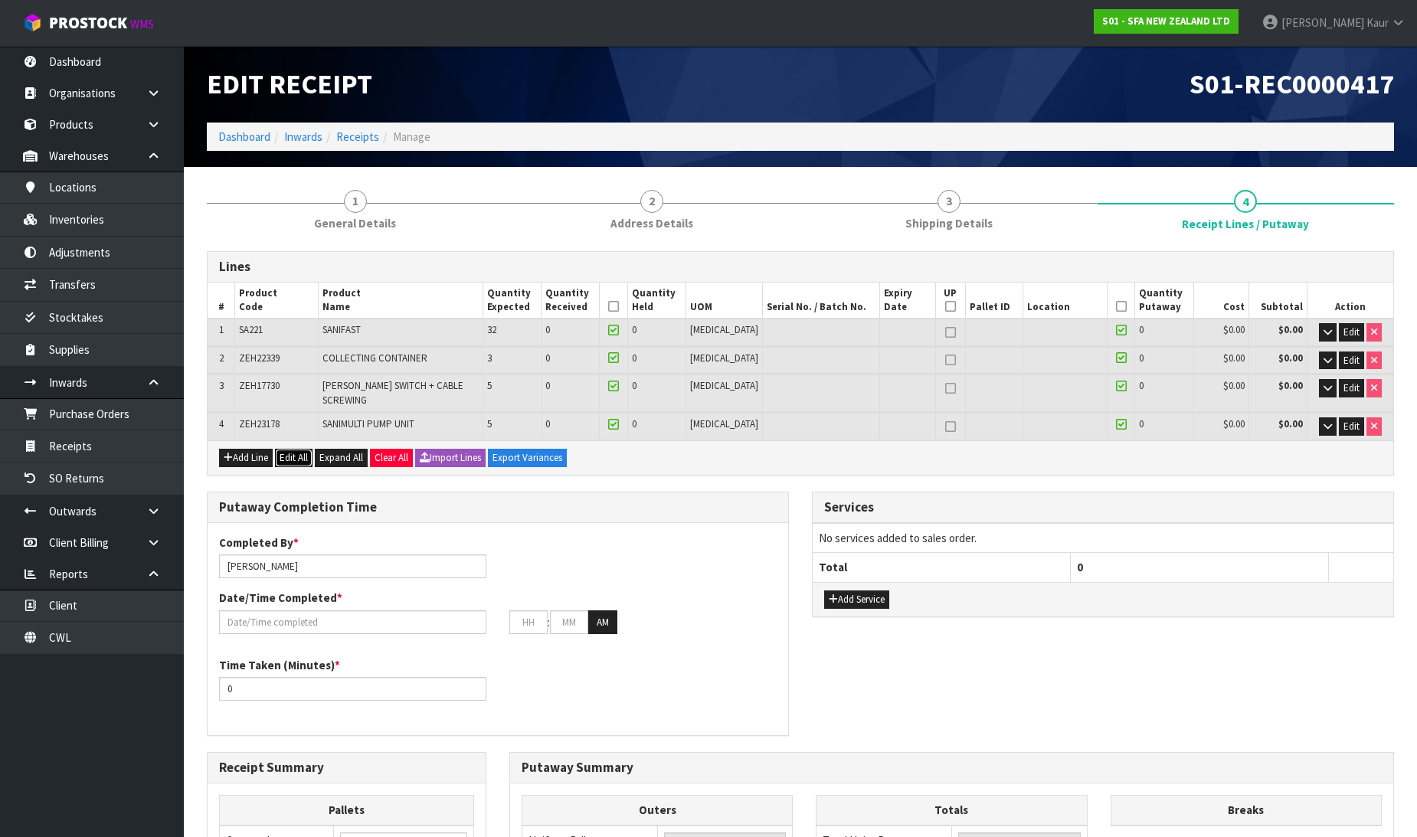
drag, startPoint x: 288, startPoint y: 442, endPoint x: 529, endPoint y: 396, distance: 245.7
click at [294, 449] on button "Edit All" at bounding box center [294, 458] width 38 height 18
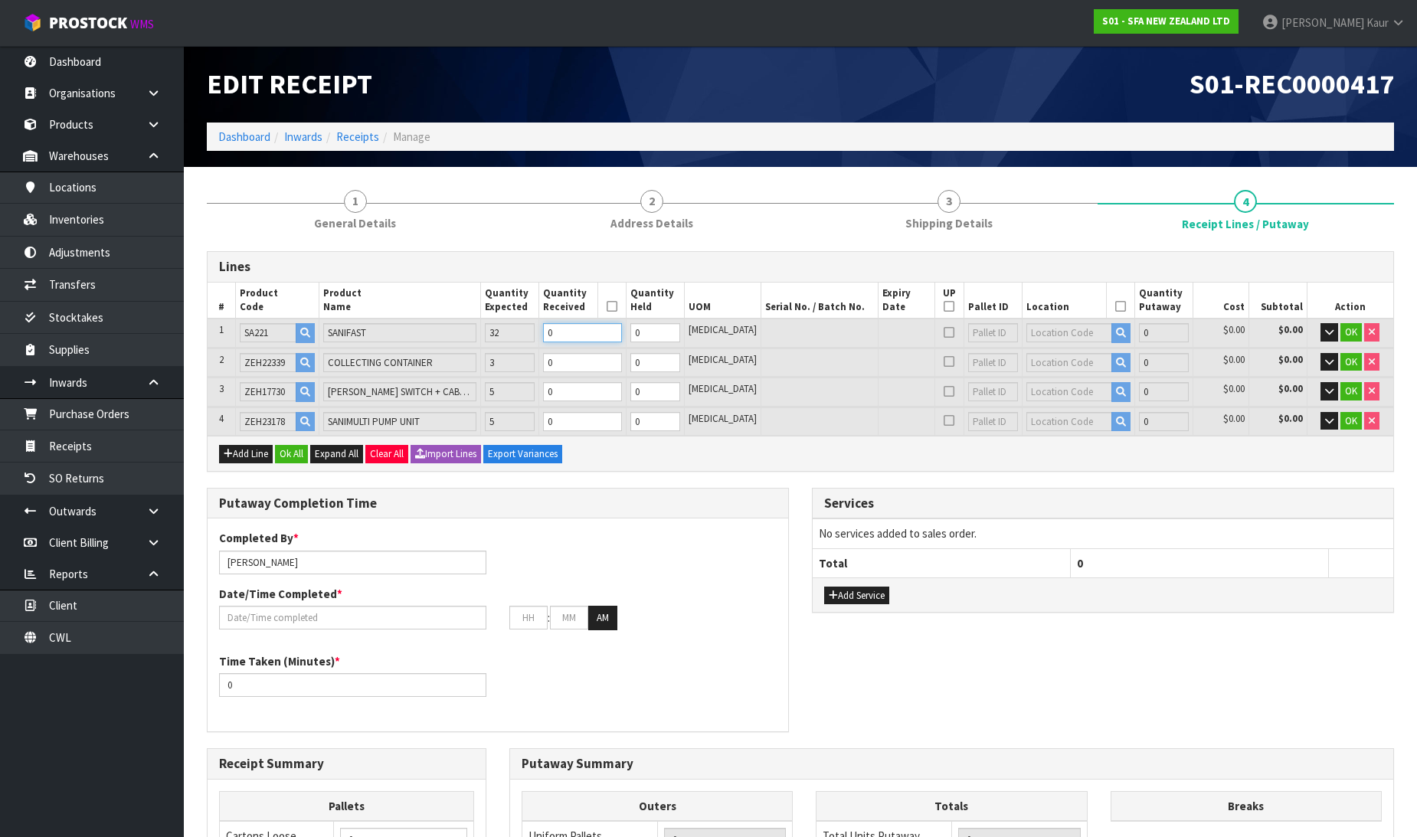
click at [552, 333] on tr "1 SA221 [GEOGRAPHIC_DATA] 32 0 0 [MEDICAL_DATA] 0 $0.00 $0.00 OK" at bounding box center [801, 333] width 1186 height 28
type input "3"
type input "0.157284"
type input "25.8"
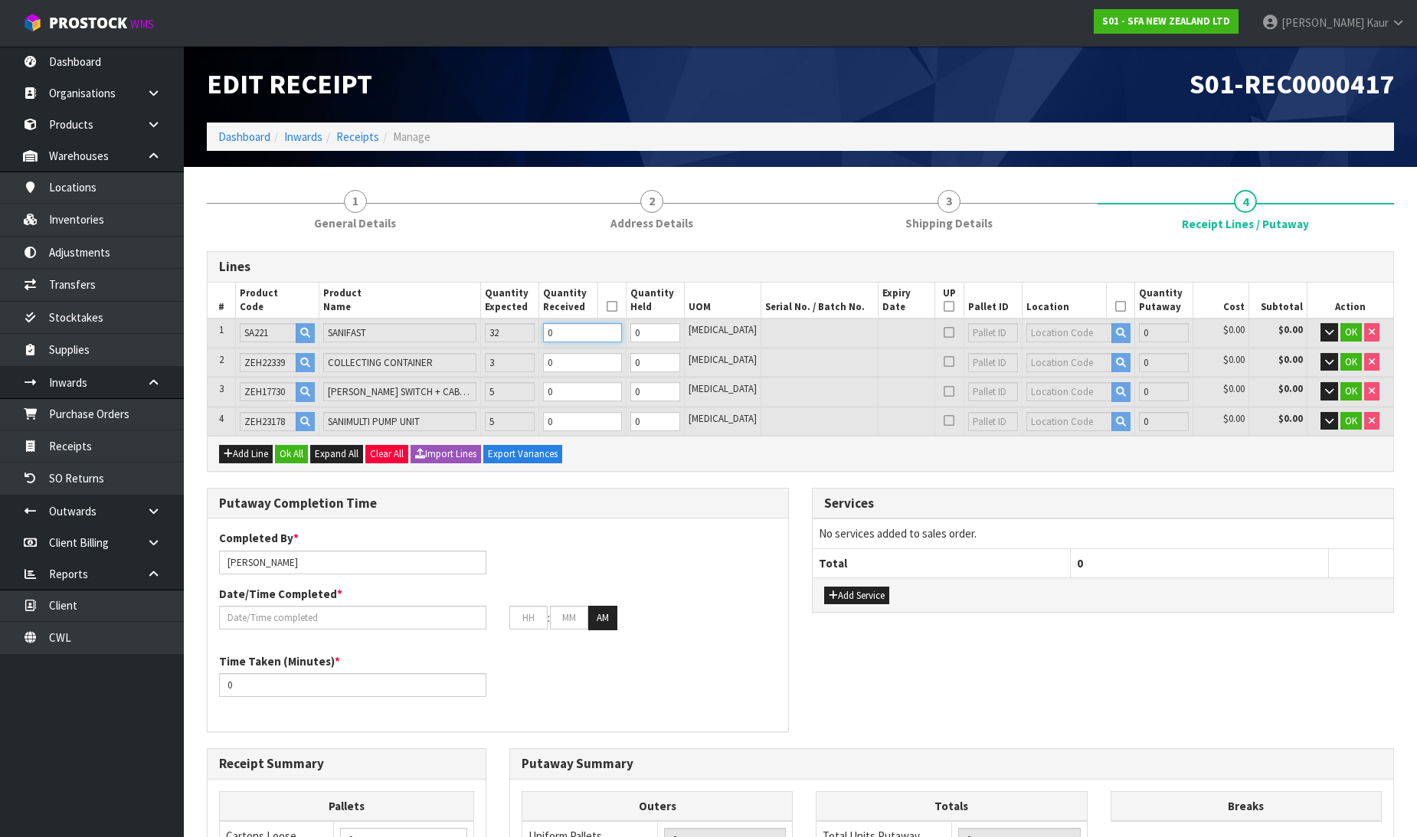
type input "3"
type input "32"
type input "1.677696"
type input "275.2"
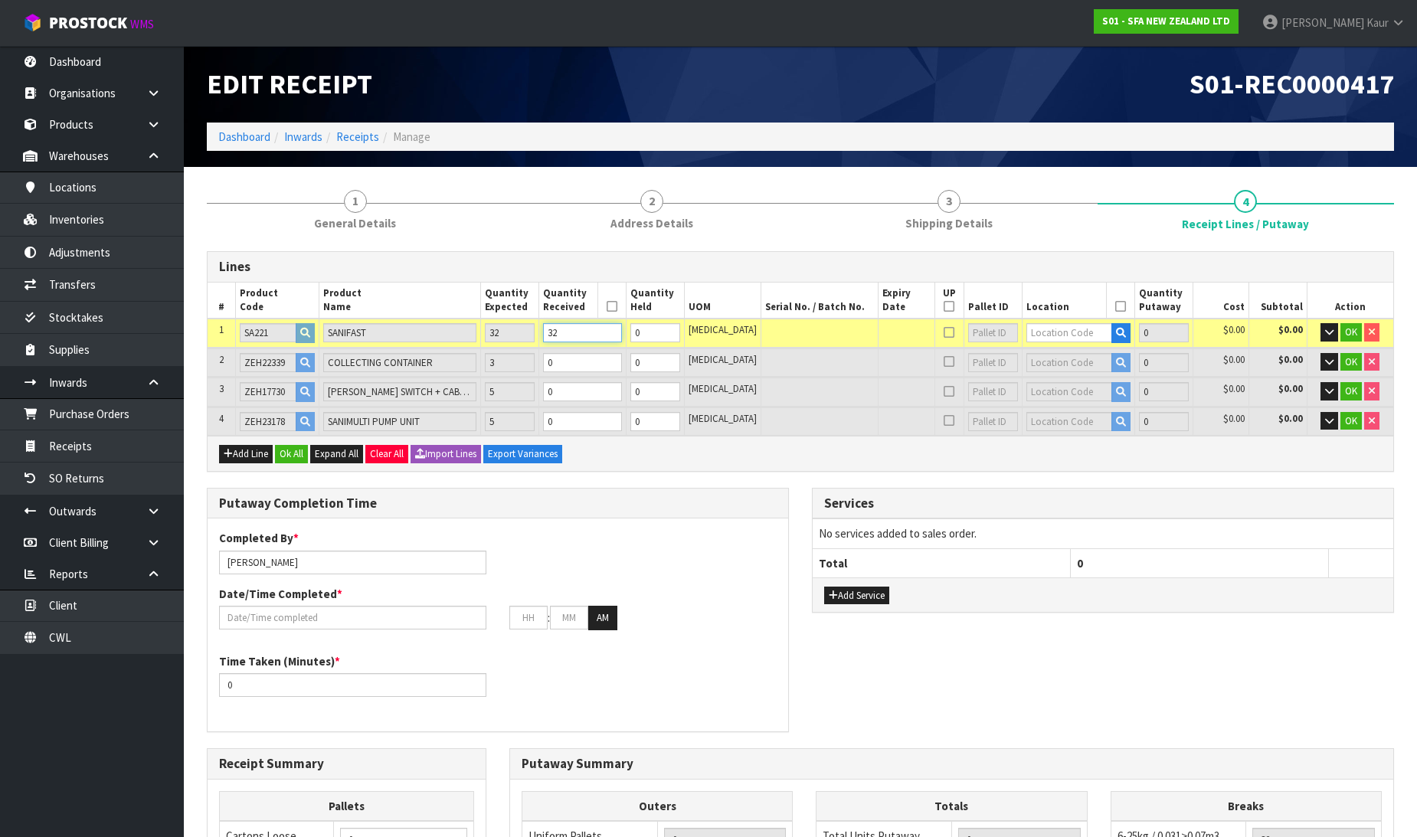
type input "32"
click at [592, 364] on input "0" at bounding box center [582, 362] width 78 height 19
type input "1.744224"
type input "276.85"
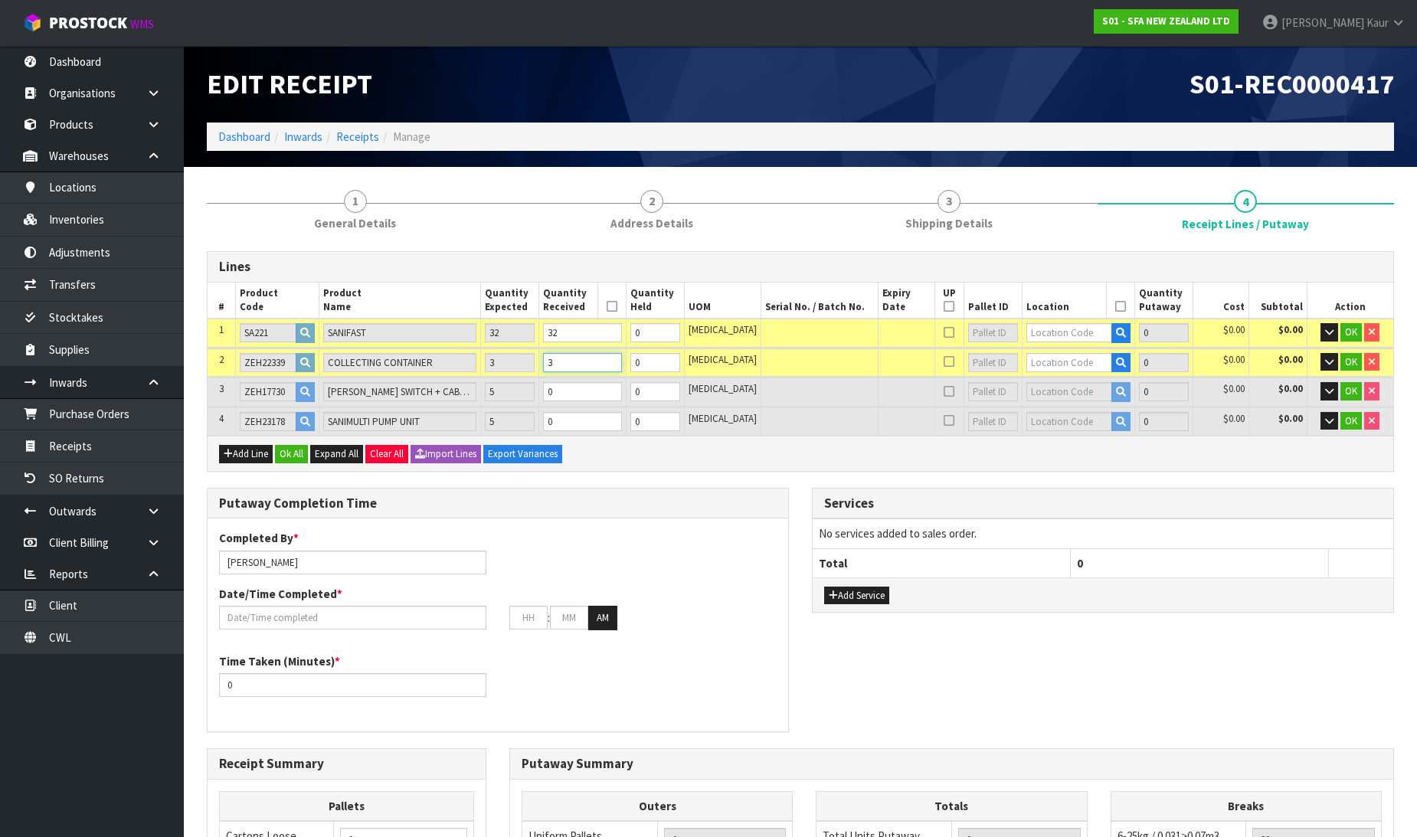
type input "3"
click at [581, 386] on input "0" at bounding box center [582, 391] width 78 height 19
type input "1.745304"
type input "277.35"
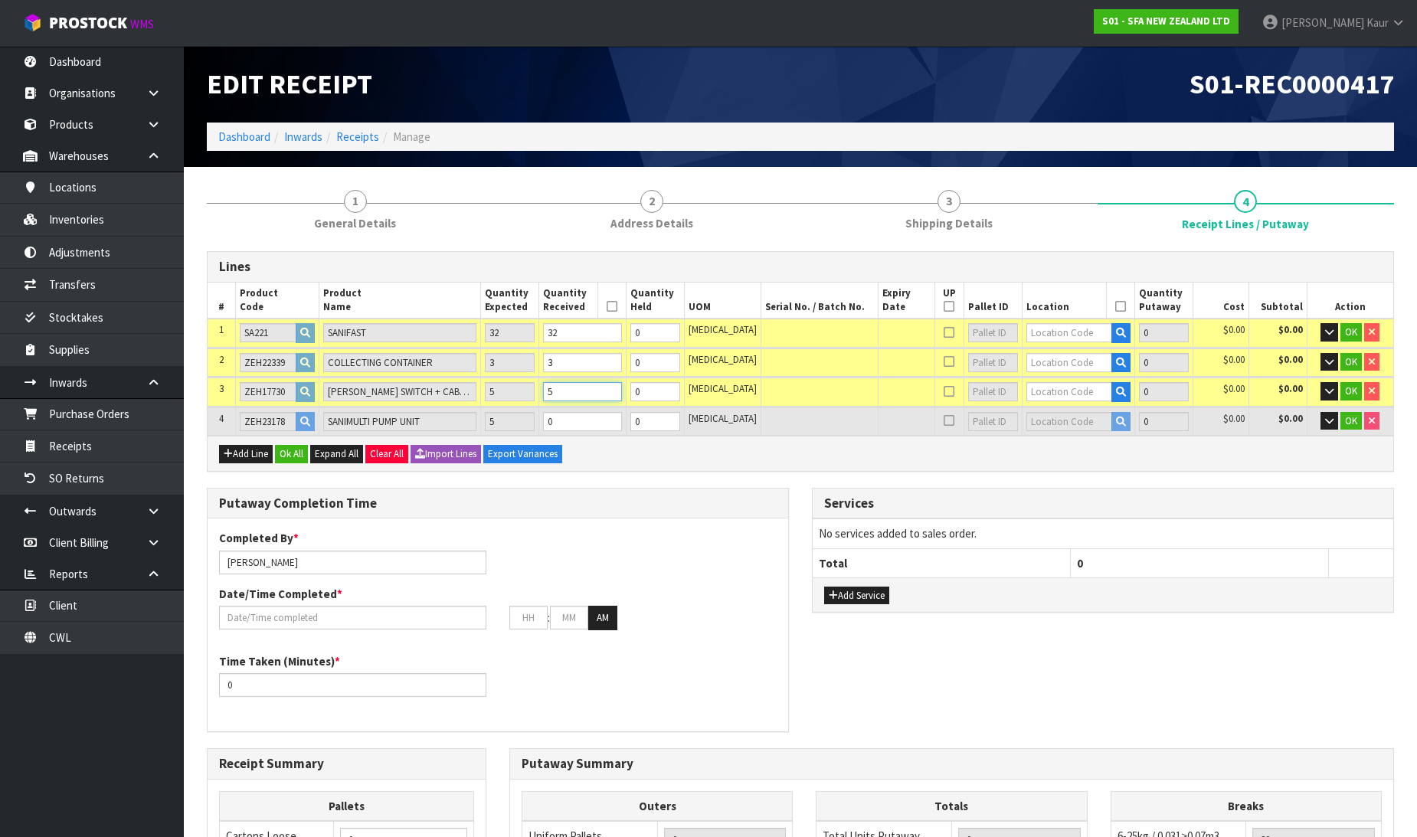
type input "5"
click at [587, 421] on input "0" at bounding box center [582, 421] width 78 height 19
type input "1.835784"
type input "306.85"
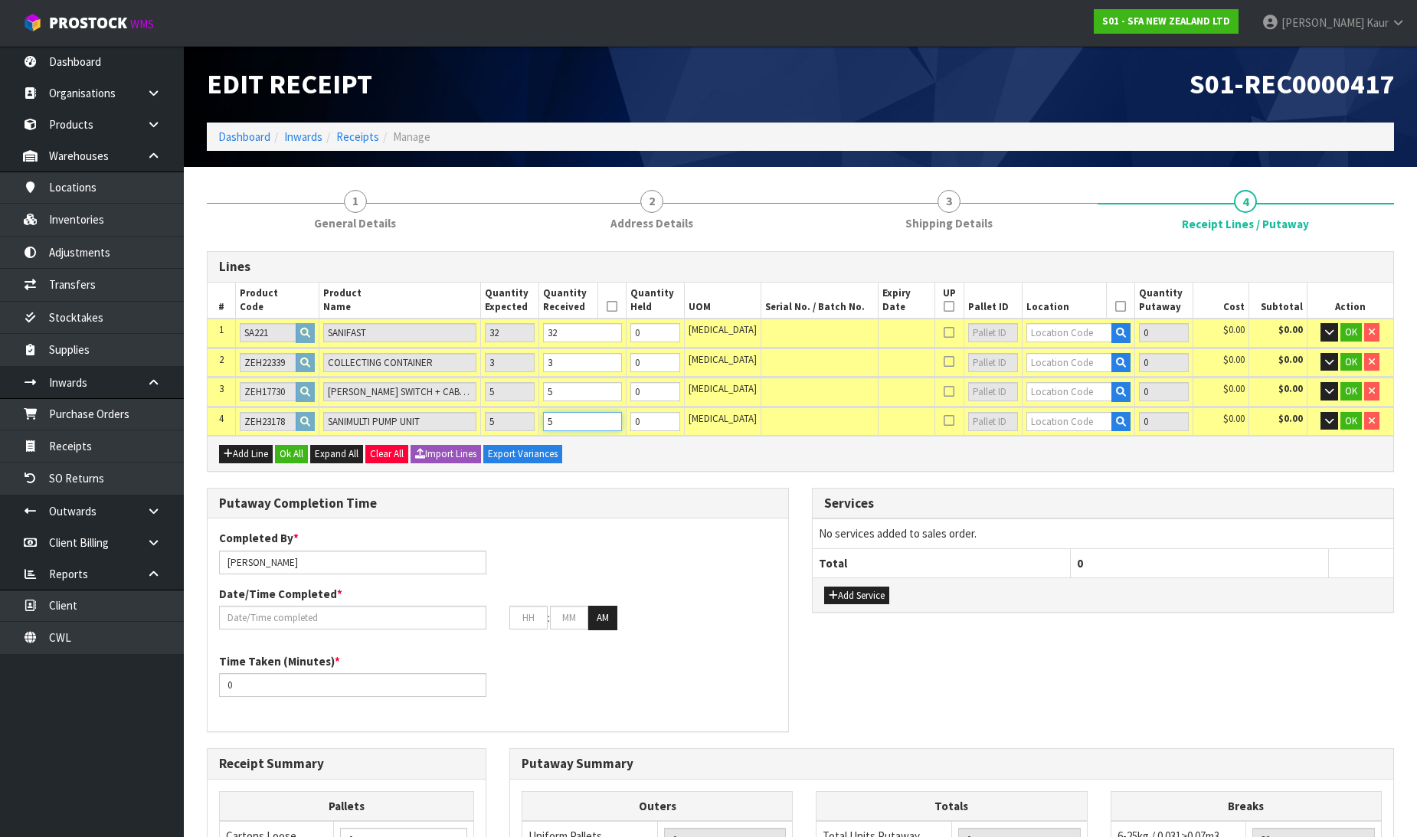
type input "5"
click at [1068, 336] on input "text" at bounding box center [1070, 332] width 86 height 19
type input "35-11-5"
click at [1060, 352] on strong "35-11-5" at bounding box center [1048, 358] width 40 height 15
type input "32"
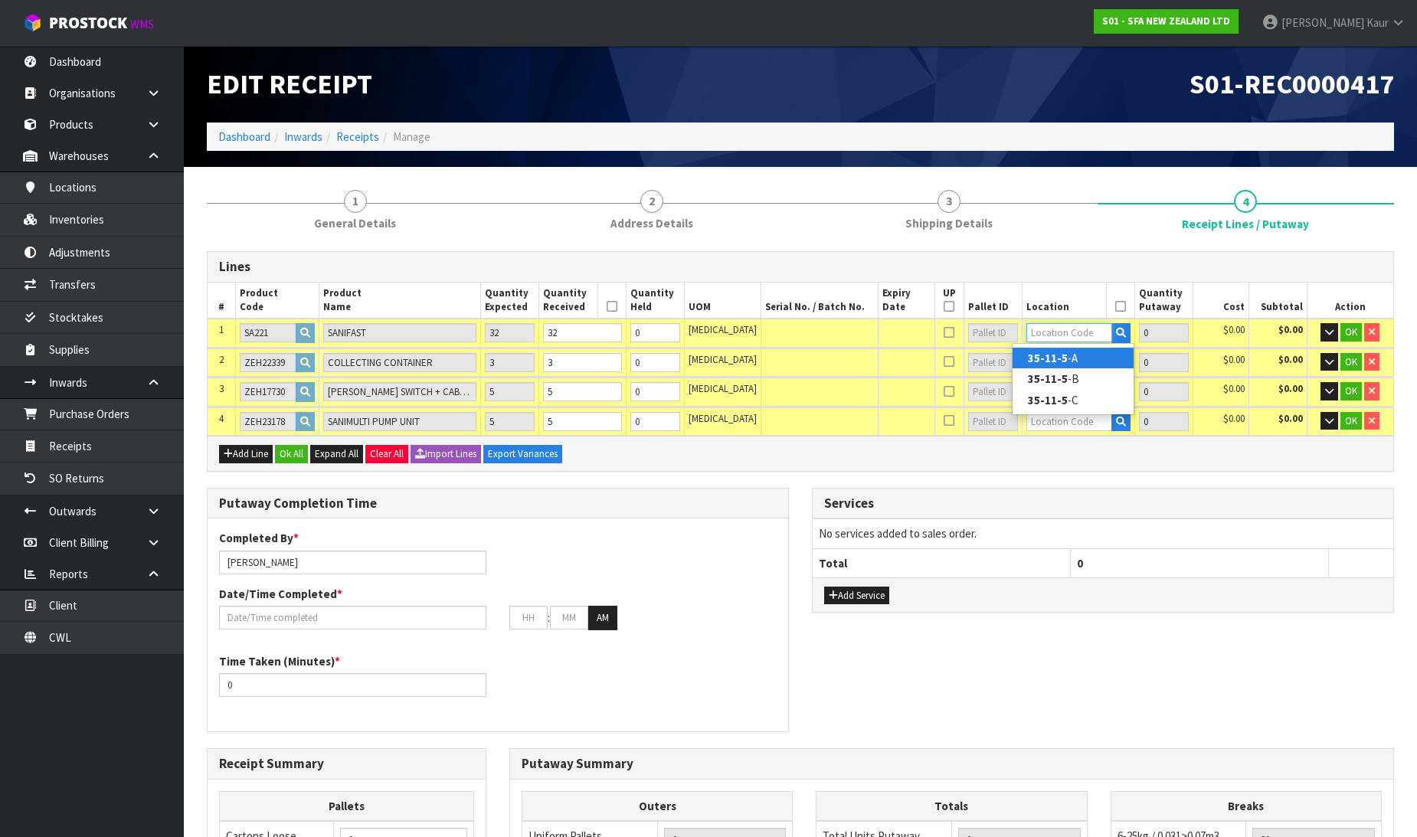
type input "35-11-5-A"
type input "32"
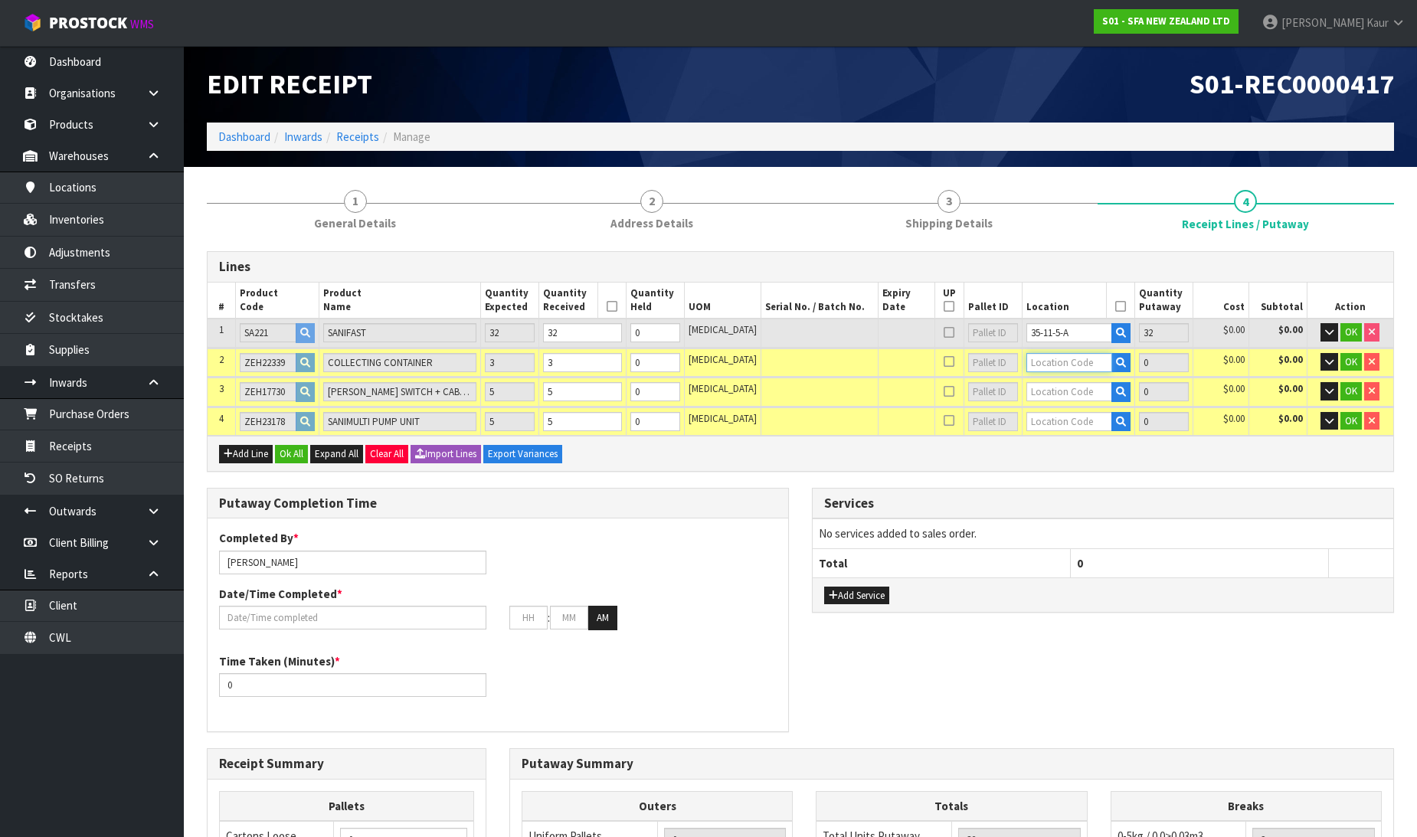
click at [1059, 361] on input "text" at bounding box center [1070, 362] width 86 height 19
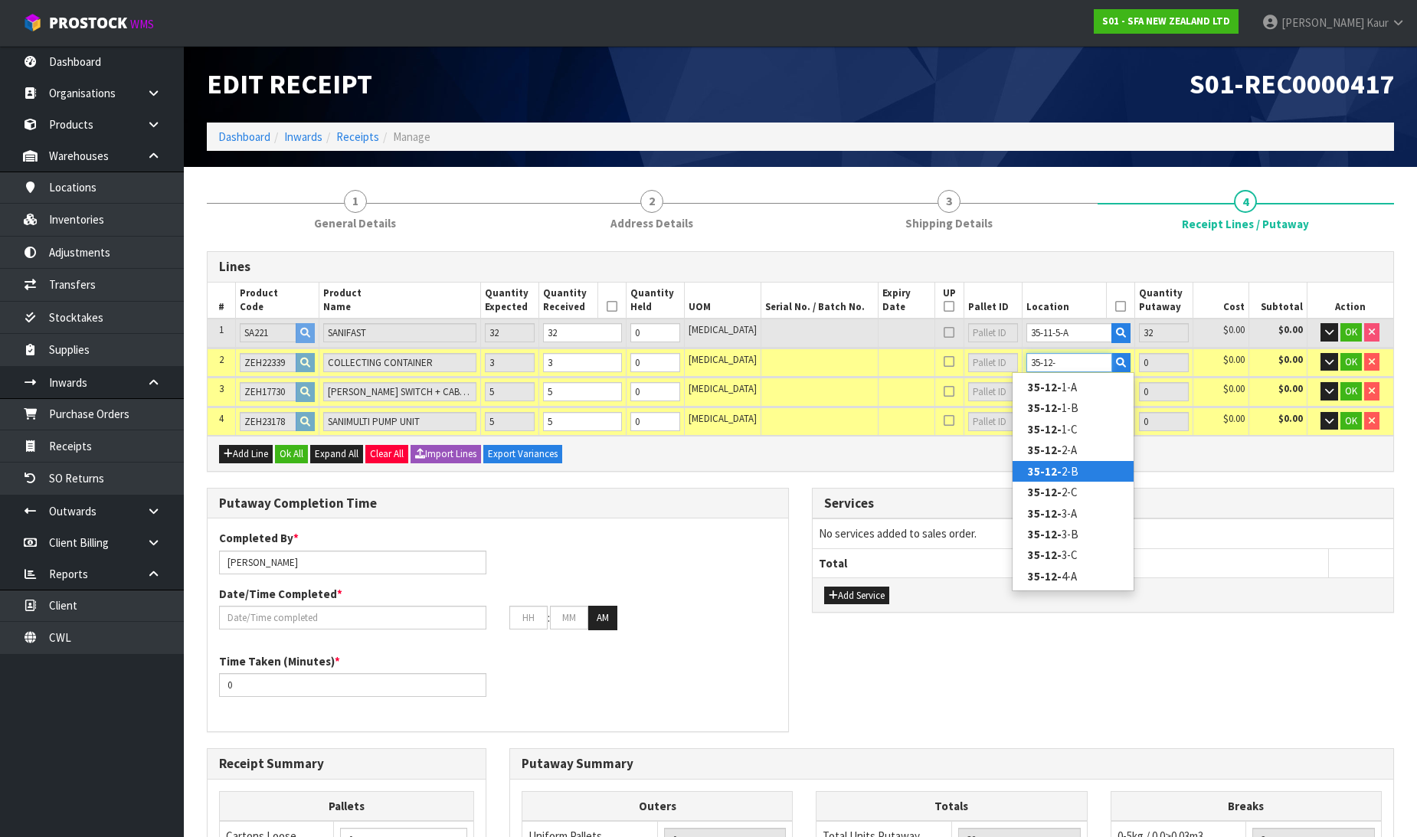
type input "35-12-"
click at [1050, 469] on strong "35-12-" at bounding box center [1045, 471] width 34 height 15
type input "35"
type input "35-12-2-B"
type input "3"
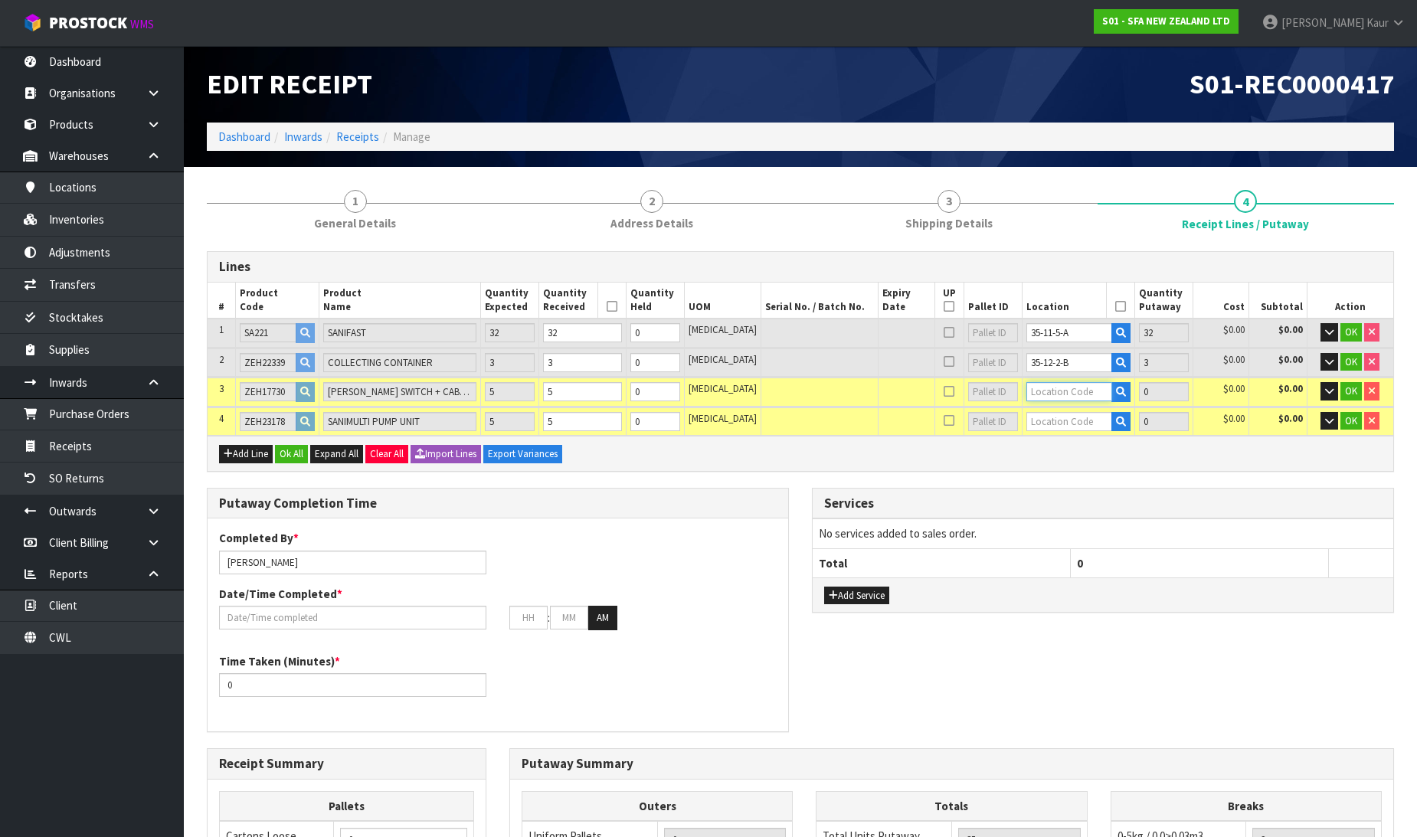
click at [1060, 386] on input "text" at bounding box center [1070, 391] width 86 height 19
type input "35-07-2"
click at [1060, 432] on strong "35-07-2" at bounding box center [1048, 437] width 40 height 15
type input "40"
type input "35-07-2-B"
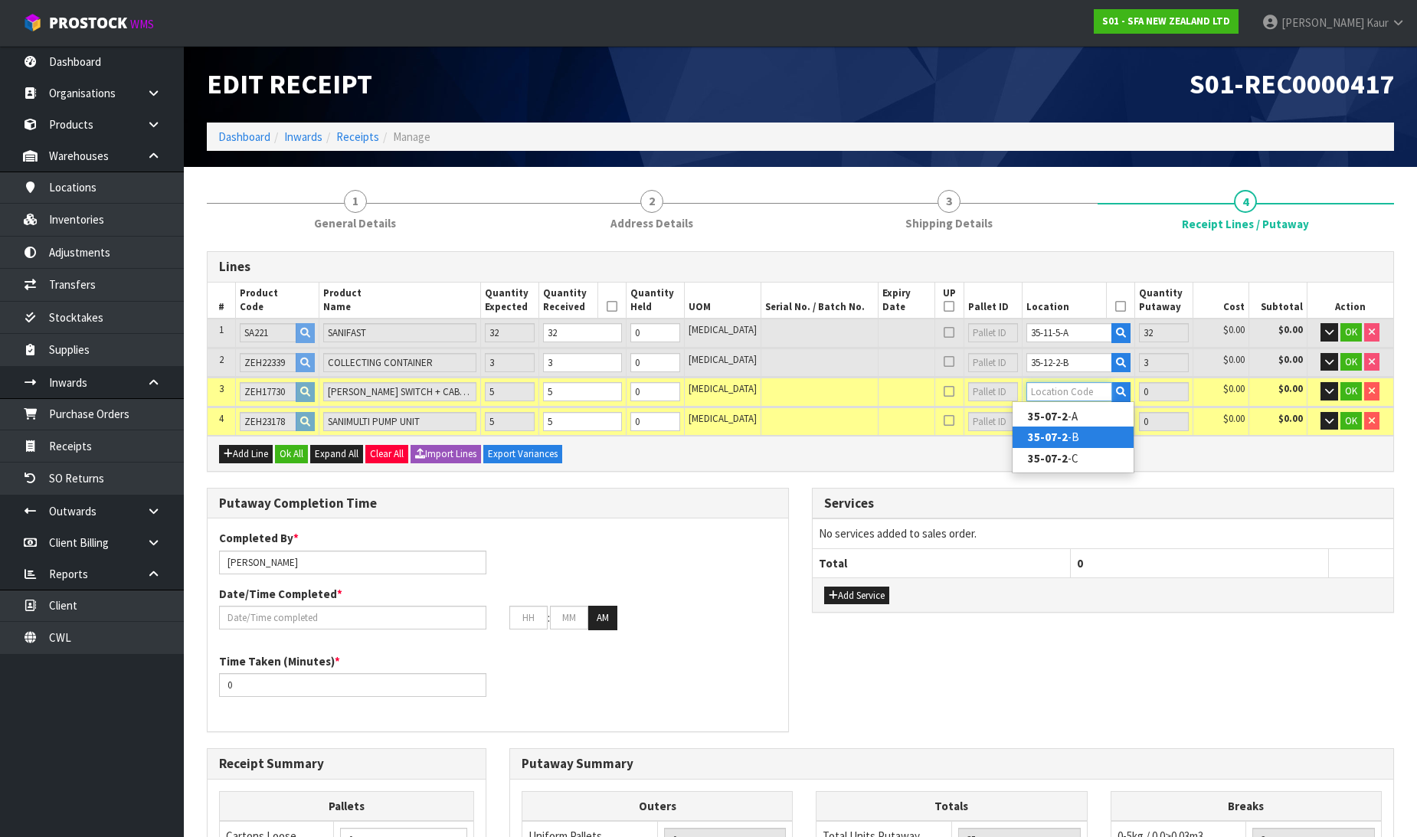
type input "5"
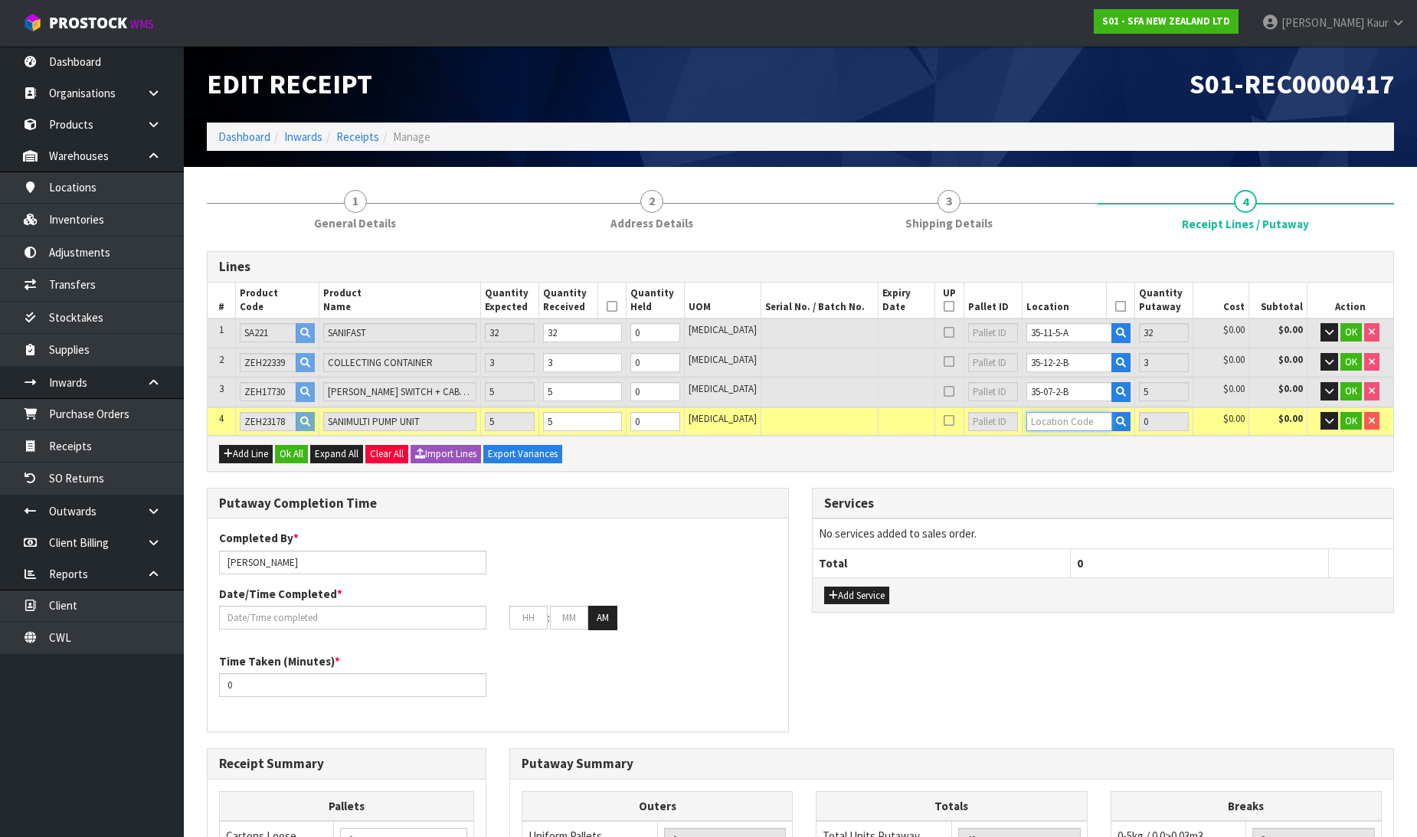
click at [1060, 418] on input "text" at bounding box center [1070, 421] width 86 height 19
click at [328, 567] on input "[PERSON_NAME]" at bounding box center [352, 563] width 267 height 24
drag, startPoint x: 294, startPoint y: 556, endPoint x: 192, endPoint y: 565, distance: 102.2
click at [192, 565] on section "1 General Details 2 Address Details 3 Shipping Details 4 Receipt Lines / Putawa…" at bounding box center [801, 677] width 1234 height 1021
type input "[PERSON_NAME]/[PERSON_NAME]"
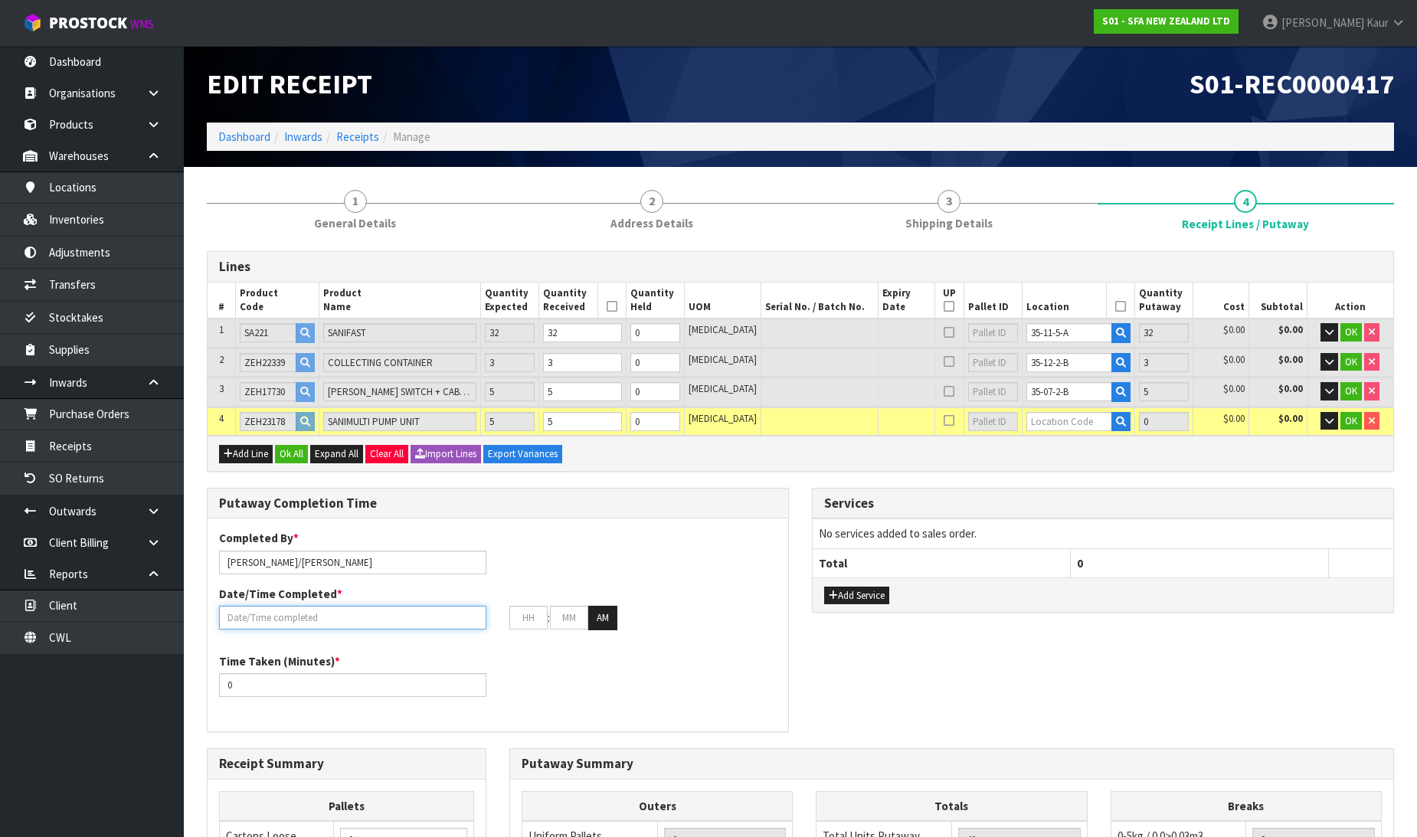
click at [246, 614] on input "text" at bounding box center [352, 618] width 267 height 24
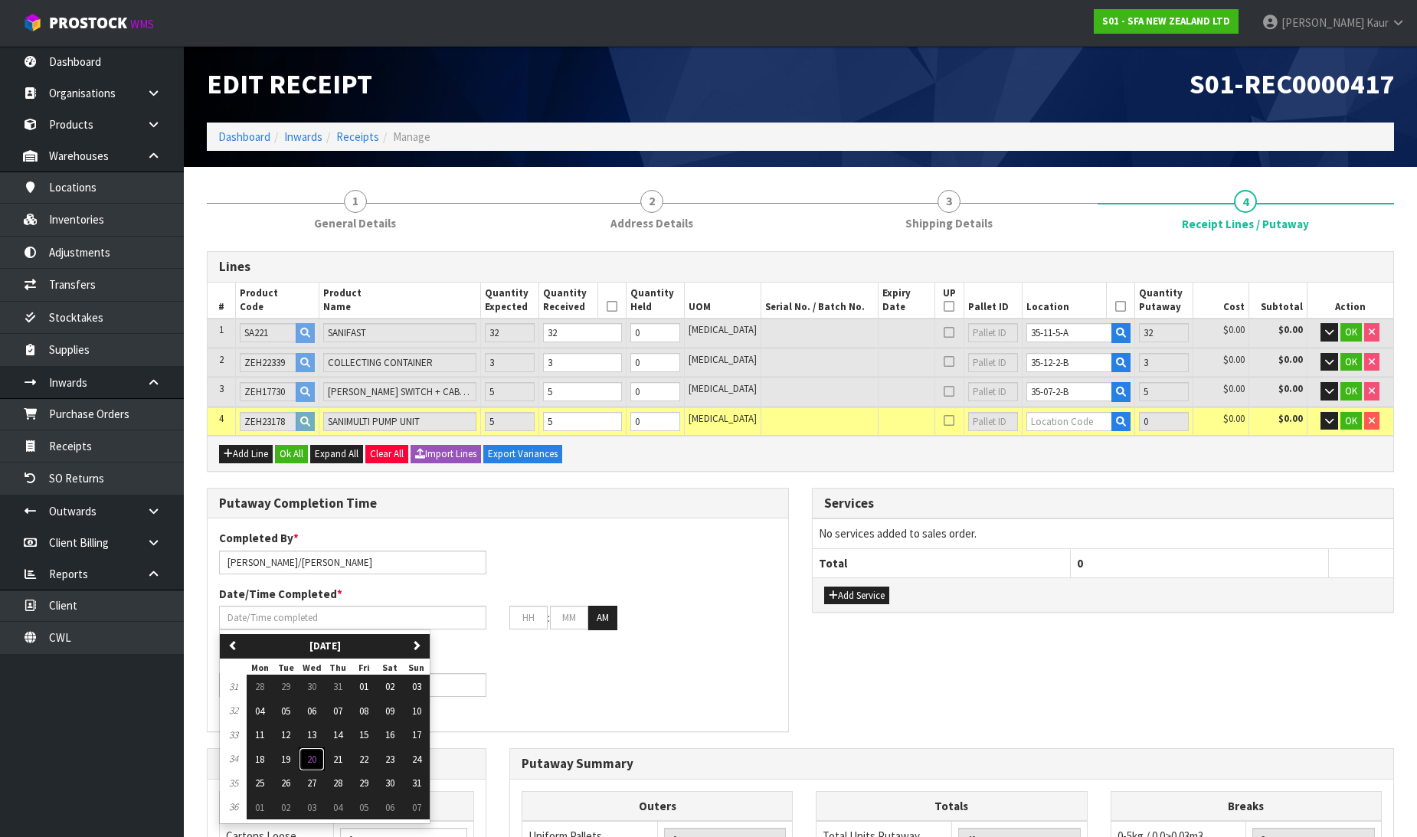
click at [316, 761] on span "20" at bounding box center [311, 759] width 9 height 13
type input "[DATE]"
type input "12"
type input "00"
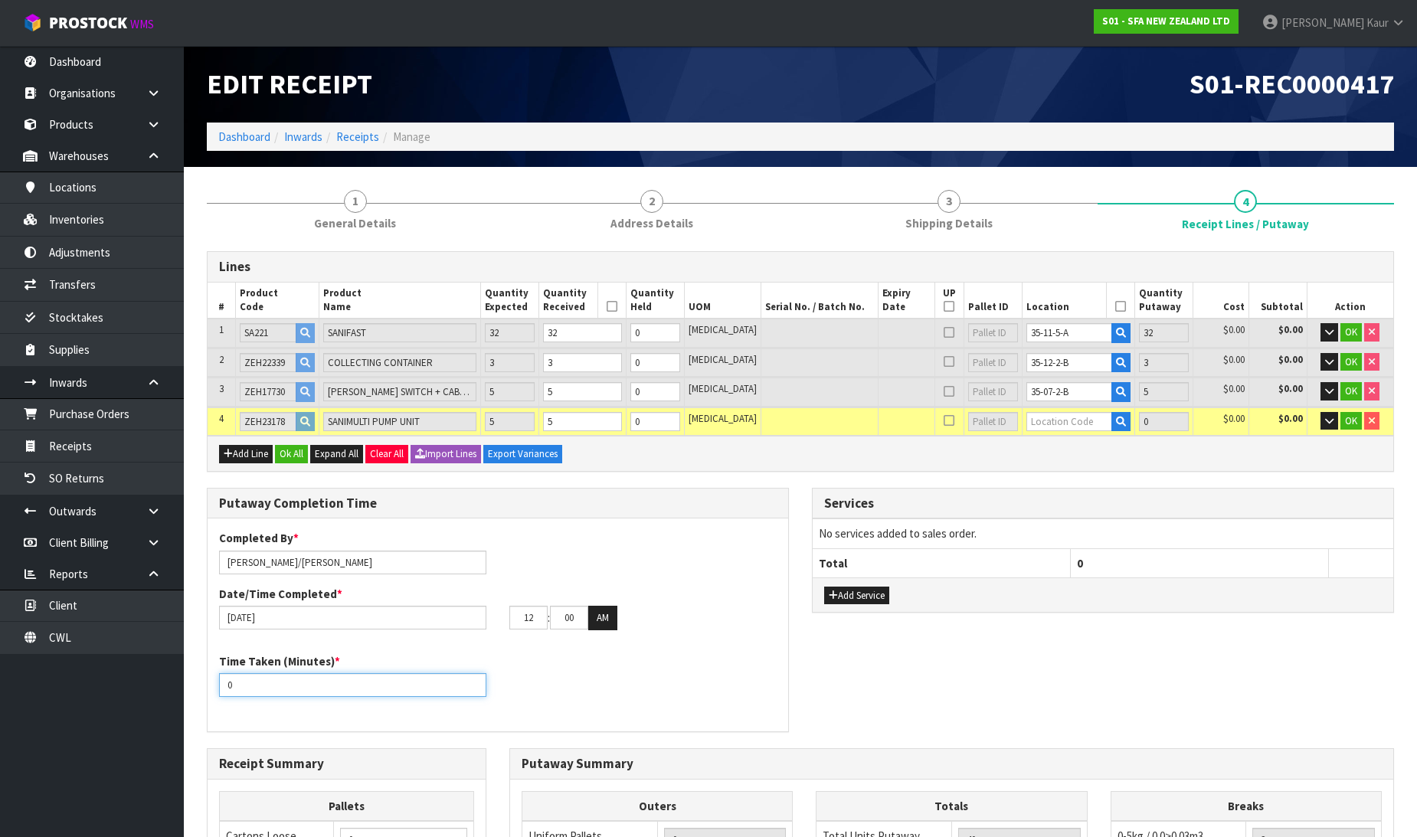
drag, startPoint x: 256, startPoint y: 684, endPoint x: 216, endPoint y: 685, distance: 39.8
click at [216, 685] on div "Time Taken (Minutes) * 0" at bounding box center [353, 676] width 290 height 44
type input "60"
click at [866, 587] on button "Add Service" at bounding box center [856, 596] width 65 height 18
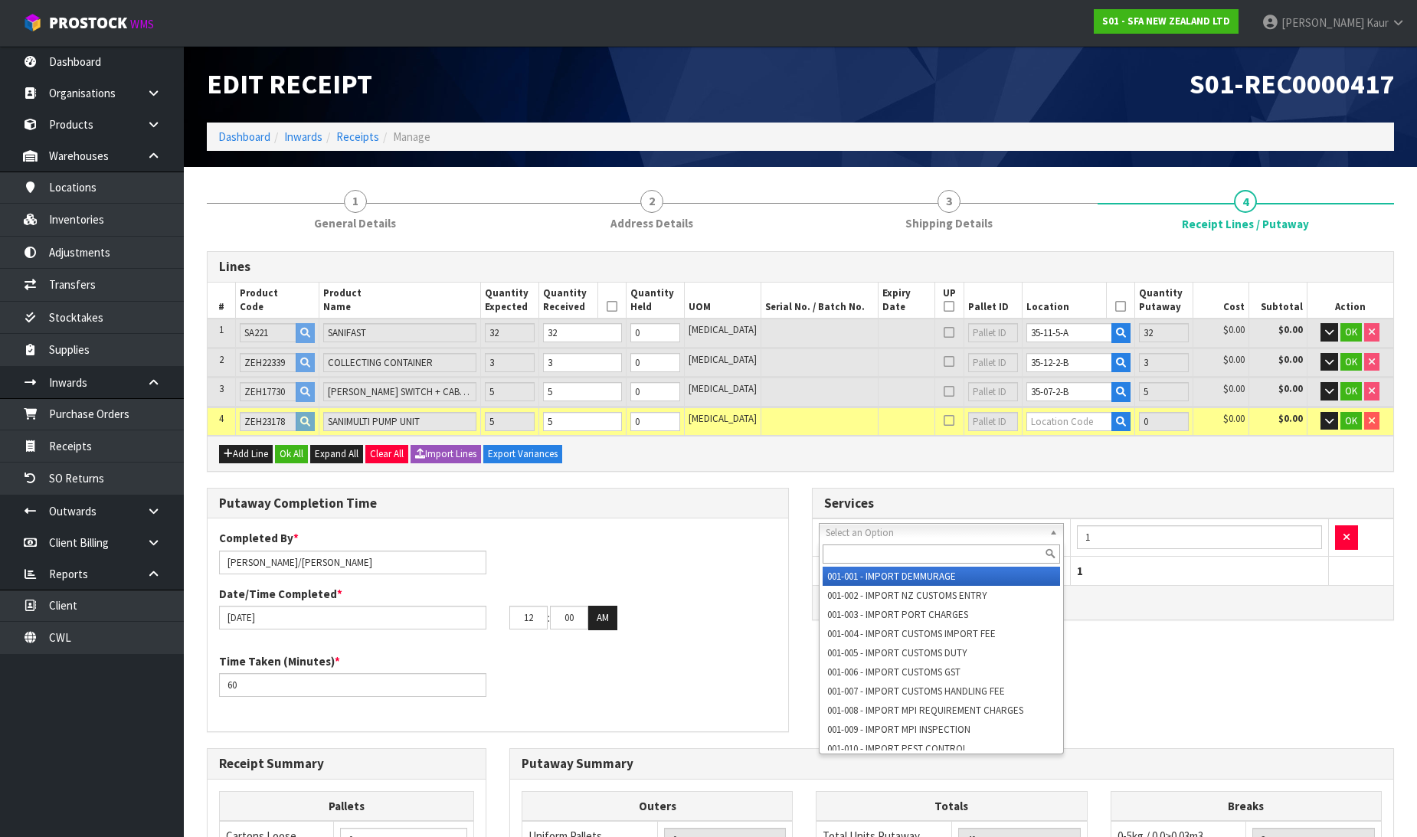
click at [893, 547] on input "text" at bounding box center [942, 554] width 238 height 19
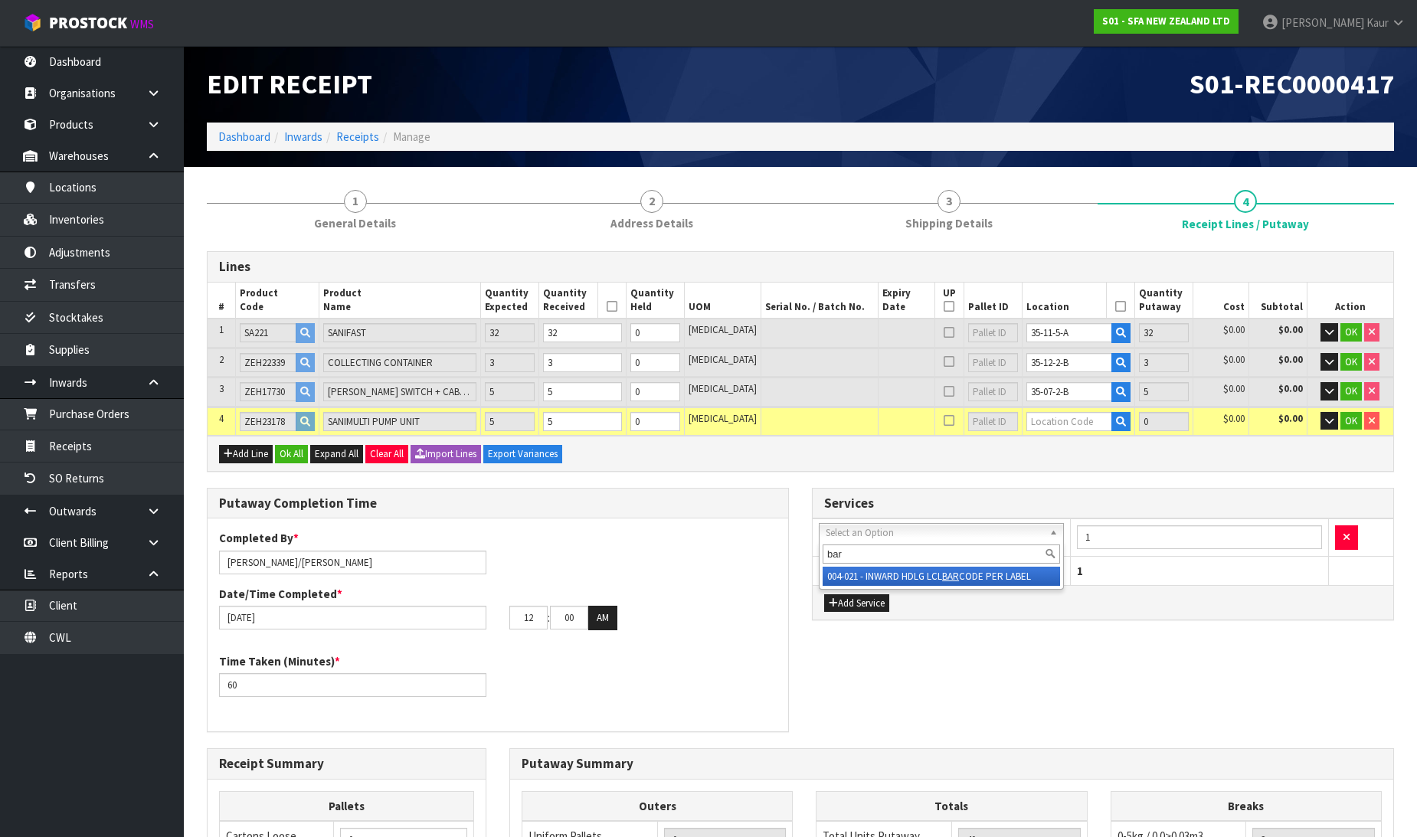
type input "bar"
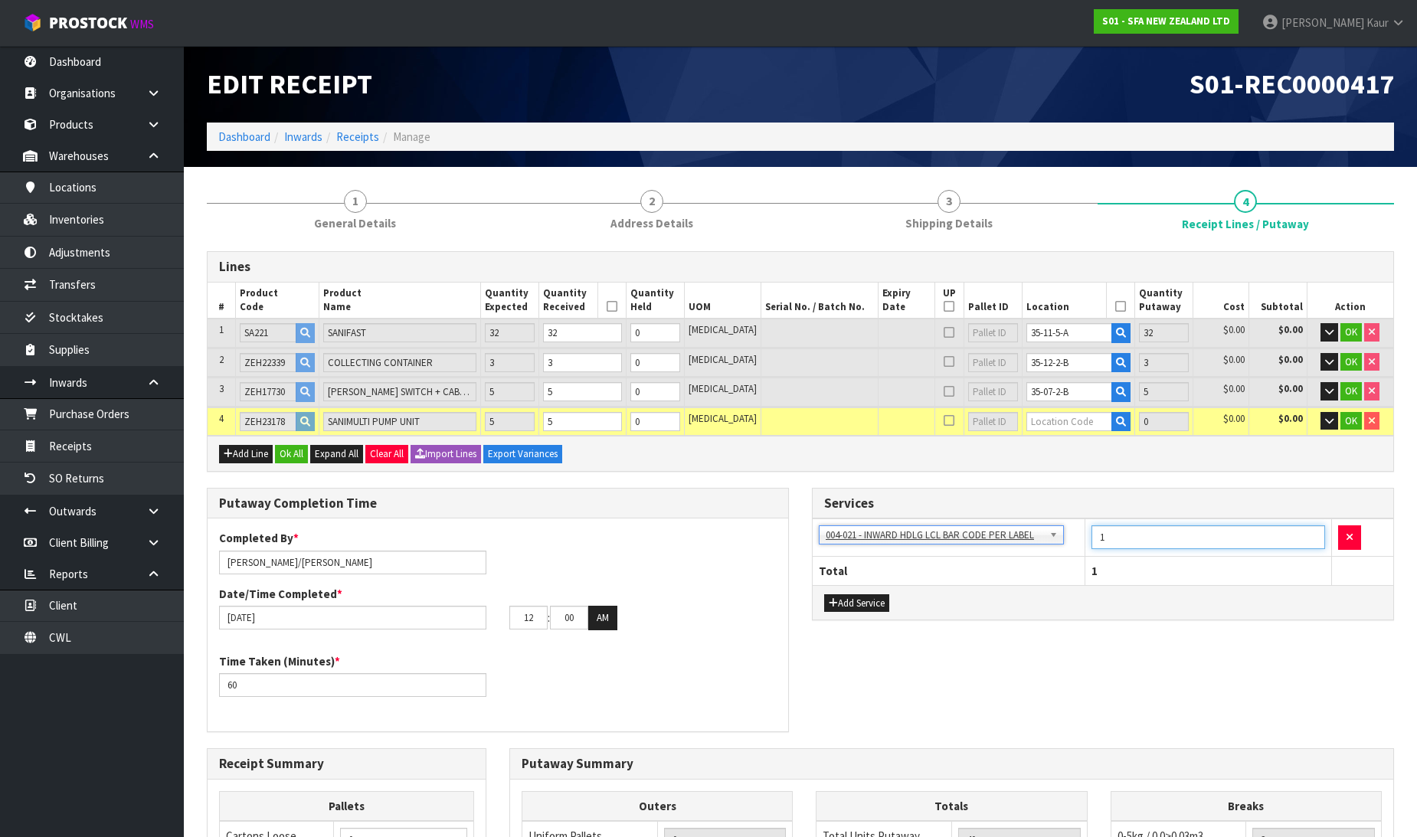
click at [1107, 542] on input "1" at bounding box center [1209, 538] width 234 height 24
type input "13"
click at [1129, 613] on div "Add Service" at bounding box center [1103, 602] width 581 height 34
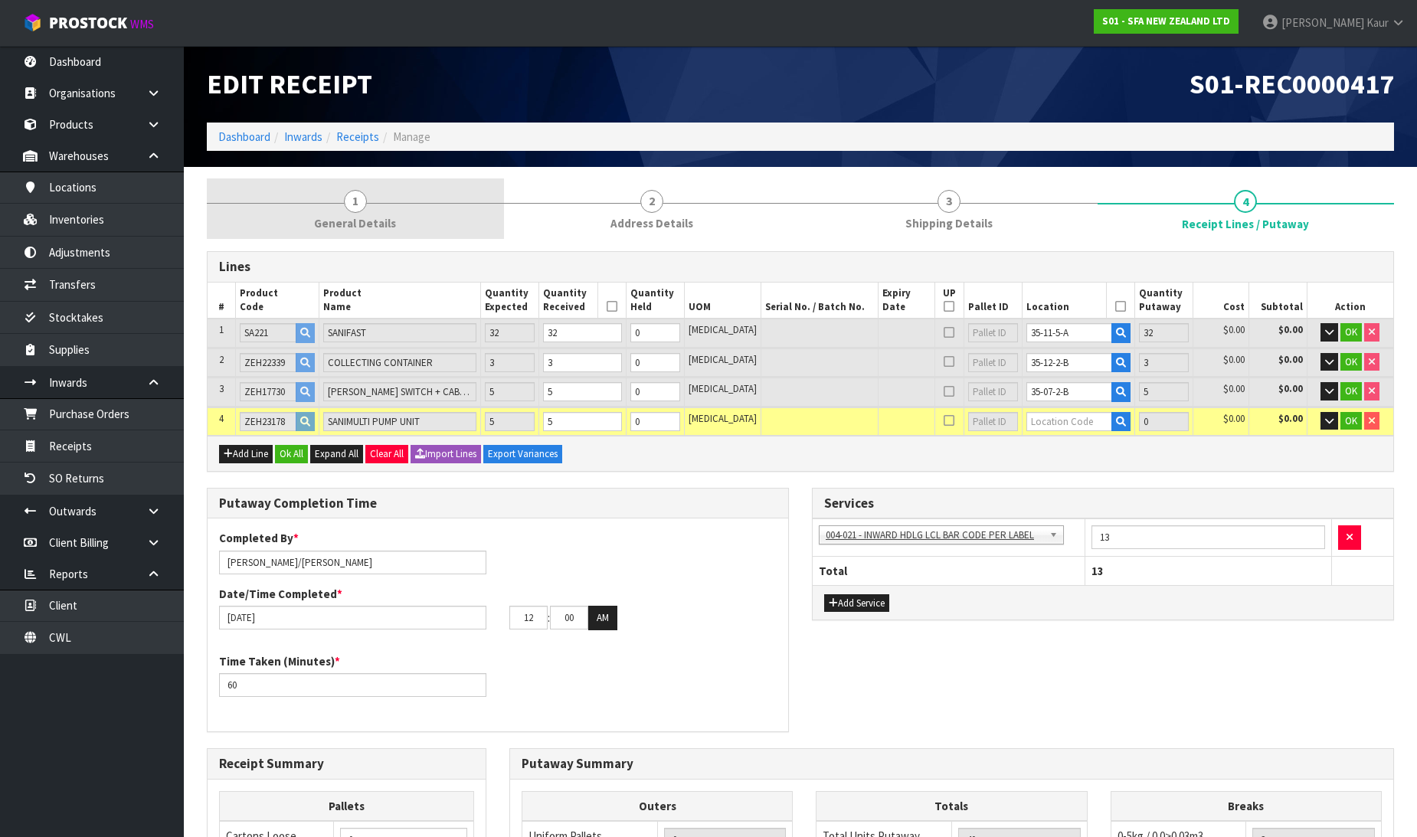
click at [348, 218] on span "General Details" at bounding box center [355, 223] width 82 height 16
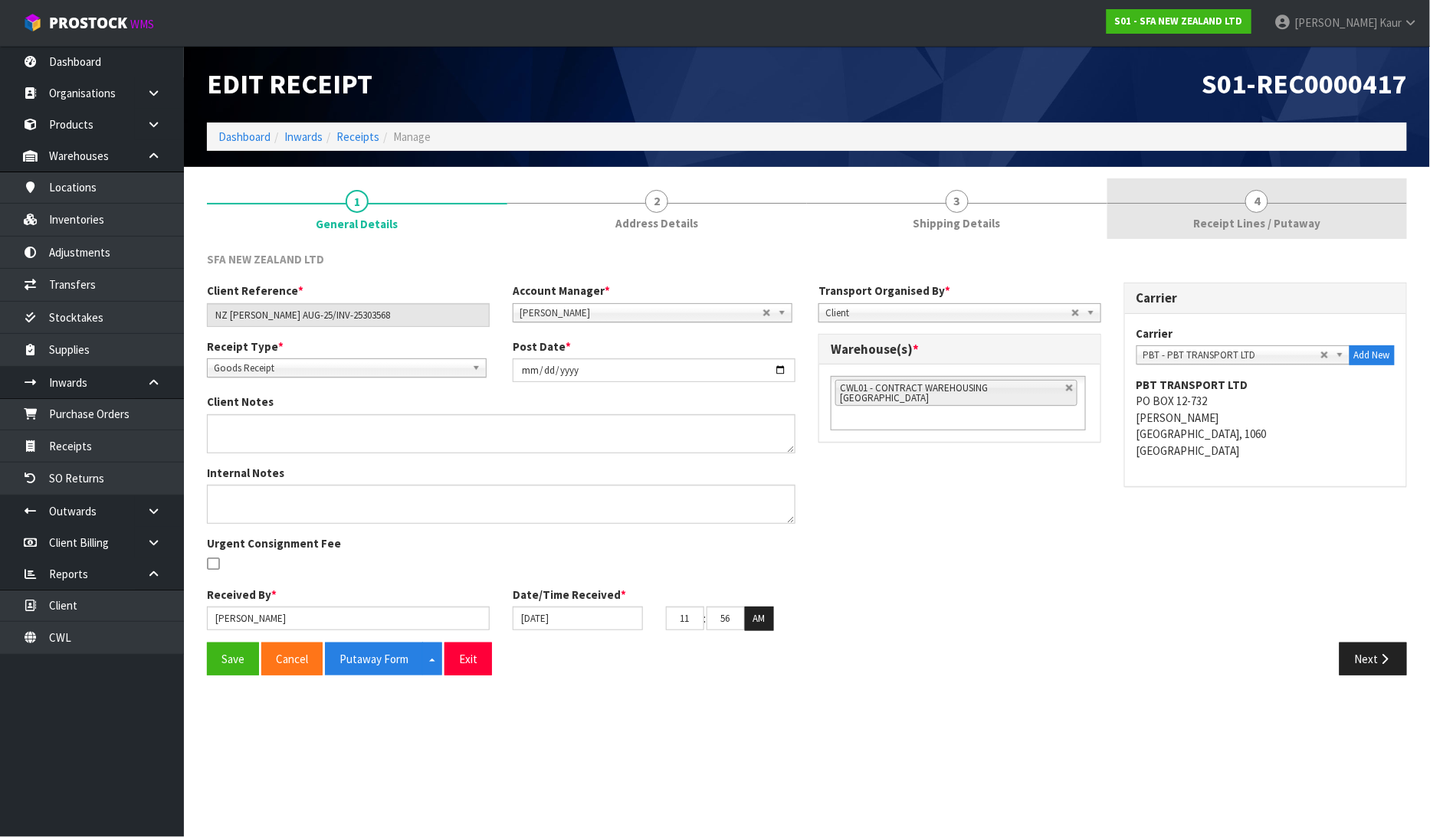
click at [1229, 194] on link "4 Receipt Lines / Putaway" at bounding box center [1257, 209] width 300 height 61
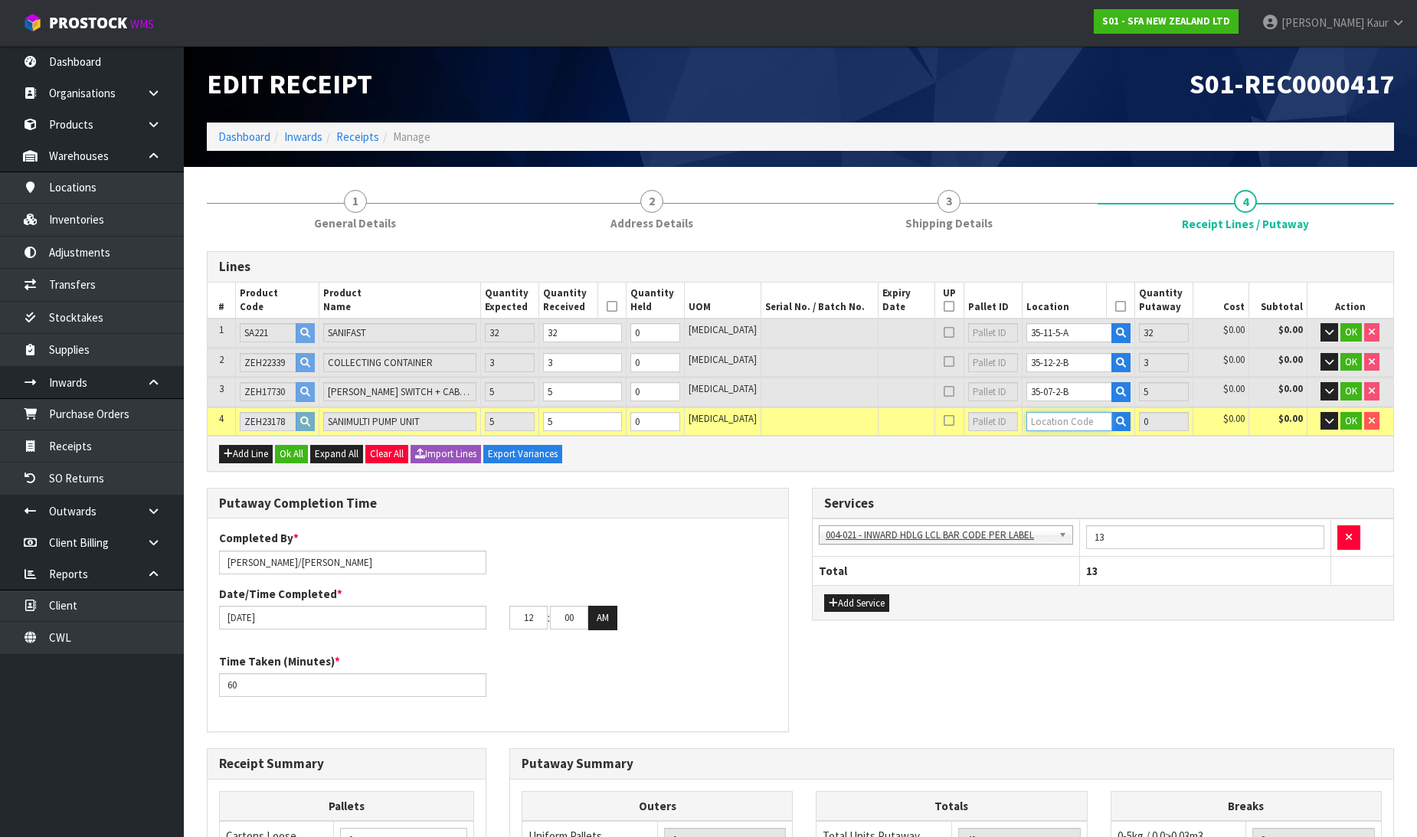
click at [1051, 419] on input "text" at bounding box center [1070, 421] width 86 height 19
type input "35-10-2-A"
type input "5"
type input "45"
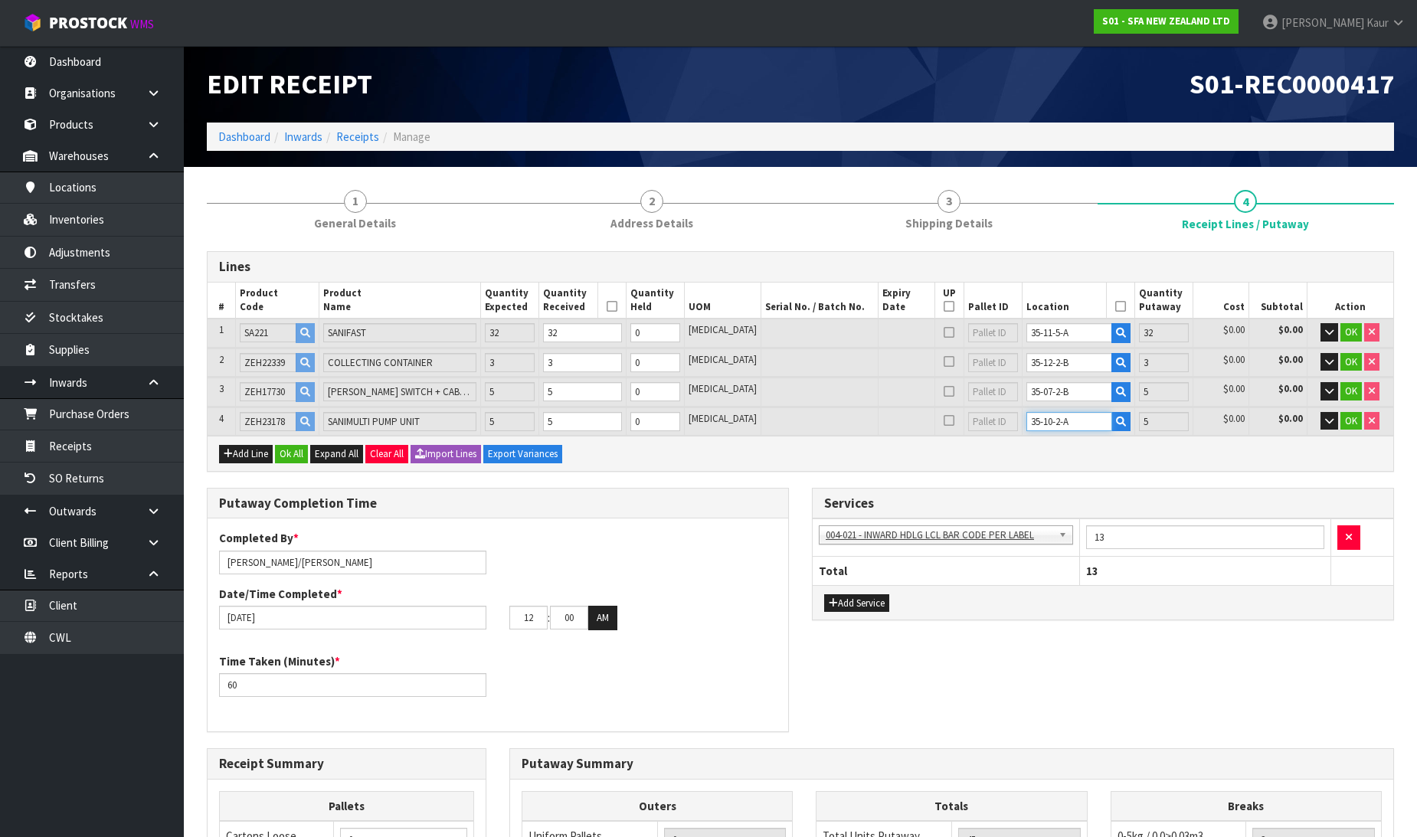
type input "35-10-2-A"
click at [1044, 333] on input "35-11-5-A" at bounding box center [1070, 332] width 86 height 19
click at [1038, 336] on input "35-11-5-A" at bounding box center [1070, 332] width 86 height 19
type input "35-15-5-A"
drag, startPoint x: 1145, startPoint y: 447, endPoint x: 1323, endPoint y: 383, distance: 189.8
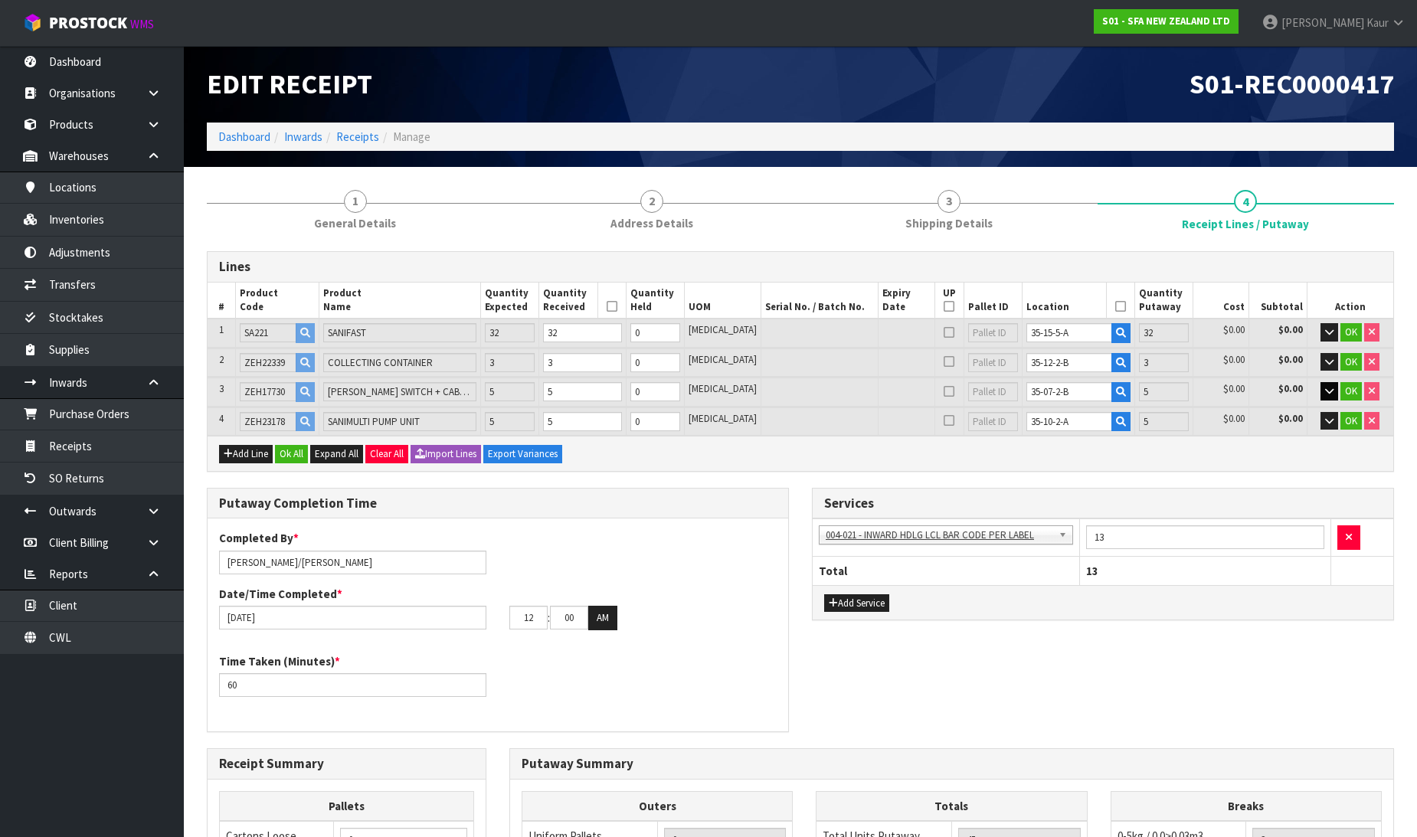
click at [1146, 447] on div "Add Line Ok All Expand All Clear All Import Lines Export Variances" at bounding box center [801, 453] width 1186 height 34
drag, startPoint x: 1342, startPoint y: 334, endPoint x: 1348, endPoint y: 360, distance: 26.9
click at [1343, 334] on button "OK" at bounding box center [1351, 332] width 21 height 18
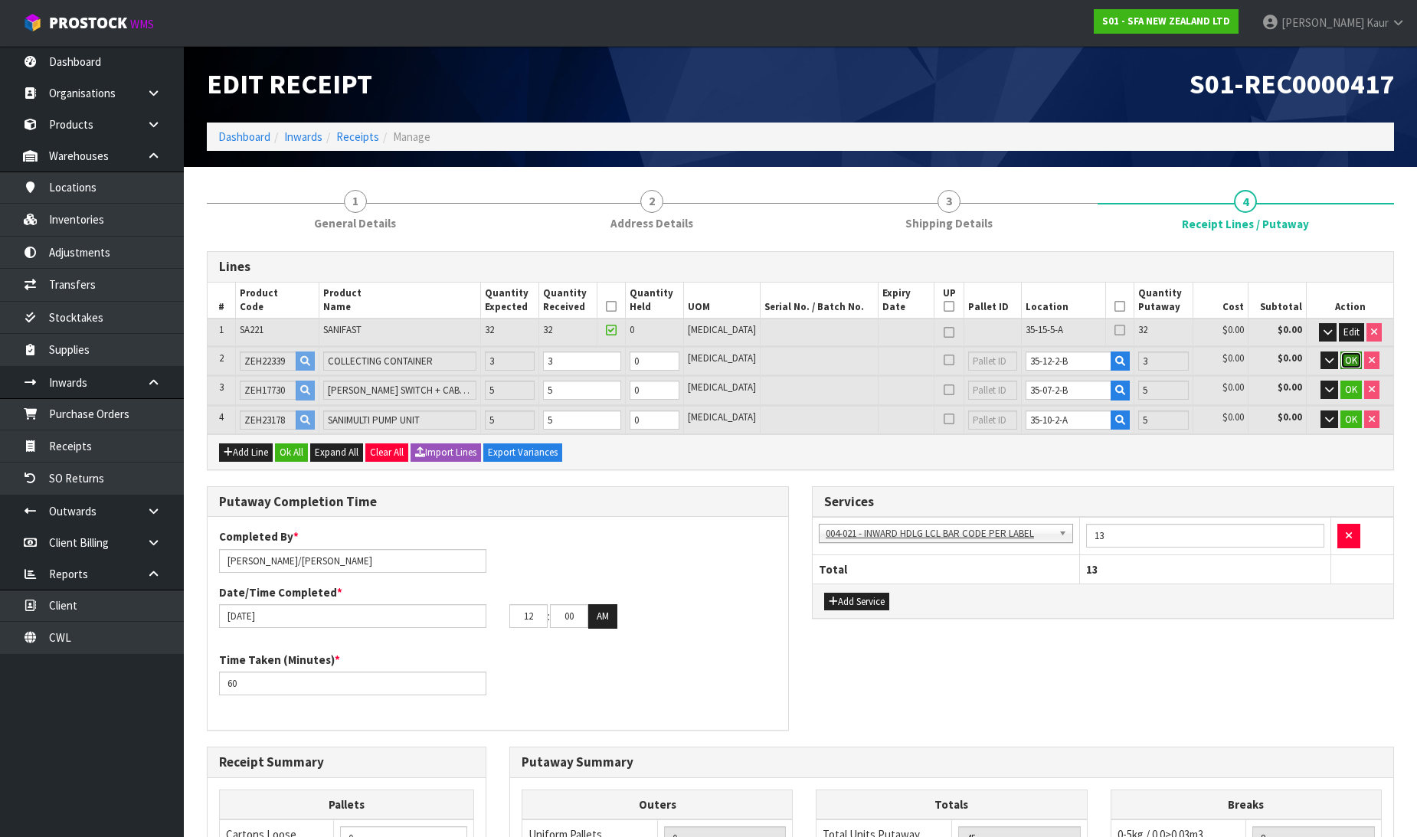
click at [1348, 361] on span "OK" at bounding box center [1351, 360] width 12 height 13
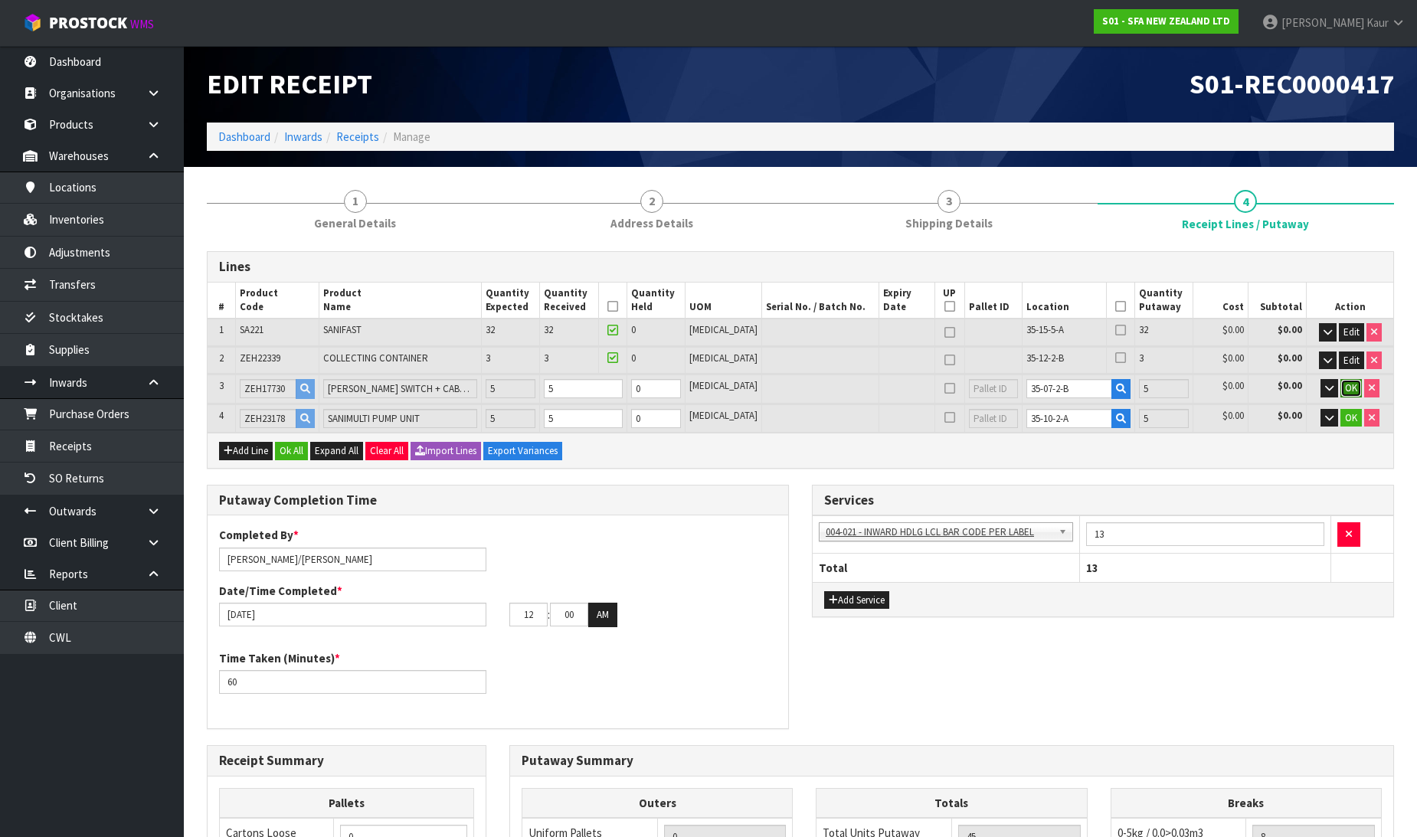
click at [1347, 383] on span "OK" at bounding box center [1351, 388] width 12 height 13
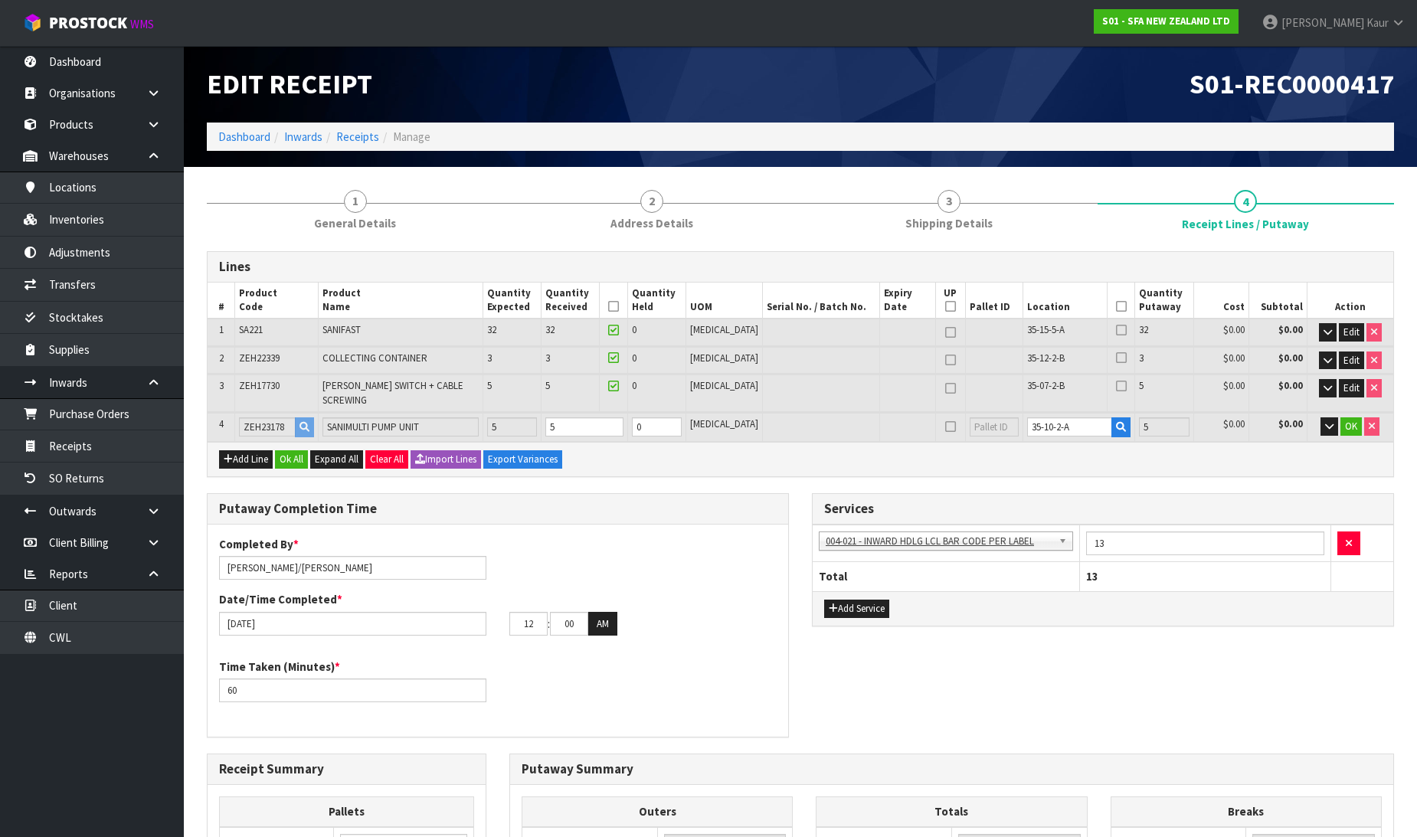
click at [1347, 413] on td "OK" at bounding box center [1350, 427] width 87 height 28
click at [1342, 418] on button "OK" at bounding box center [1351, 427] width 21 height 18
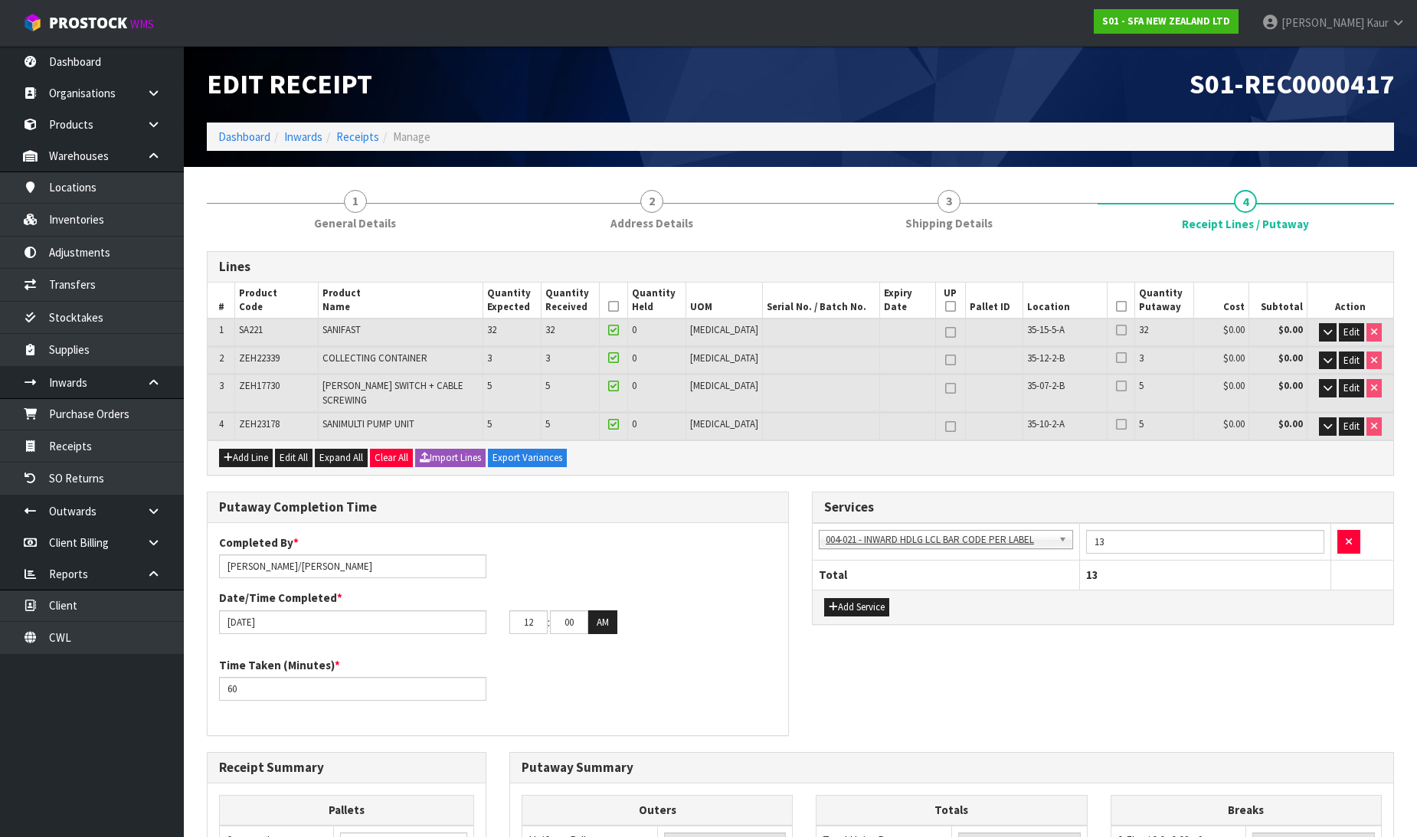
click at [619, 307] on icon at bounding box center [613, 306] width 11 height 1
click at [1116, 307] on icon at bounding box center [1121, 306] width 11 height 1
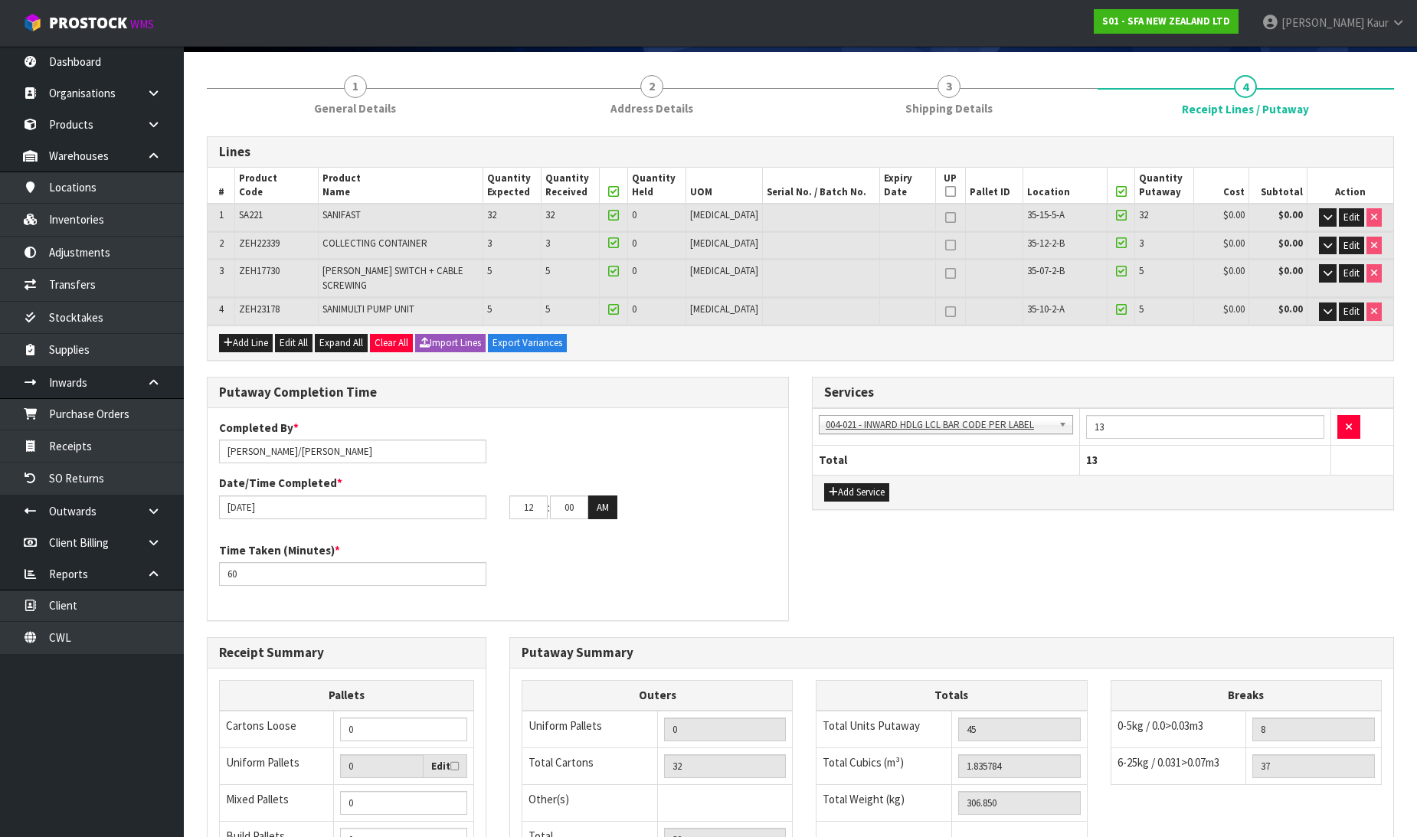
scroll to position [85, 0]
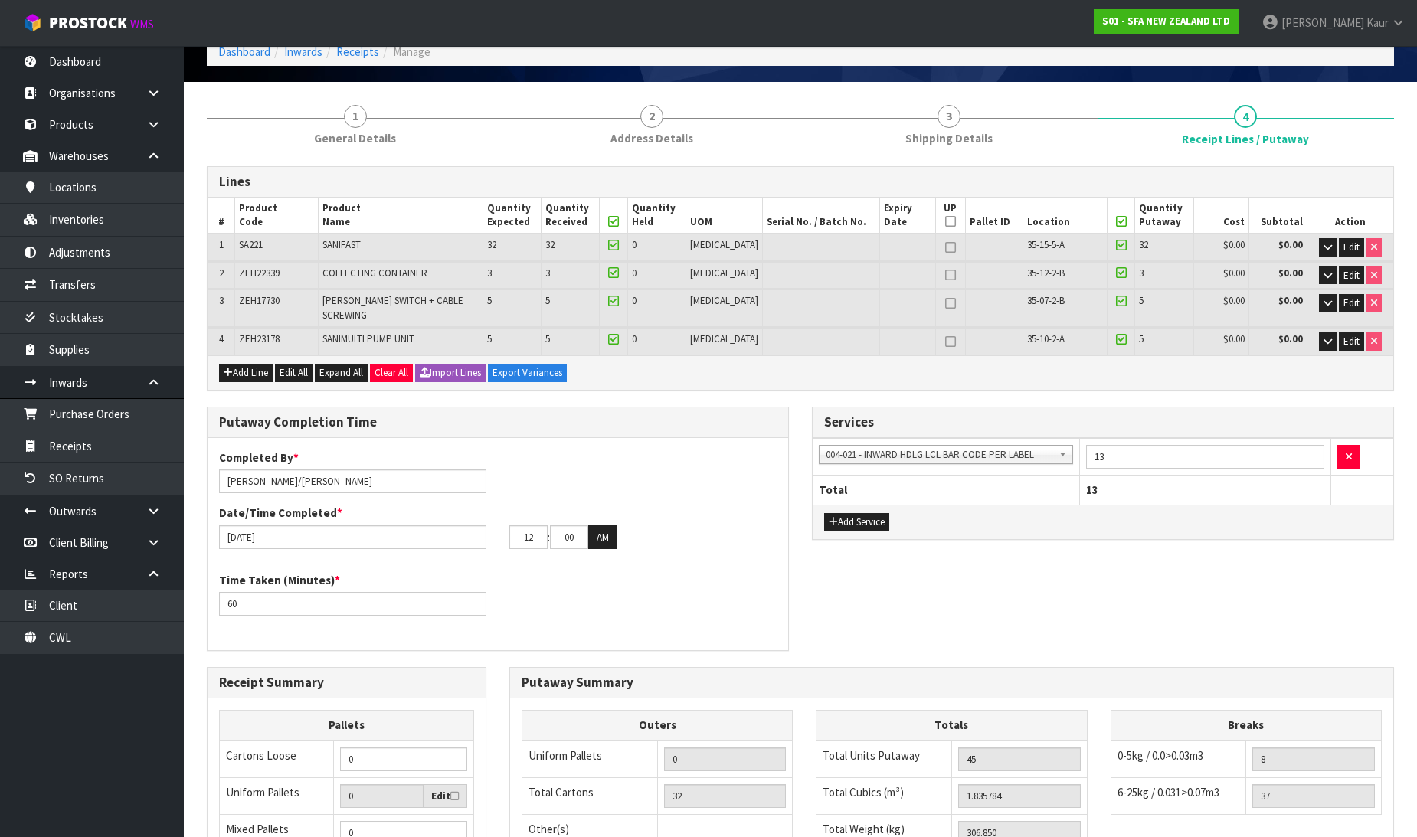
click at [945, 247] on icon at bounding box center [950, 247] width 11 height 1
type input "1"
type input "0"
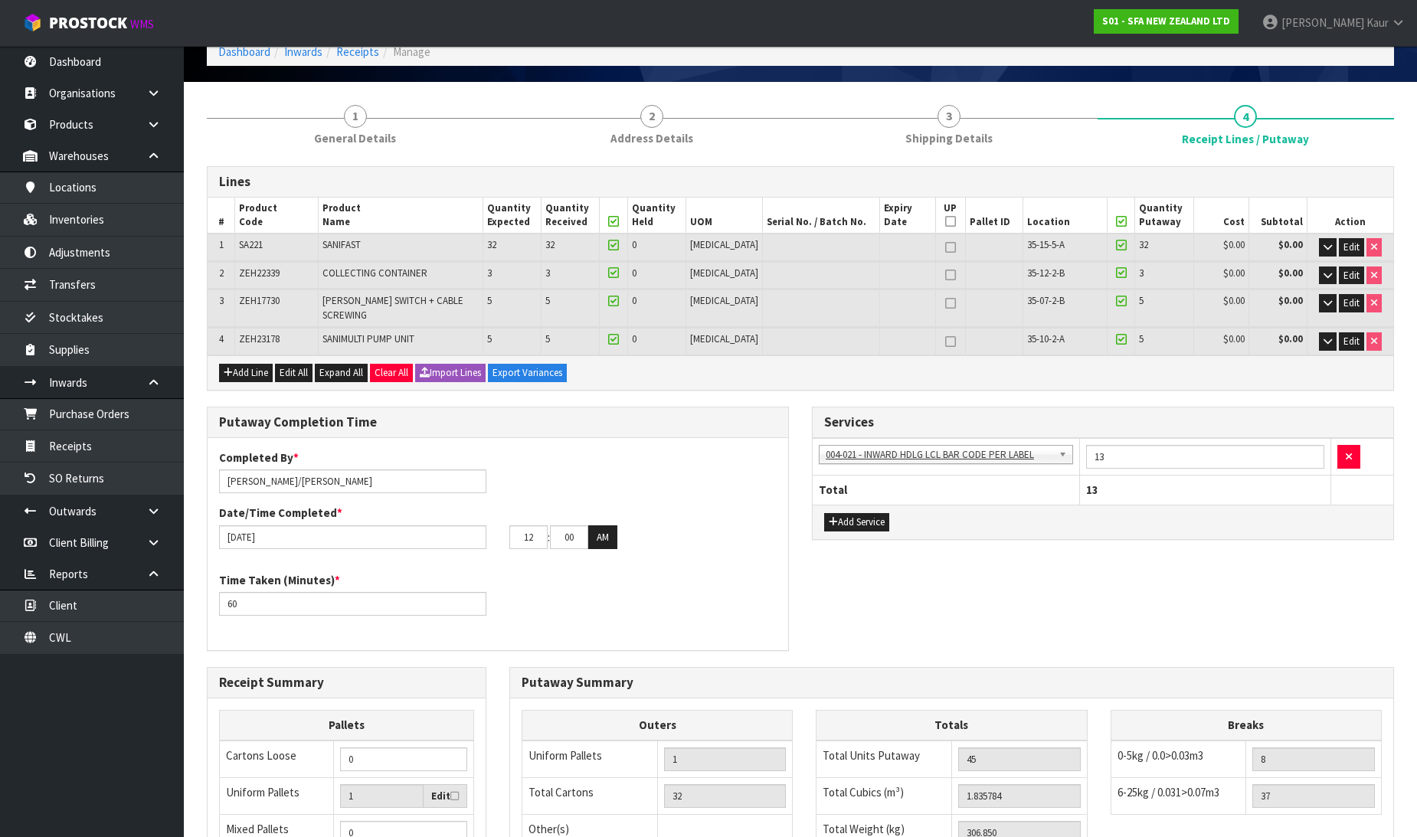
type input "1"
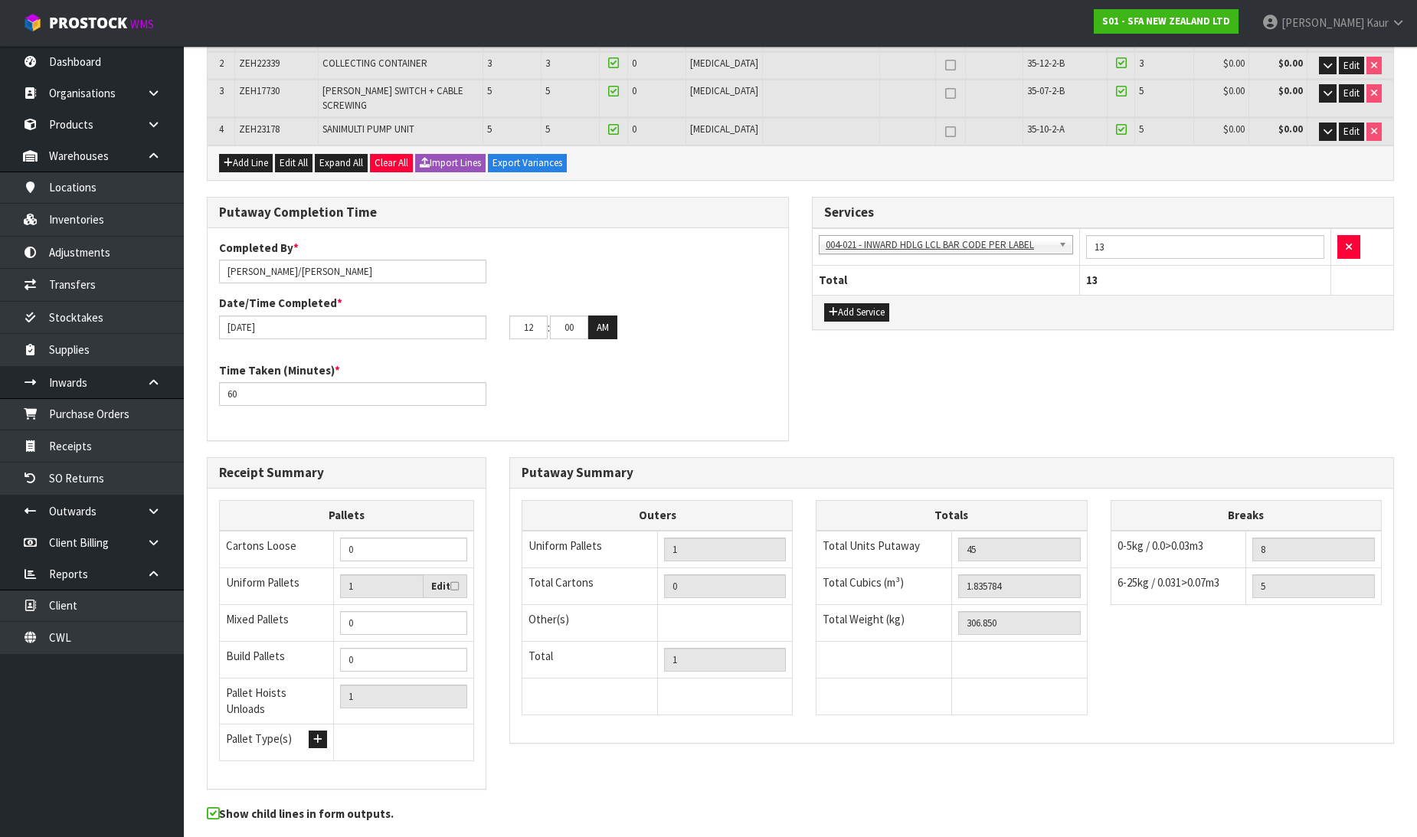
scroll to position [333, 0]
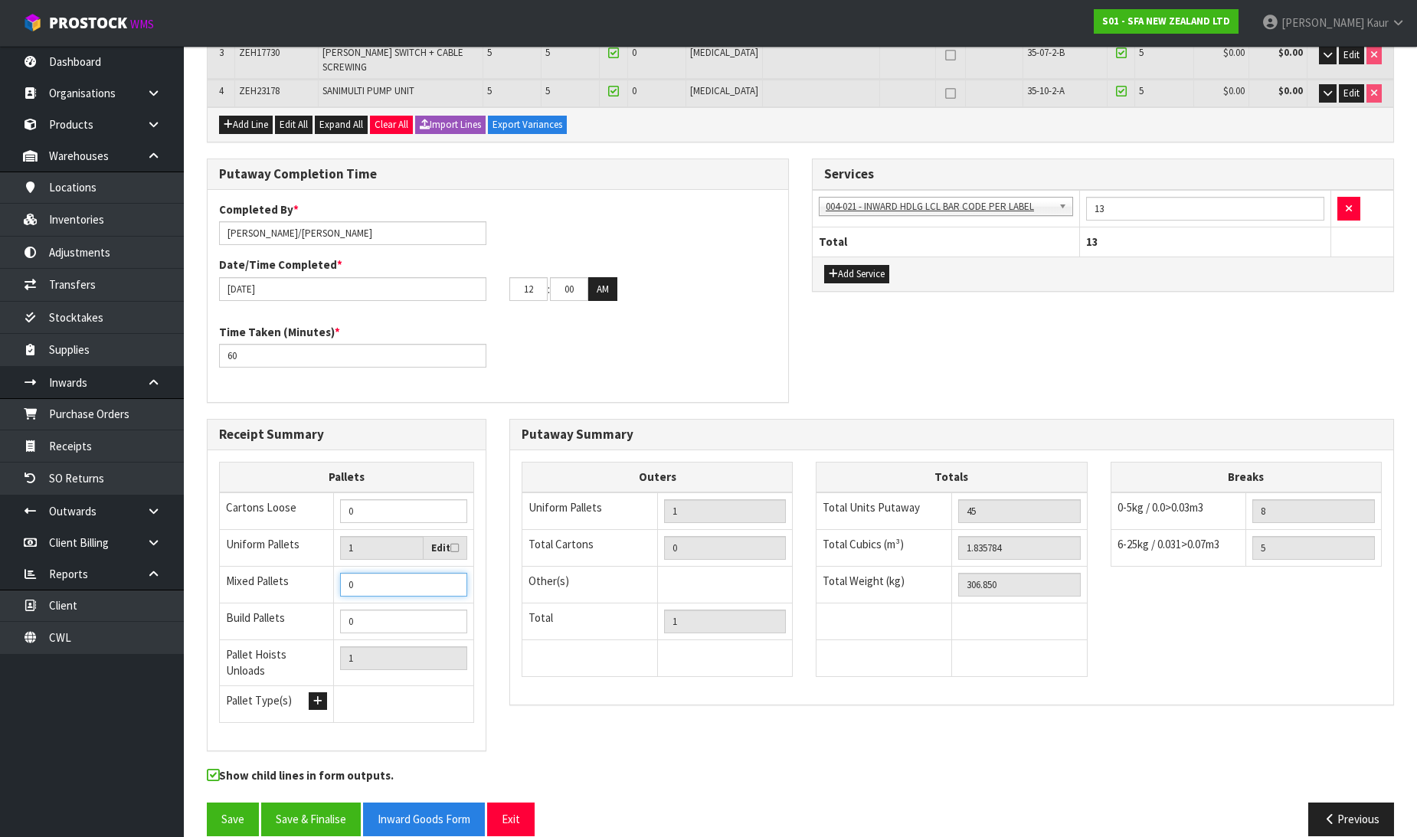
type input "1"
type input "2"
type input "1"
click at [447, 573] on input "1" at bounding box center [403, 585] width 127 height 24
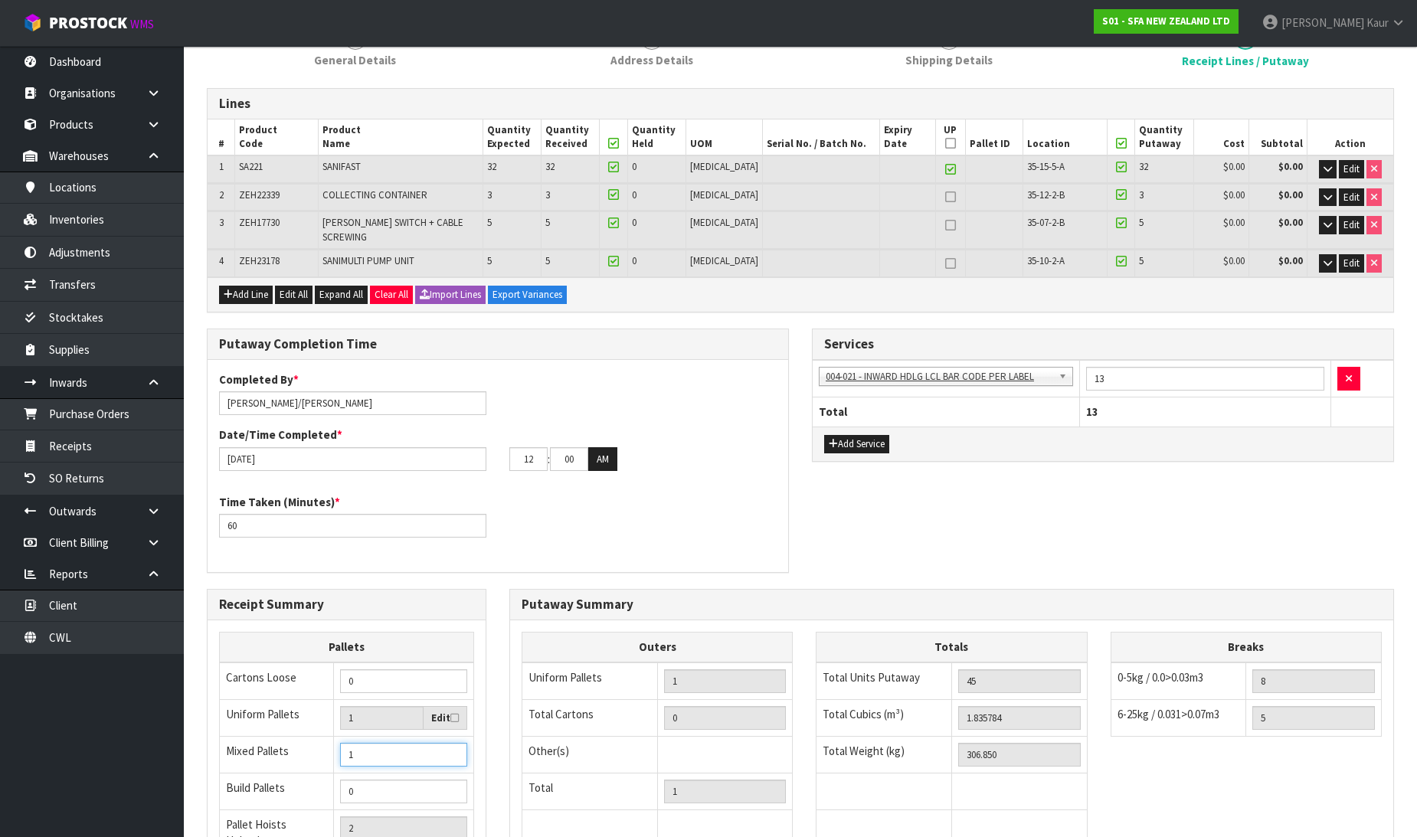
scroll to position [248, 0]
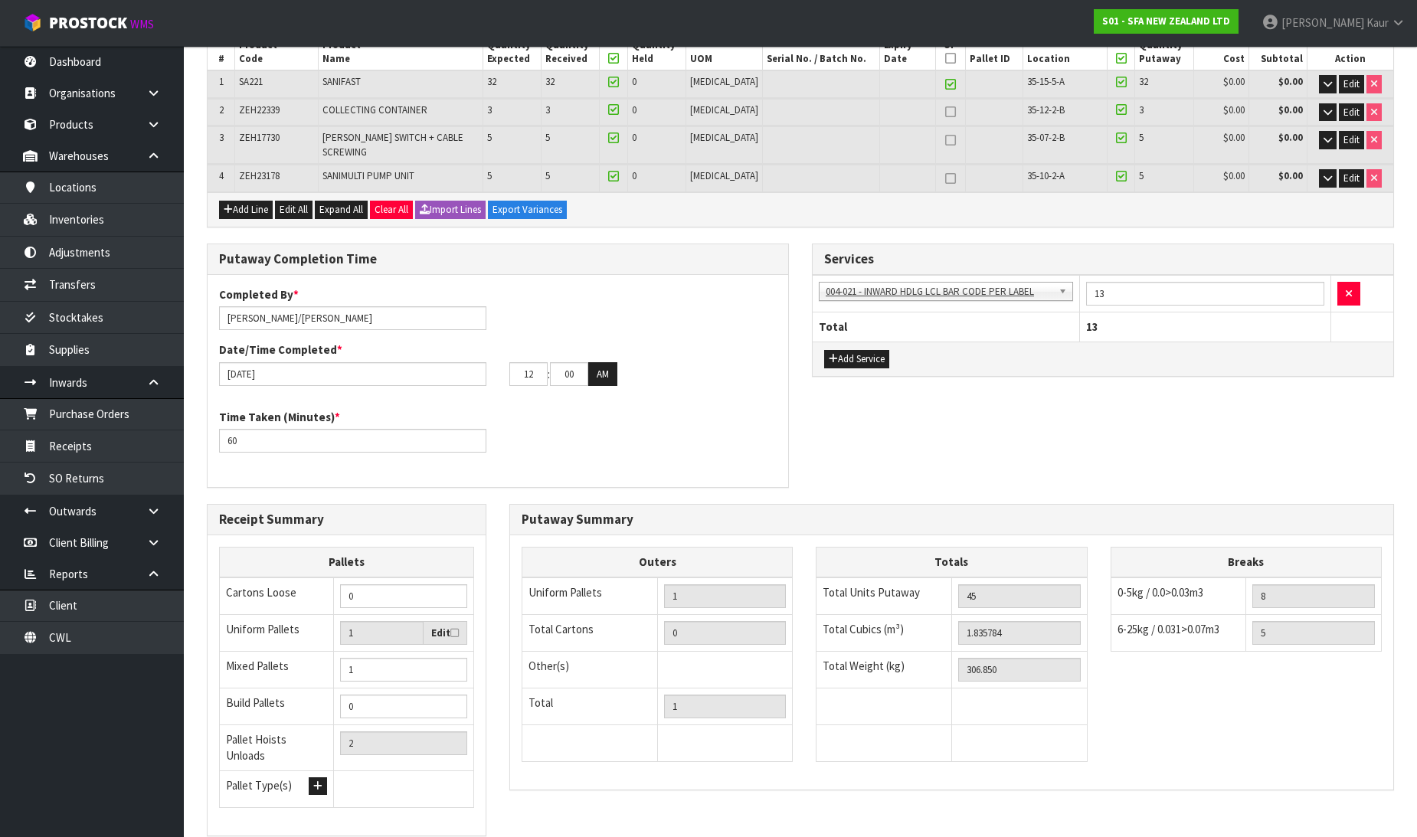
click at [546, 752] on div "Outers Uniform Pallets 1 Total Cartons 0 Other(s) Bag x 0 Bar x 0 Basket x 0 Bi…" at bounding box center [657, 662] width 271 height 231
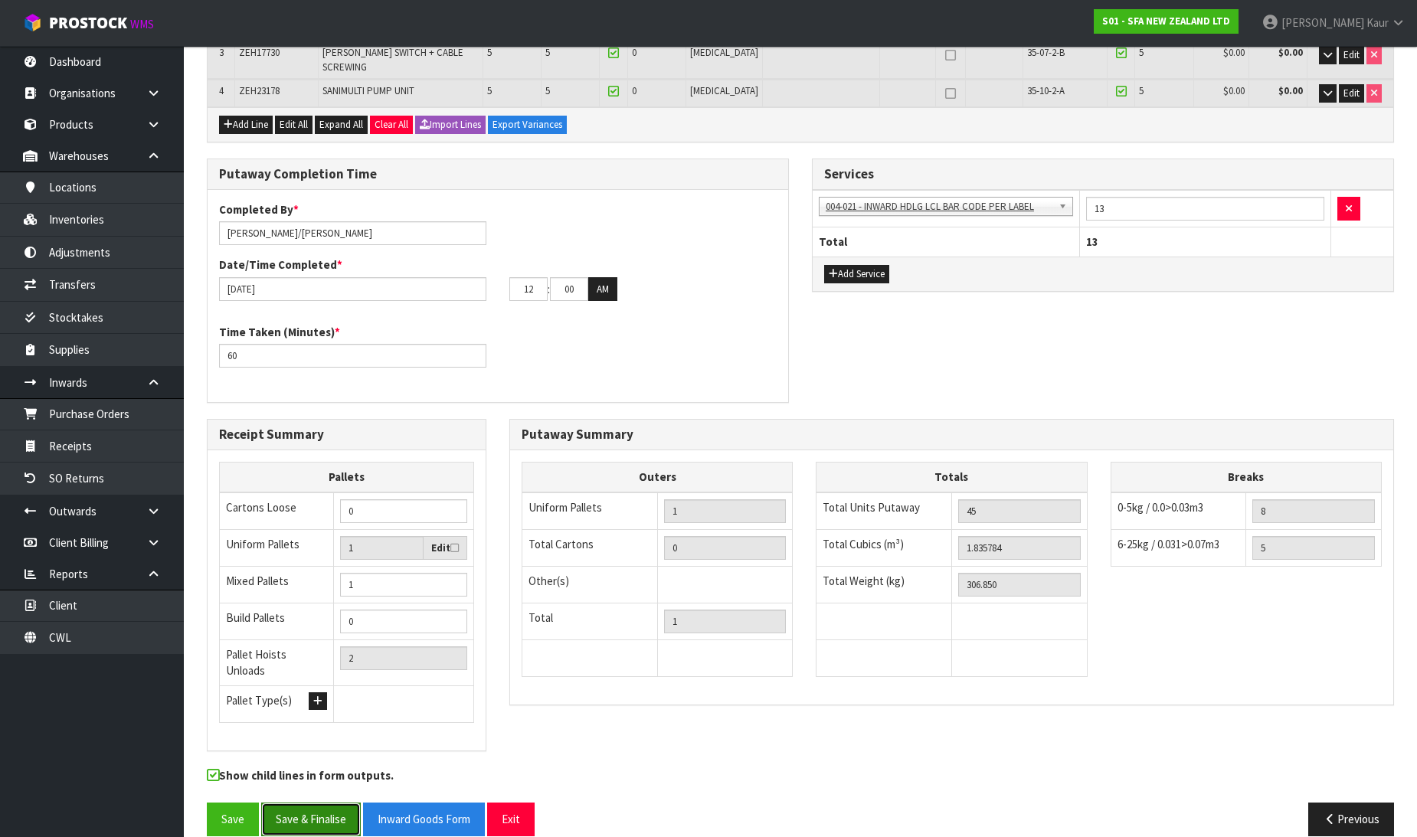
click at [323, 803] on button "Save & Finalise" at bounding box center [311, 819] width 100 height 33
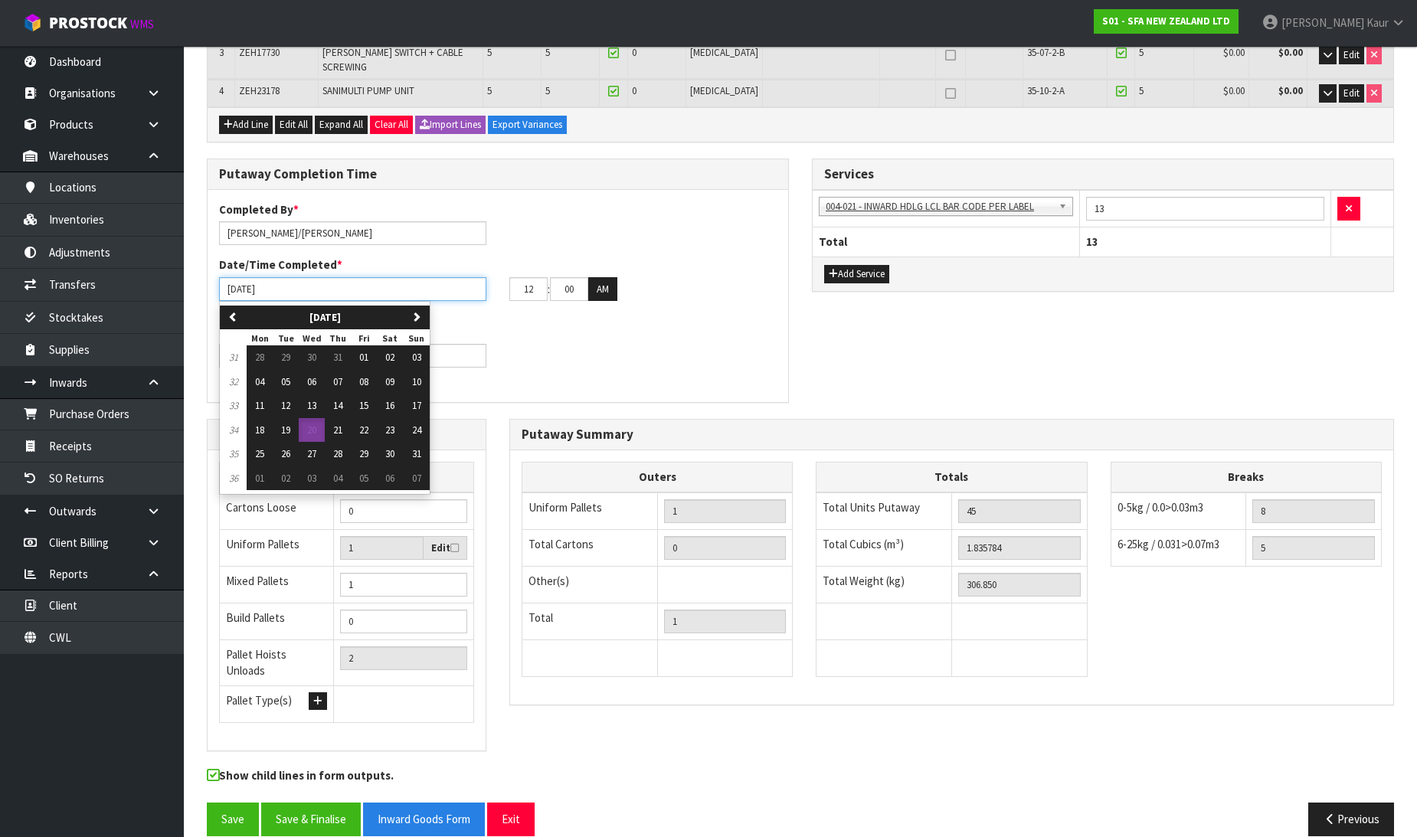
click at [345, 277] on input "[DATE]" at bounding box center [352, 289] width 267 height 24
click at [645, 324] on div "Time Taken (Minutes) * 60" at bounding box center [498, 351] width 581 height 55
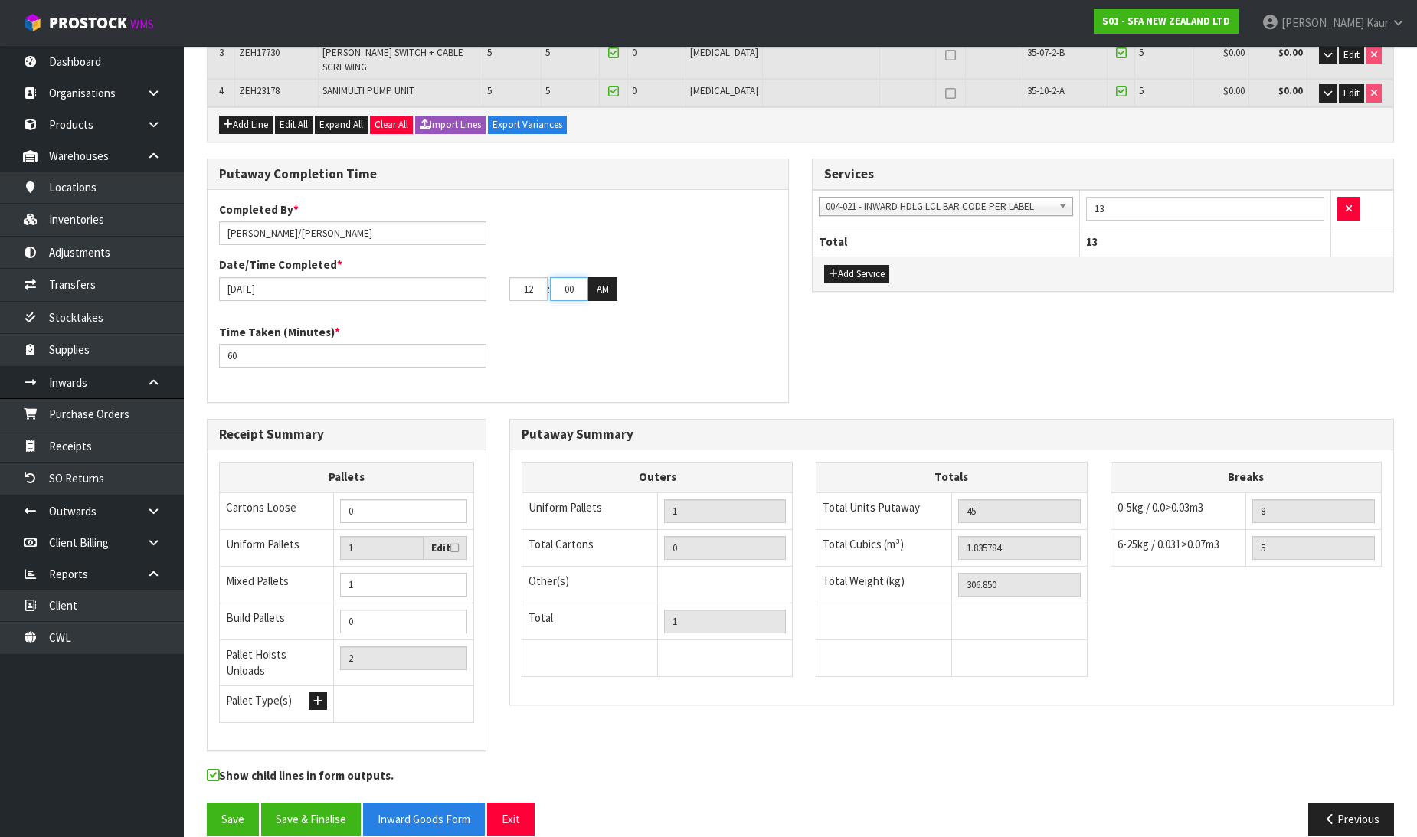
click at [555, 278] on input "00" at bounding box center [569, 289] width 38 height 24
click at [539, 280] on input "12" at bounding box center [528, 289] width 38 height 24
drag, startPoint x: 539, startPoint y: 280, endPoint x: 517, endPoint y: 287, distance: 22.3
click at [517, 287] on input "12" at bounding box center [528, 289] width 38 height 24
type input "[DATE]"
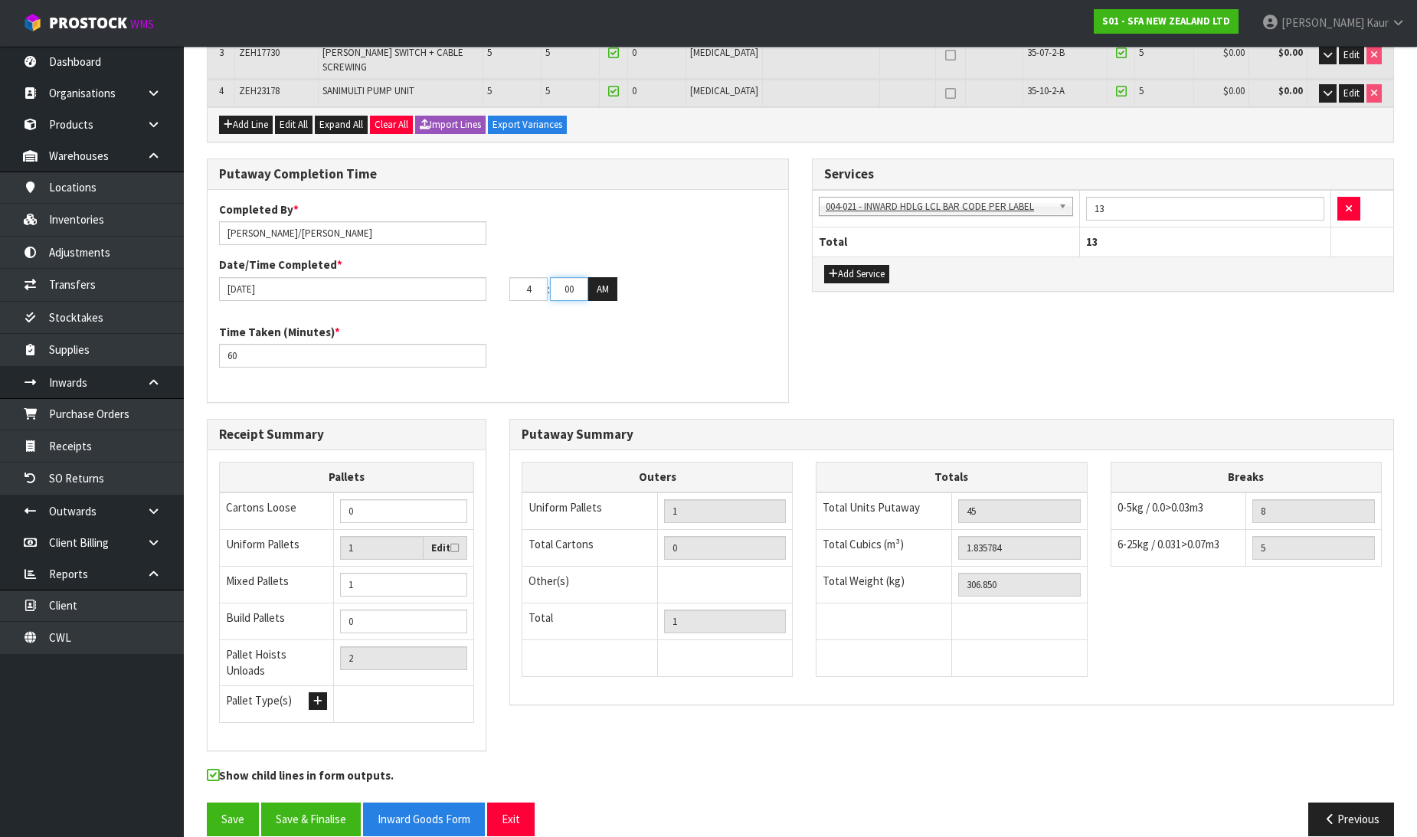
type input "04"
click at [569, 278] on input "00" at bounding box center [569, 289] width 38 height 24
drag, startPoint x: 577, startPoint y: 282, endPoint x: 560, endPoint y: 286, distance: 17.3
click at [560, 286] on input "00" at bounding box center [569, 289] width 38 height 24
type input "[DATE]"
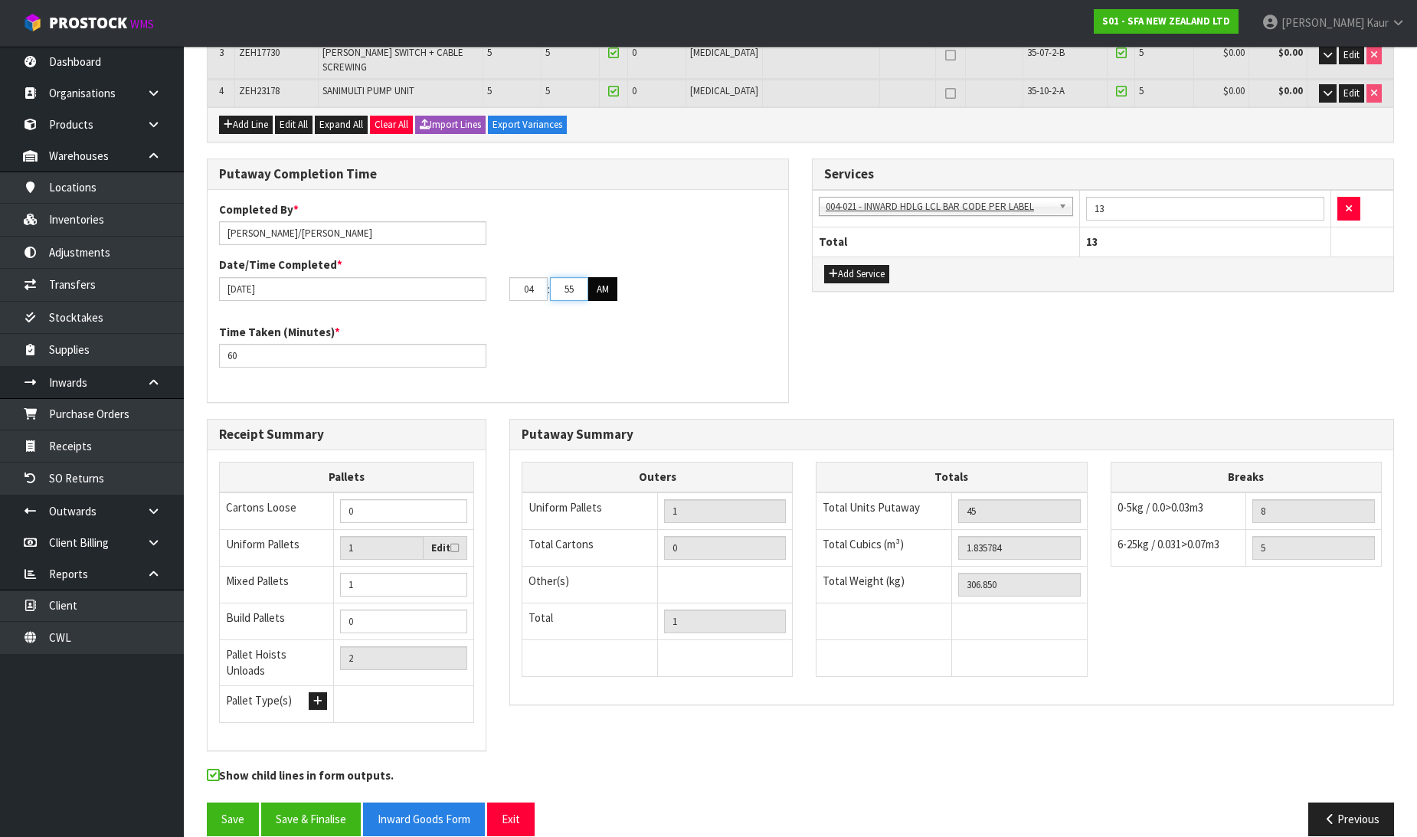
type input "55"
click at [598, 279] on button "AM" at bounding box center [602, 289] width 29 height 25
click at [701, 330] on div "Time Taken (Minutes) * 60" at bounding box center [498, 351] width 581 height 55
click at [289, 803] on button "Save & Finalise" at bounding box center [311, 819] width 100 height 33
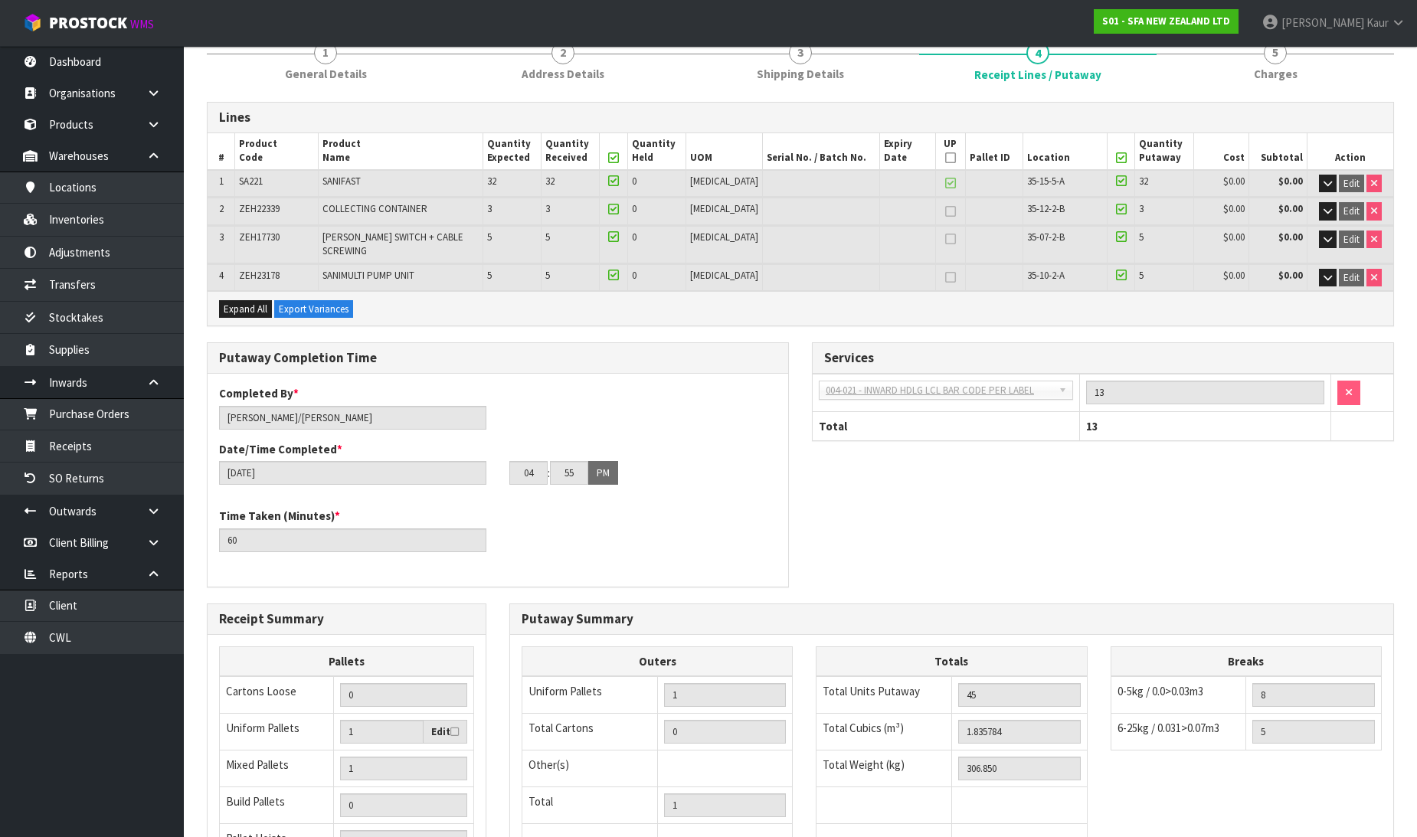
scroll to position [388, 0]
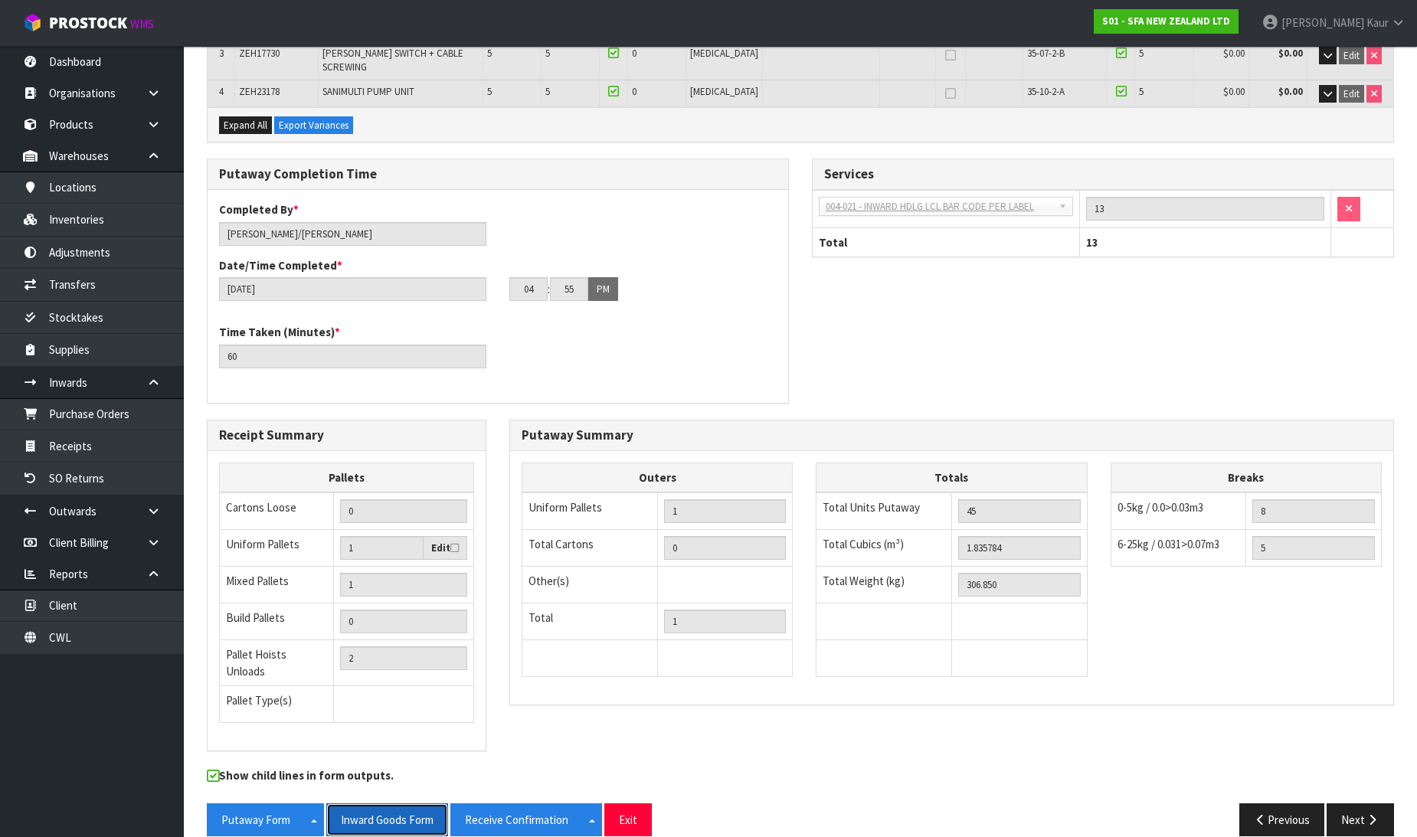
click at [402, 804] on button "Inward Goods Form" at bounding box center [387, 820] width 122 height 33
click at [908, 710] on div "Receipt Summary Pallets Cartons Loose 0 Uniform Pallets 1 Edit Mixed Pallets 1 …" at bounding box center [800, 594] width 1211 height 348
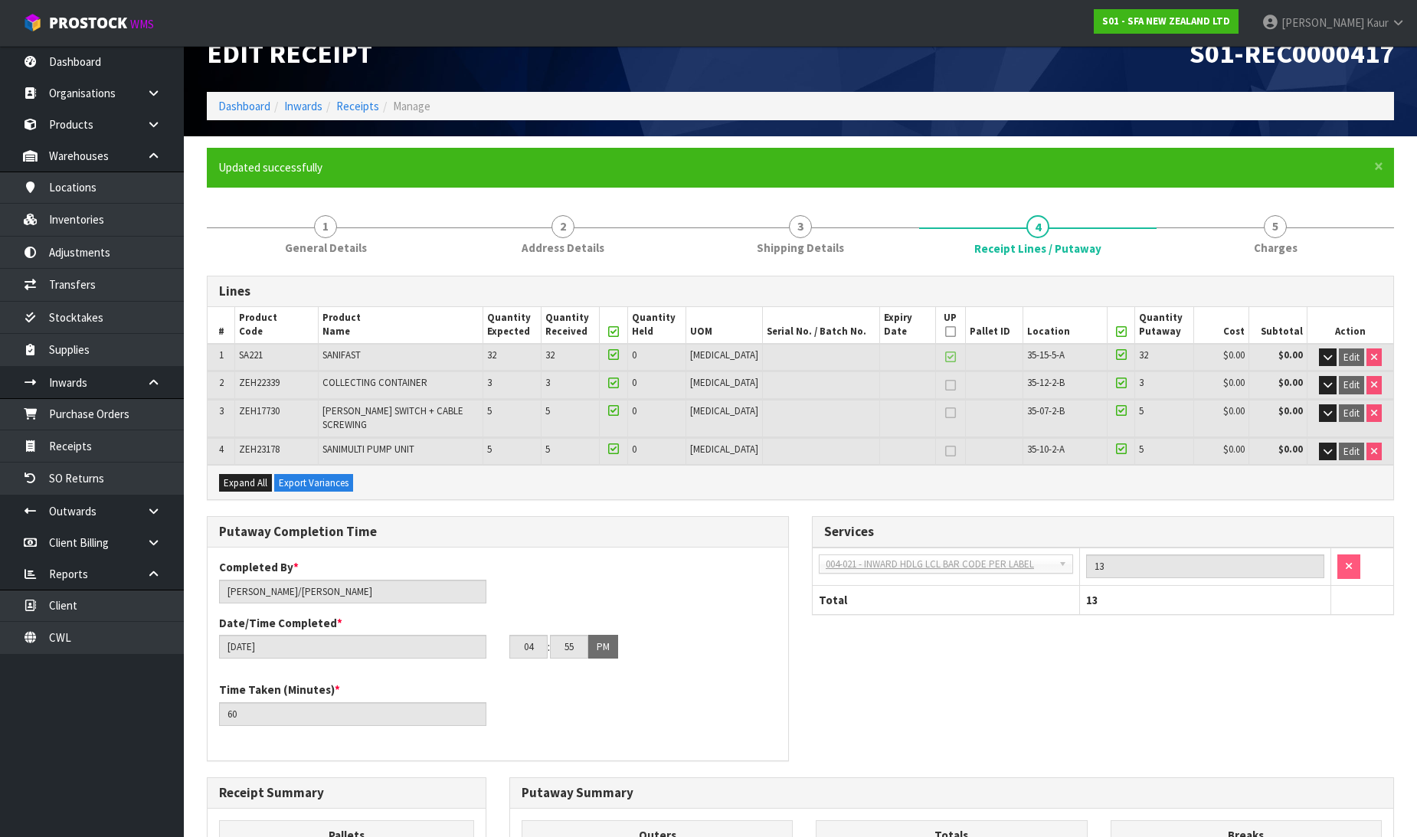
scroll to position [0, 0]
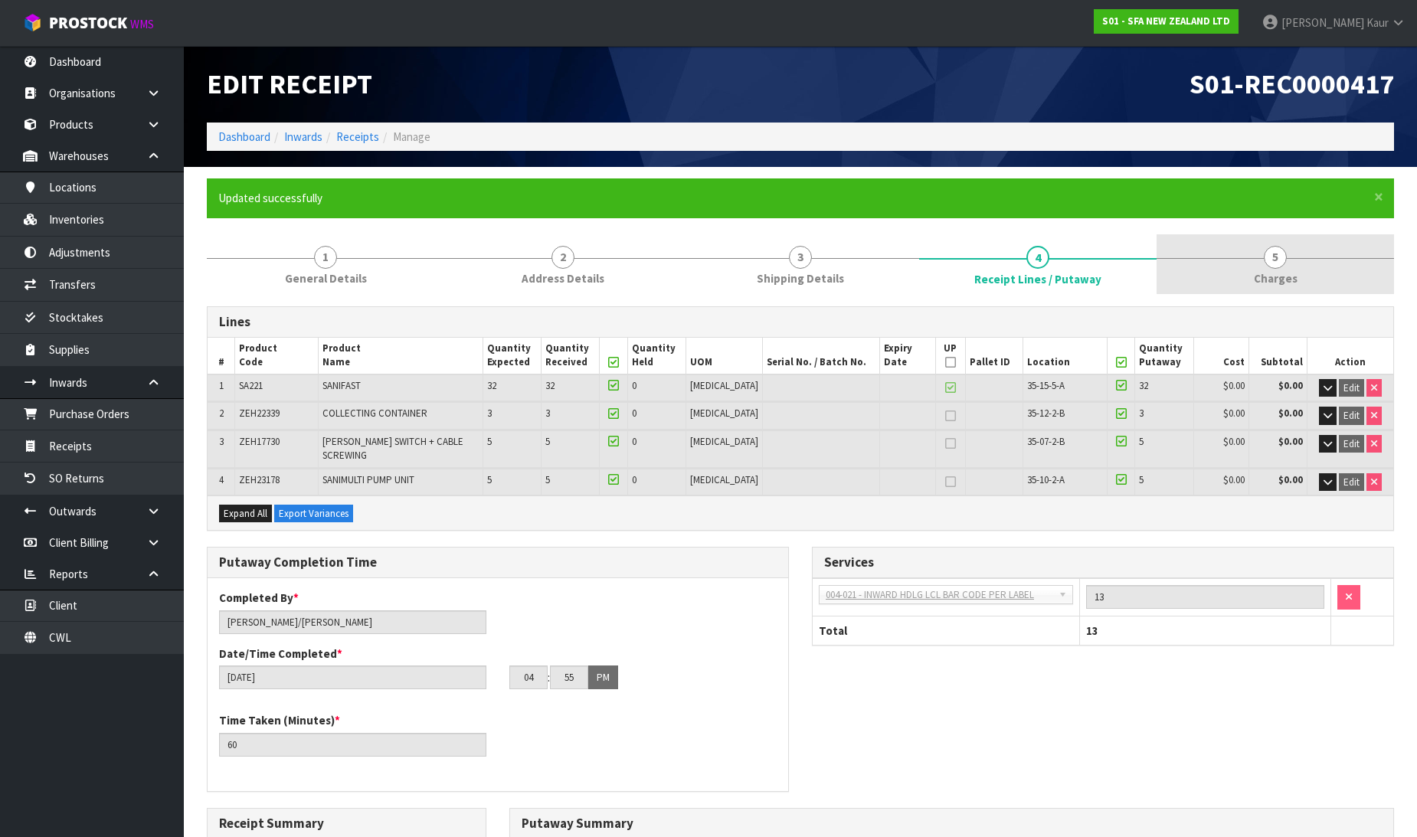
click at [1287, 258] on div at bounding box center [1276, 258] width 238 height 1
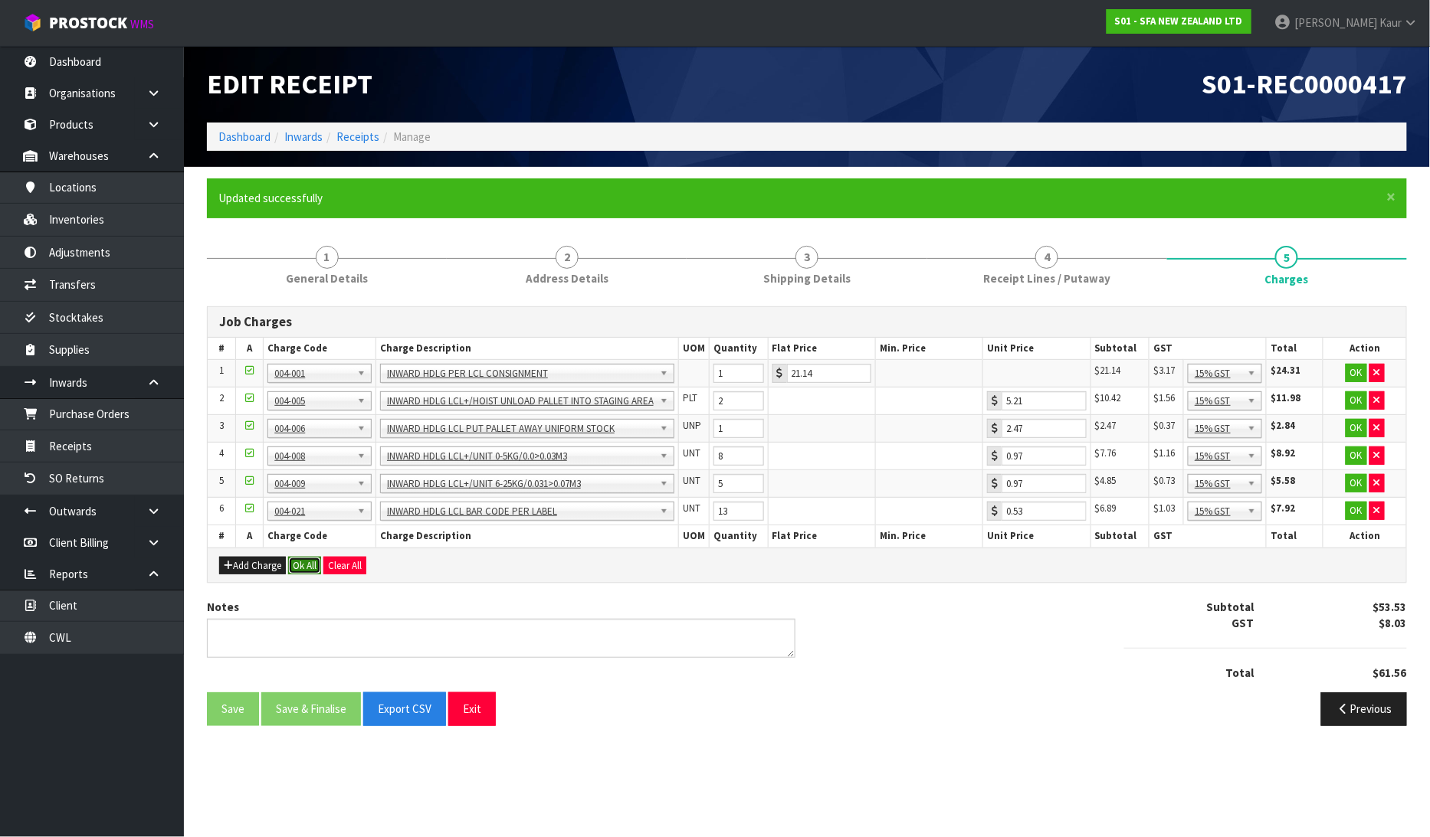
click at [303, 565] on button "Ok All" at bounding box center [304, 566] width 33 height 18
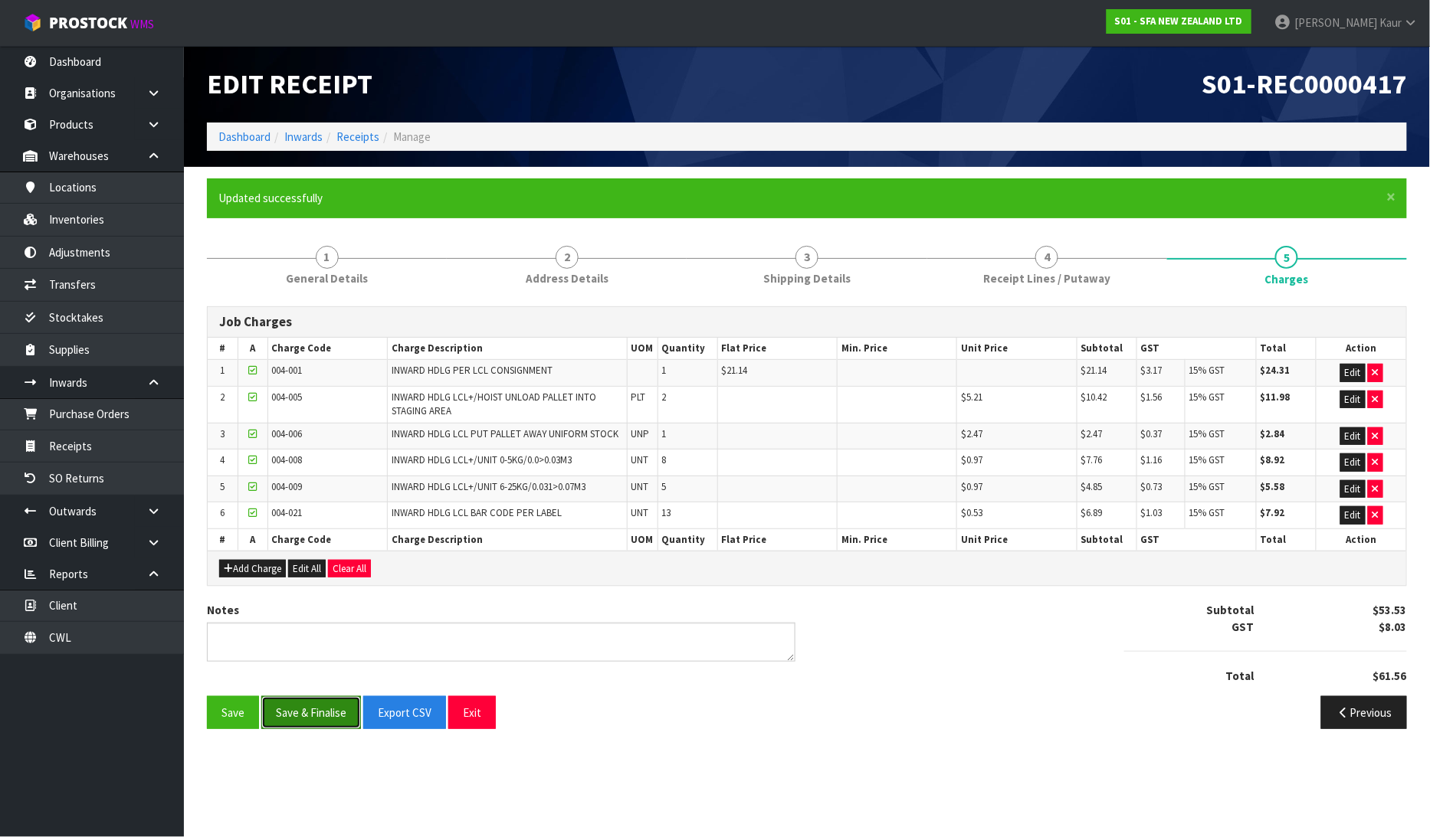
click at [300, 710] on button "Save & Finalise" at bounding box center [311, 712] width 100 height 33
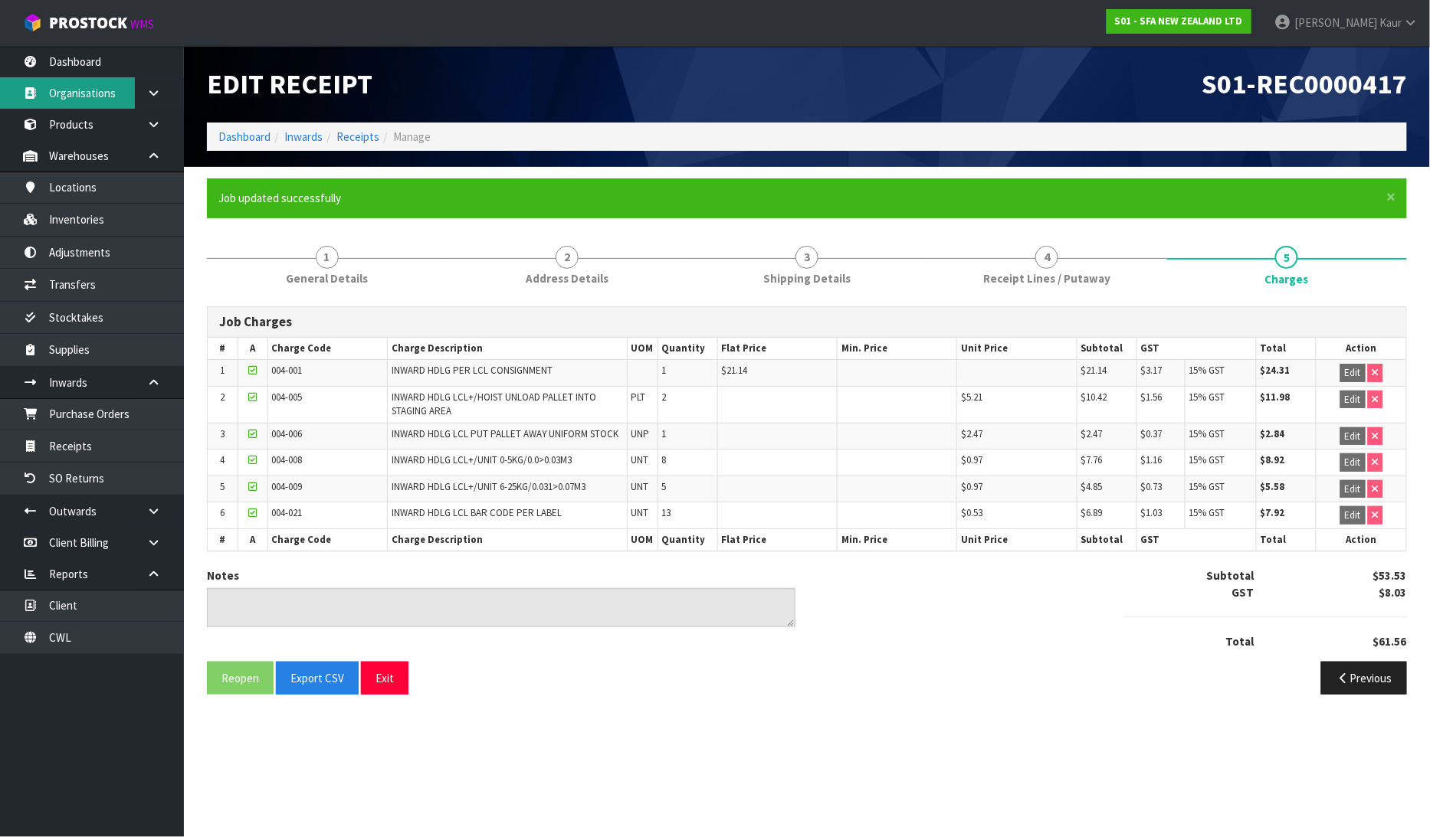
click at [44, 80] on link "Organisations" at bounding box center [92, 92] width 184 height 31
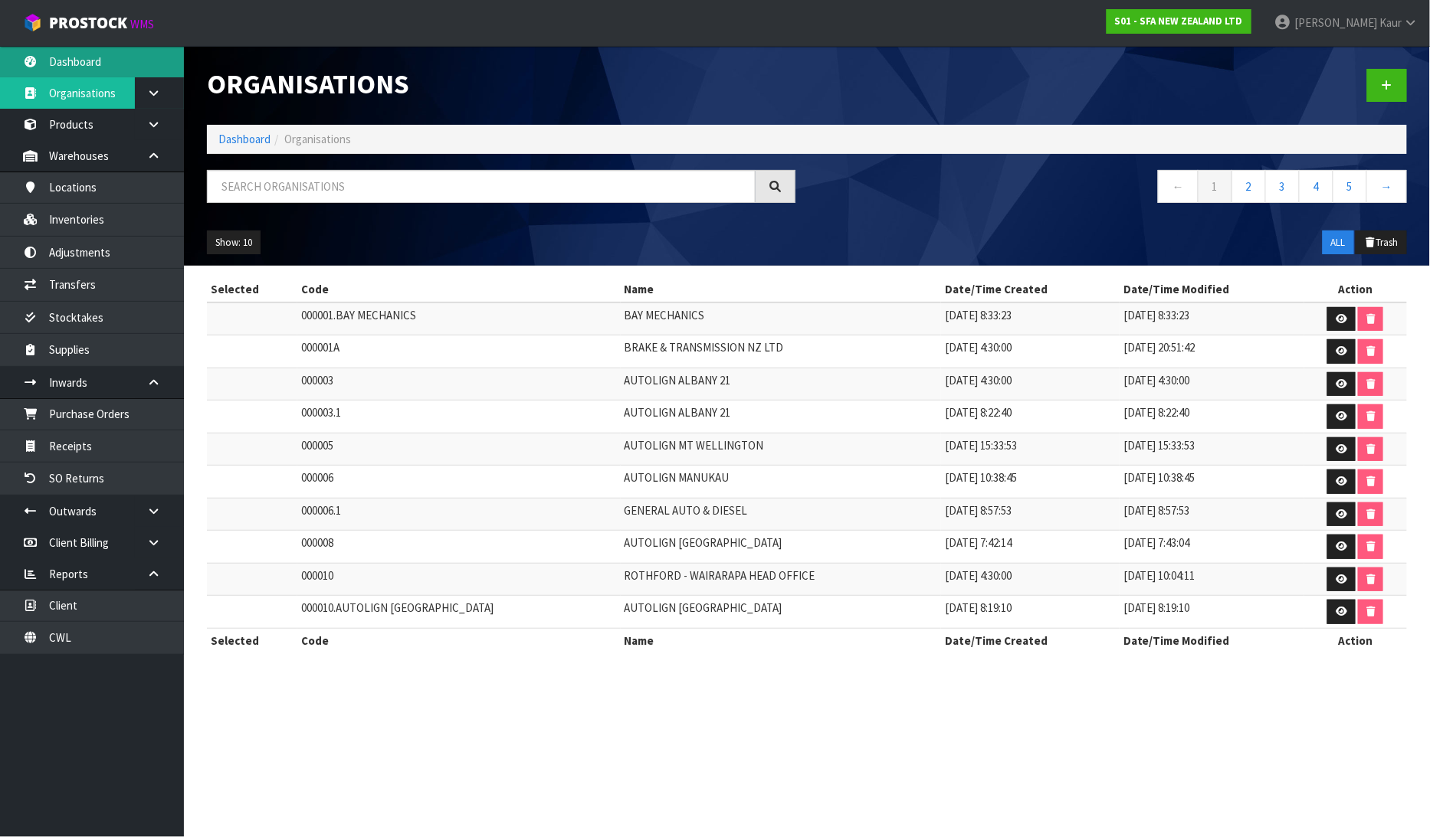
click at [56, 72] on link "Dashboard" at bounding box center [92, 61] width 184 height 31
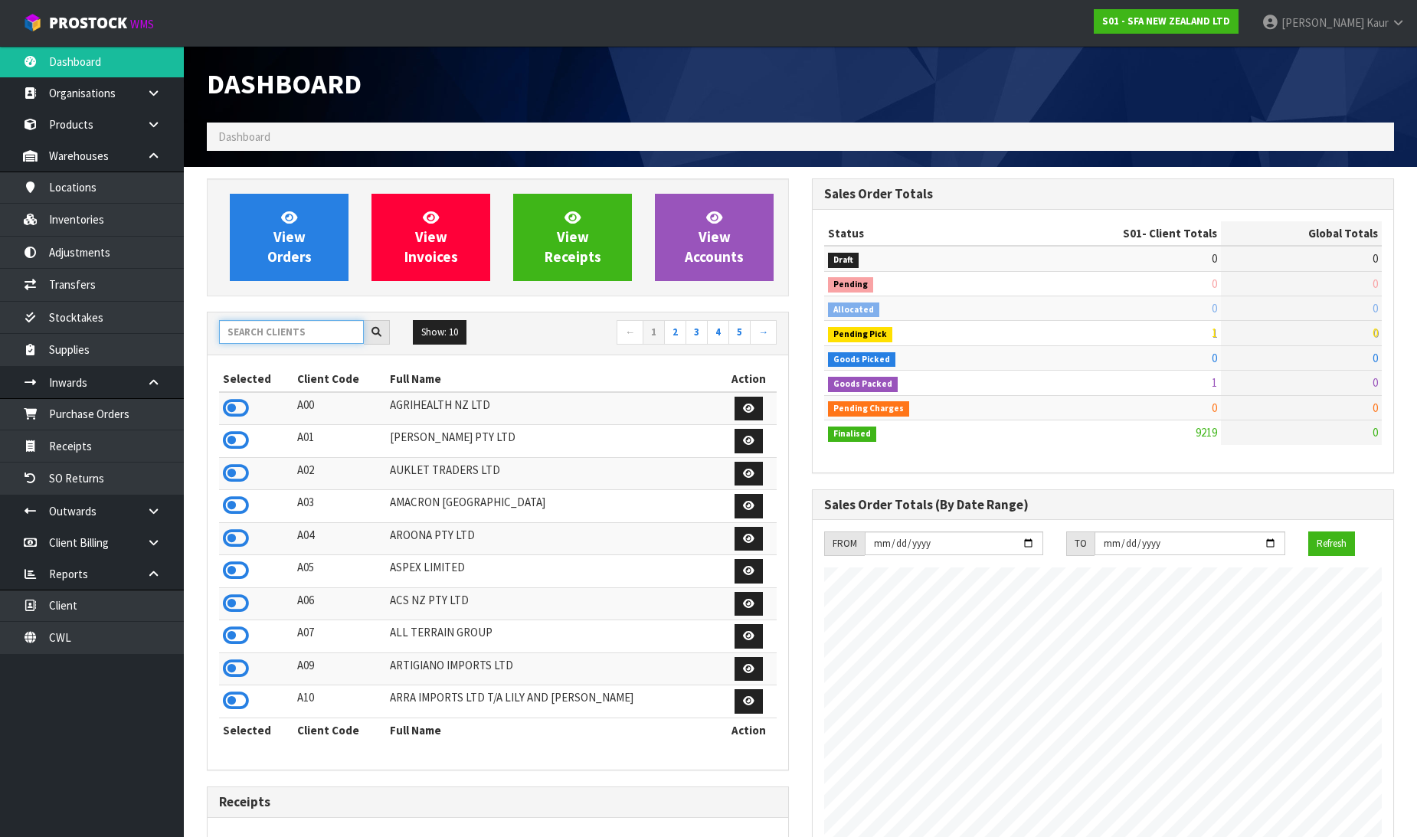
click at [262, 338] on input "text" at bounding box center [291, 332] width 145 height 24
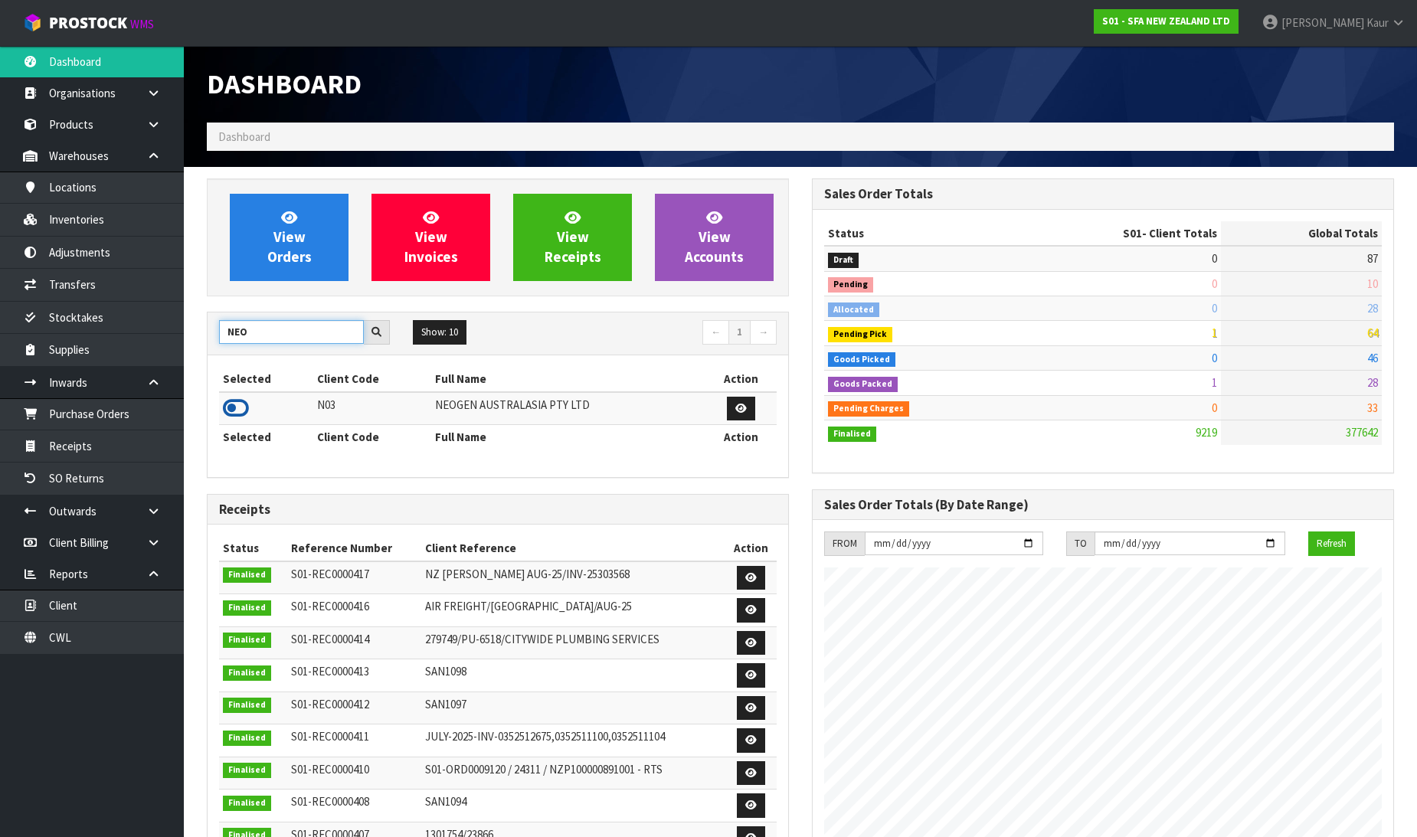
type input "NEO"
click at [238, 408] on icon at bounding box center [236, 408] width 26 height 23
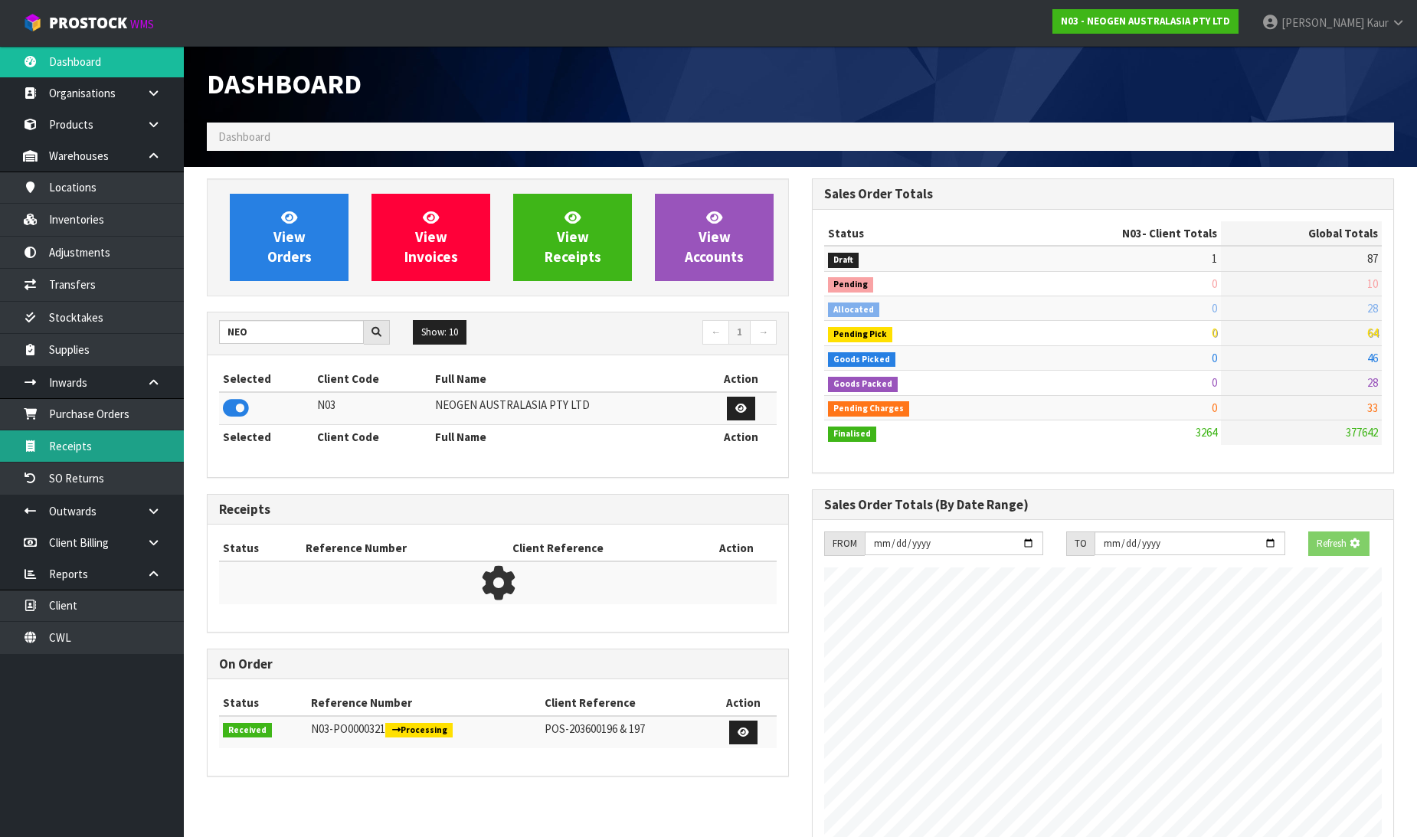
scroll to position [1194, 605]
drag, startPoint x: 47, startPoint y: 451, endPoint x: 1077, endPoint y: 468, distance: 1030.6
click at [48, 451] on link "Receipts" at bounding box center [92, 446] width 184 height 31
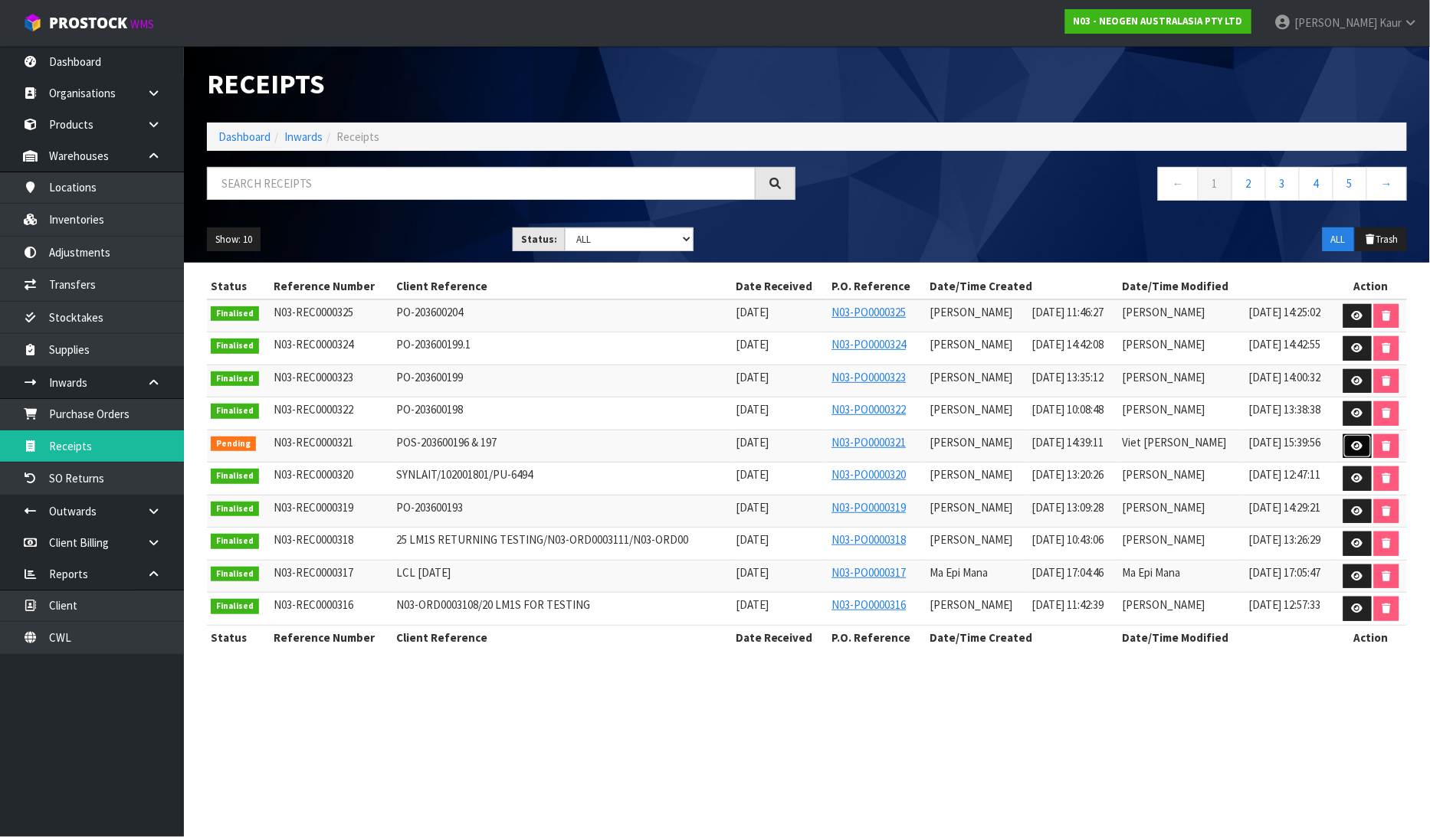
click at [1358, 445] on icon at bounding box center [1357, 446] width 11 height 10
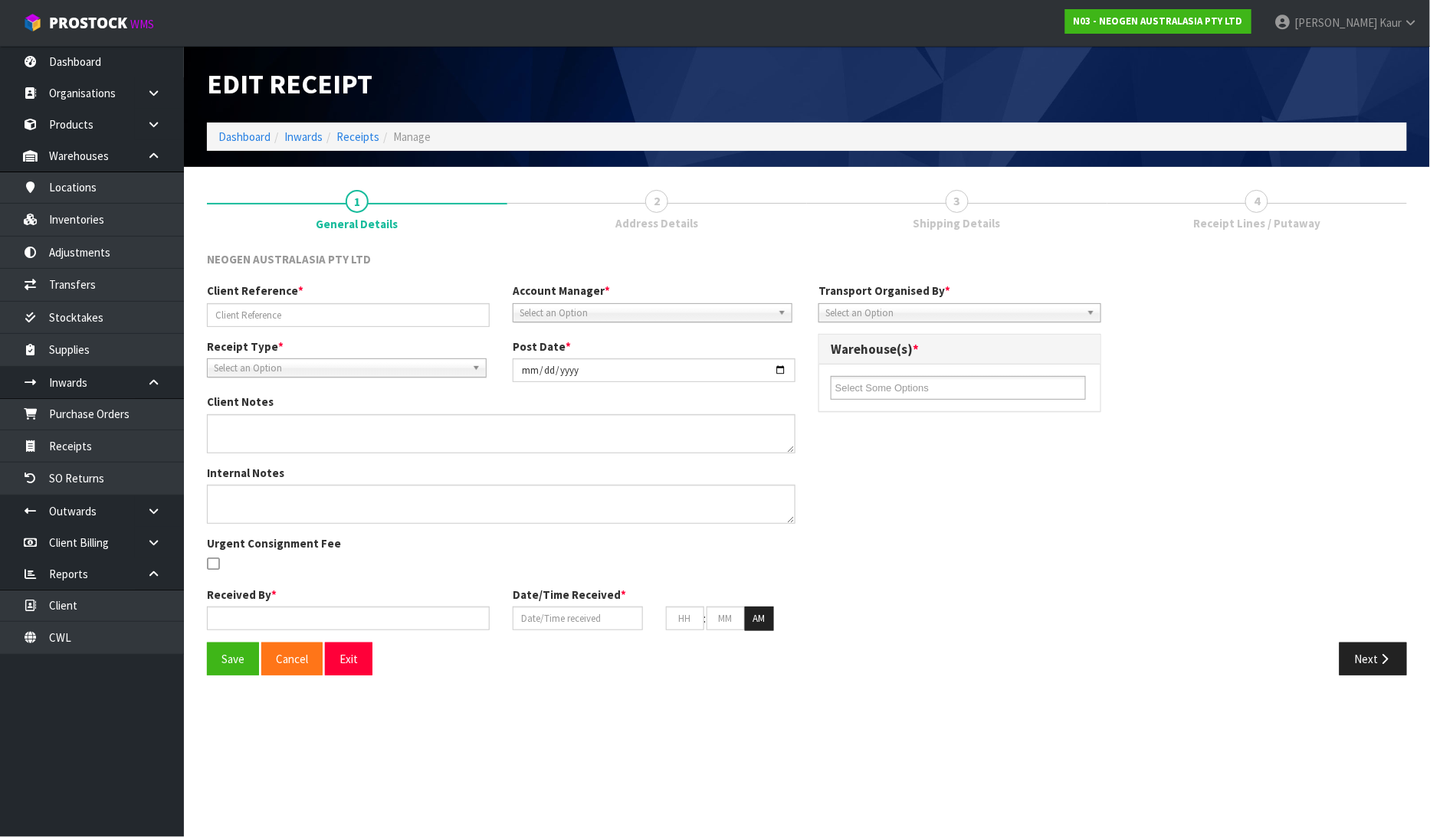
type input "POS-203600196 & 197"
type input "[DATE]"
type textarea "700002138 AND 700002120 PUT ON HELD QA UNTIL TESTING CLEARANCE (RECIEVED 1 DAMA…"
type input "Viet [PERSON_NAME]"
type input "[DATE]"
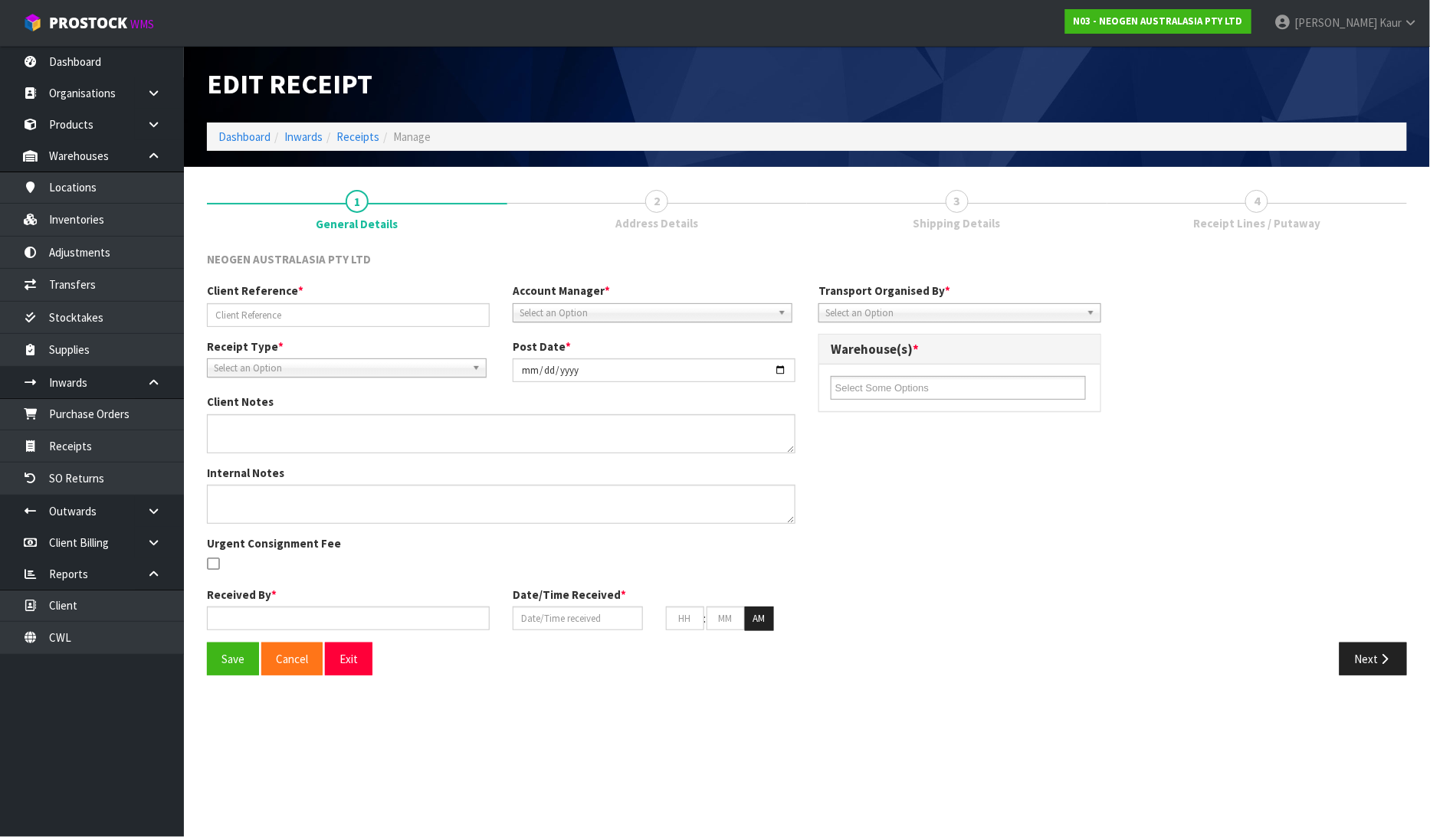
type input "02"
type input "39"
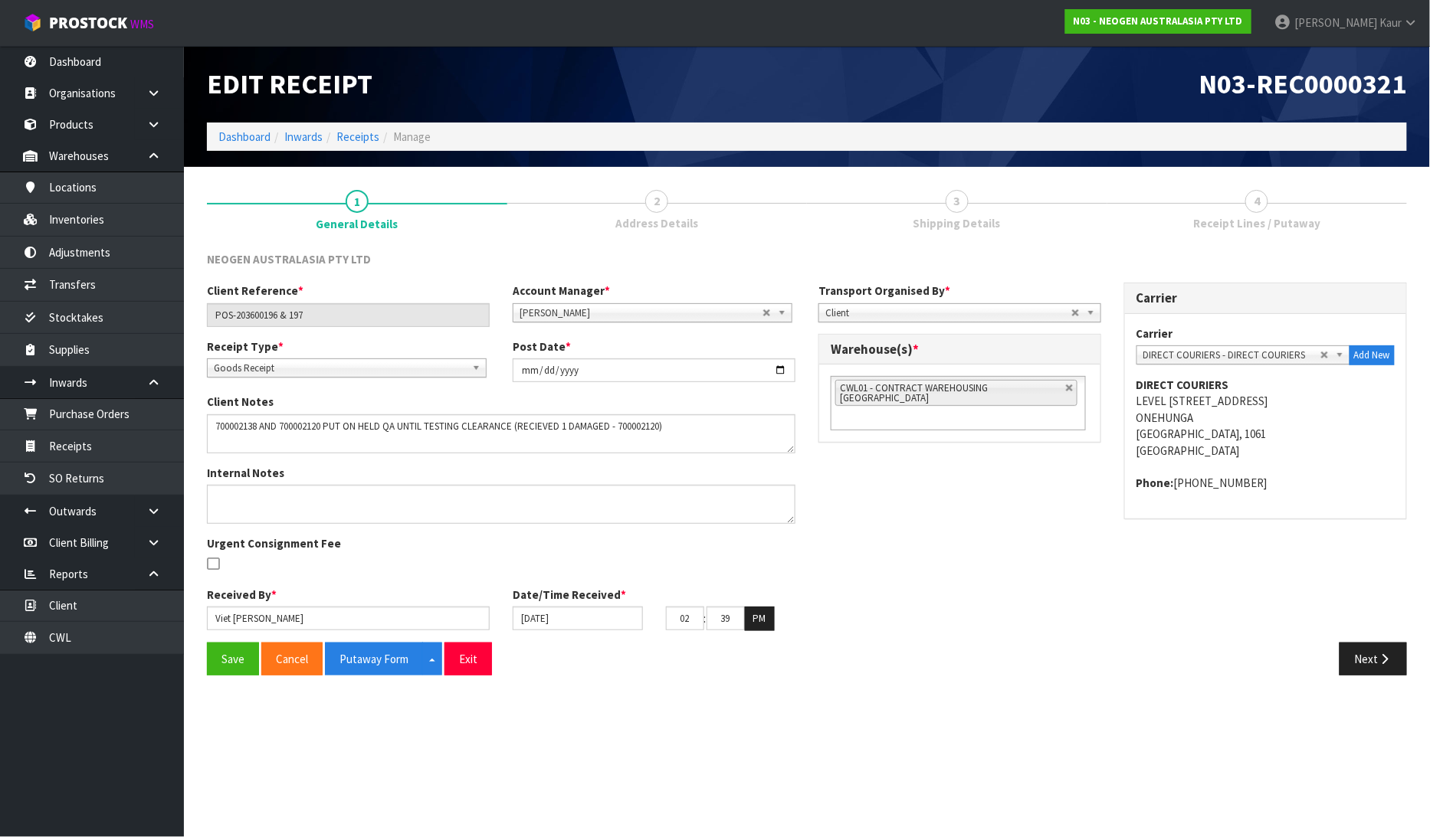
click at [1276, 223] on span "Receipt Lines / Putaway" at bounding box center [1256, 223] width 127 height 16
click at [1365, 651] on button "Next" at bounding box center [1372, 659] width 67 height 33
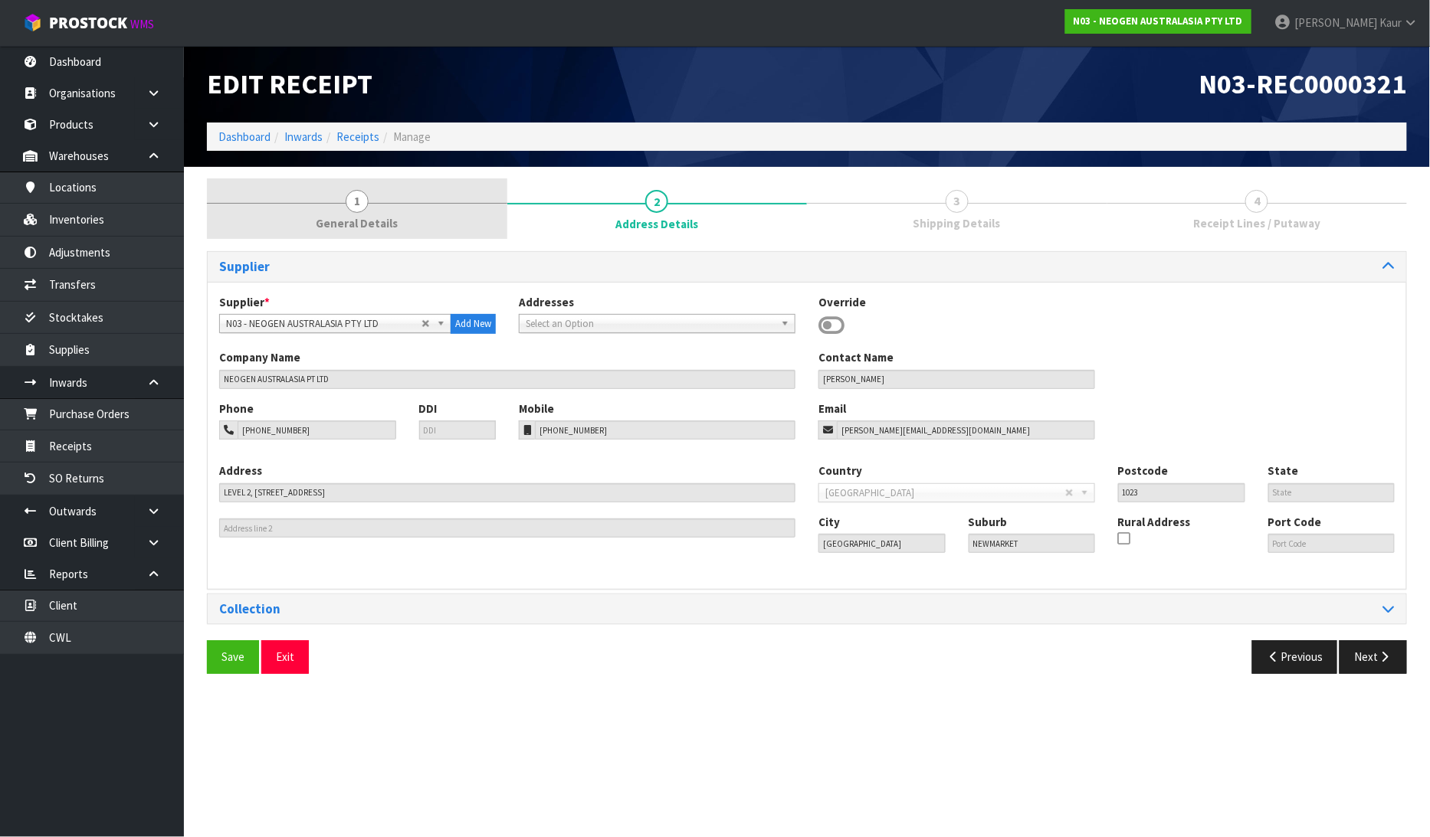
click at [348, 201] on span "1" at bounding box center [357, 201] width 23 height 23
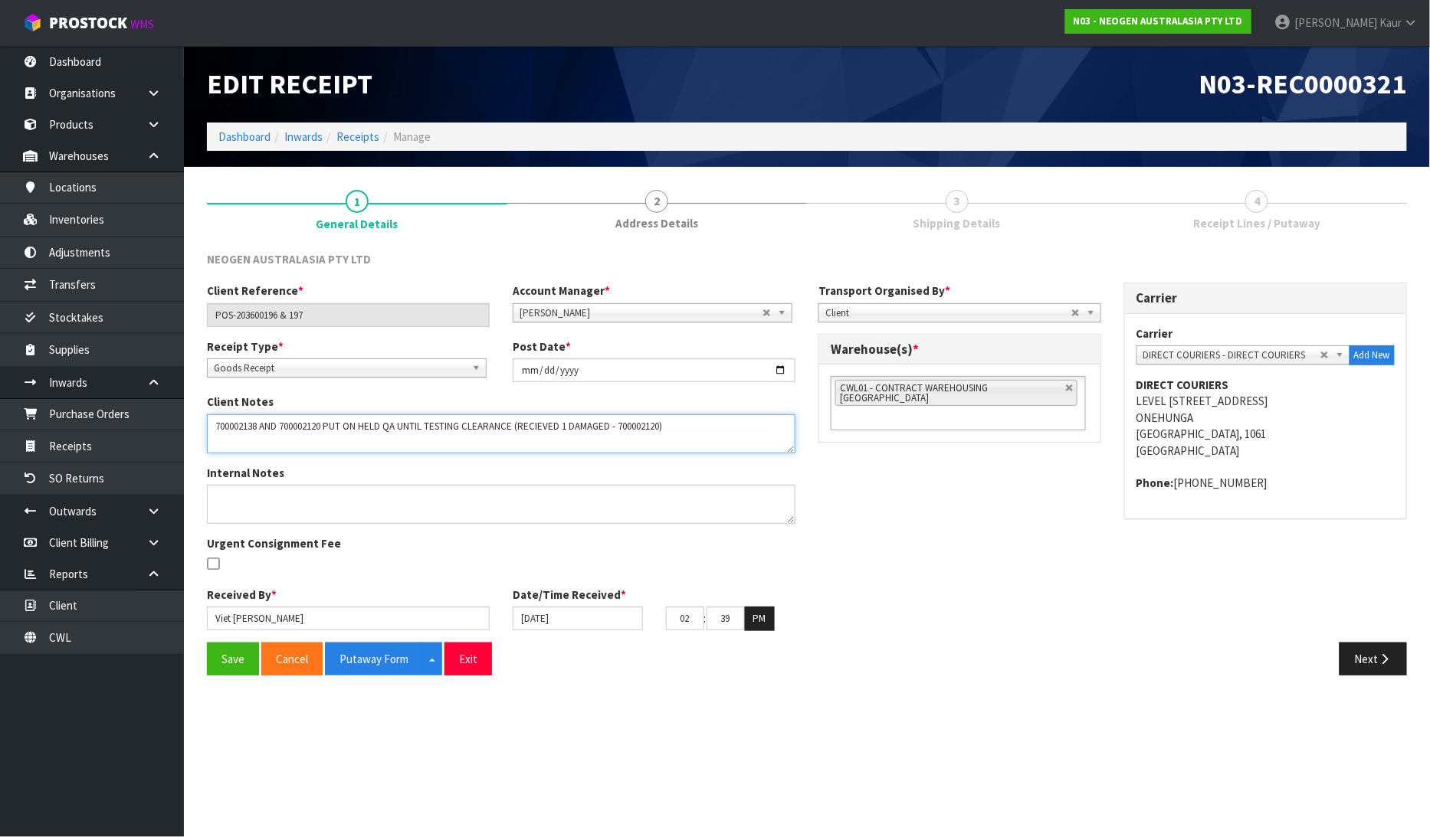
click at [684, 431] on textarea at bounding box center [501, 433] width 588 height 39
click at [680, 431] on textarea at bounding box center [501, 433] width 588 height 39
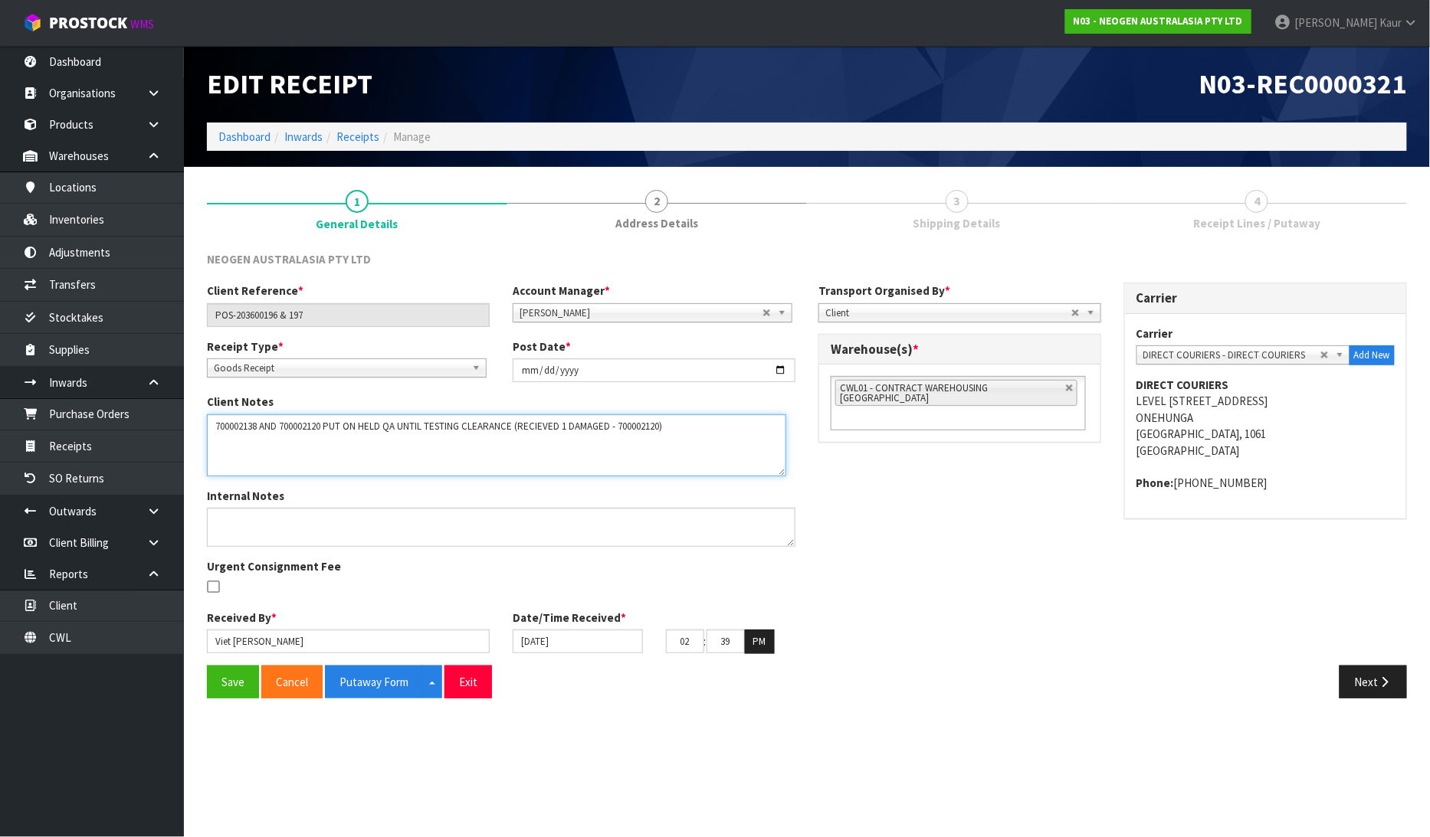
drag, startPoint x: 790, startPoint y: 451, endPoint x: 772, endPoint y: 516, distance: 68.4
click at [772, 477] on textarea at bounding box center [496, 445] width 579 height 62
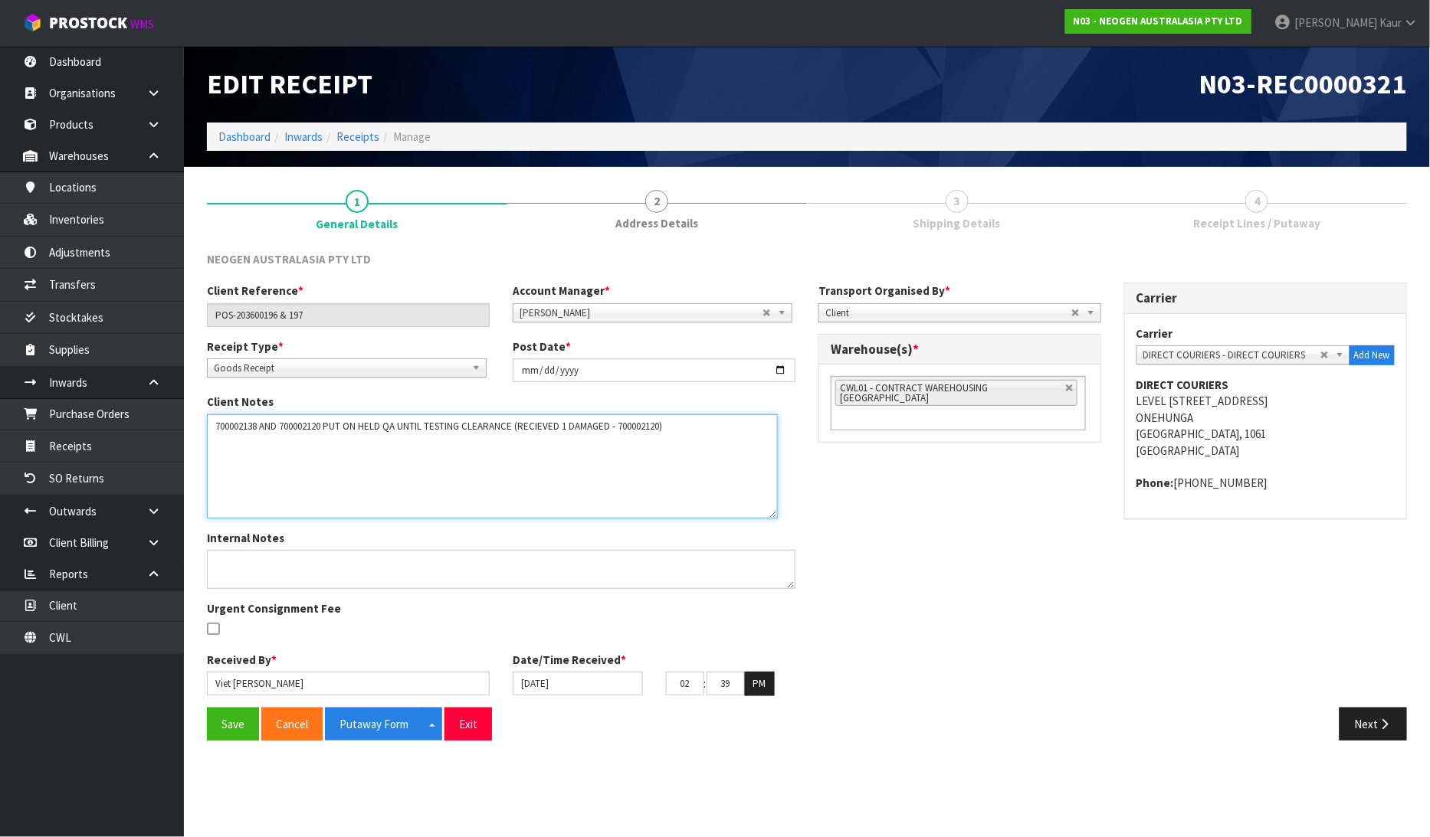
click at [238, 452] on textarea at bounding box center [492, 466] width 571 height 104
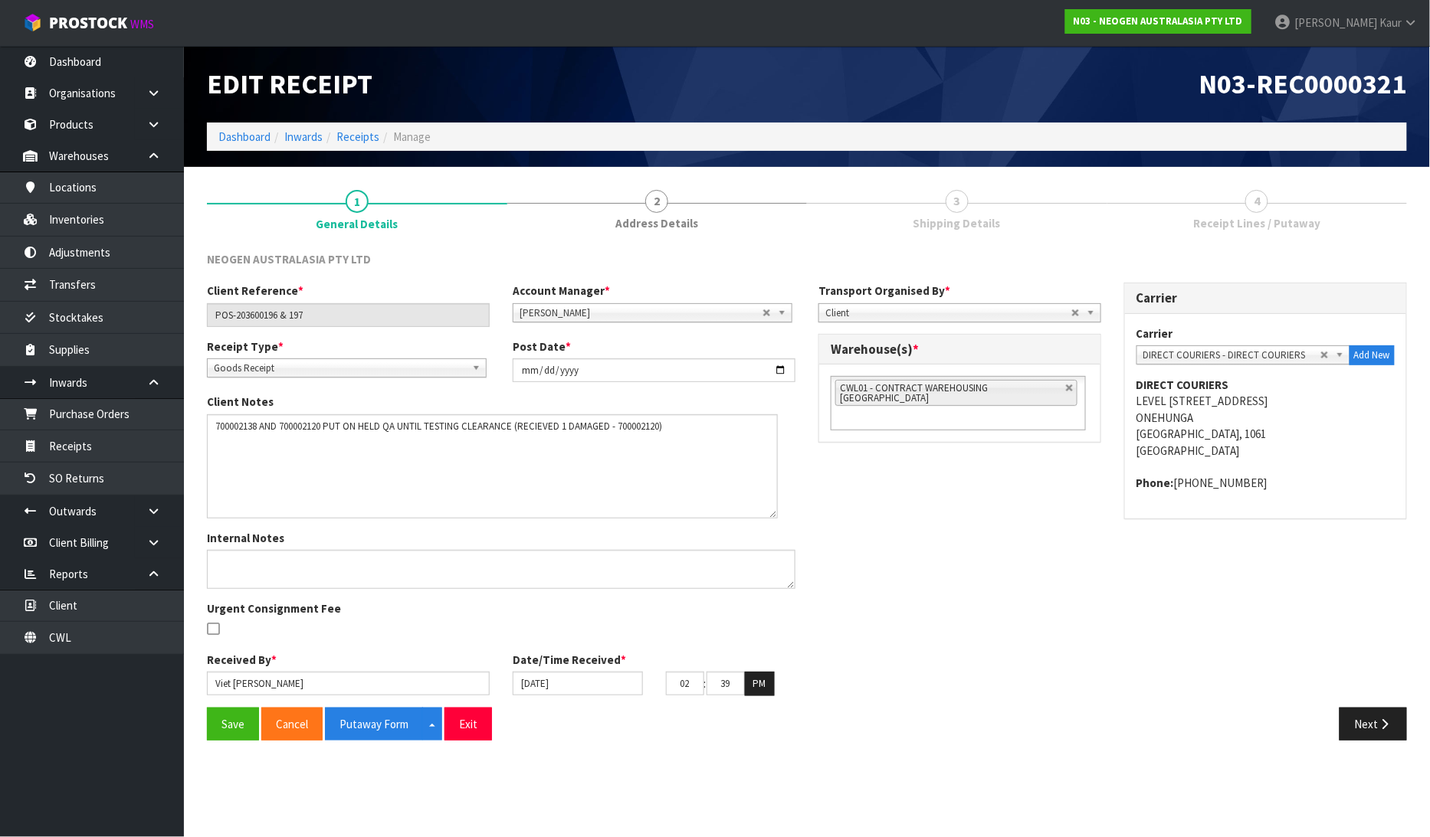
click at [204, 444] on div "Client Notes" at bounding box center [500, 456] width 611 height 124
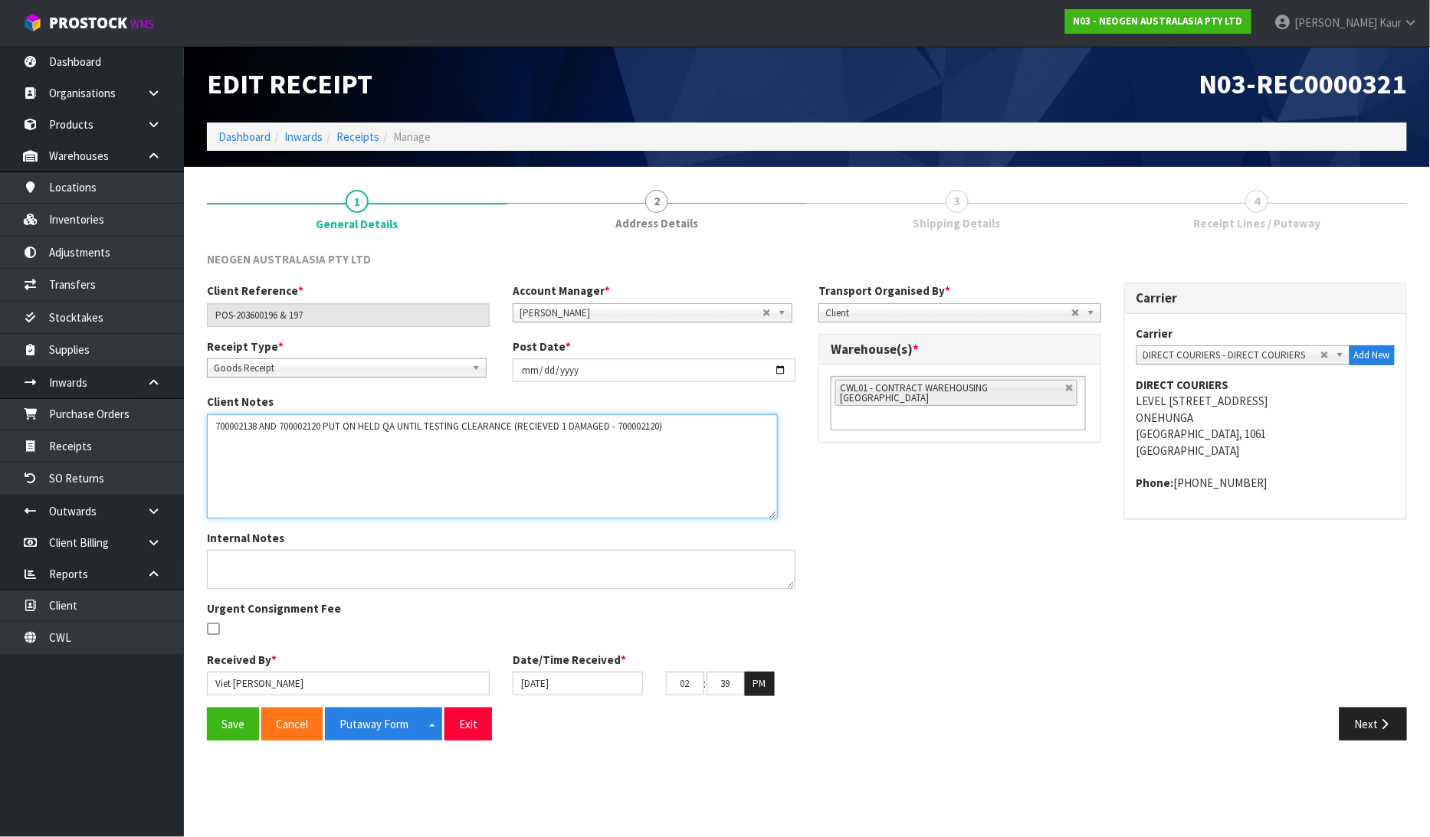
click at [227, 447] on textarea at bounding box center [492, 466] width 571 height 104
click at [517, 418] on textarea at bounding box center [492, 466] width 571 height 104
drag, startPoint x: 311, startPoint y: 440, endPoint x: 204, endPoint y: 435, distance: 107.4
click at [204, 435] on div "Client Notes" at bounding box center [500, 456] width 611 height 124
click at [286, 438] on textarea at bounding box center [492, 466] width 571 height 104
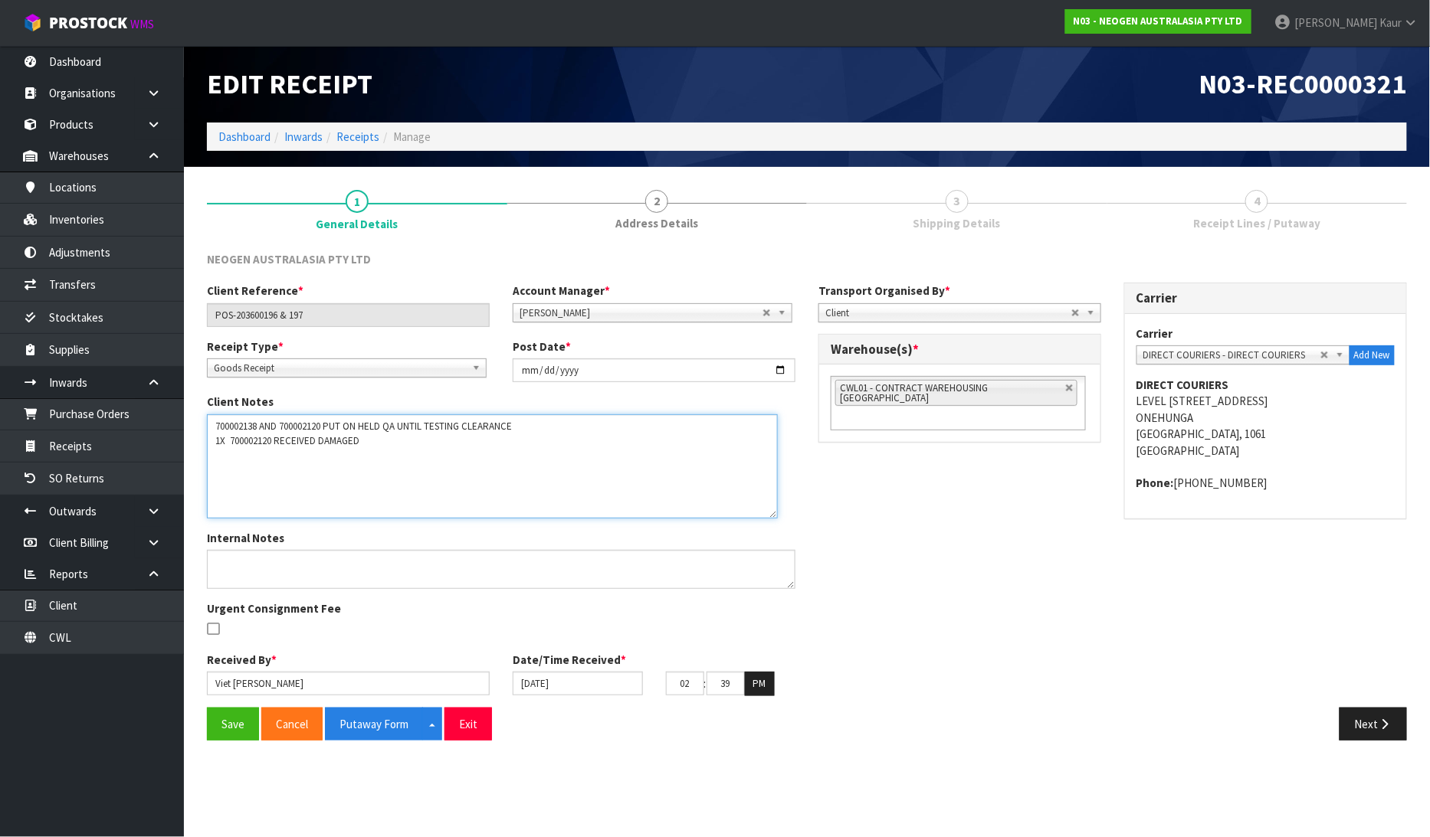
type textarea "700002138 AND 700002120 PUT ON HELD QA UNTIL TESTING CLEARANCE 1X 700002120 REC…"
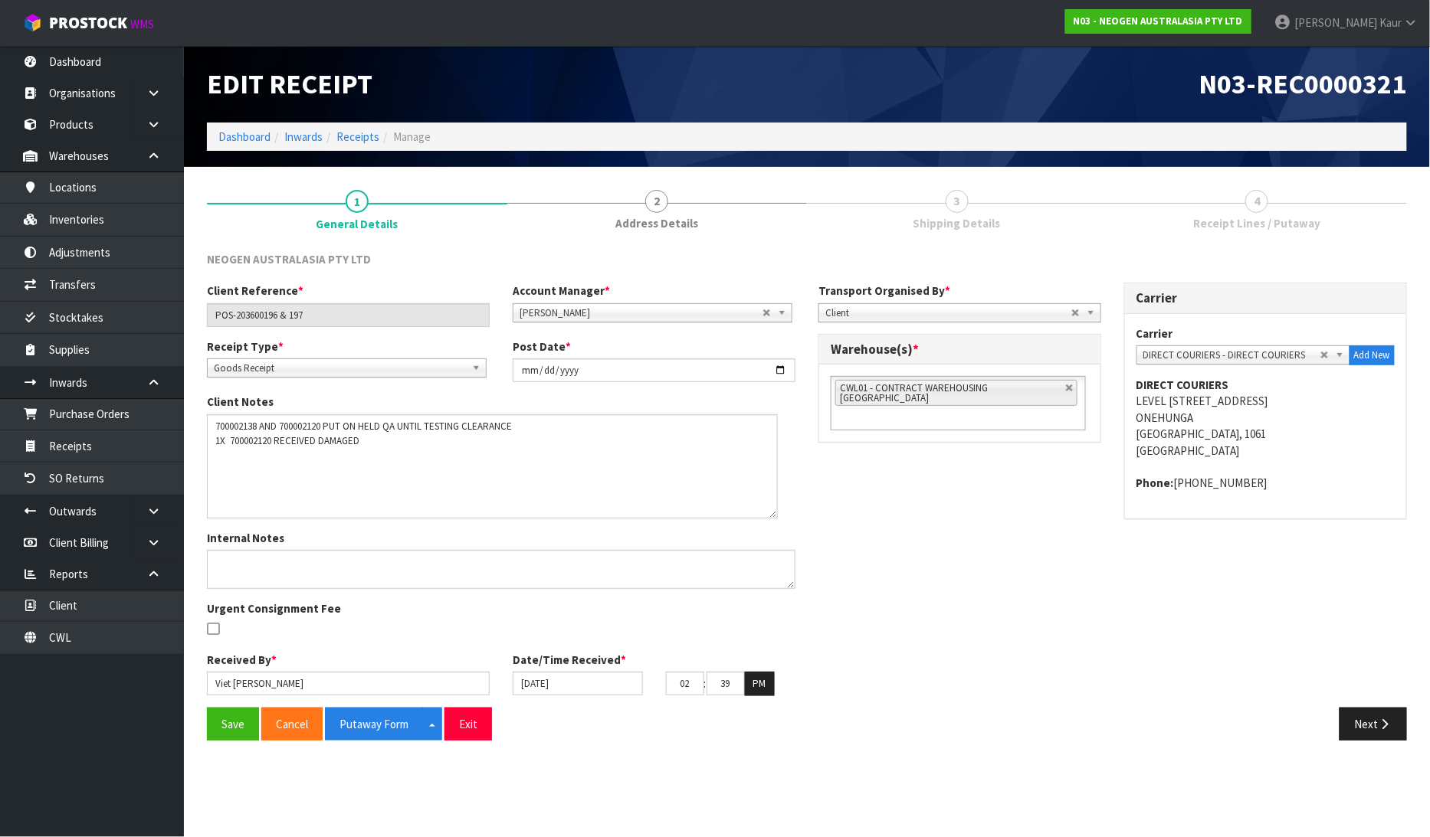
click at [1109, 622] on div "Client Reference * POS-203600196 & 197 Account Manager * [PERSON_NAME] [PERSON_…" at bounding box center [806, 495] width 1223 height 424
click at [1354, 726] on button "Next" at bounding box center [1372, 724] width 67 height 33
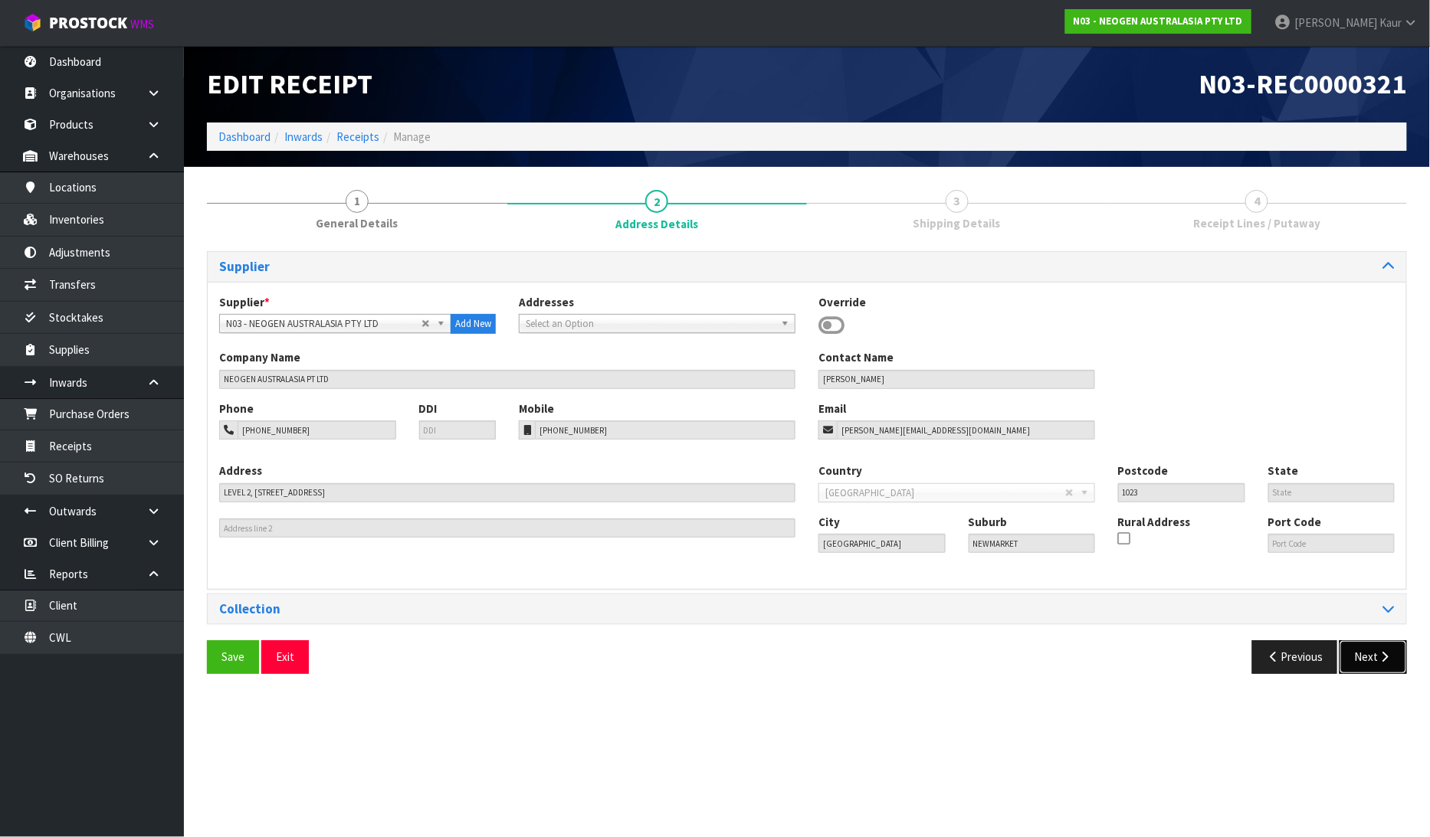
click at [1375, 667] on button "Next" at bounding box center [1372, 657] width 67 height 33
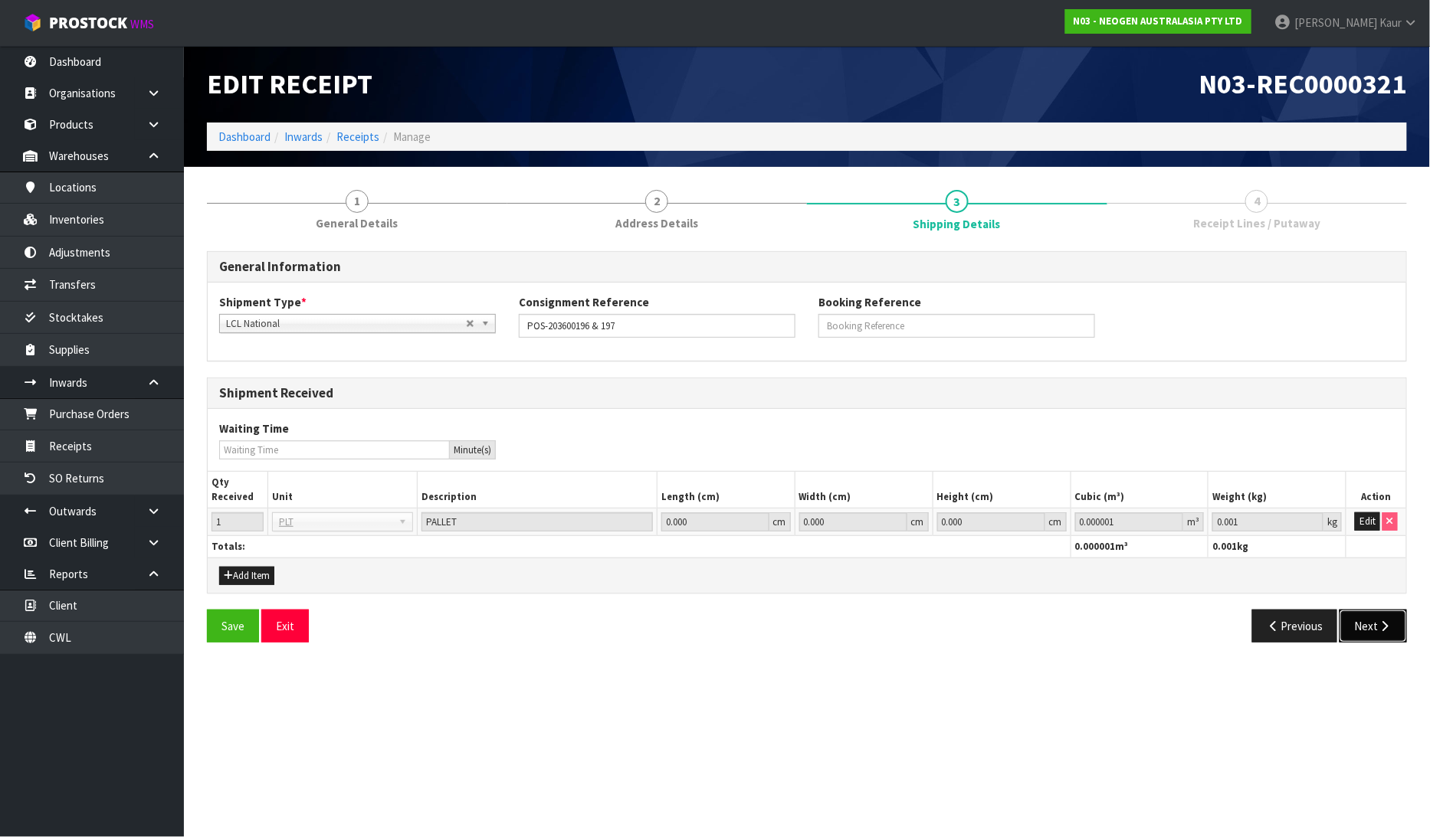
click at [1382, 634] on button "Next" at bounding box center [1372, 626] width 67 height 33
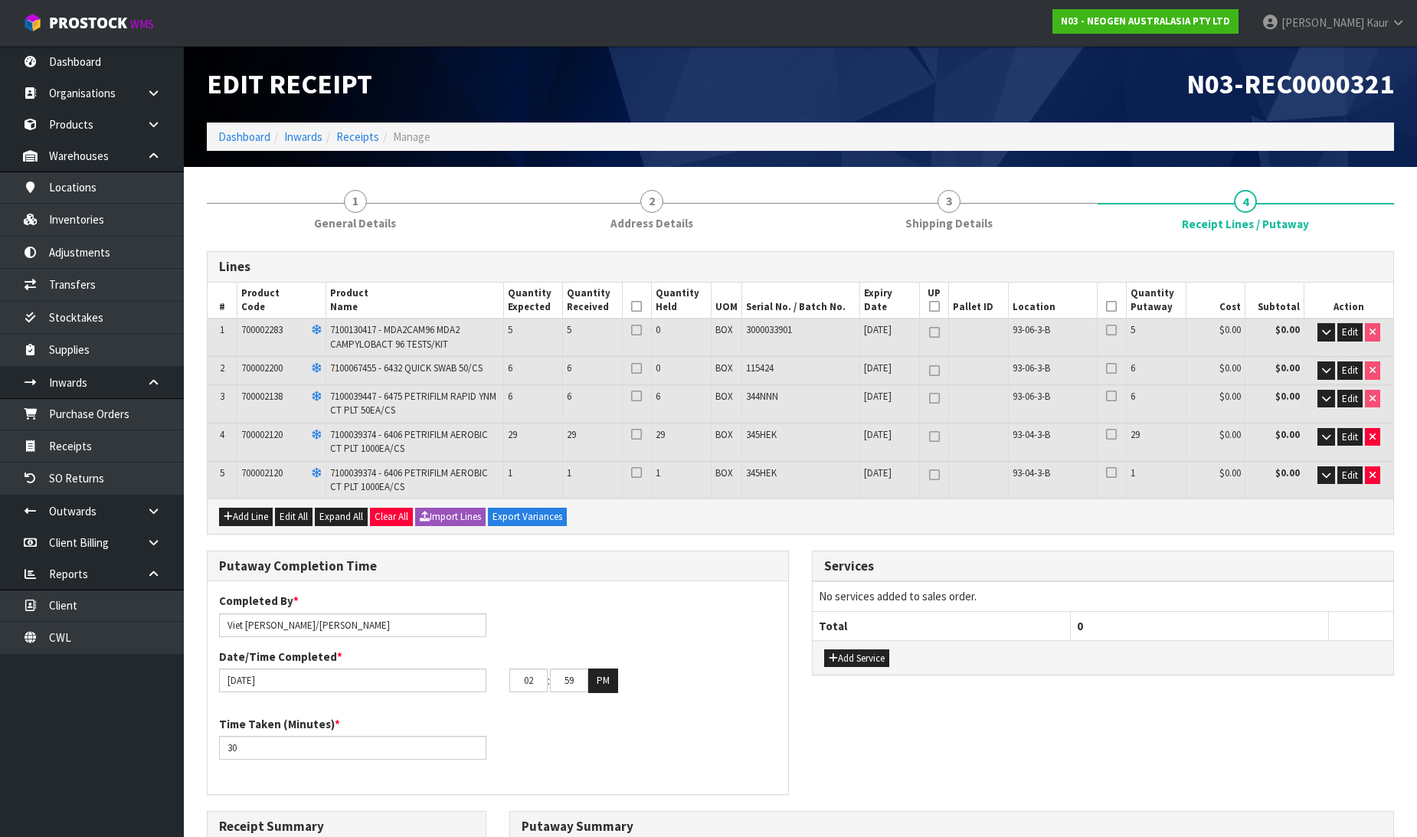
click at [637, 307] on icon at bounding box center [636, 306] width 11 height 1
click at [1112, 306] on icon at bounding box center [1111, 306] width 11 height 1
click at [1347, 473] on span "Edit" at bounding box center [1350, 475] width 16 height 13
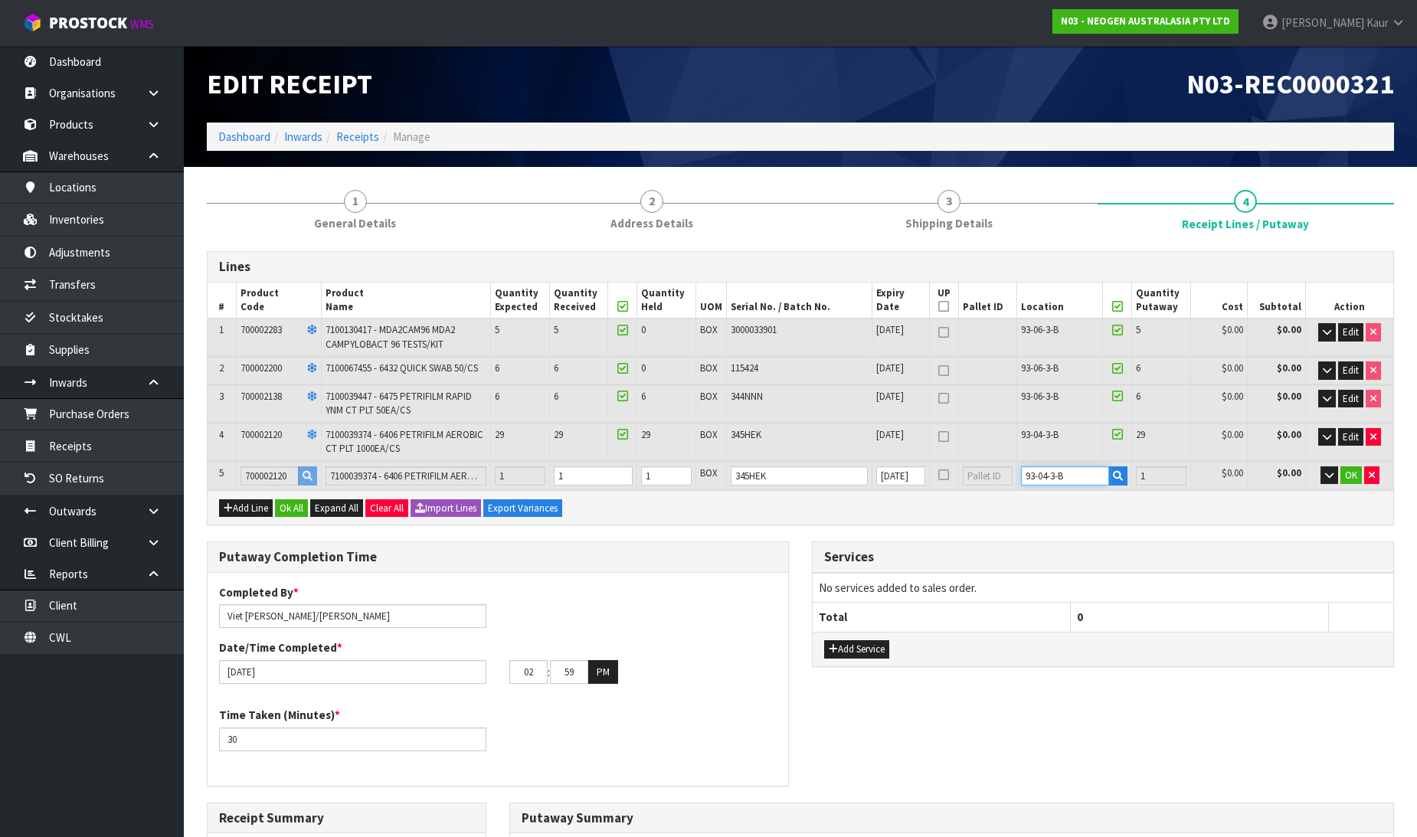
click at [994, 472] on tr "5 700002120 7100039374 - 6406 PETRIFILM AEROBIC CT PLT 1000EA/CS 1 1 1 BOX 345H…" at bounding box center [801, 476] width 1186 height 28
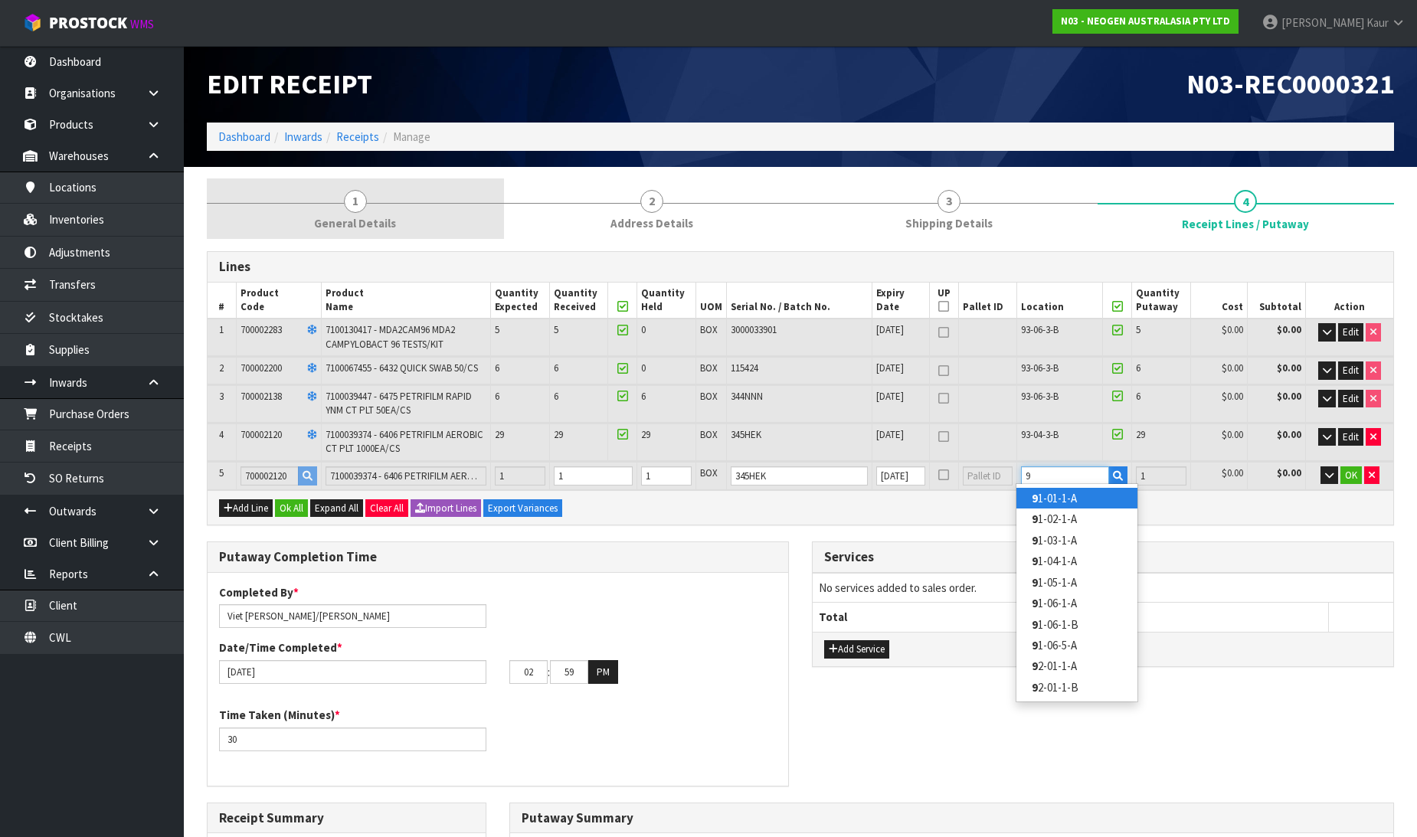
type input "9"
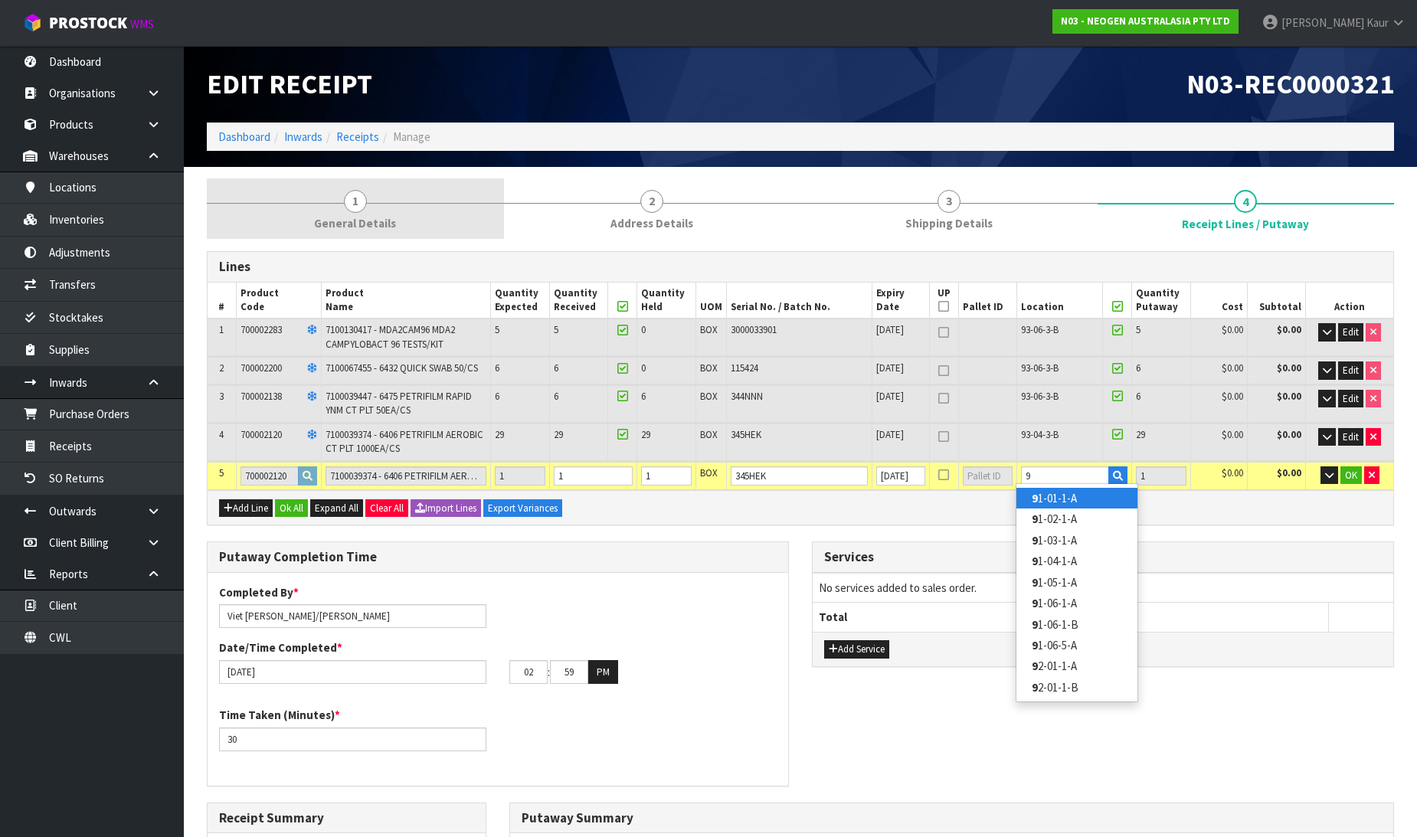
type input "46"
type input "0"
click at [330, 208] on link "1 General Details" at bounding box center [355, 209] width 297 height 61
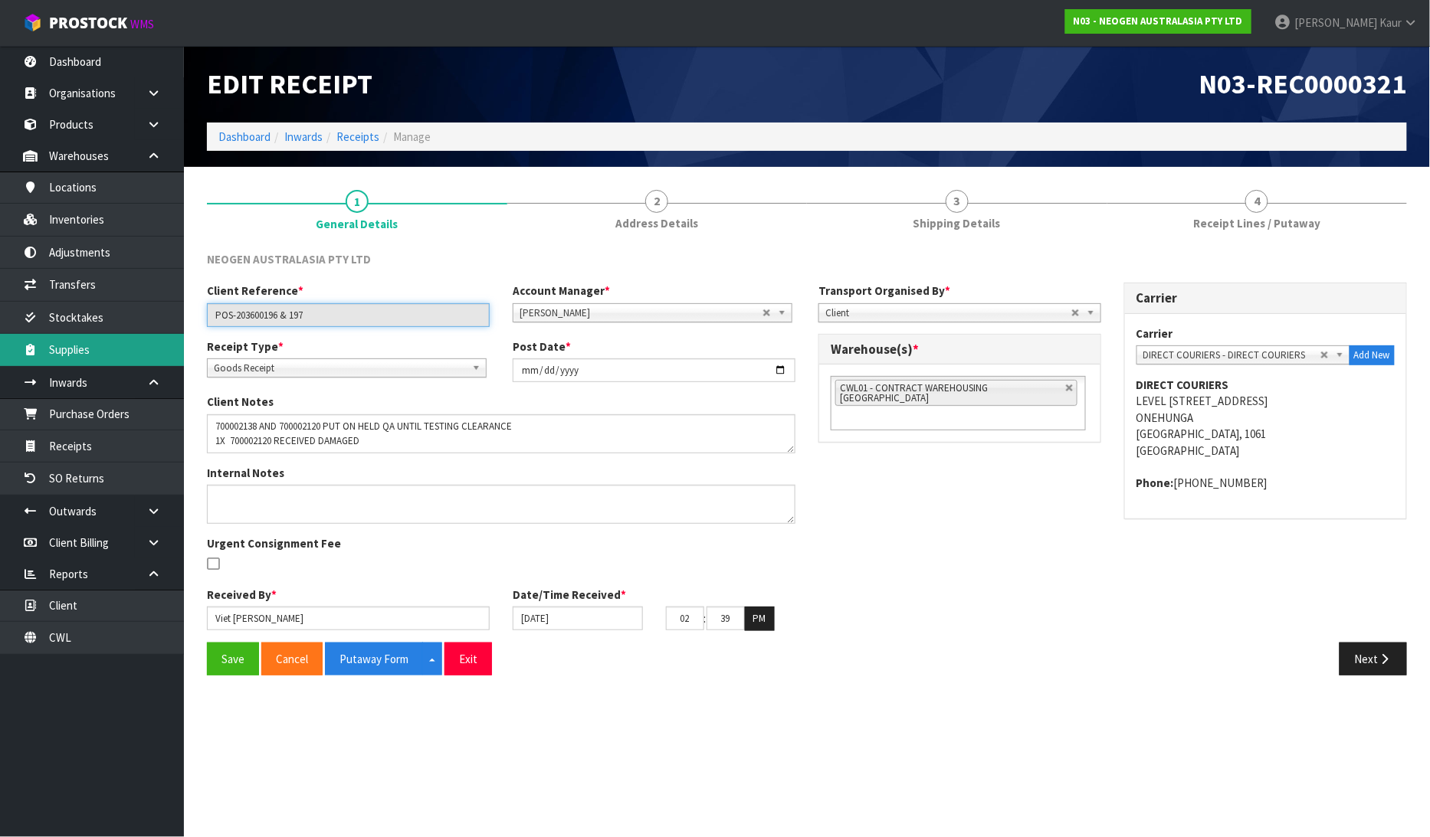
drag, startPoint x: 349, startPoint y: 307, endPoint x: 169, endPoint y: 346, distance: 184.2
click at [165, 342] on body "Toggle navigation ProStock WMS N03 - NEOGEN AUSTRALASIA PTY LTD [PERSON_NAME] L…" at bounding box center [715, 418] width 1430 height 837
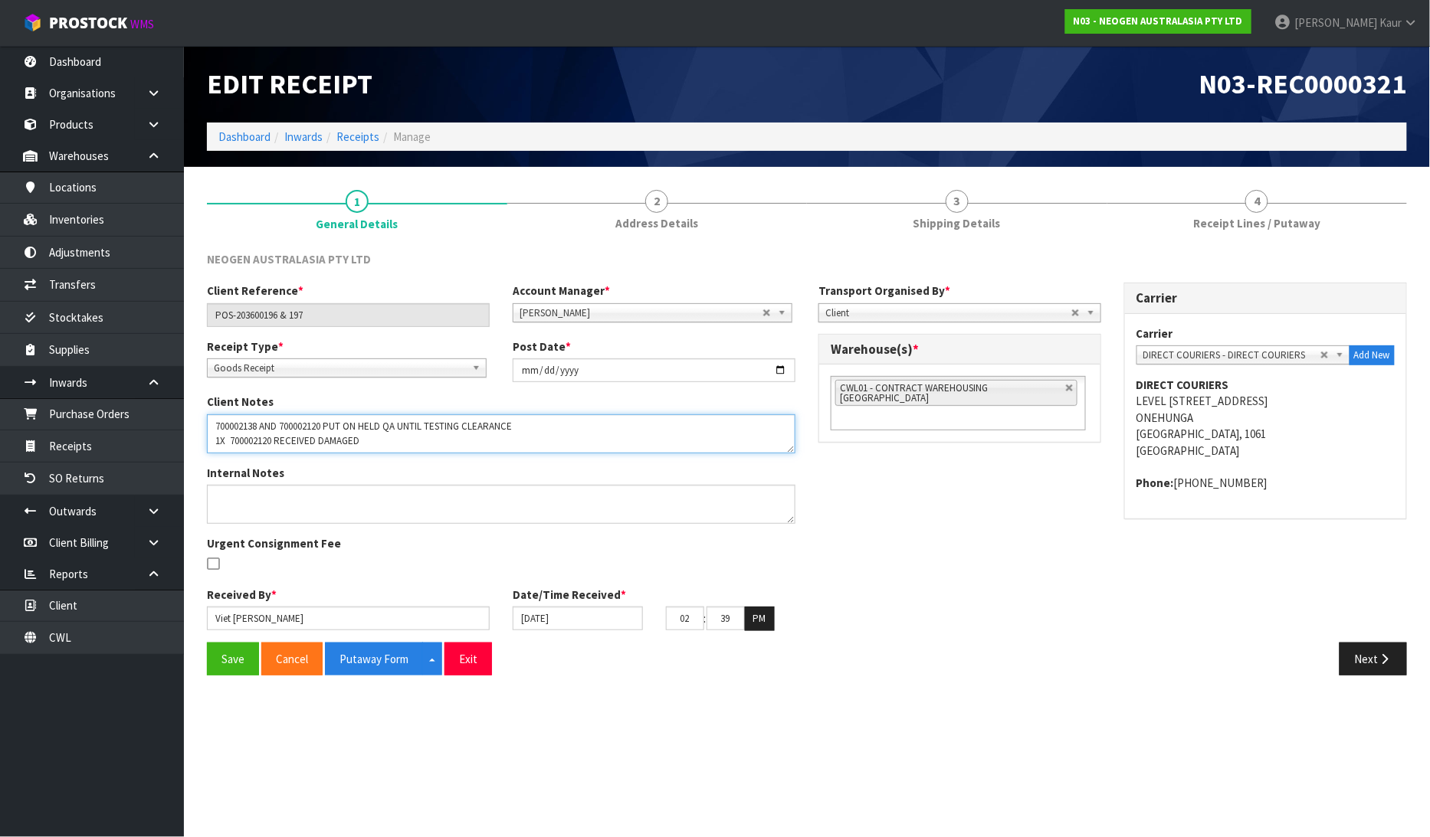
drag, startPoint x: 374, startPoint y: 442, endPoint x: 196, endPoint y: 453, distance: 178.1
click at [196, 453] on div "Client Notes" at bounding box center [500, 429] width 611 height 70
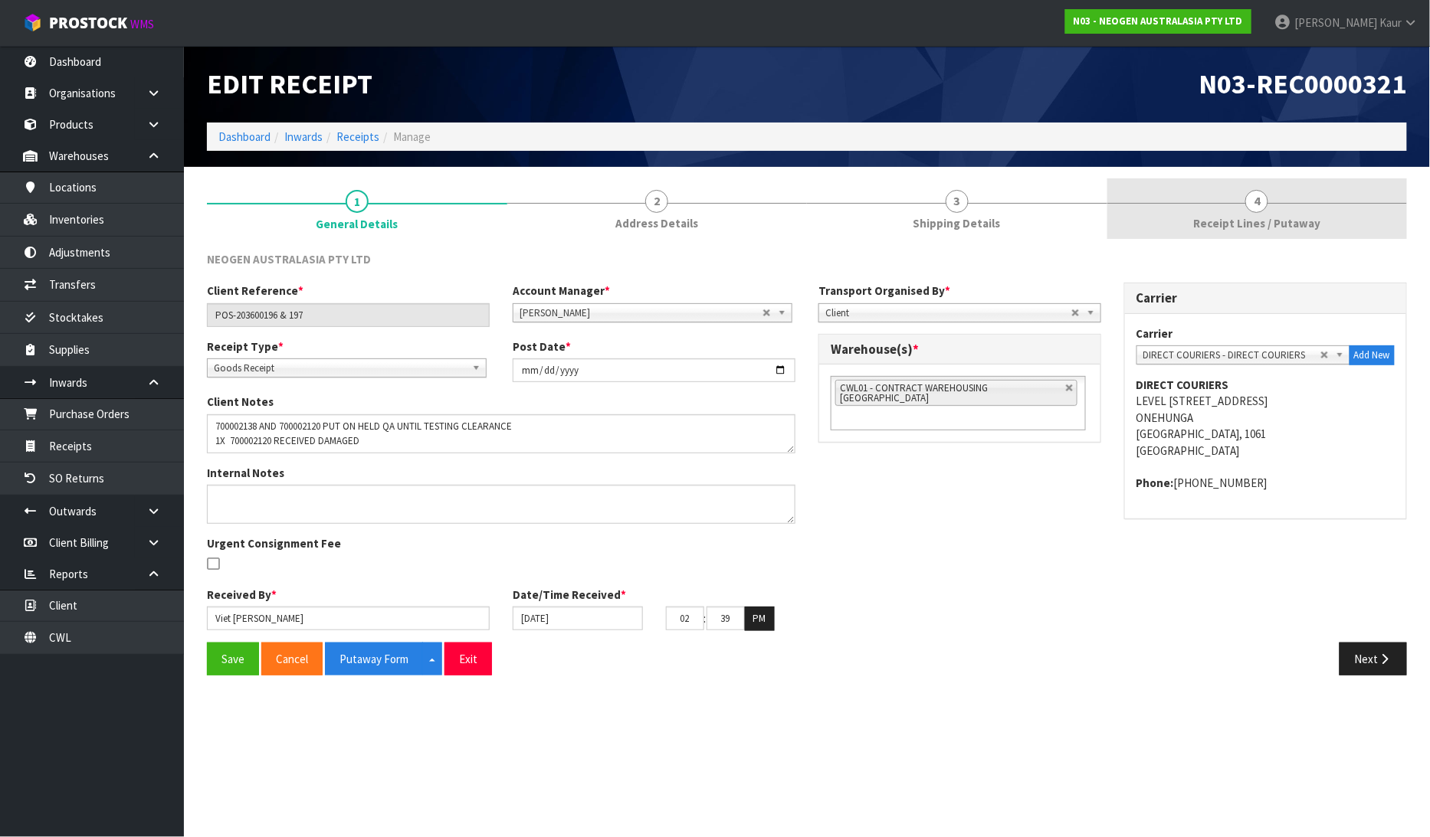
click at [1283, 195] on link "4 Receipt Lines / Putaway" at bounding box center [1257, 209] width 300 height 61
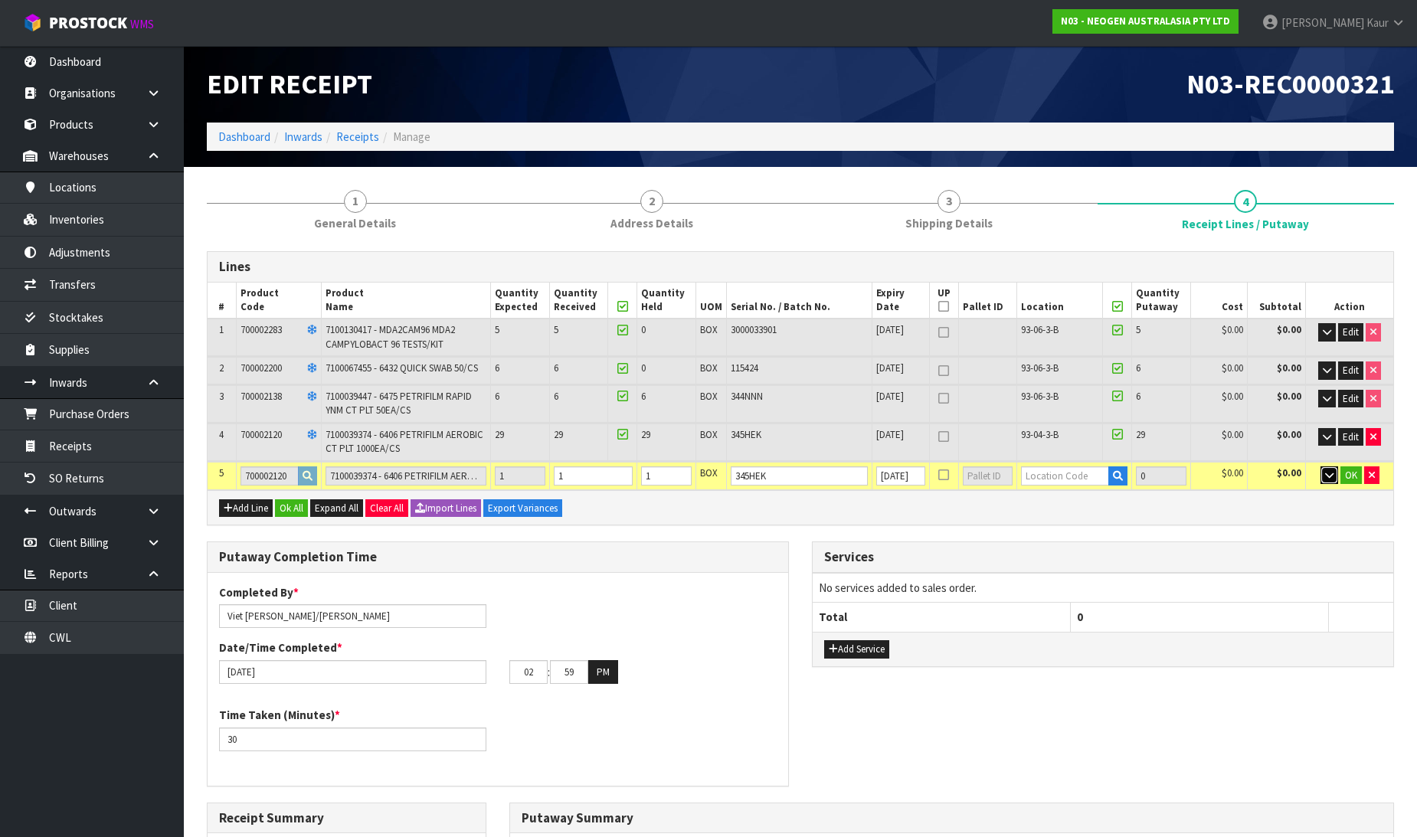
click at [1329, 477] on icon "button" at bounding box center [1329, 475] width 8 height 10
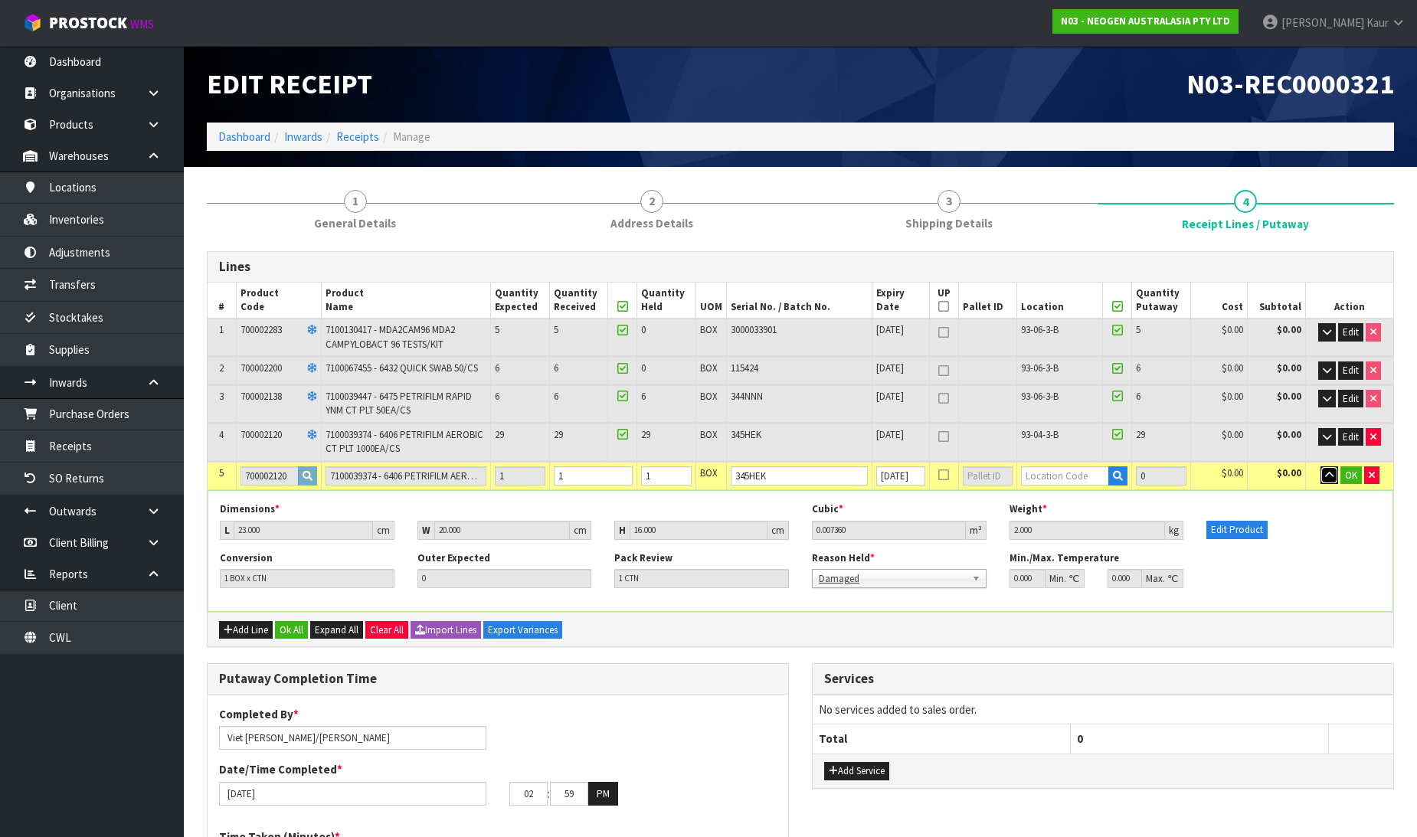
click at [1329, 477] on icon "button" at bounding box center [1329, 475] width 8 height 10
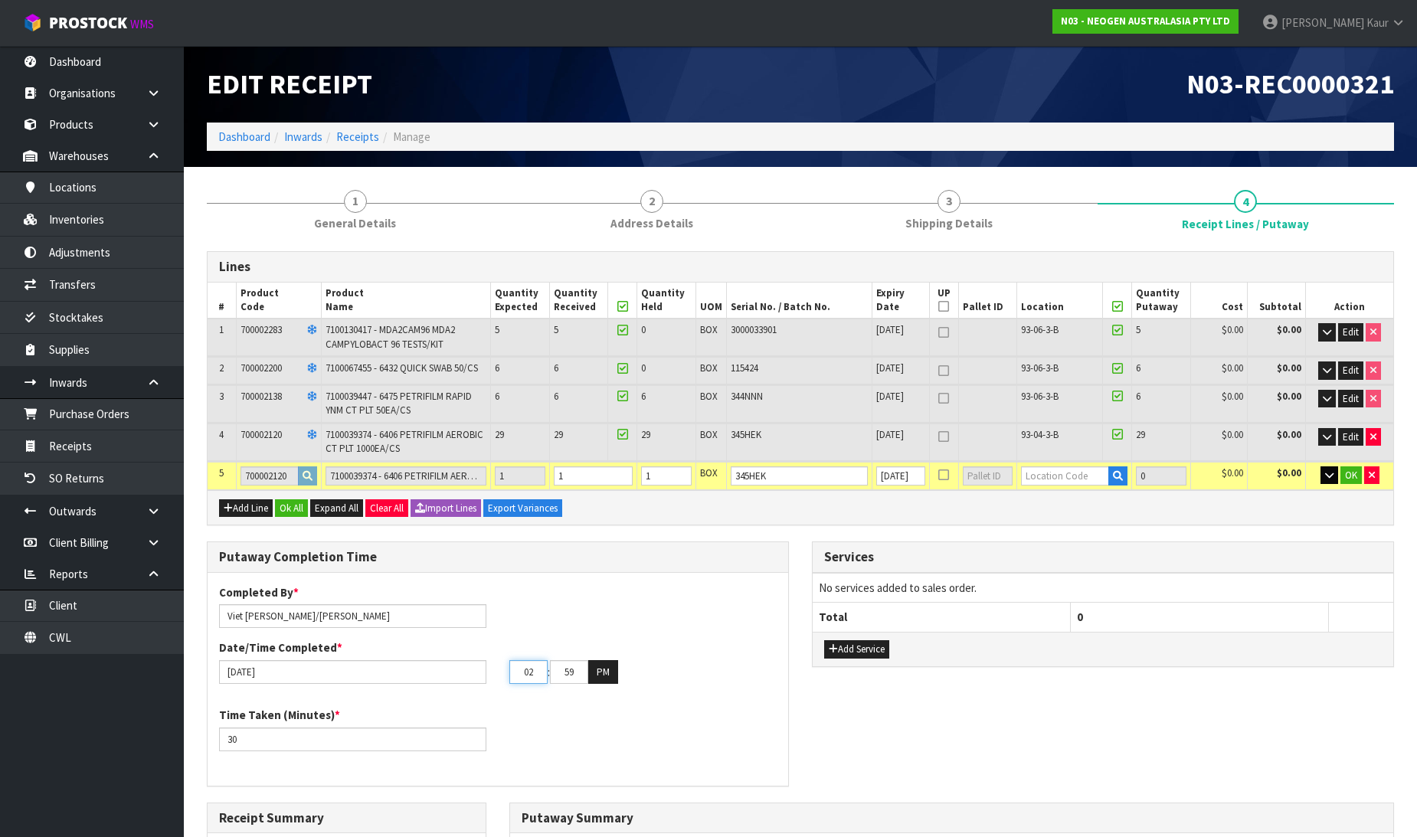
drag, startPoint x: 540, startPoint y: 670, endPoint x: 493, endPoint y: 663, distance: 48.0
click at [493, 663] on div "[DATE] 02 : 59 : 00 PM" at bounding box center [498, 672] width 581 height 25
type input "05"
drag, startPoint x: 555, startPoint y: 664, endPoint x: 545, endPoint y: 664, distance: 10.0
click at [545, 664] on tr "05 : 59 : 00 PM" at bounding box center [563, 672] width 109 height 25
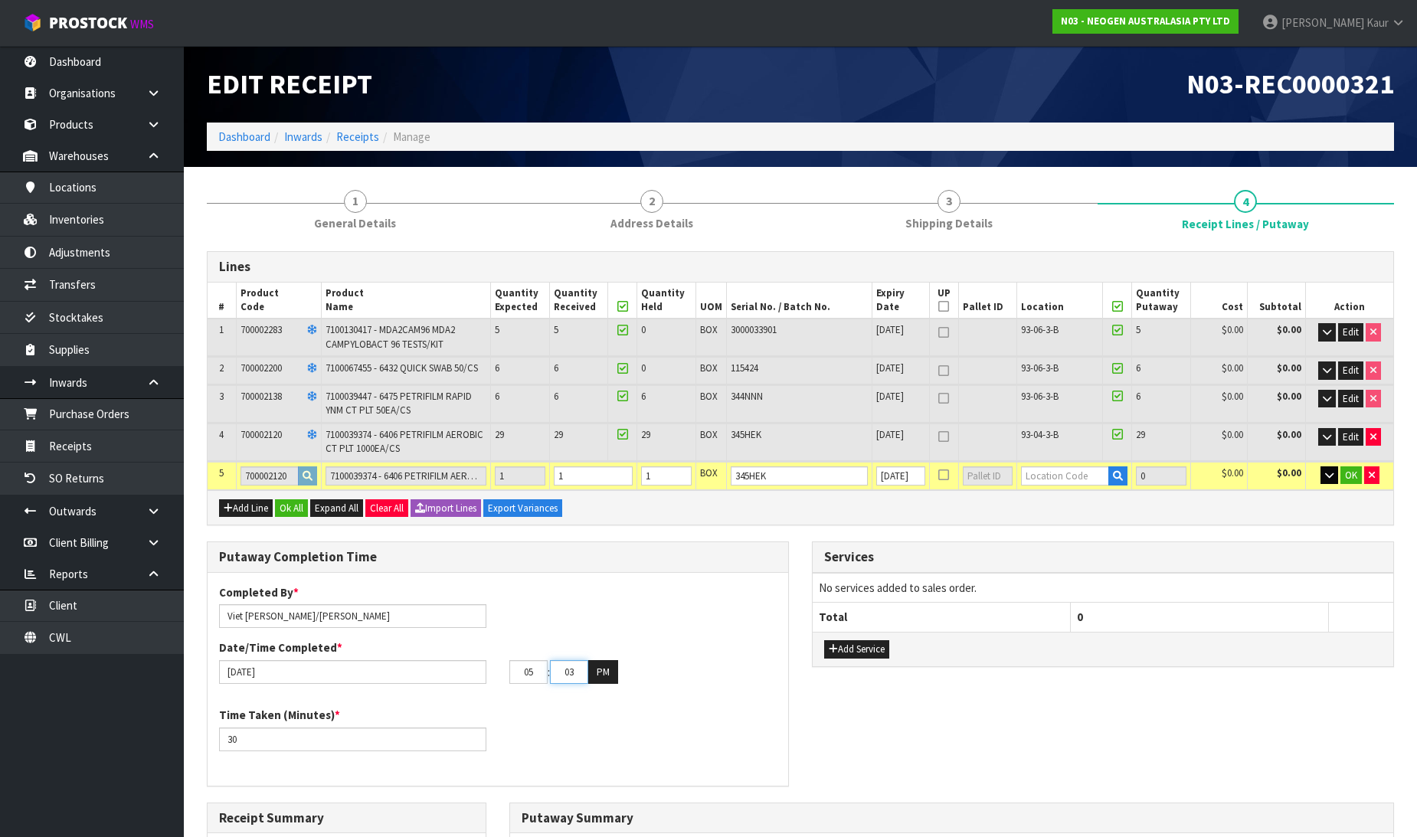
type input "03"
click at [610, 696] on div "Completed By * Viet [PERSON_NAME]/[PERSON_NAME] Date/Time Completed * [DATE] 05…" at bounding box center [498, 680] width 581 height 190
click at [1024, 471] on input "text" at bounding box center [1065, 476] width 88 height 19
type input "93-05-5"
click at [1047, 518] on strong "93-05-5" at bounding box center [1052, 519] width 40 height 15
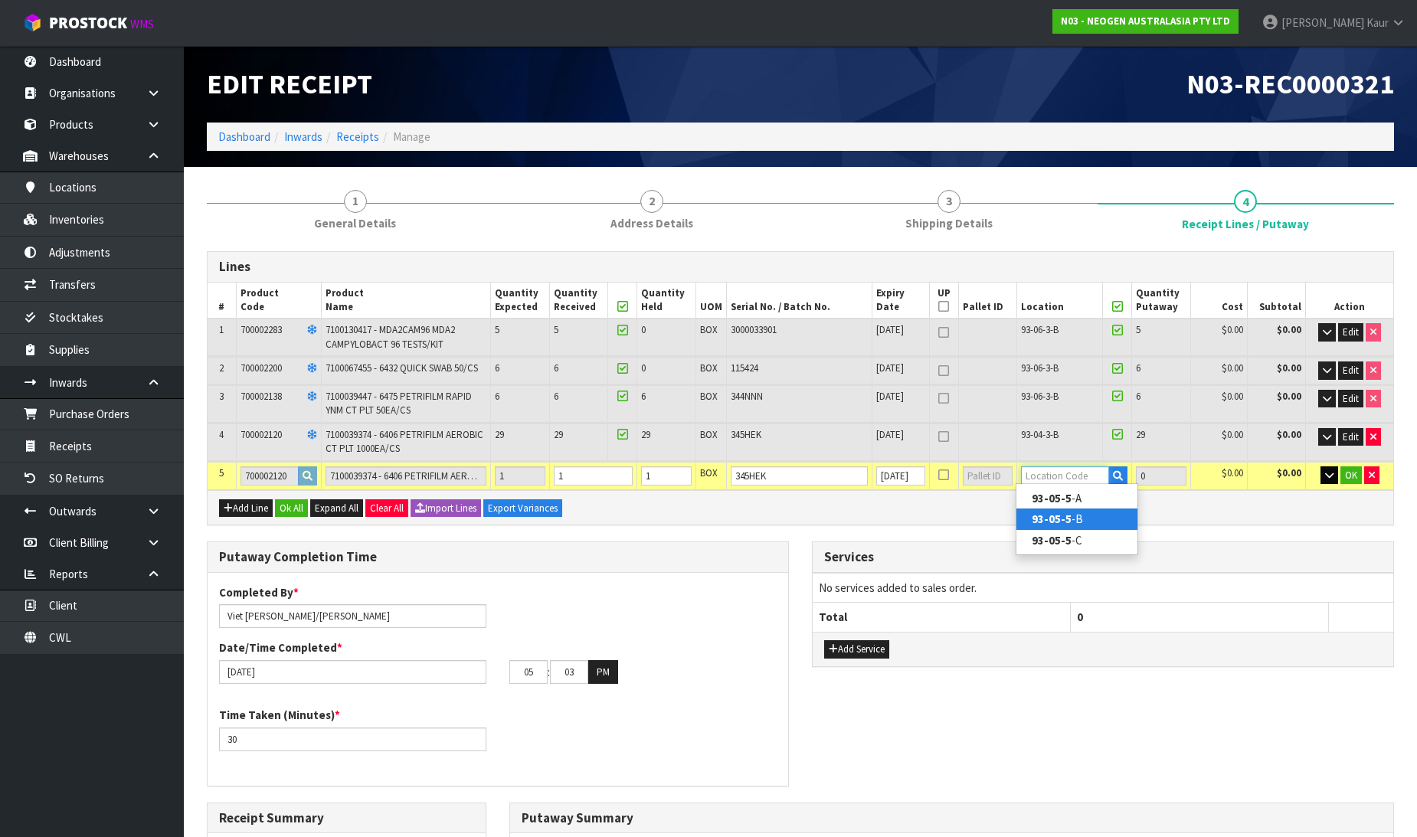
type input "93-05-5-B"
type input "1"
type input "47"
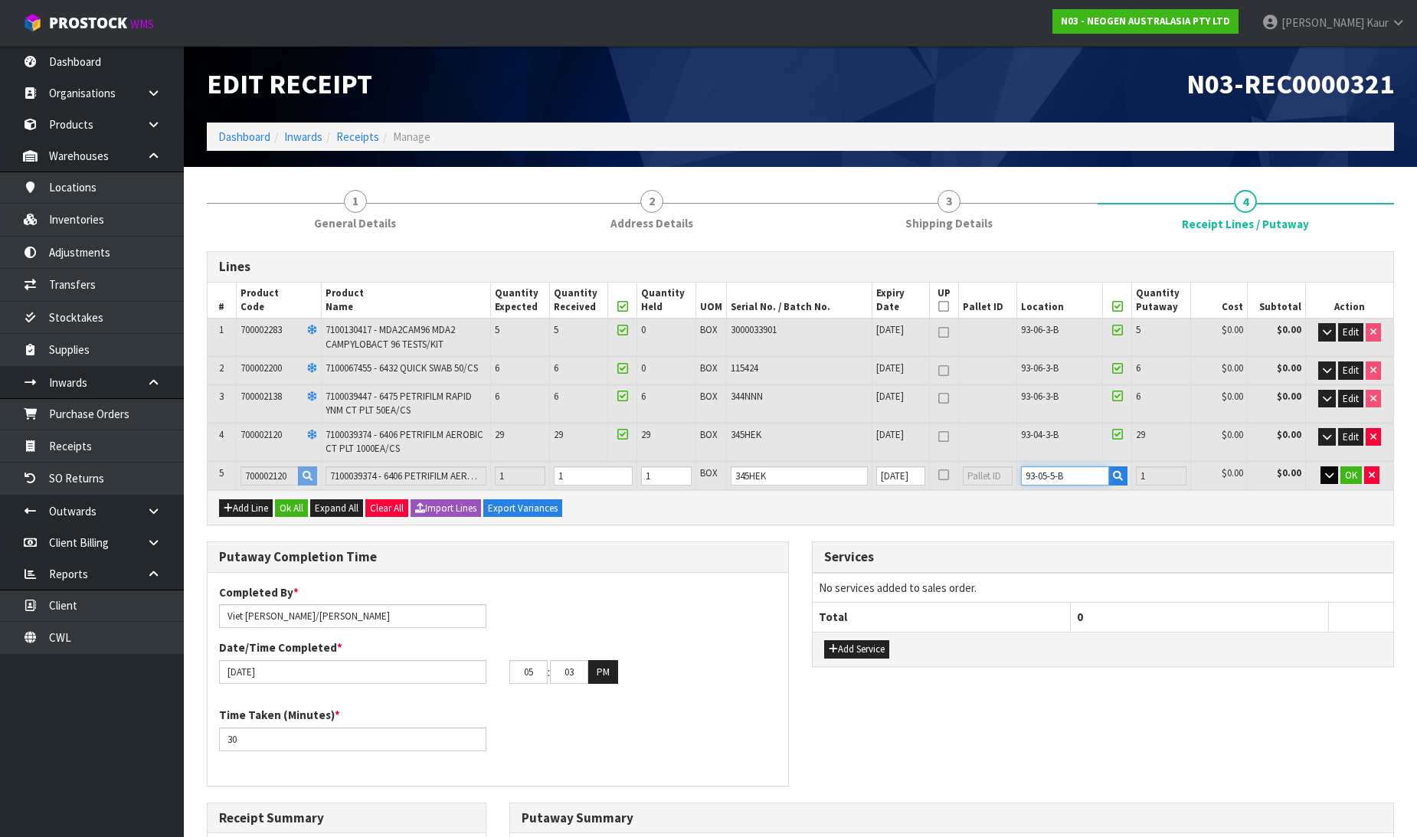
click at [1051, 470] on input "93-05-5-B" at bounding box center [1065, 476] width 88 height 19
click at [1073, 479] on input "93-05-5-B" at bounding box center [1065, 476] width 88 height 19
type input "93-05-5-A"
click at [1360, 471] on button "OK" at bounding box center [1351, 476] width 21 height 18
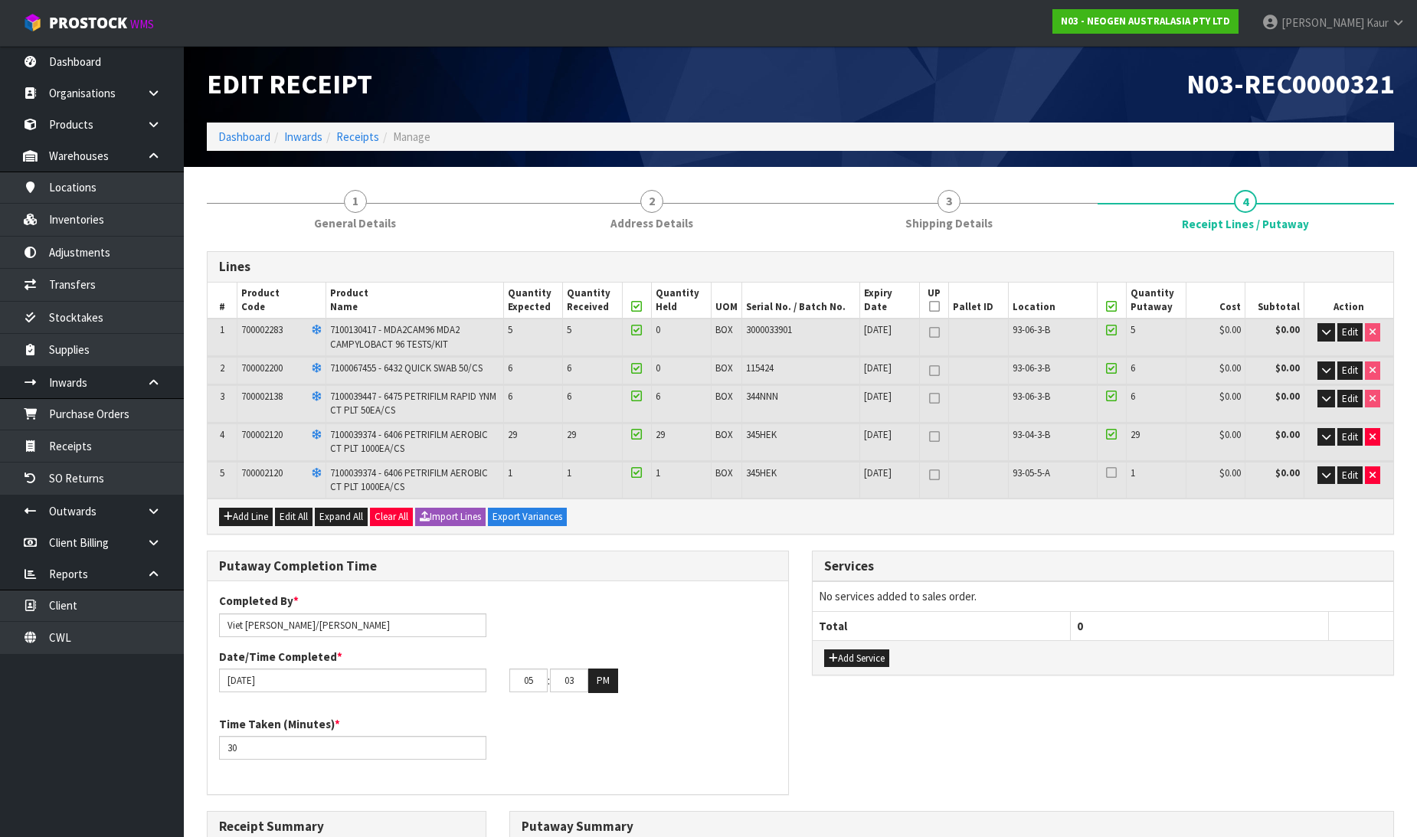
click at [1113, 306] on icon at bounding box center [1111, 306] width 11 height 1
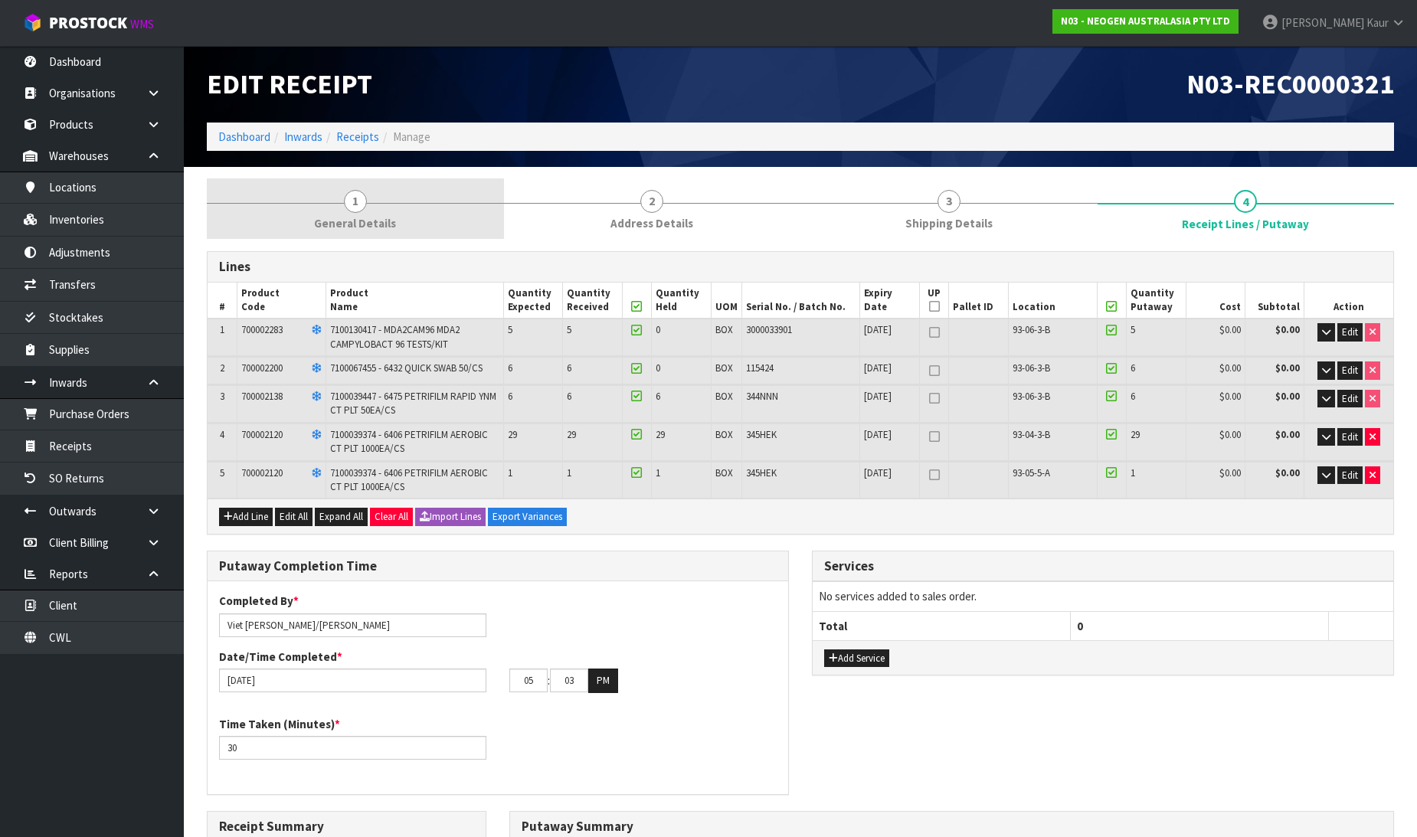
click at [374, 209] on link "1 General Details" at bounding box center [355, 209] width 297 height 61
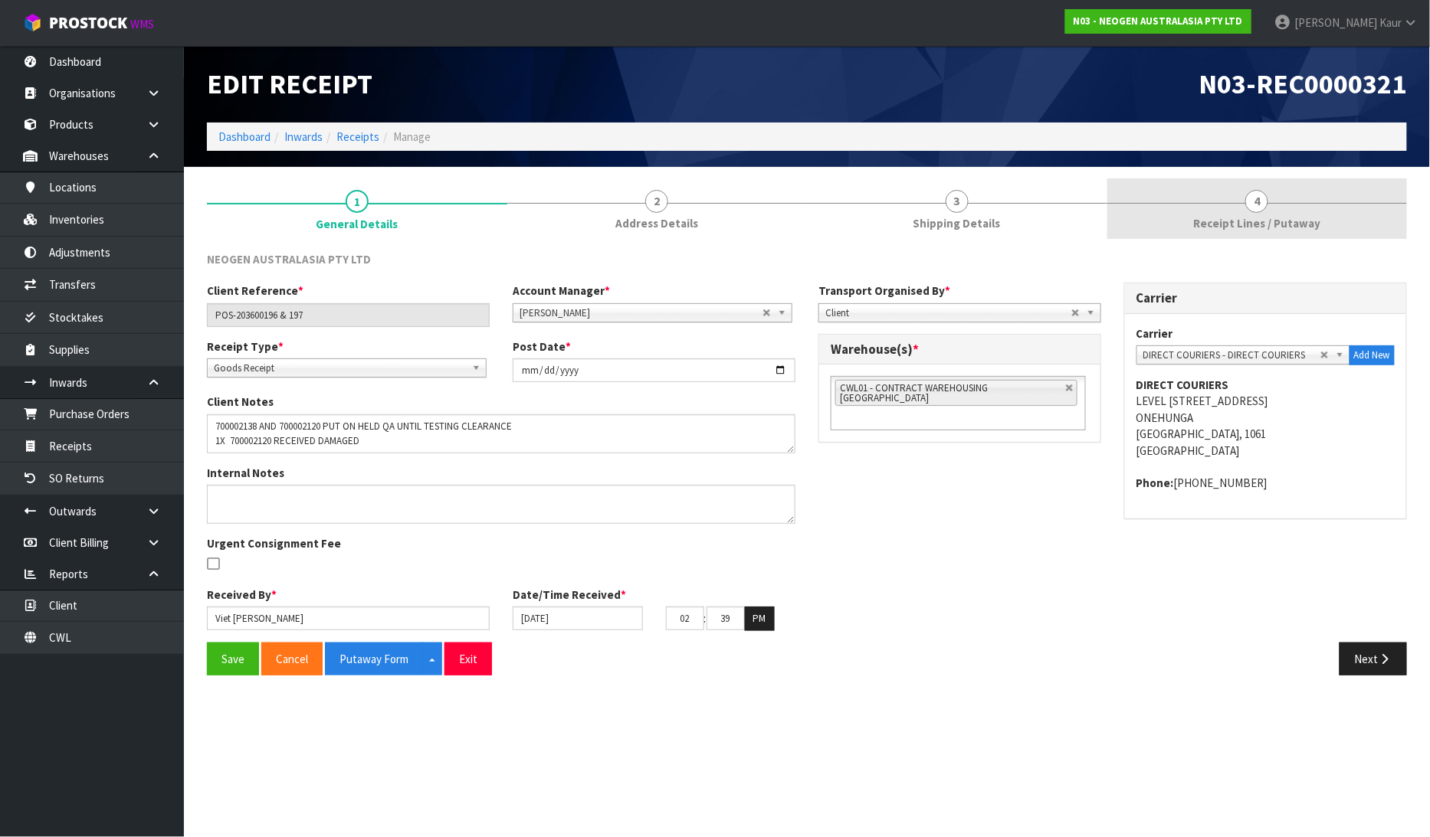
click at [1205, 223] on span "Receipt Lines / Putaway" at bounding box center [1256, 223] width 127 height 16
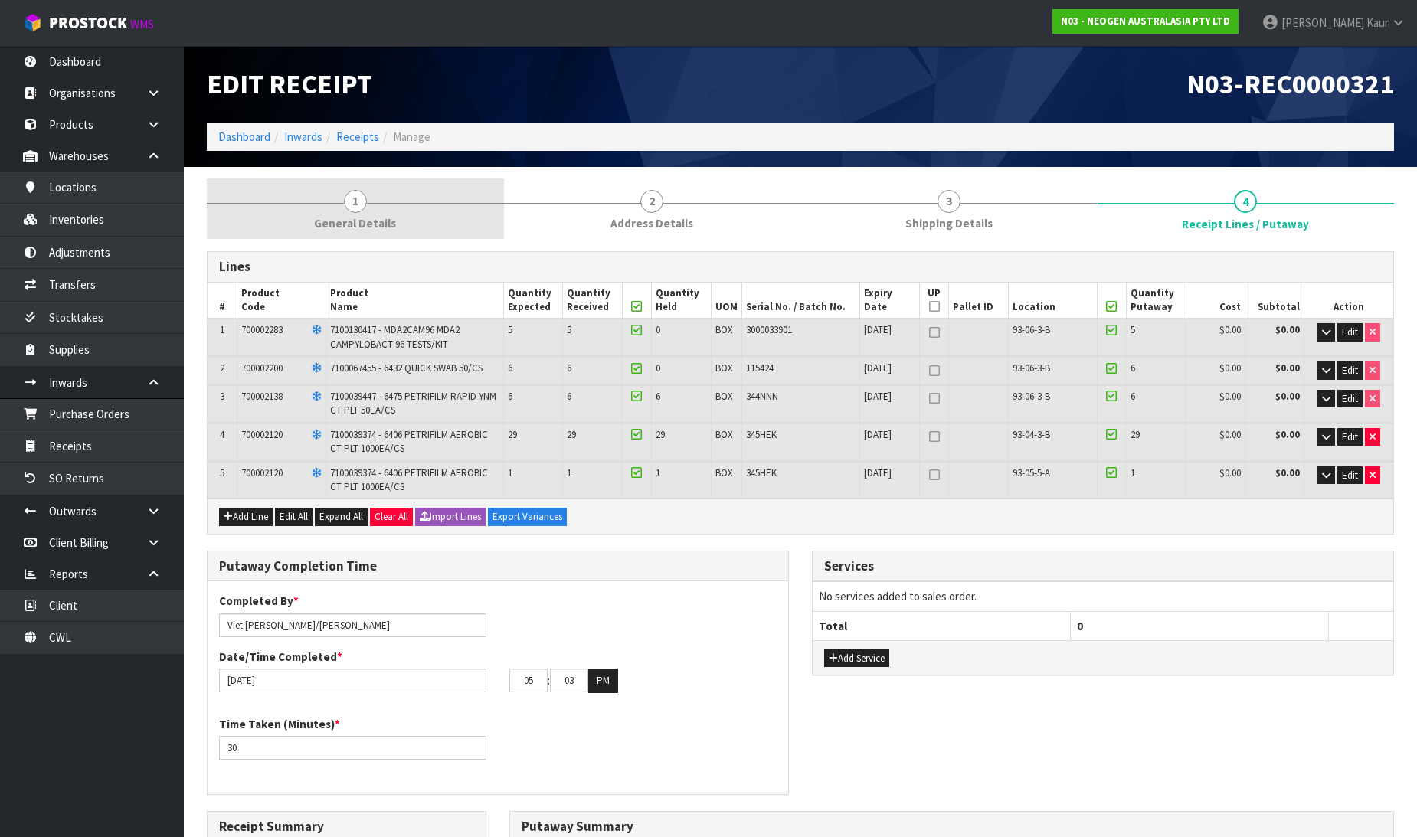
click at [362, 202] on span "1" at bounding box center [355, 201] width 23 height 23
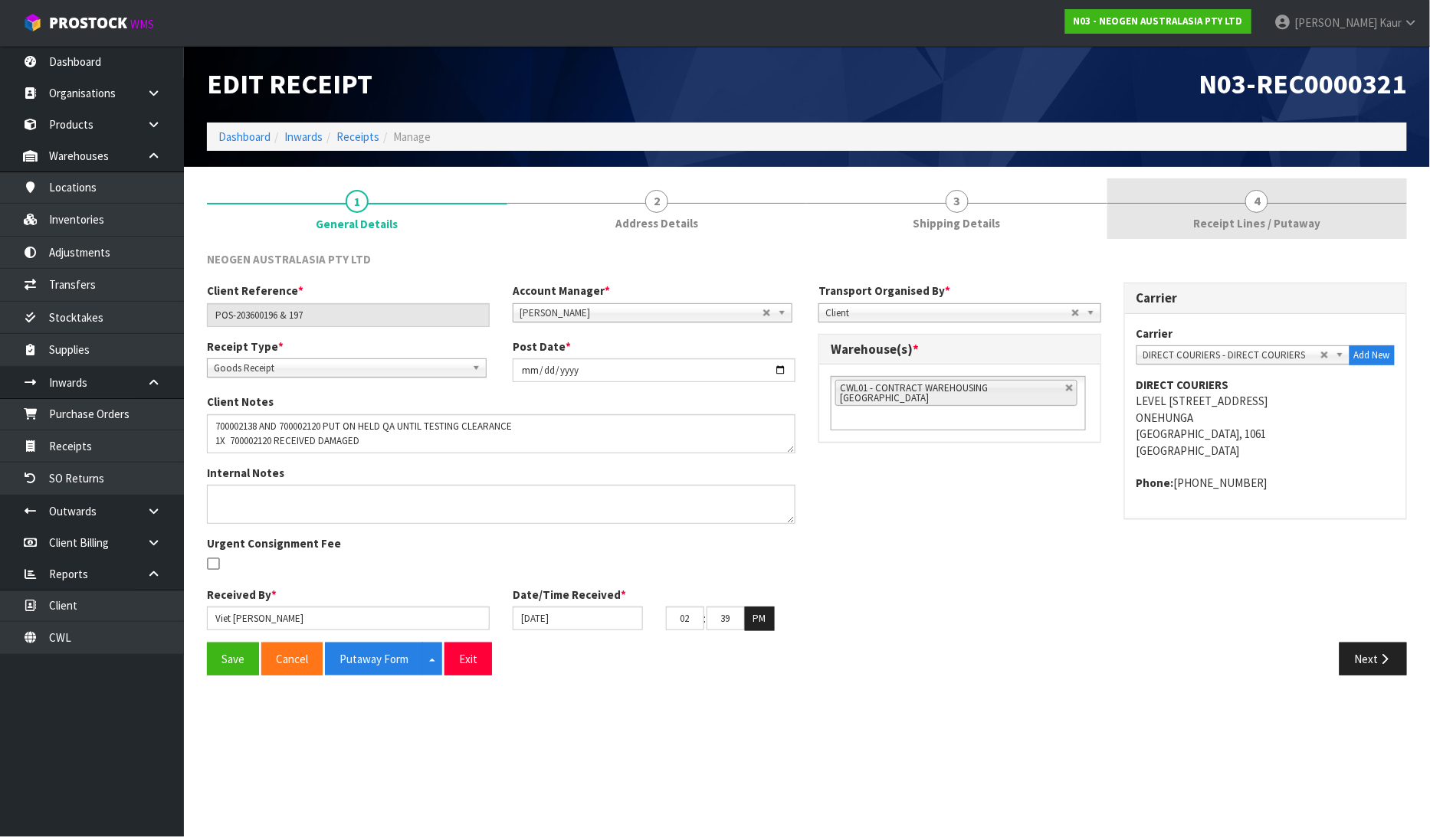
click at [1299, 203] on link "4 Receipt Lines / Putaway" at bounding box center [1257, 209] width 300 height 61
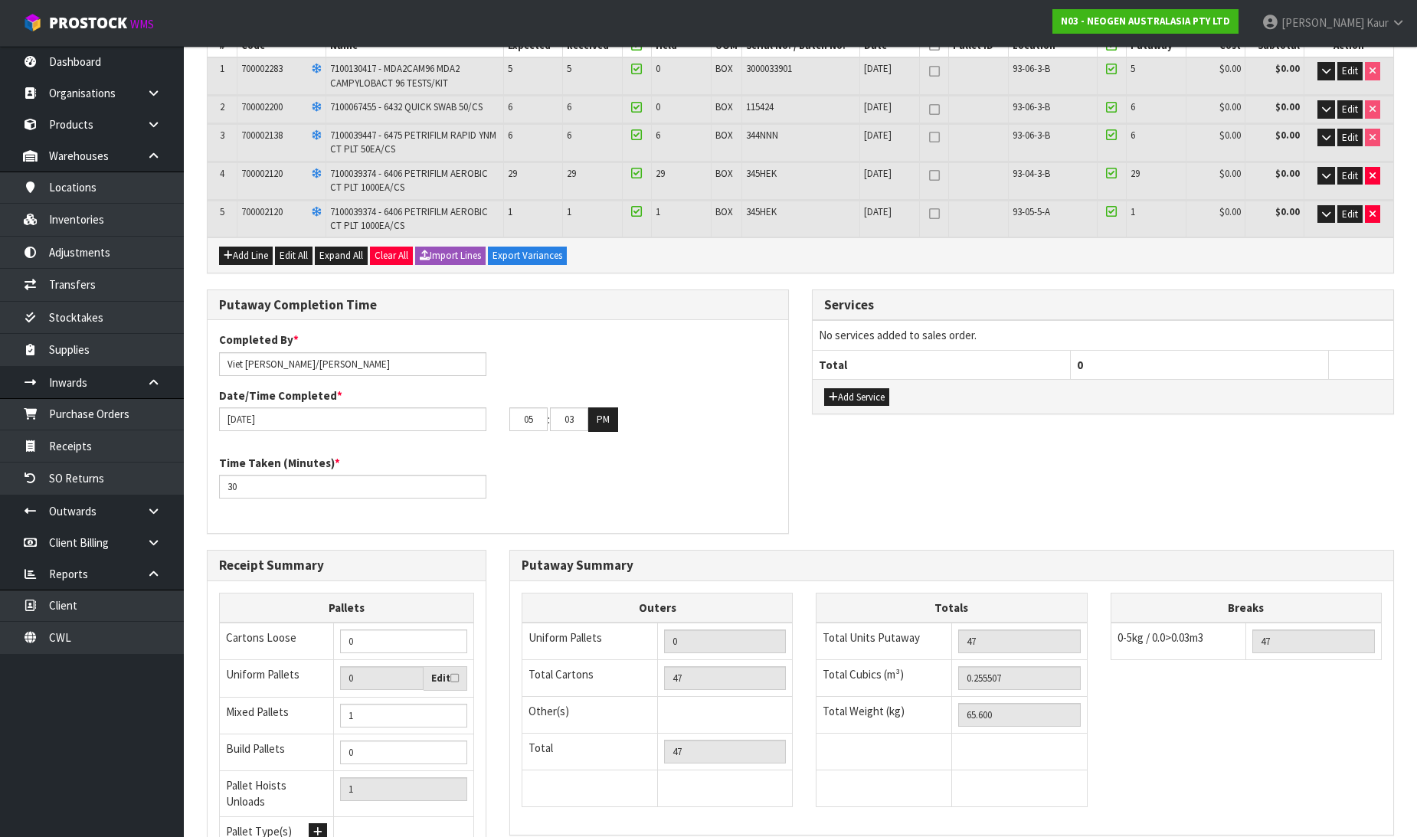
scroll to position [401, 0]
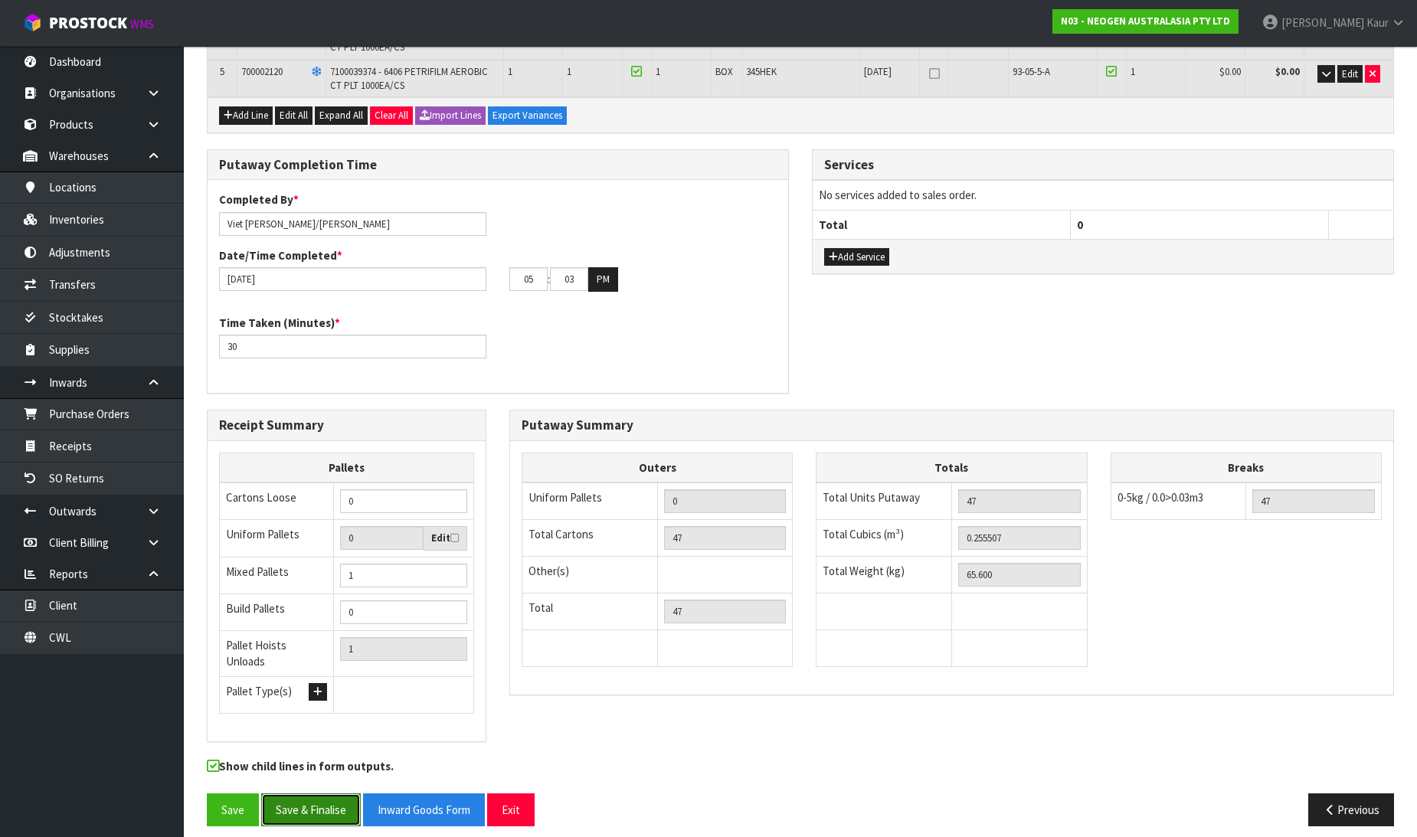
click at [323, 794] on button "Save & Finalise" at bounding box center [311, 810] width 100 height 33
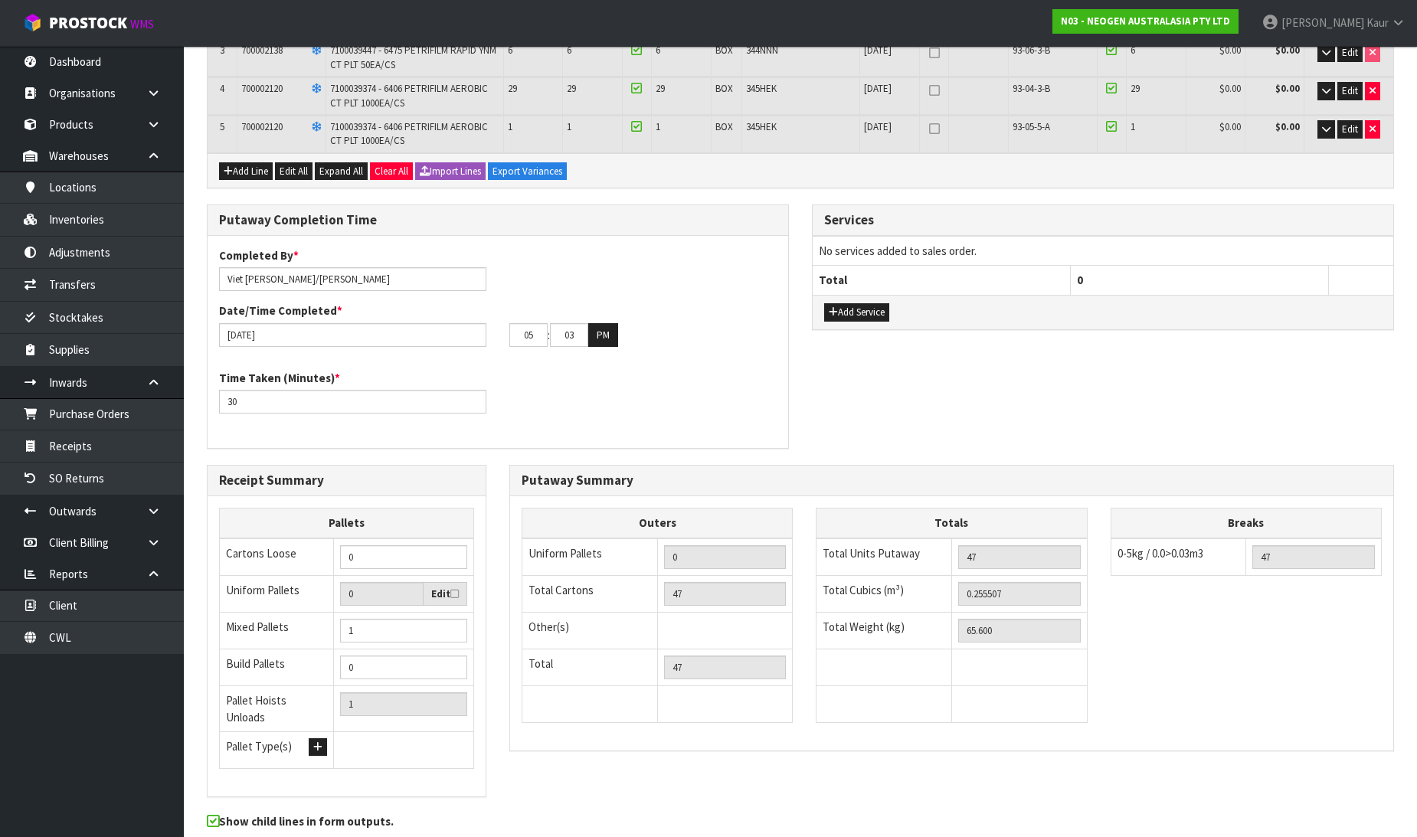
scroll to position [0, 0]
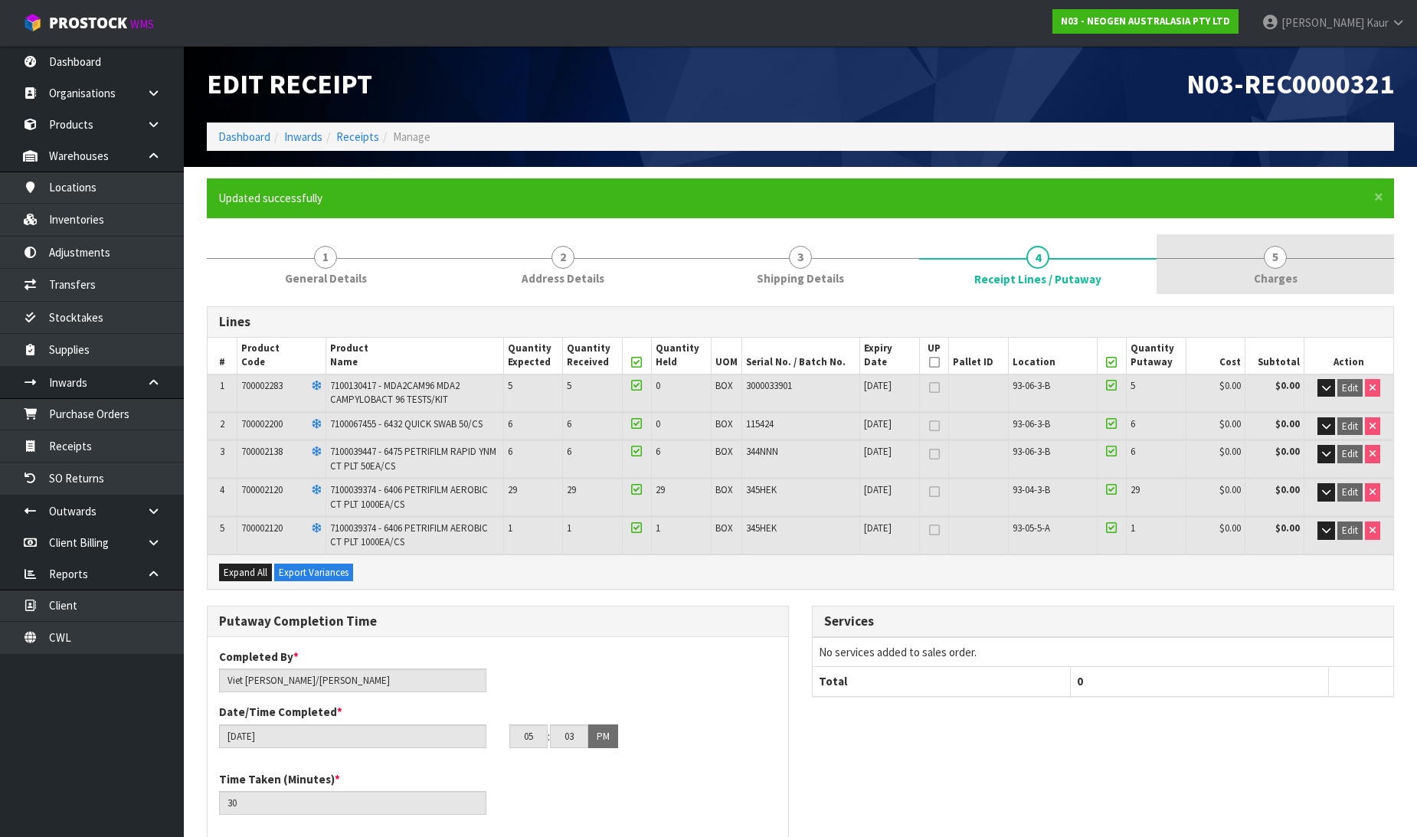
click at [1267, 240] on link "5 [GEOGRAPHIC_DATA]" at bounding box center [1276, 264] width 238 height 61
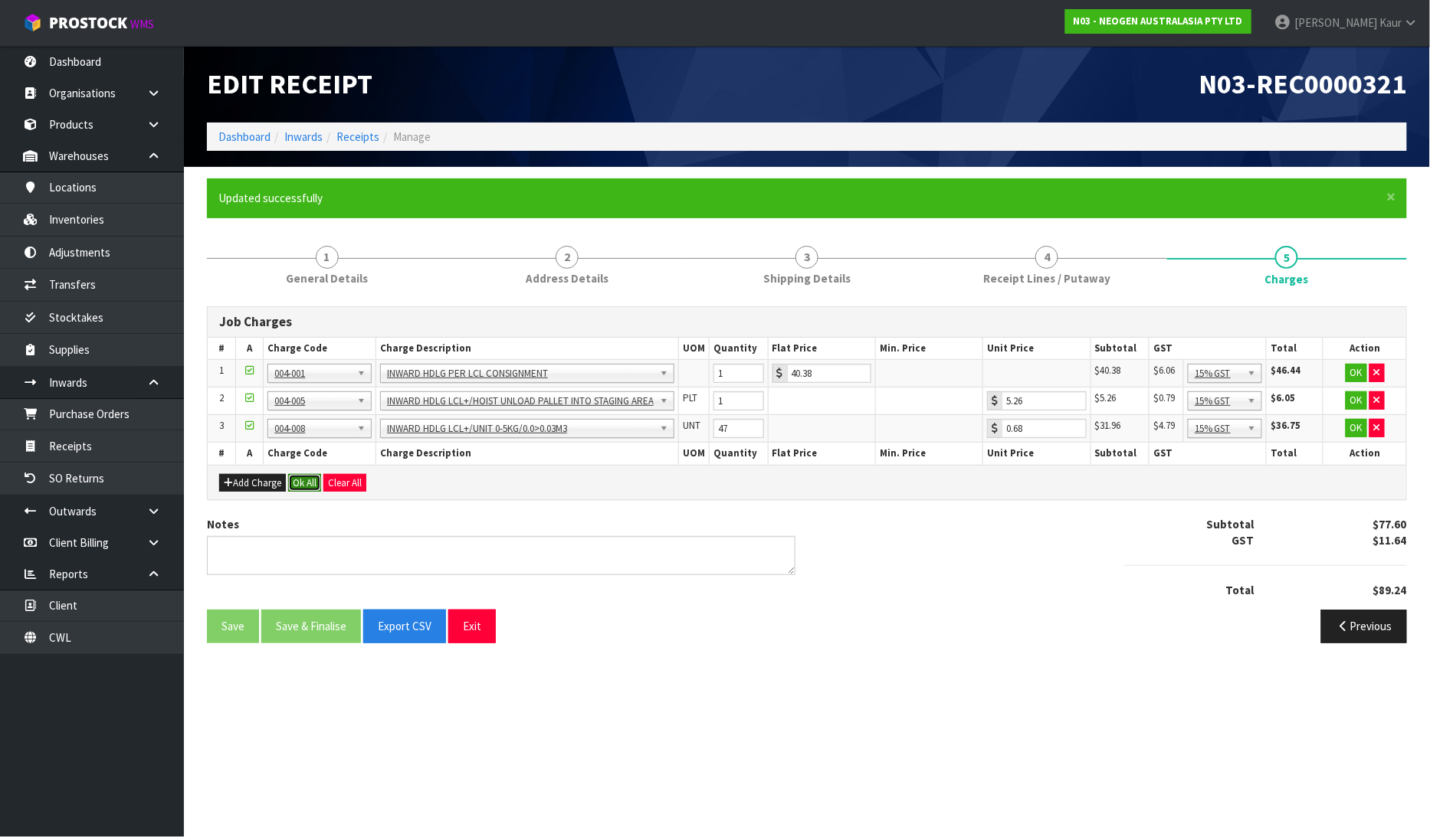
click at [304, 486] on button "Ok All" at bounding box center [304, 483] width 33 height 18
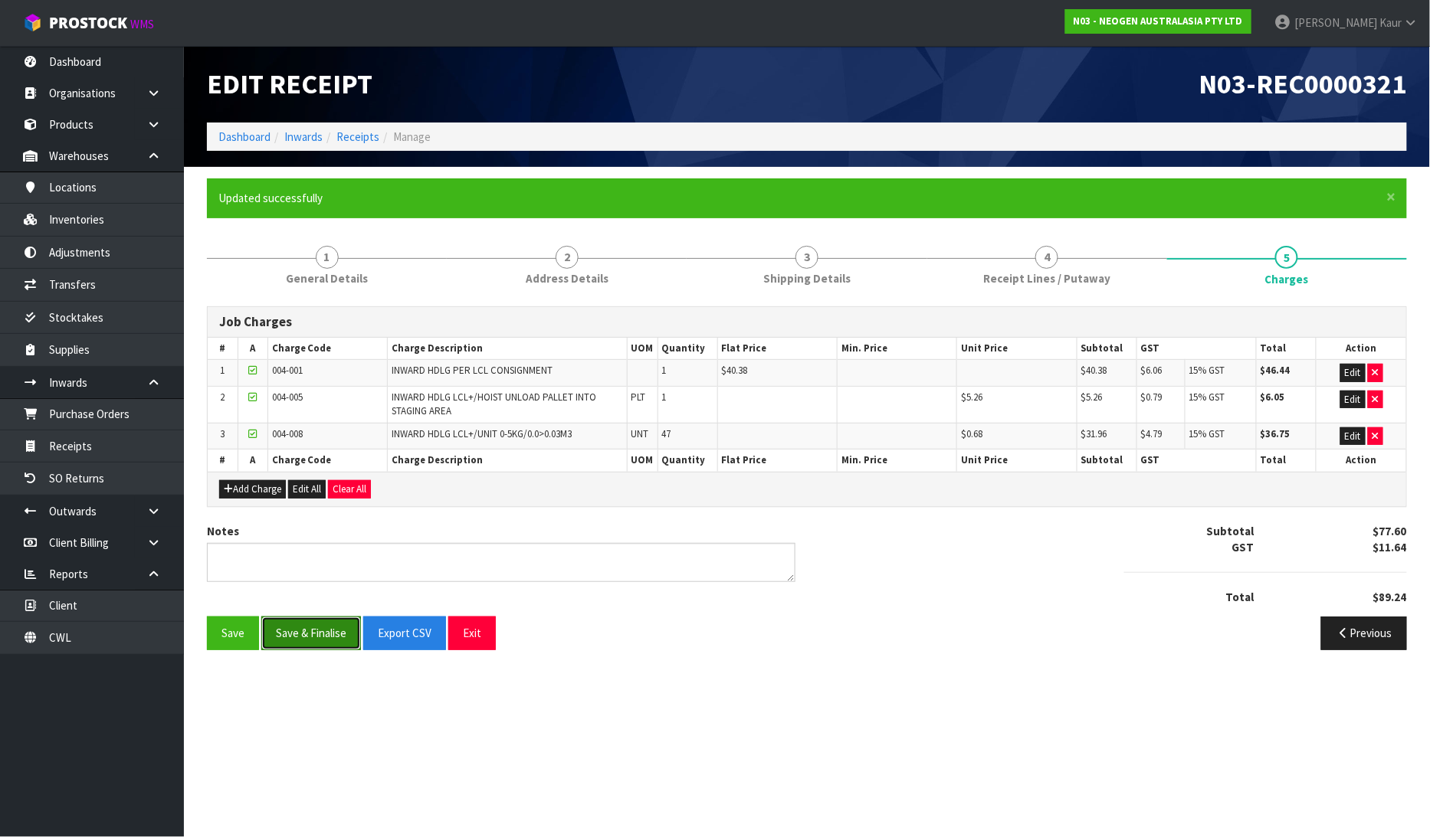
click at [327, 631] on button "Save & Finalise" at bounding box center [311, 633] width 100 height 33
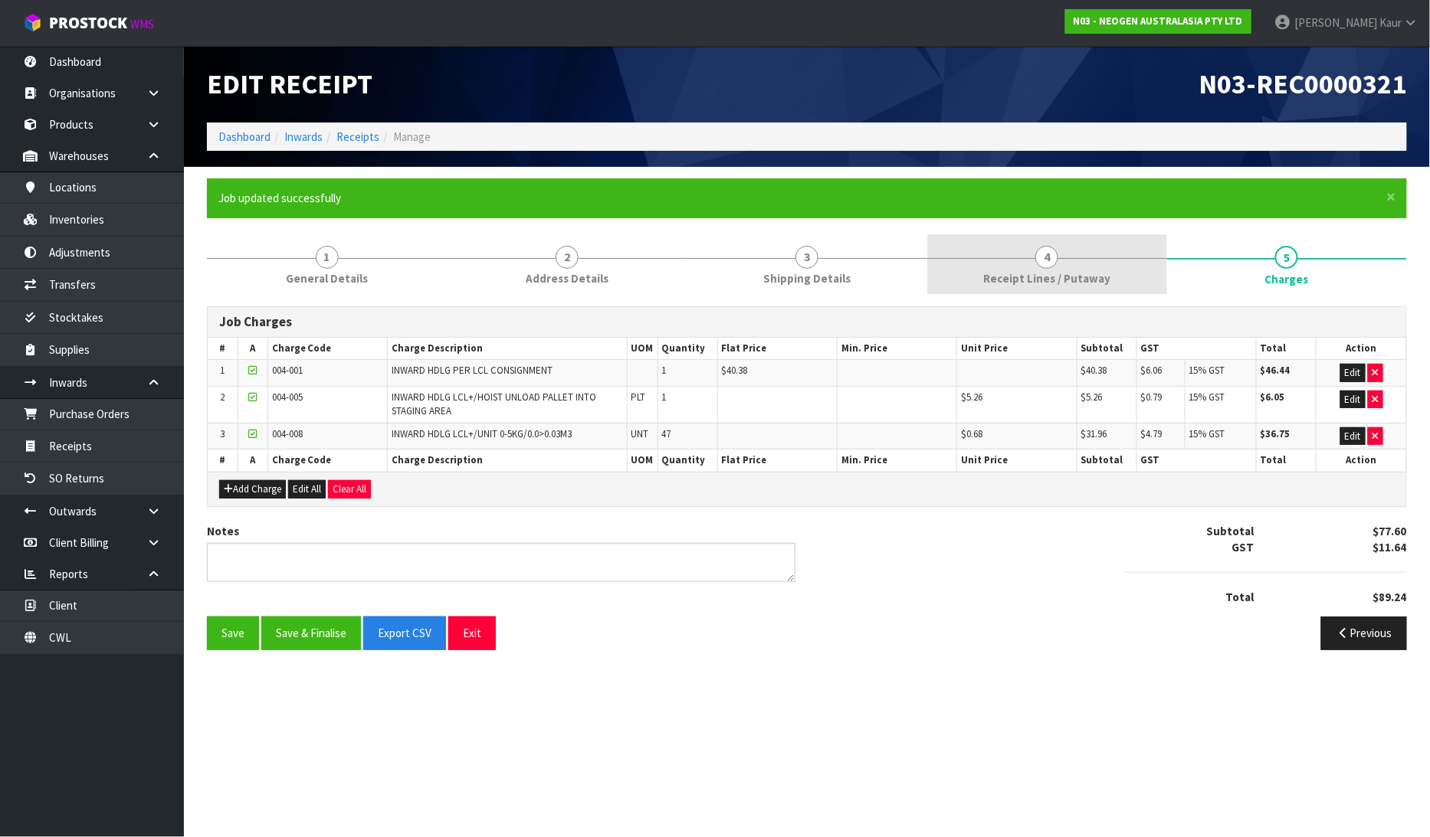
click at [1021, 274] on span "Receipt Lines / Putaway" at bounding box center [1046, 278] width 127 height 16
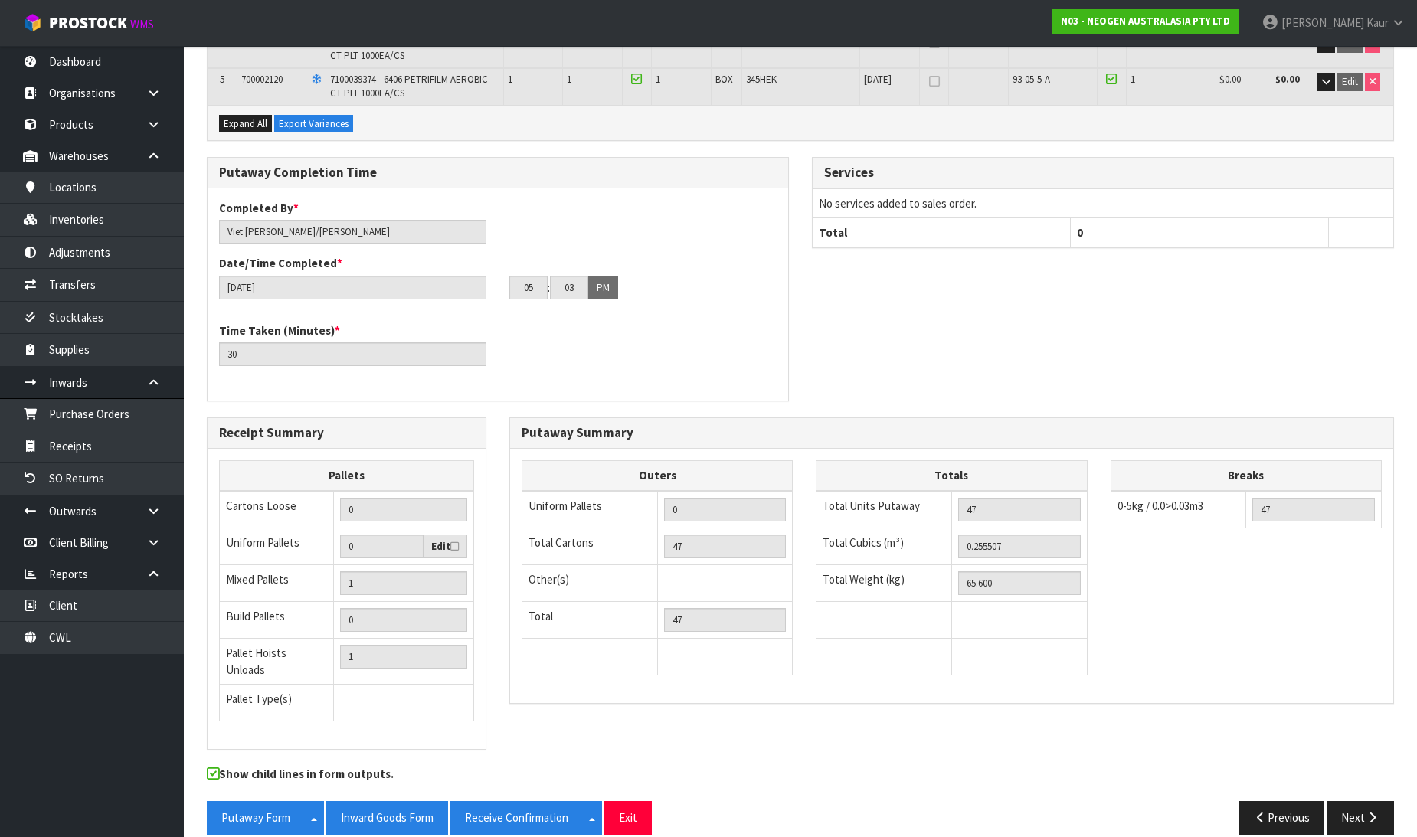
scroll to position [457, 0]
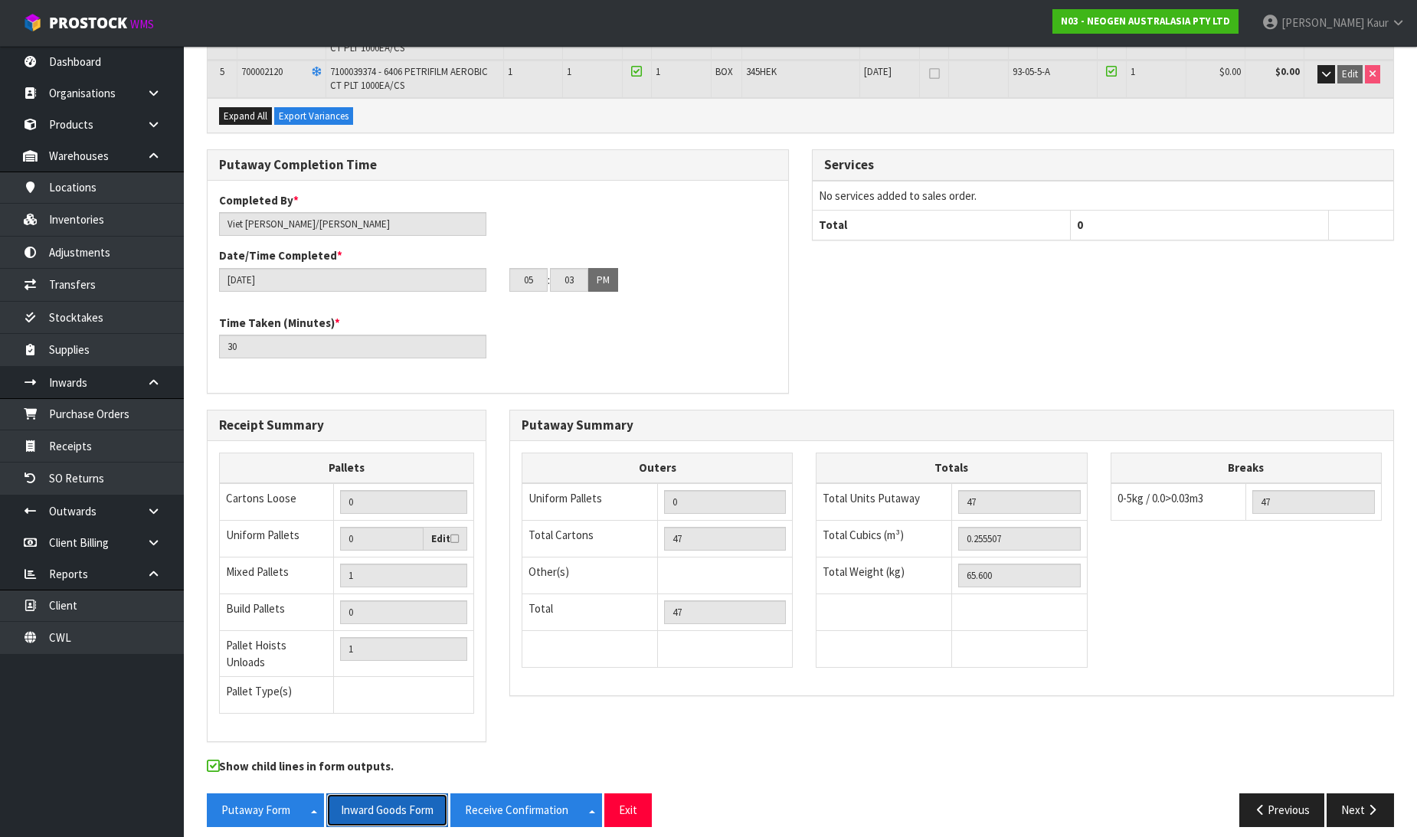
click at [378, 794] on button "Inward Goods Form" at bounding box center [387, 810] width 122 height 33
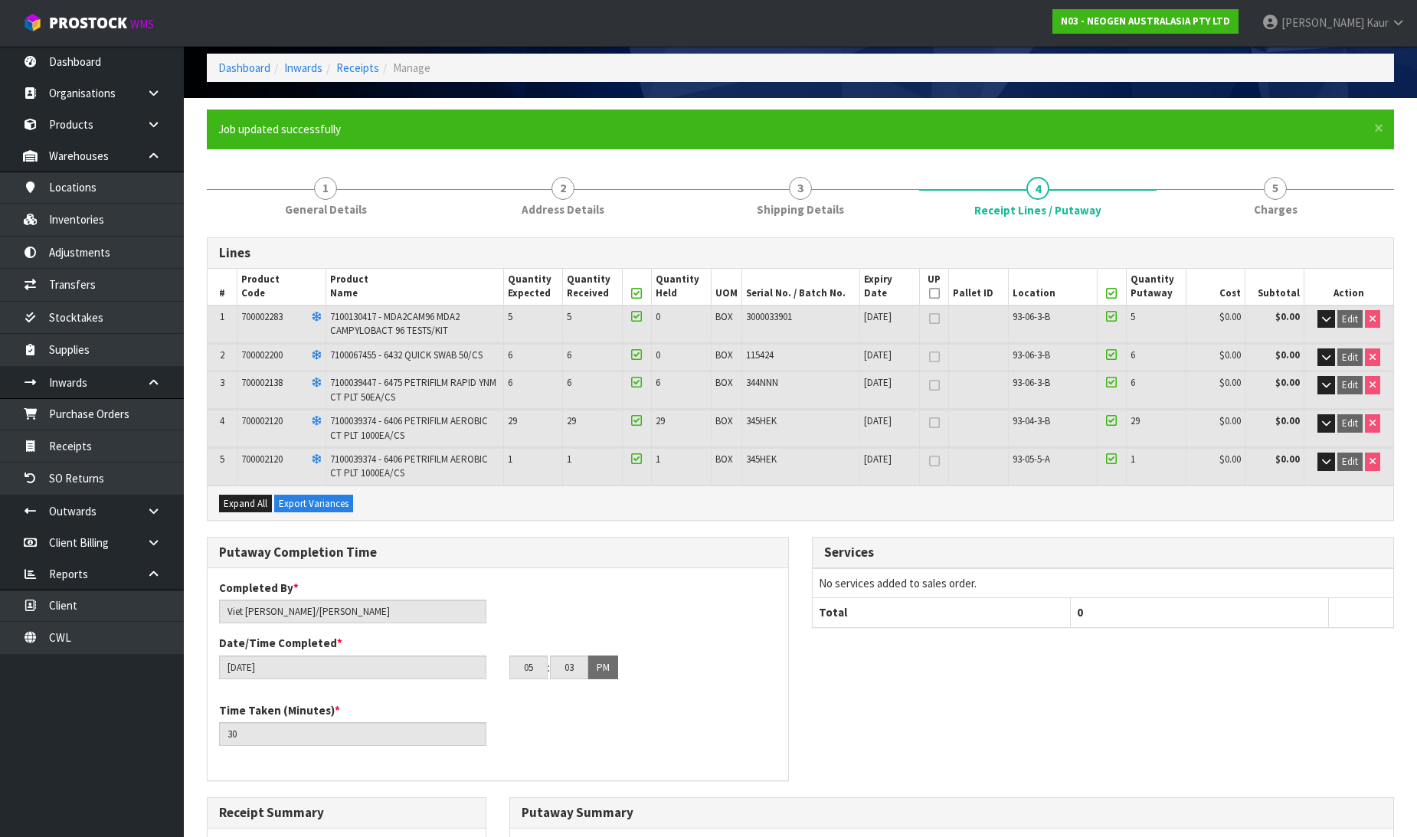
scroll to position [31, 0]
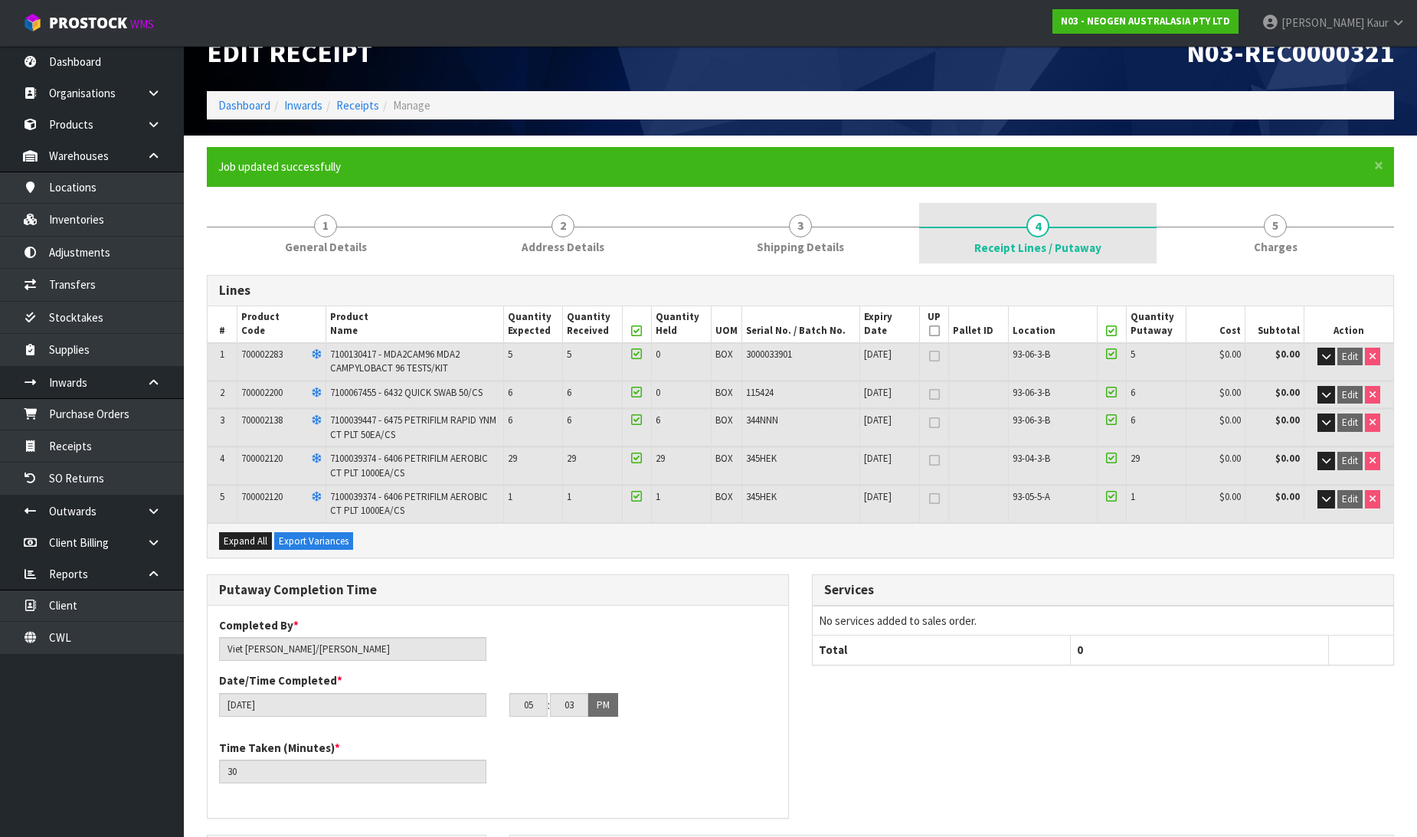
click at [973, 210] on link "4 Receipt Lines / Putaway" at bounding box center [1038, 233] width 238 height 61
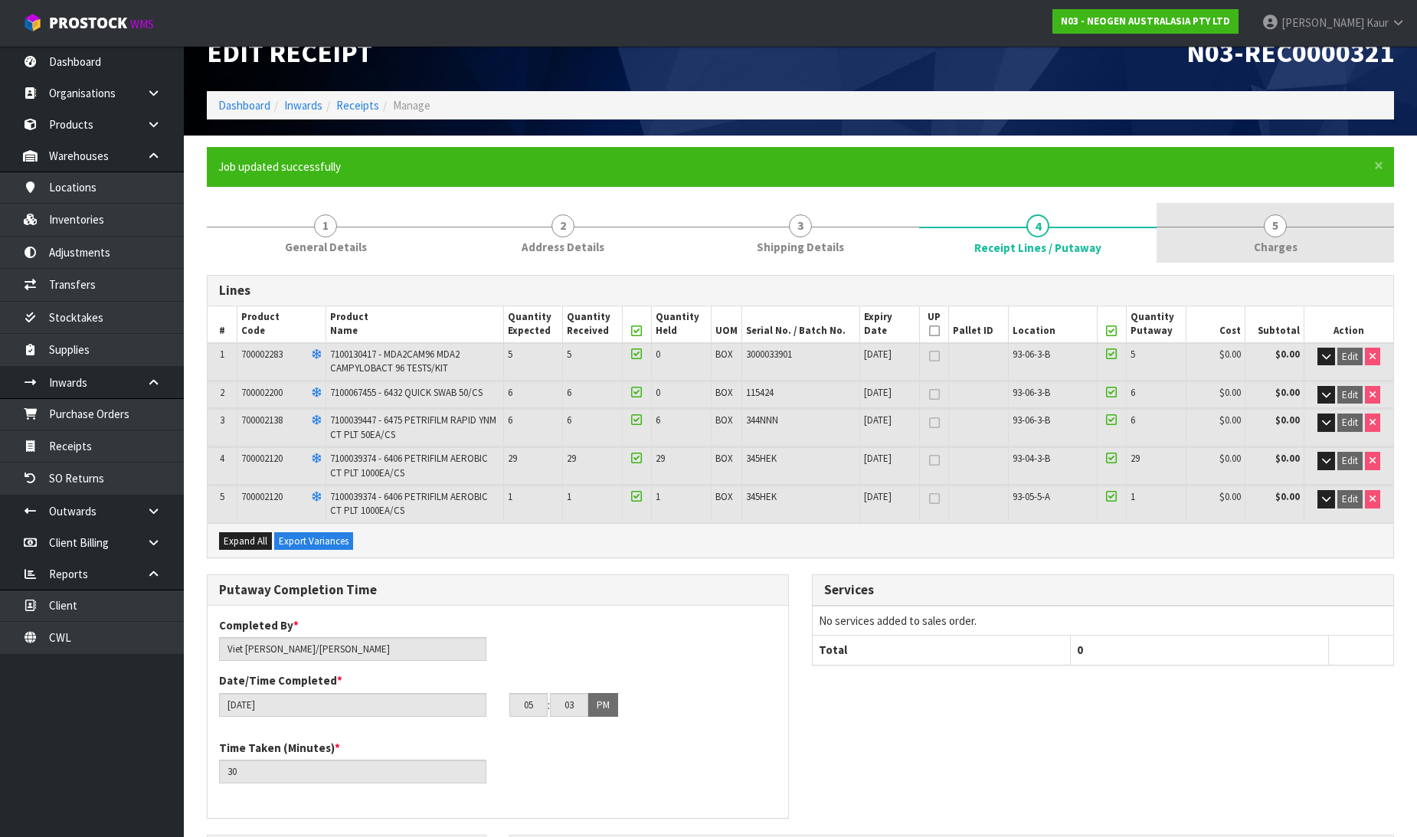
click at [1282, 248] on span "Charges" at bounding box center [1276, 247] width 44 height 16
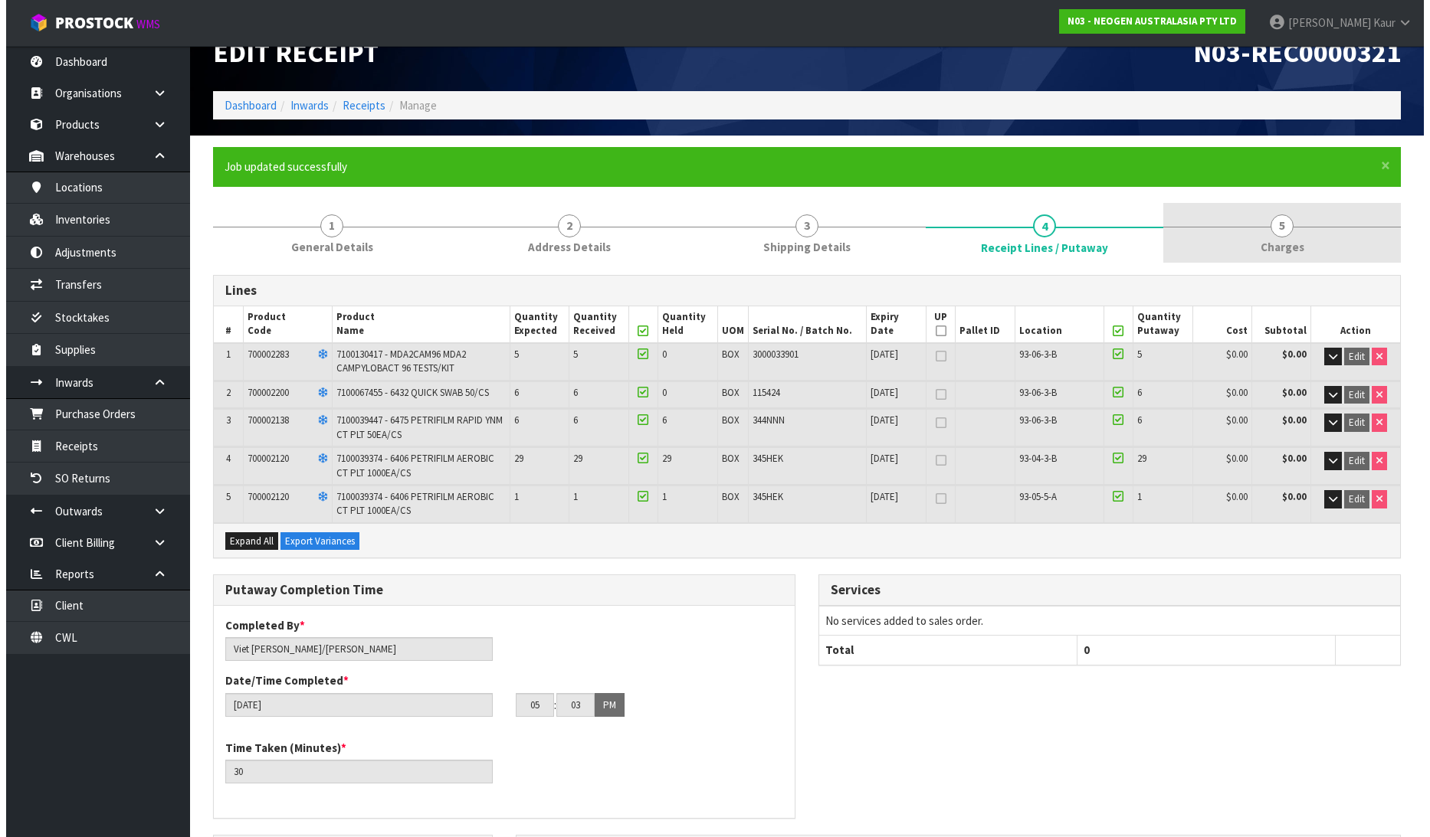
scroll to position [0, 0]
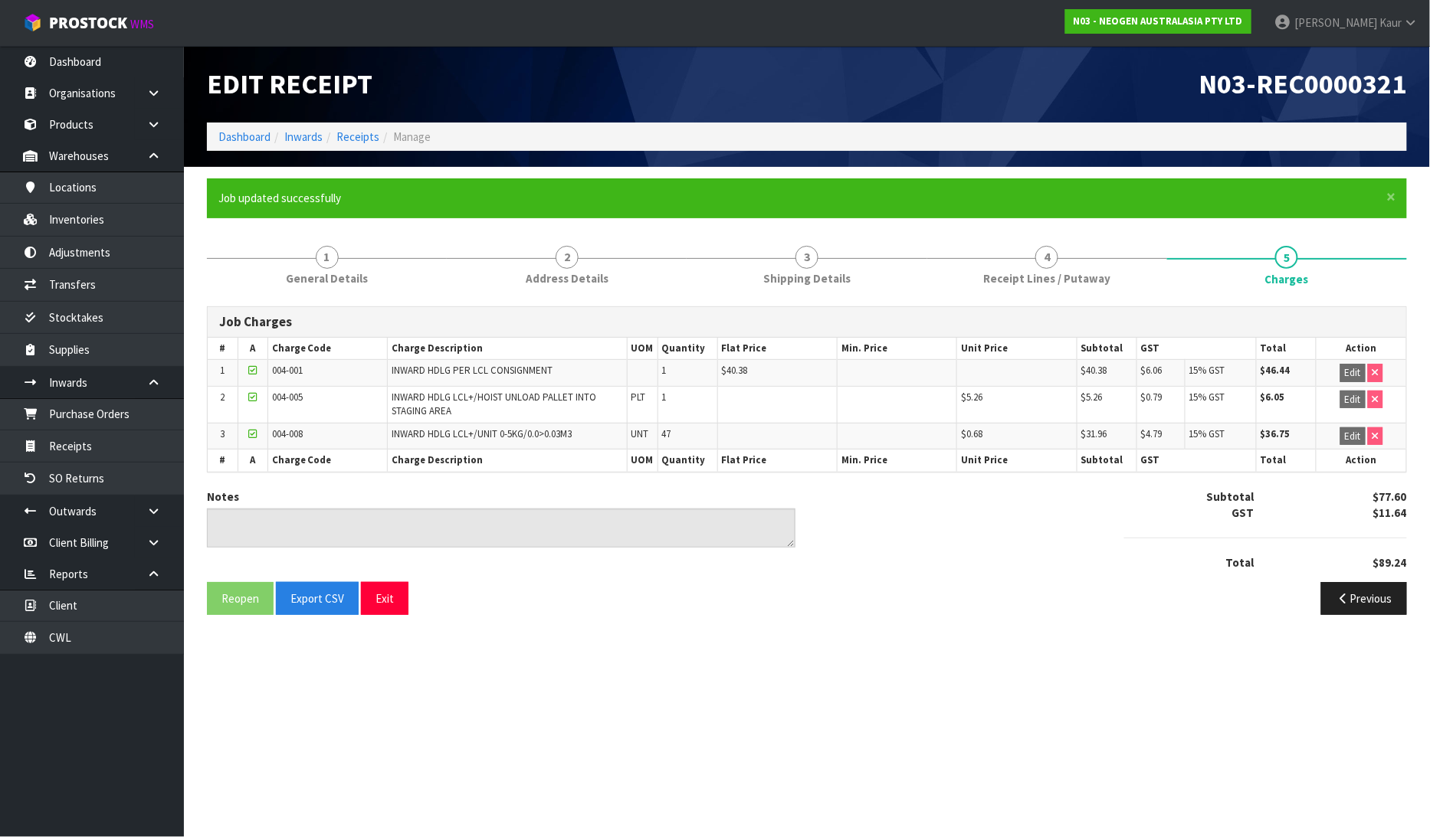
drag, startPoint x: 1398, startPoint y: 24, endPoint x: 1391, endPoint y: 55, distance: 32.2
click at [1395, 24] on span "Kaur" at bounding box center [1390, 22] width 22 height 15
click at [1380, 57] on link "Logout" at bounding box center [1368, 61] width 121 height 21
